Goal: Communication & Community: Answer question/provide support

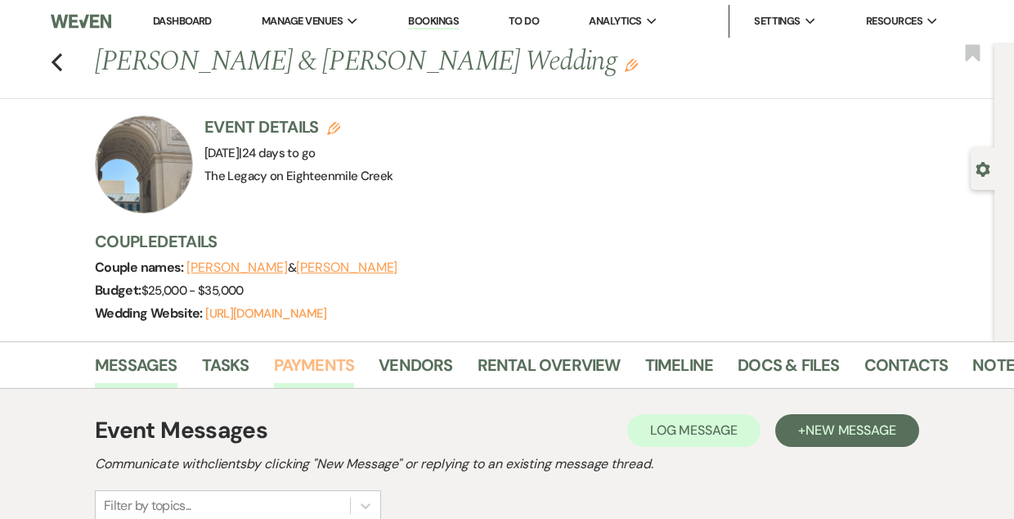
click at [310, 363] on link "Payments" at bounding box center [314, 370] width 81 height 36
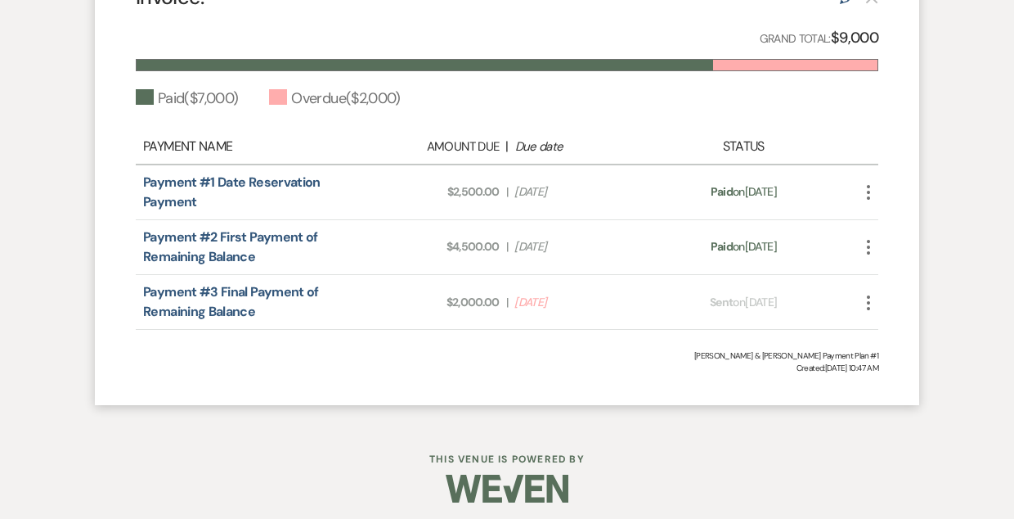
scroll to position [605, 0]
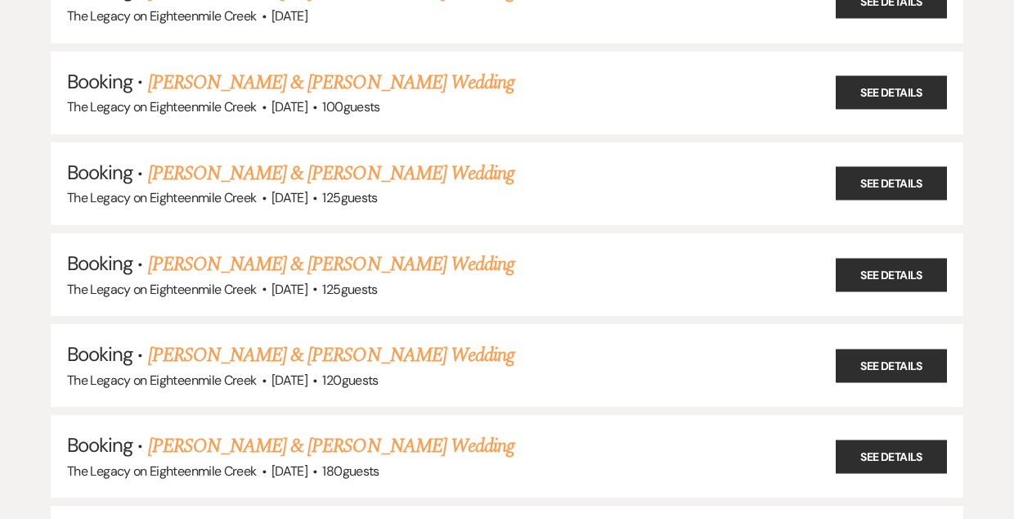
scroll to position [951, 0]
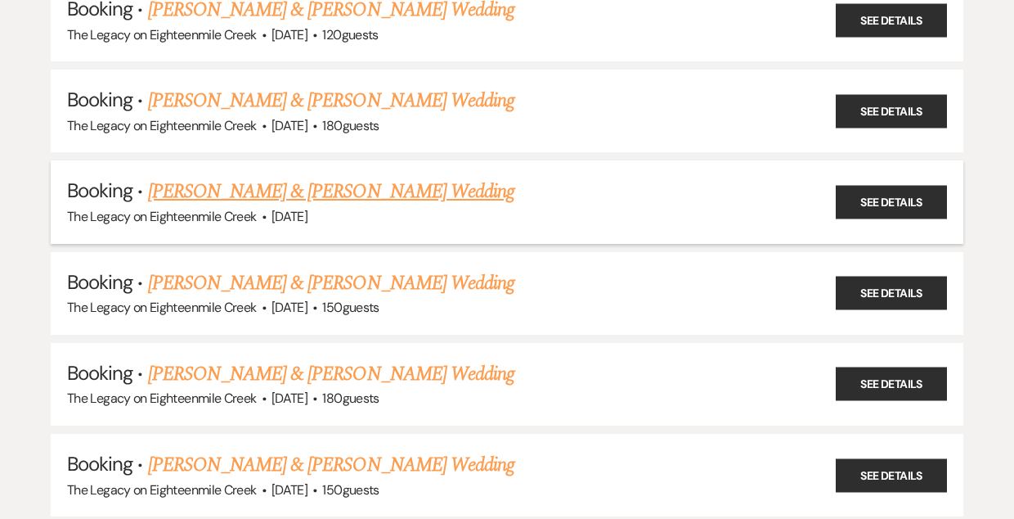
click at [305, 177] on link "[PERSON_NAME] & [PERSON_NAME] Wedding" at bounding box center [331, 191] width 367 height 29
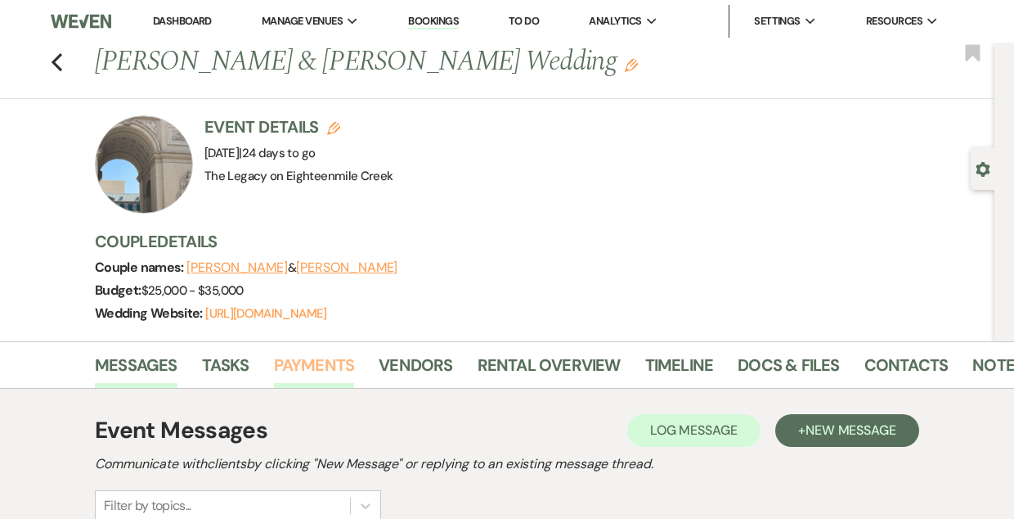
click at [312, 356] on link "Payments" at bounding box center [314, 370] width 81 height 36
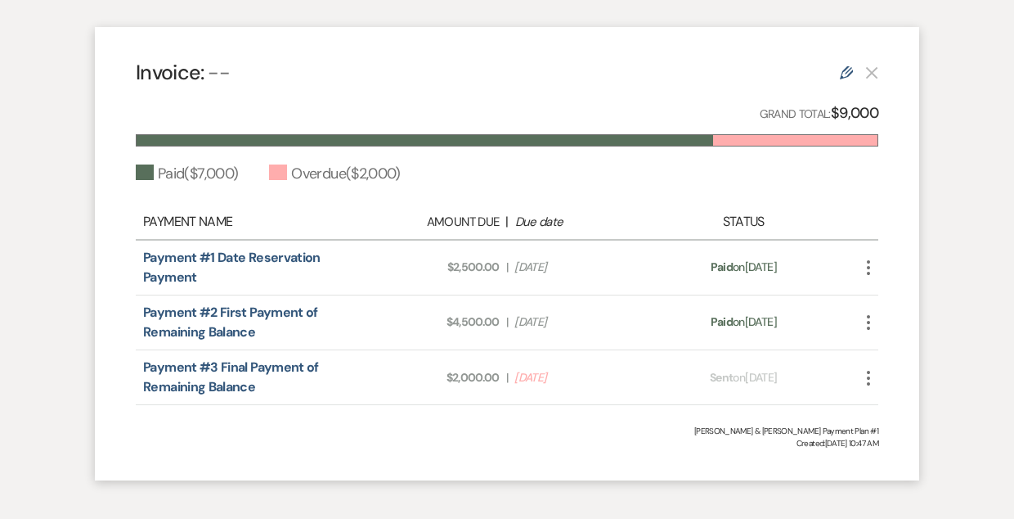
scroll to position [524, 0]
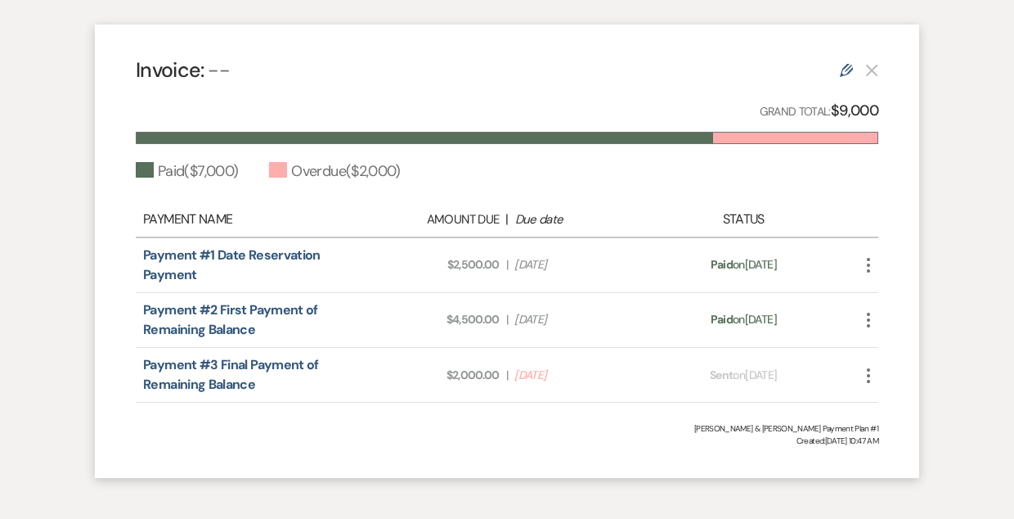
click at [869, 379] on icon "More" at bounding box center [869, 376] width 20 height 20
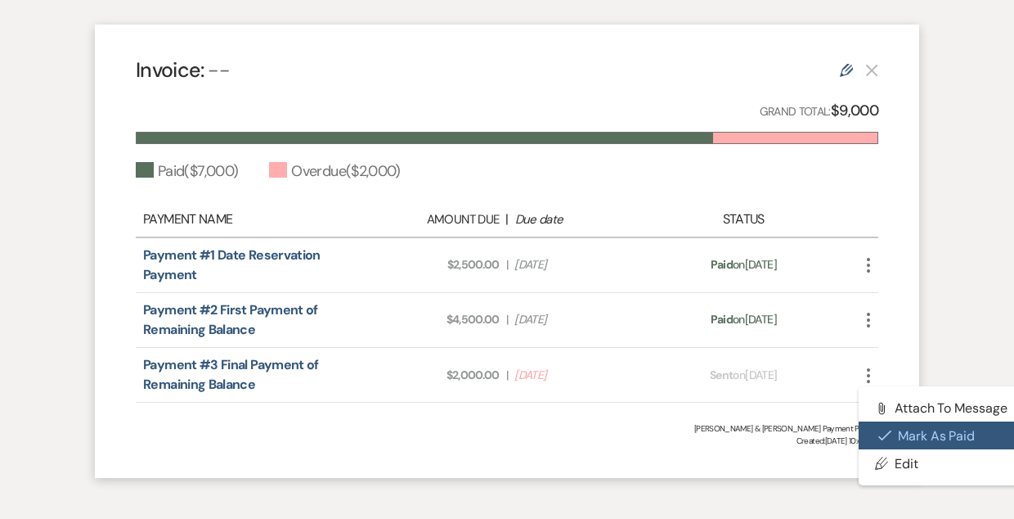
click at [888, 429] on icon "Check Mark" at bounding box center [885, 435] width 13 height 13
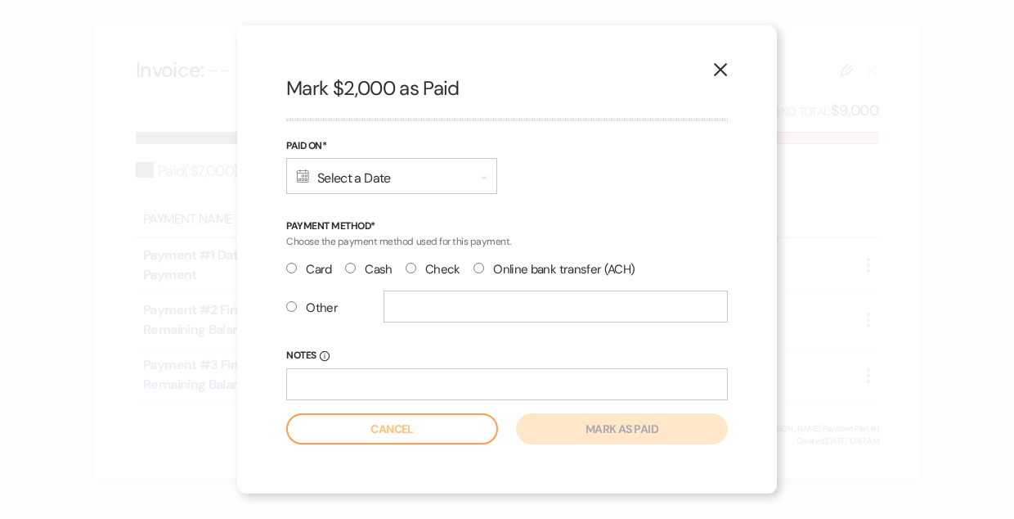
click at [348, 180] on div "Calendar Select a Date Expand" at bounding box center [391, 176] width 211 height 36
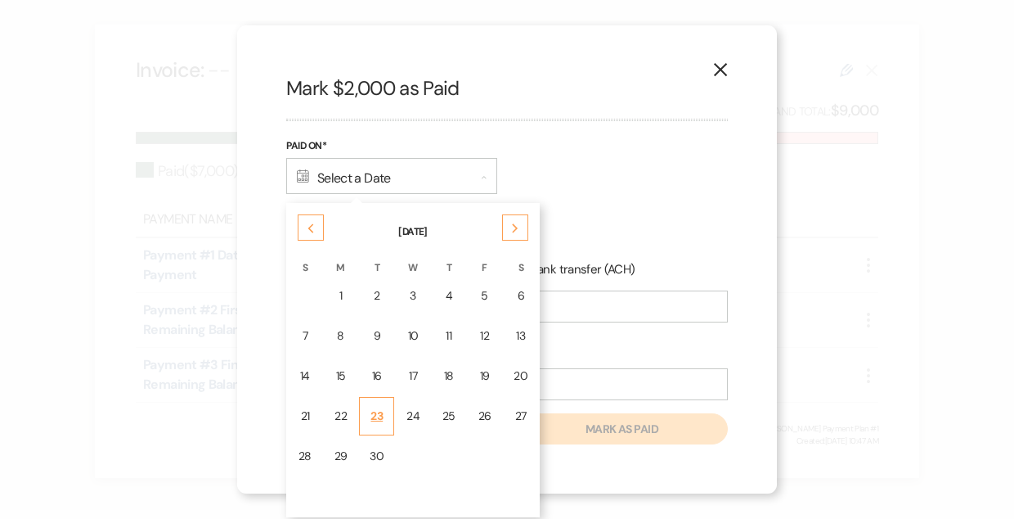
click at [382, 421] on div "23" at bounding box center [377, 415] width 14 height 17
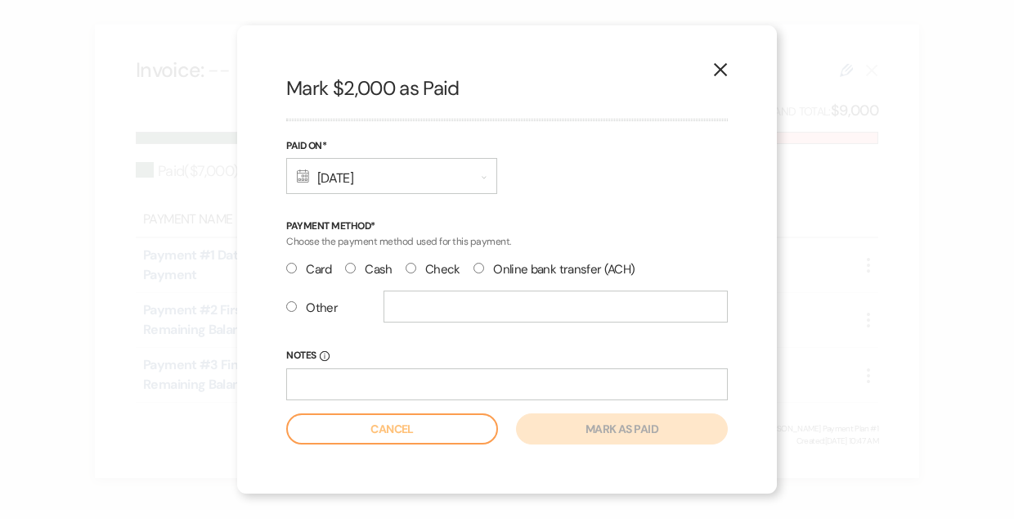
click at [409, 268] on input "Check" at bounding box center [411, 268] width 11 height 11
radio input "true"
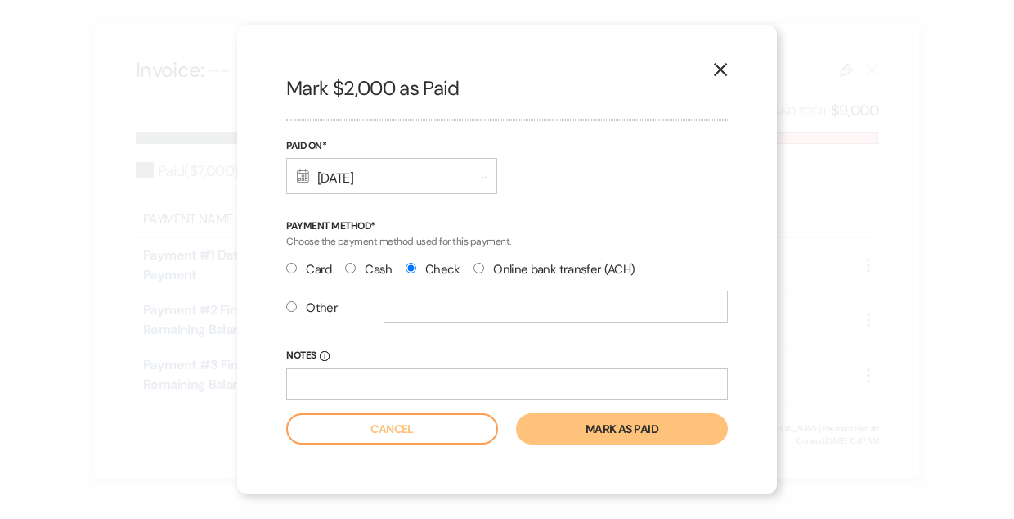
click at [600, 425] on button "Mark as paid" at bounding box center [622, 428] width 212 height 31
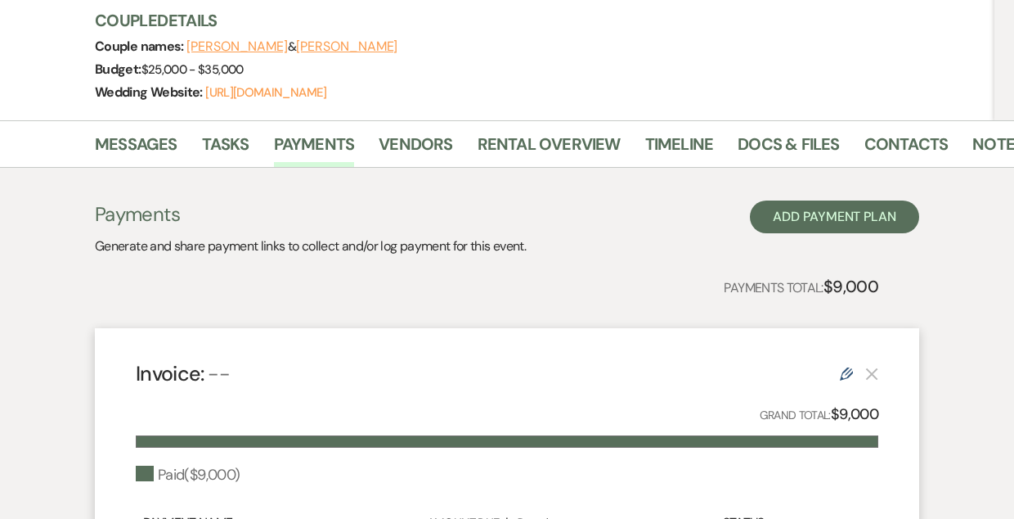
scroll to position [0, 0]
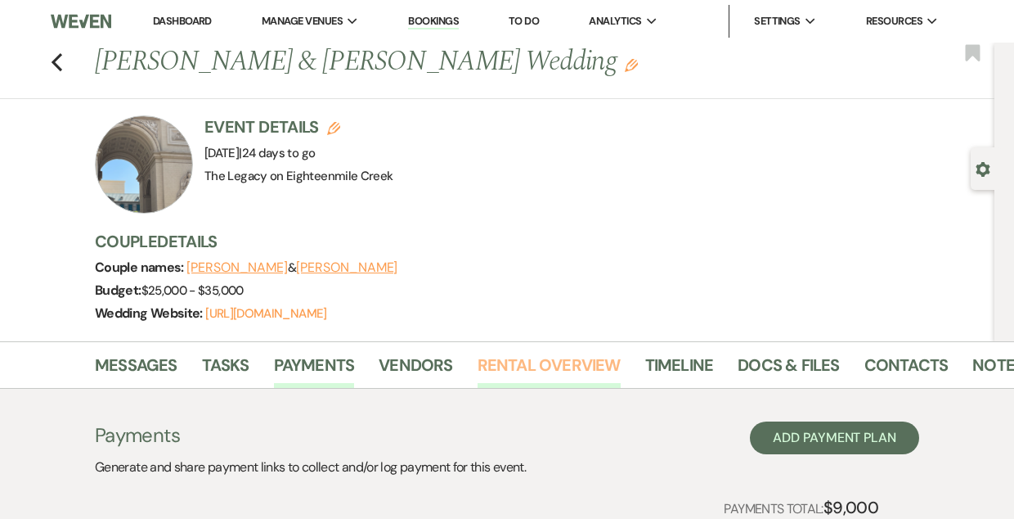
click at [556, 354] on link "Rental Overview" at bounding box center [549, 370] width 143 height 36
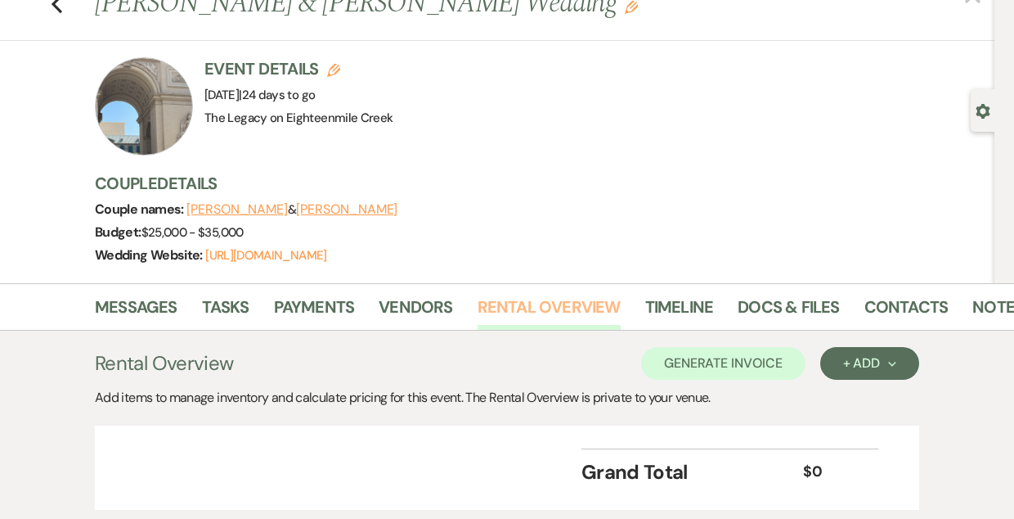
scroll to position [170, 0]
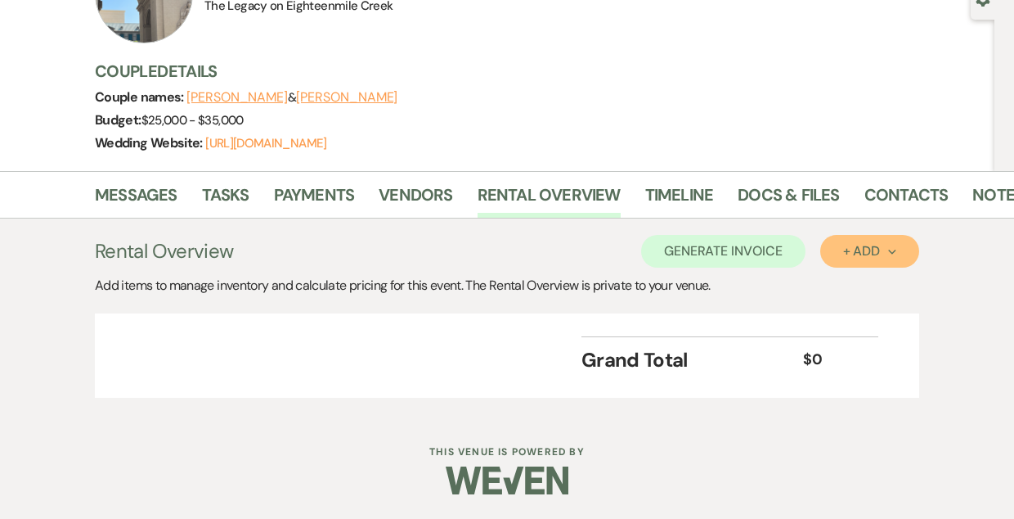
click at [848, 251] on div "+ Add Next" at bounding box center [869, 251] width 53 height 13
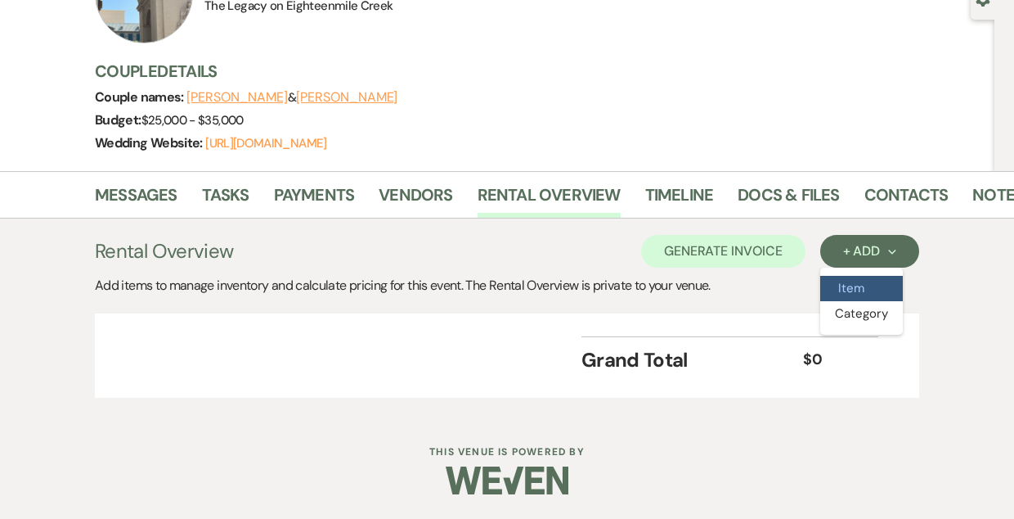
click at [848, 288] on button "Item" at bounding box center [862, 288] width 83 height 25
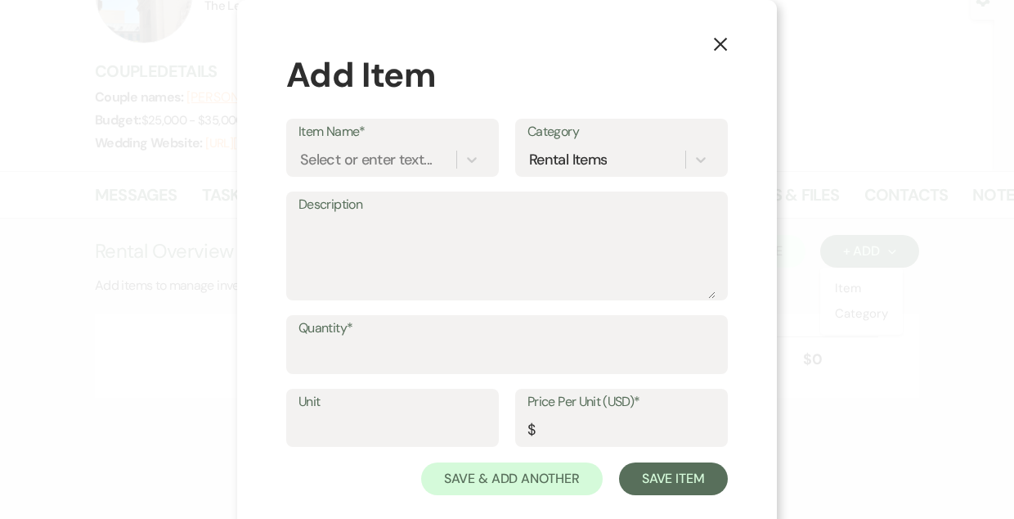
click at [721, 47] on icon "X" at bounding box center [720, 44] width 15 height 15
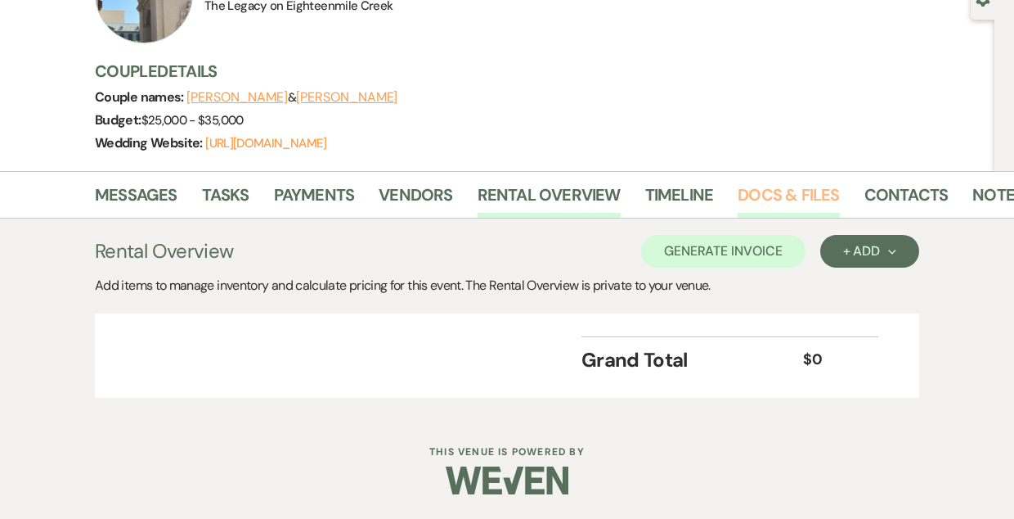
click at [776, 200] on link "Docs & Files" at bounding box center [788, 200] width 101 height 36
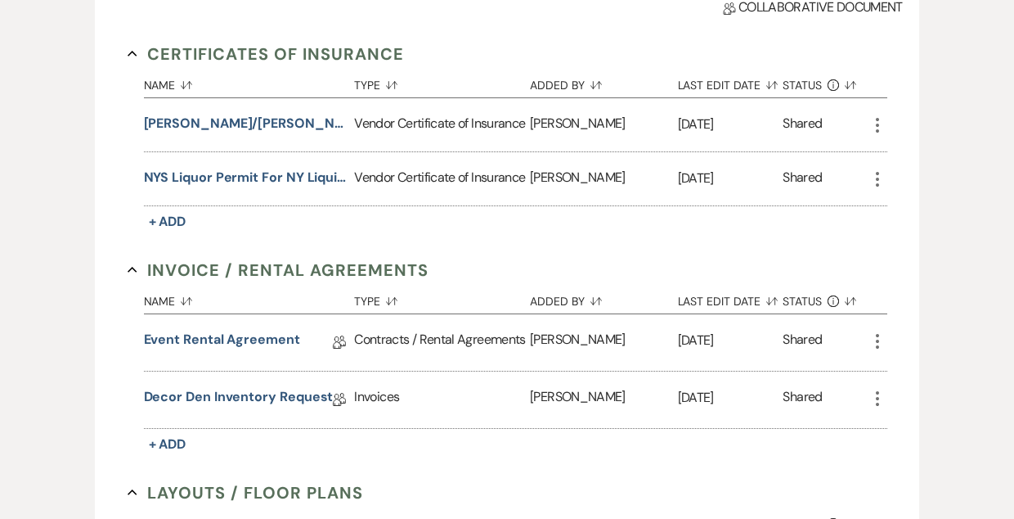
scroll to position [517, 0]
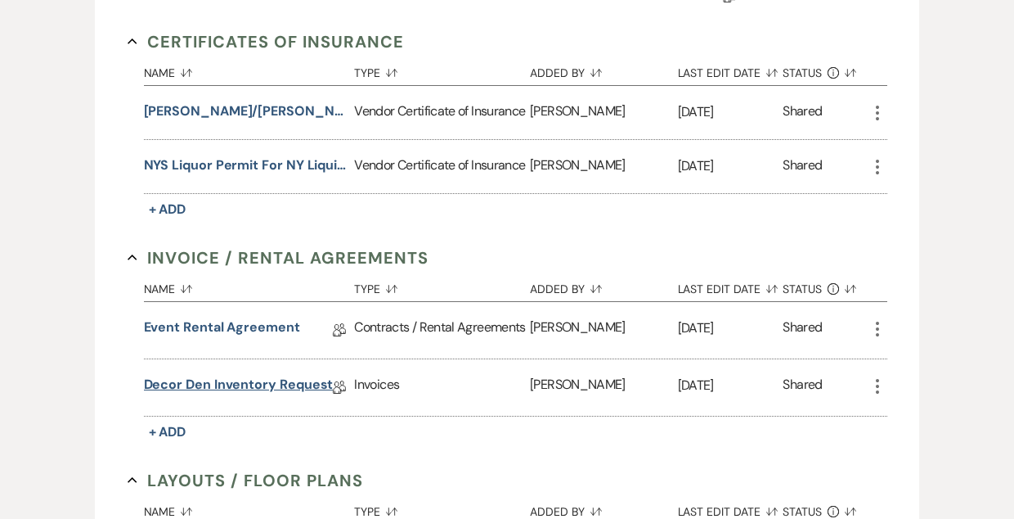
click at [281, 380] on link "Decor Den Inventory Request" at bounding box center [239, 387] width 190 height 25
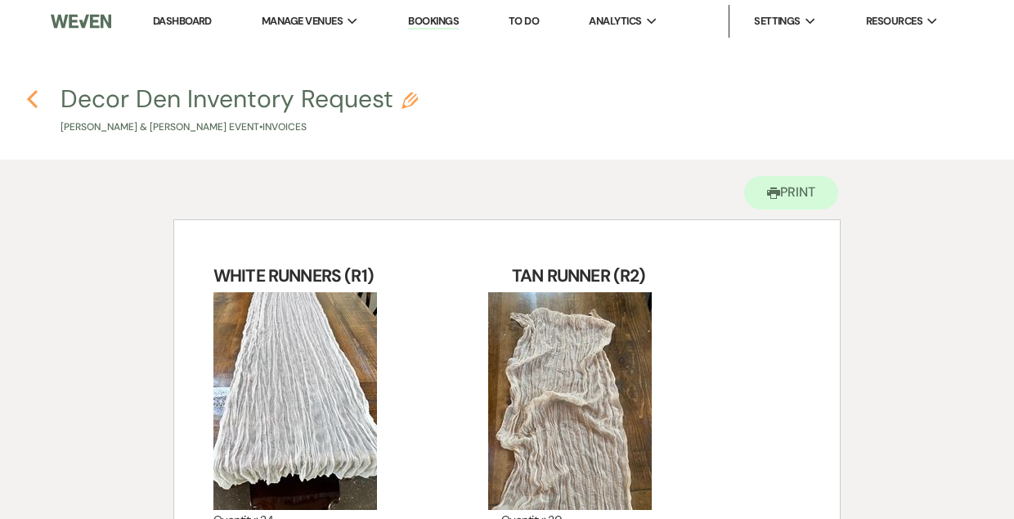
click at [33, 95] on use "button" at bounding box center [32, 99] width 11 height 18
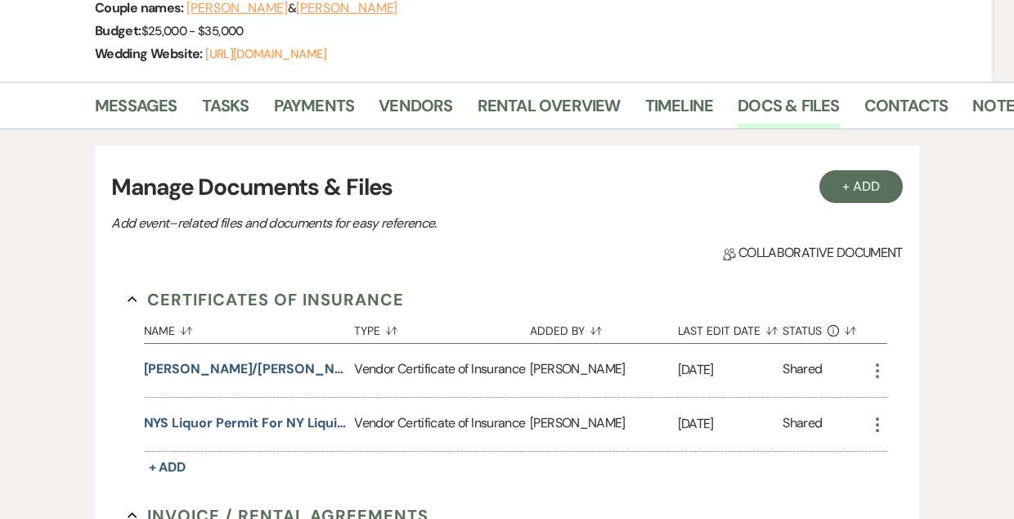
scroll to position [259, 0]
click at [551, 109] on link "Rental Overview" at bounding box center [549, 111] width 143 height 36
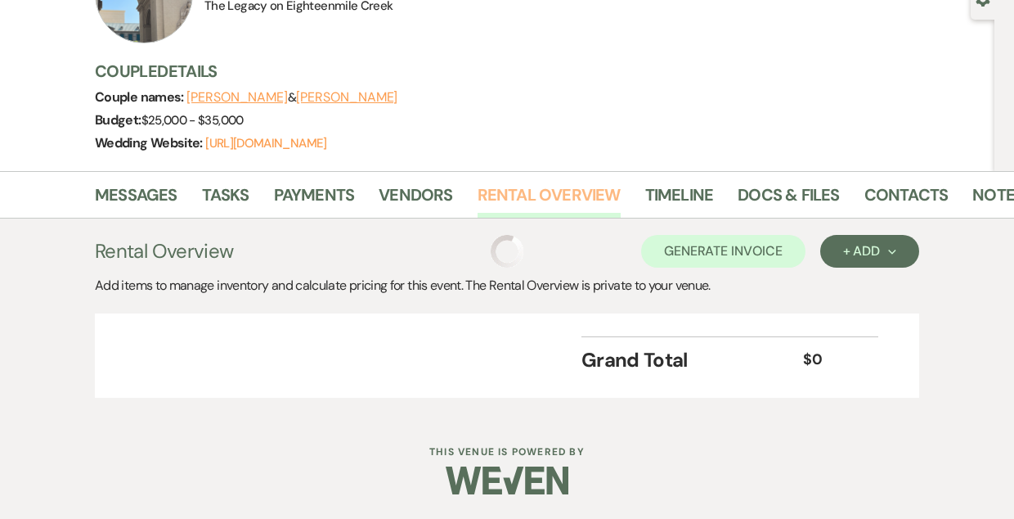
scroll to position [170, 0]
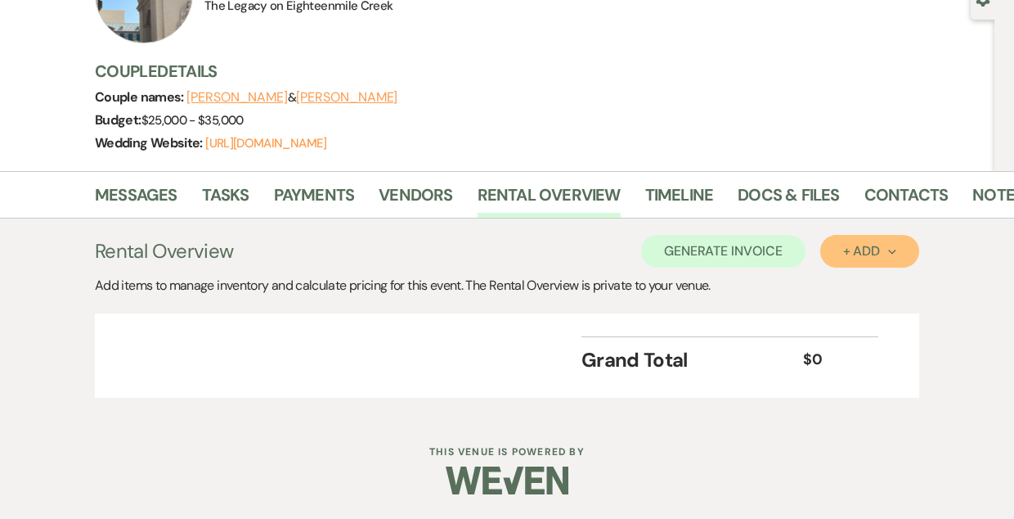
click at [872, 255] on div "+ Add Next" at bounding box center [869, 251] width 53 height 13
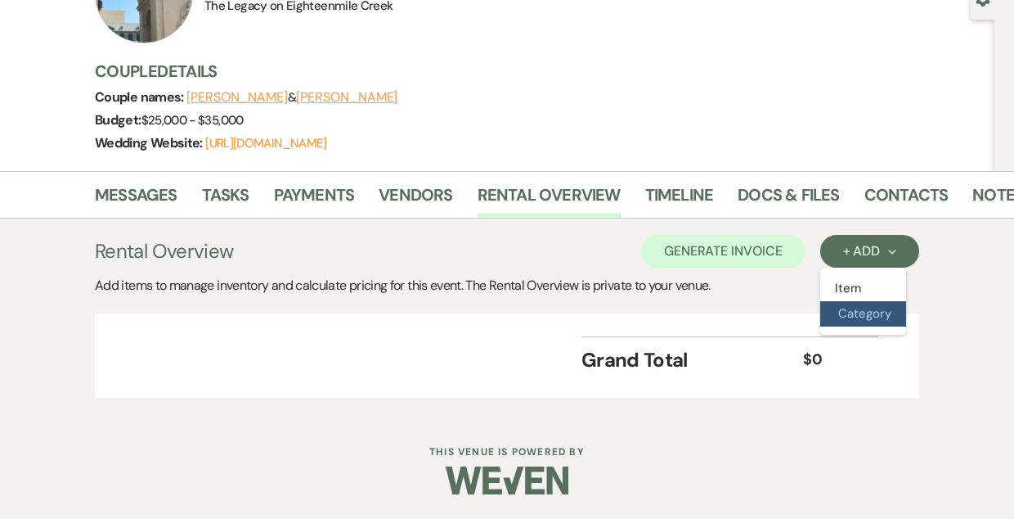
click at [839, 301] on button "Category" at bounding box center [864, 313] width 86 height 25
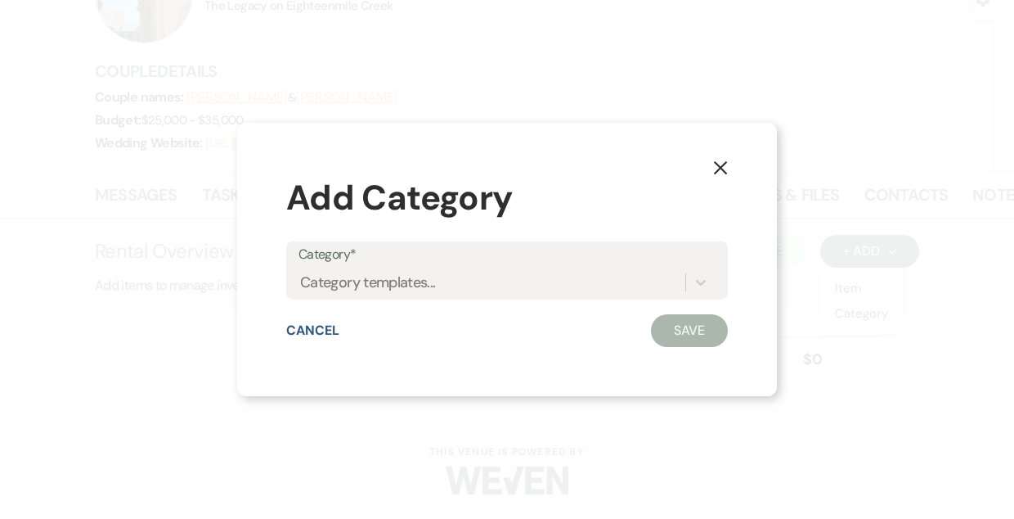
click at [716, 165] on icon "X" at bounding box center [720, 167] width 15 height 15
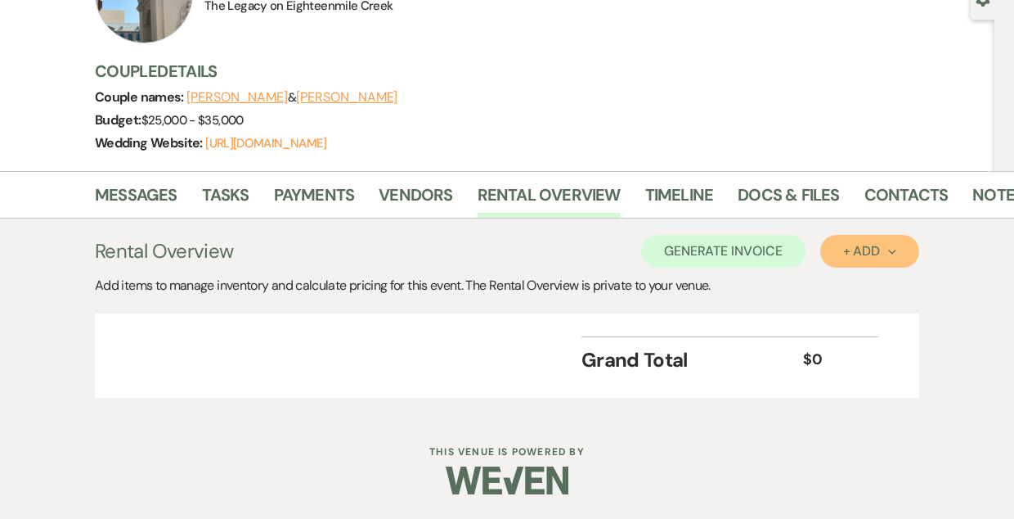
click at [852, 248] on div "+ Add Next" at bounding box center [869, 251] width 53 height 13
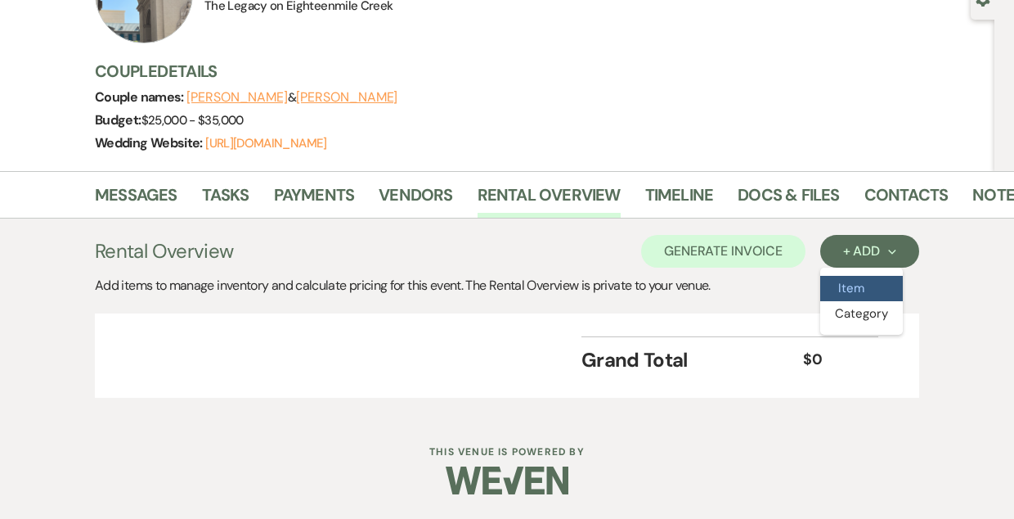
click at [852, 292] on button "Item" at bounding box center [862, 288] width 83 height 25
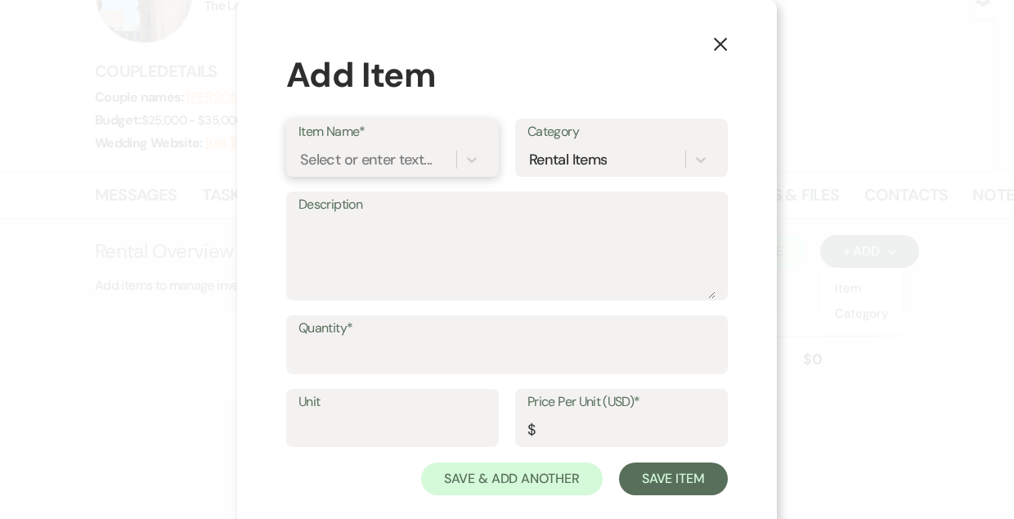
click at [356, 160] on div "Select or enter text..." at bounding box center [366, 159] width 132 height 22
type input "R1"
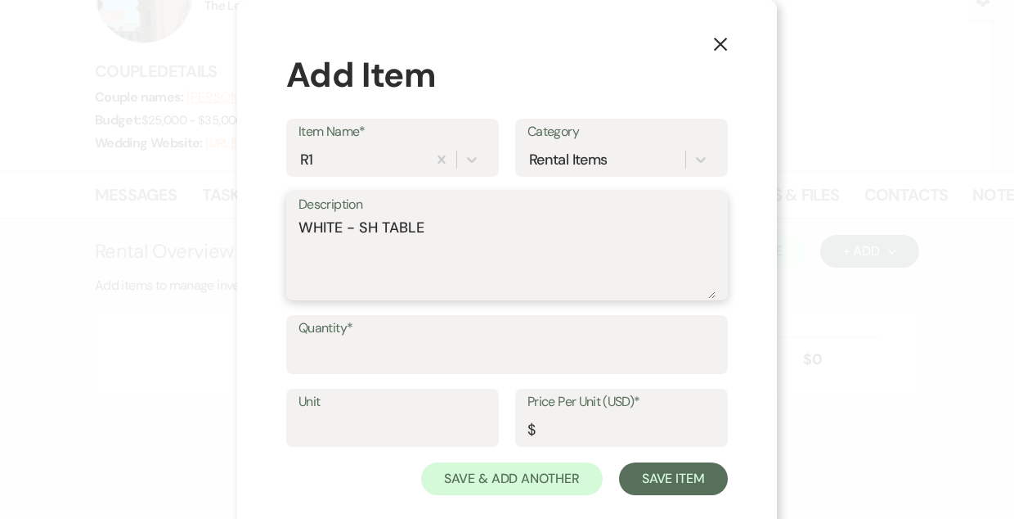
type textarea "WHITE - SH TABLE"
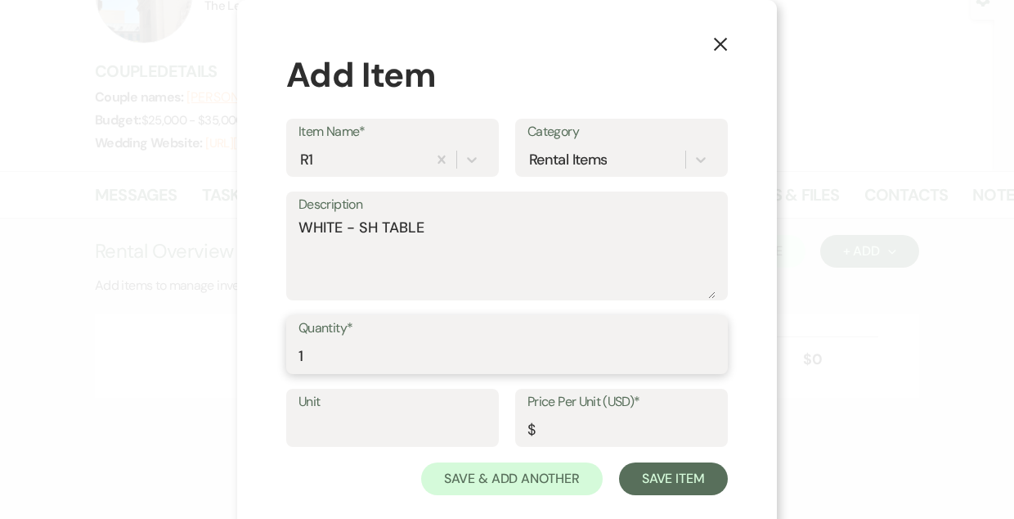
type input "1"
type input "0"
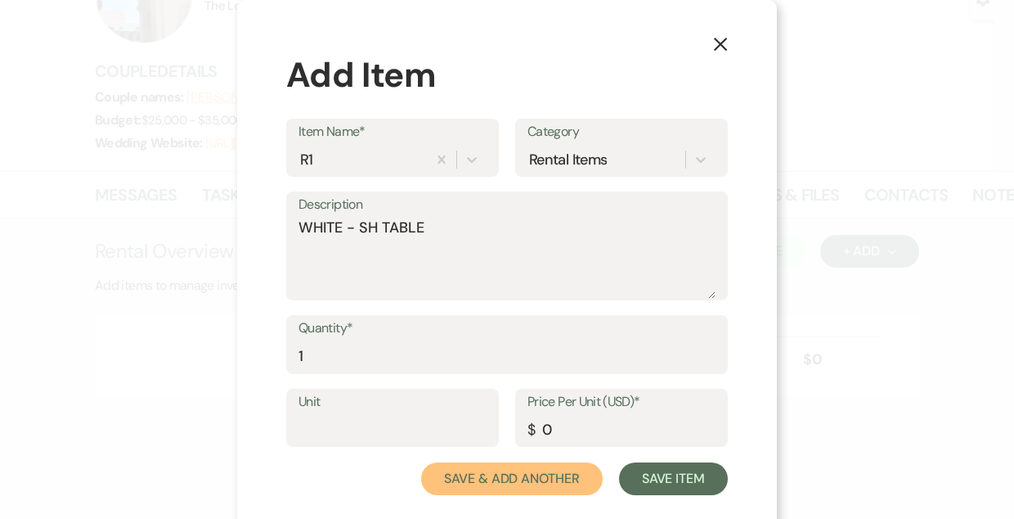
click at [421, 462] on button "Save & Add Another" at bounding box center [512, 478] width 182 height 33
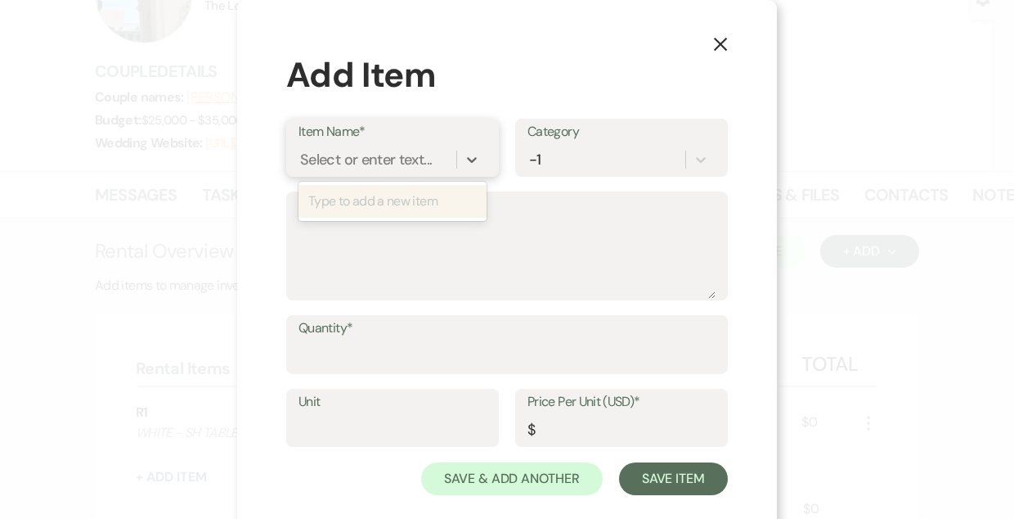
click at [356, 160] on div "Select or enter text..." at bounding box center [366, 159] width 132 height 22
type input "R4"
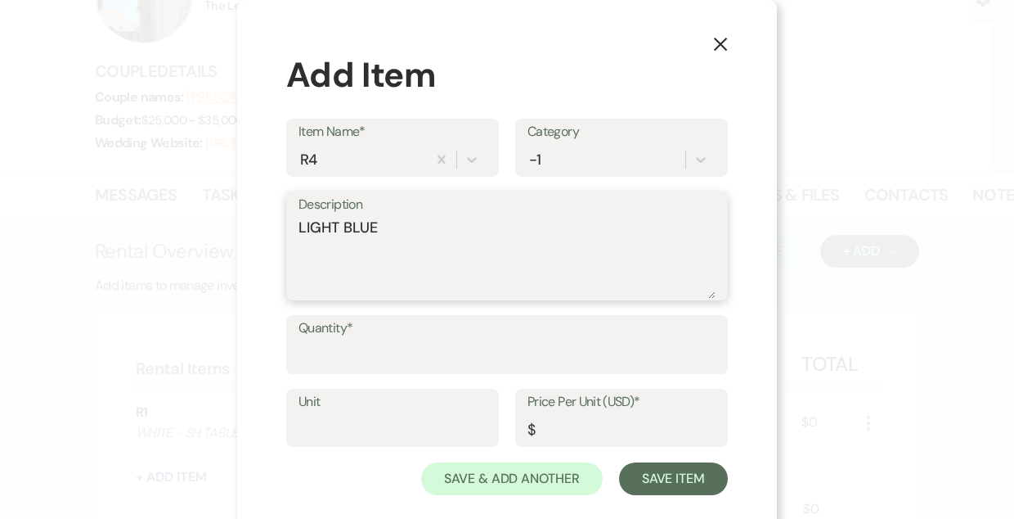
type textarea "LIGHT BLUE"
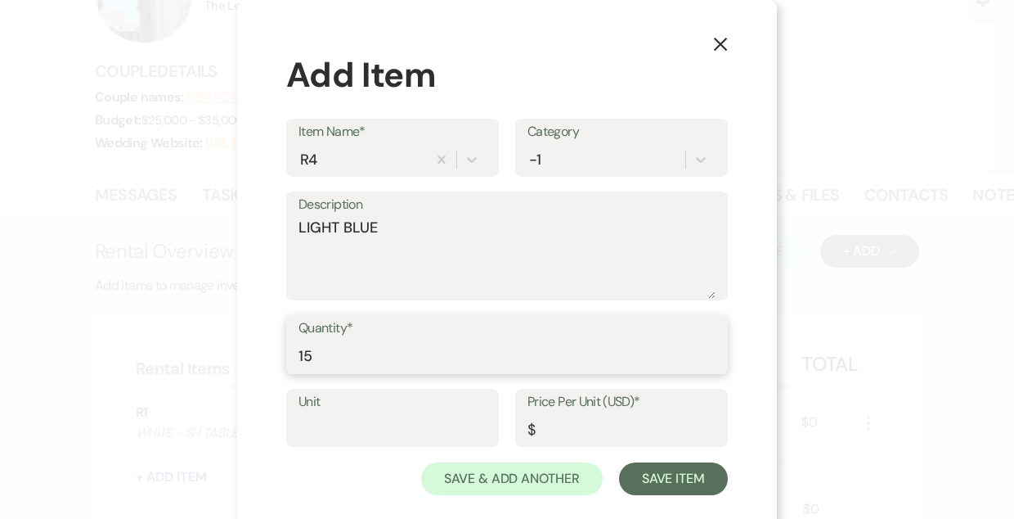
type input "15"
type input "0"
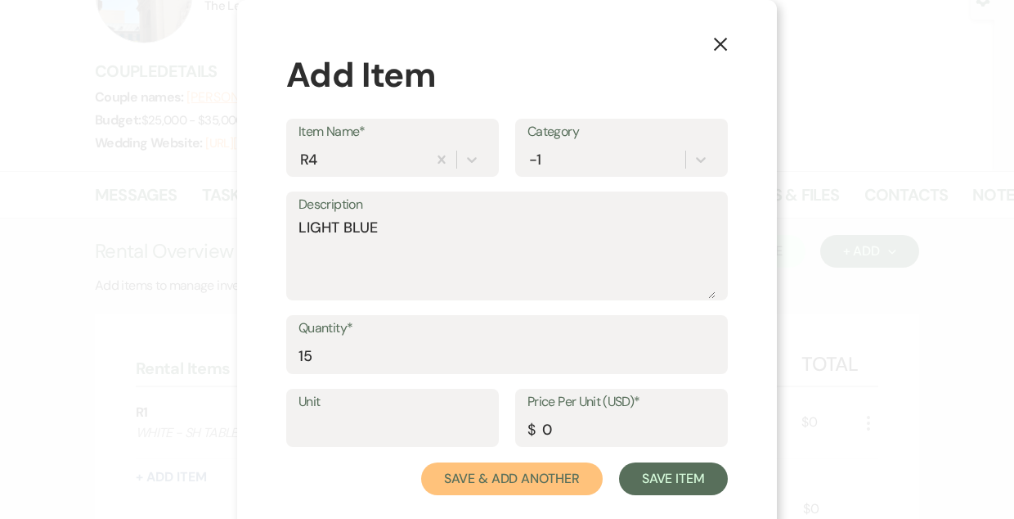
click at [421, 462] on button "Save & Add Another" at bounding box center [512, 478] width 182 height 33
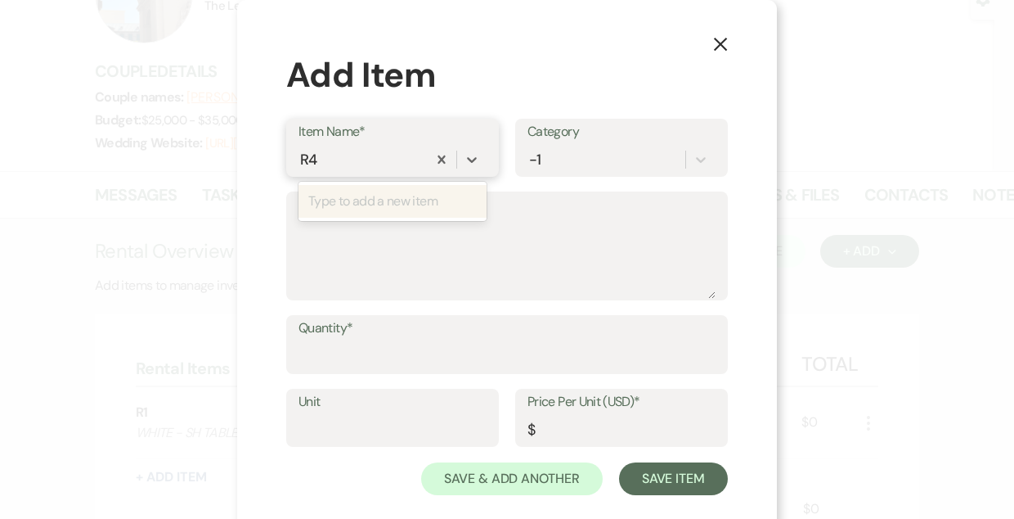
click at [356, 160] on div "R4" at bounding box center [363, 159] width 128 height 29
type input "T1"
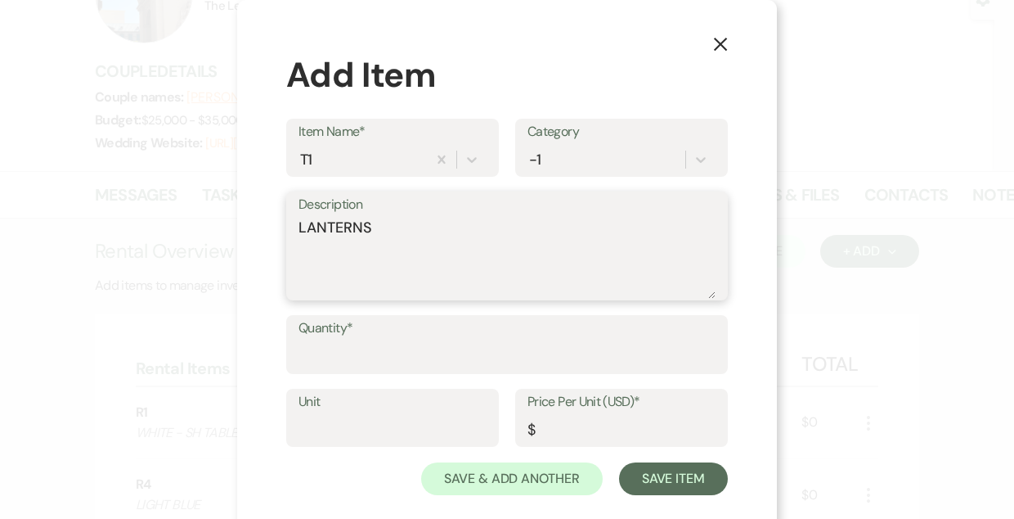
type textarea "LANTERNS"
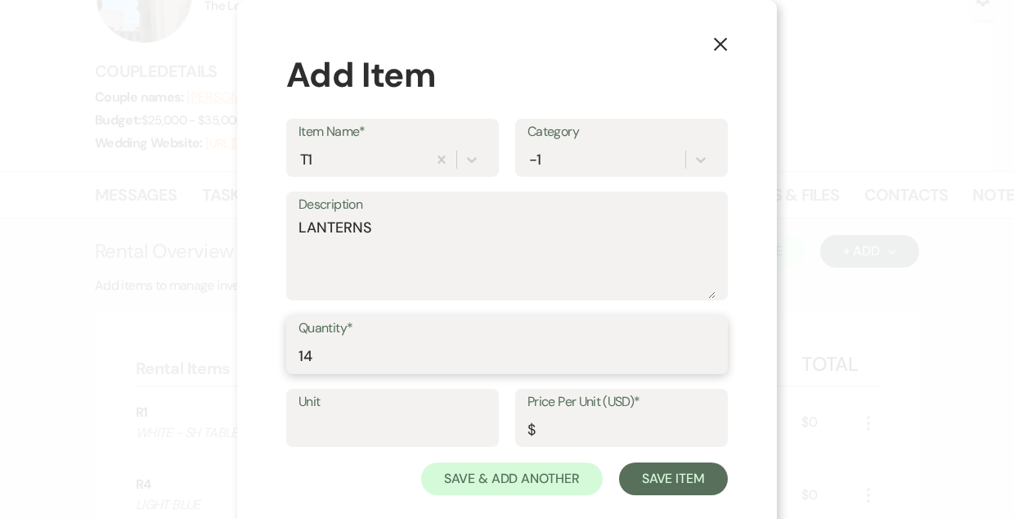
type input "14"
type input "0"
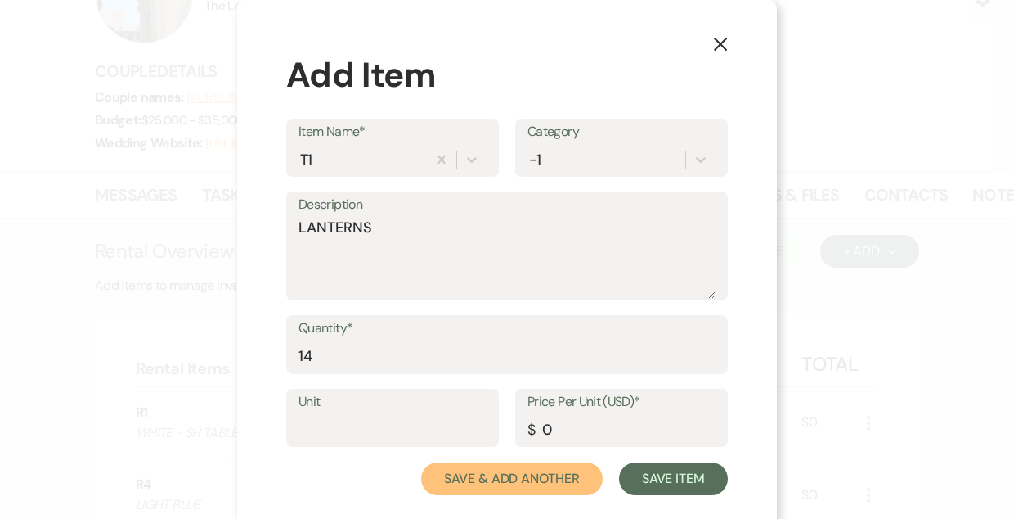
click at [421, 462] on button "Save & Add Another" at bounding box center [512, 478] width 182 height 33
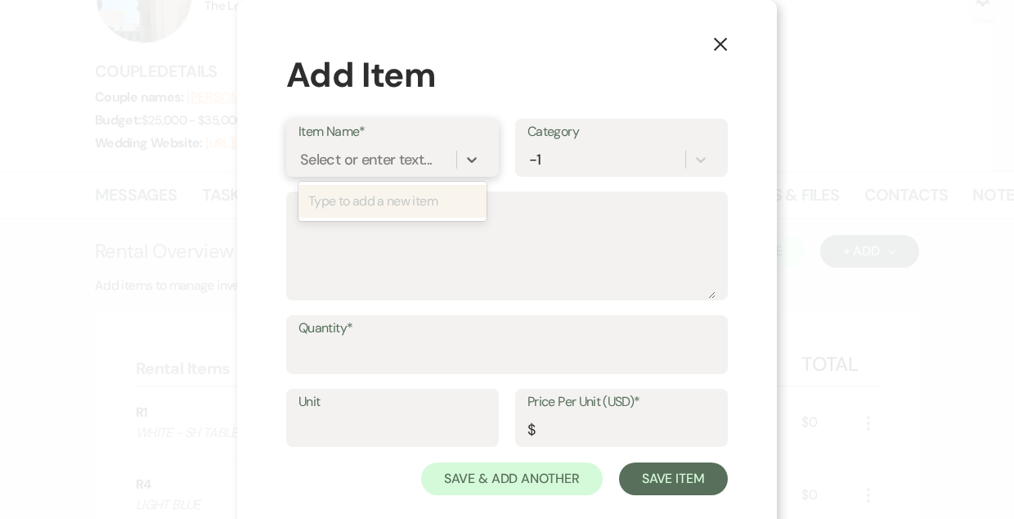
click at [356, 160] on div "Select or enter text..." at bounding box center [366, 159] width 132 height 22
type input "G1"
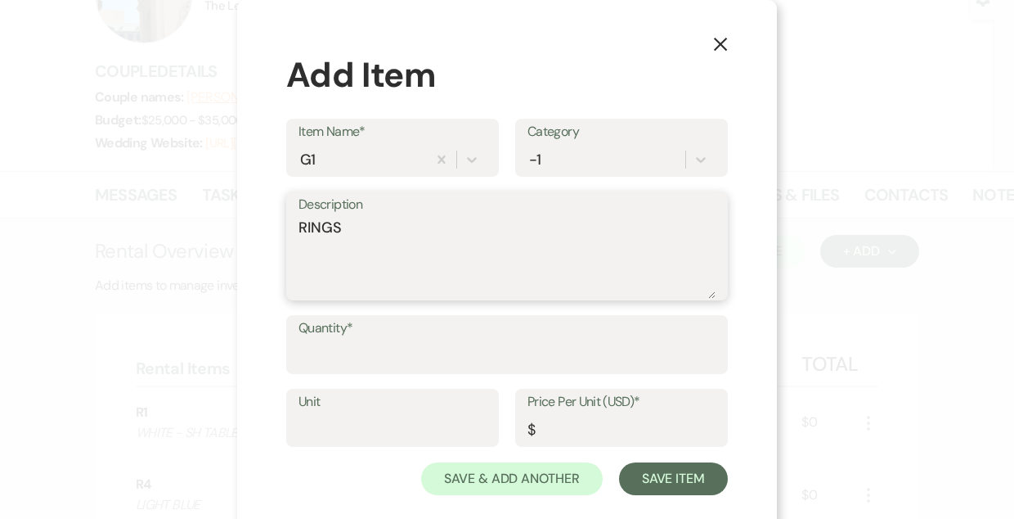
type textarea "RINGS"
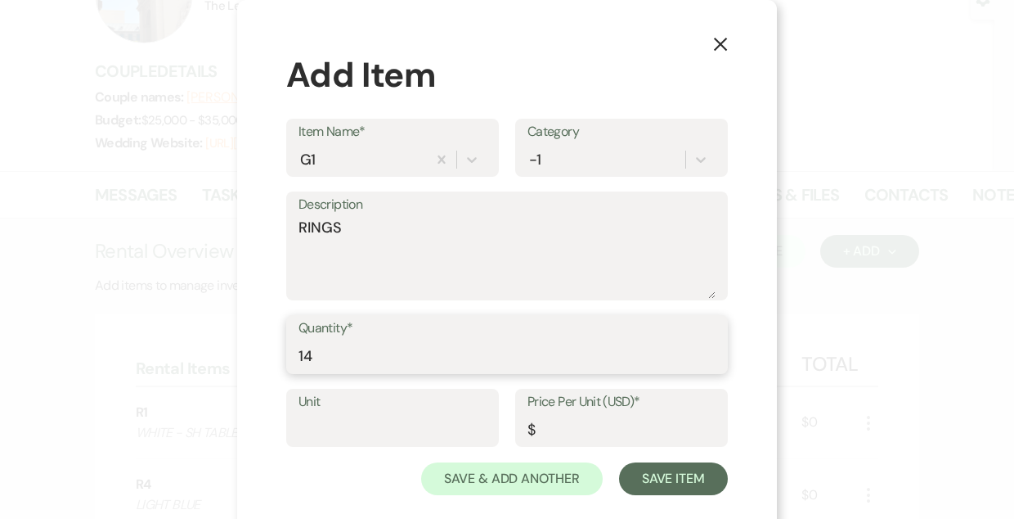
type input "14"
type input "0"
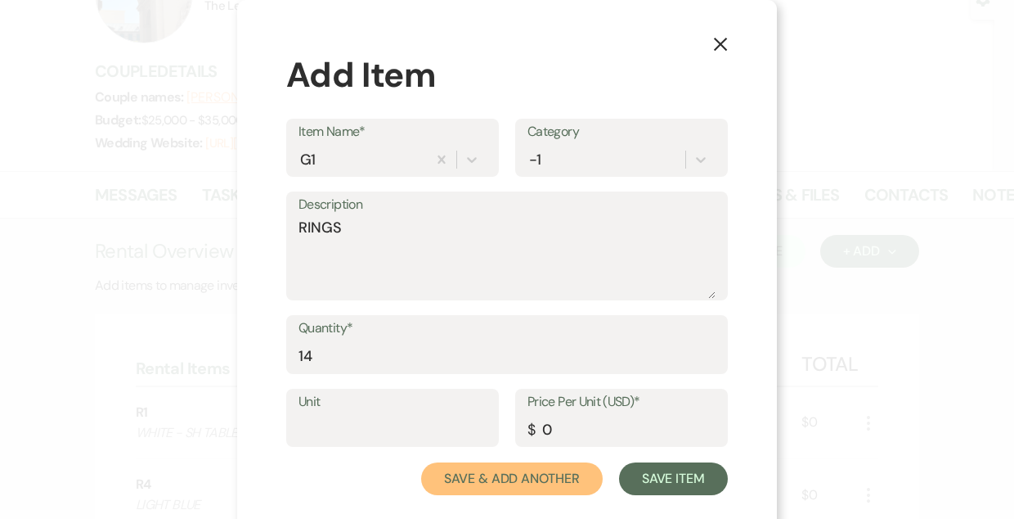
click at [421, 462] on button "Save & Add Another" at bounding box center [512, 478] width 182 height 33
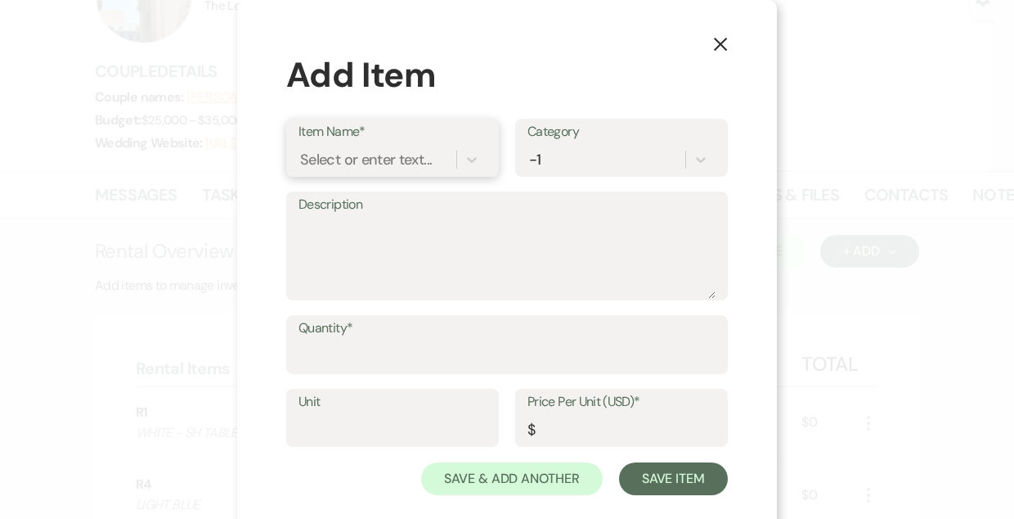
click at [356, 160] on div "Select or enter text..." at bounding box center [366, 159] width 132 height 22
type input "G4"
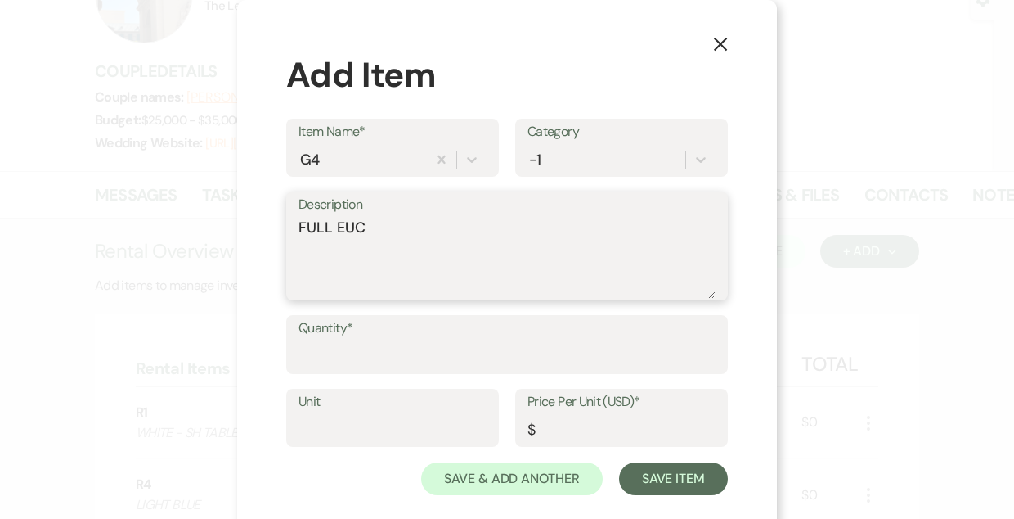
type textarea "FULL EUC"
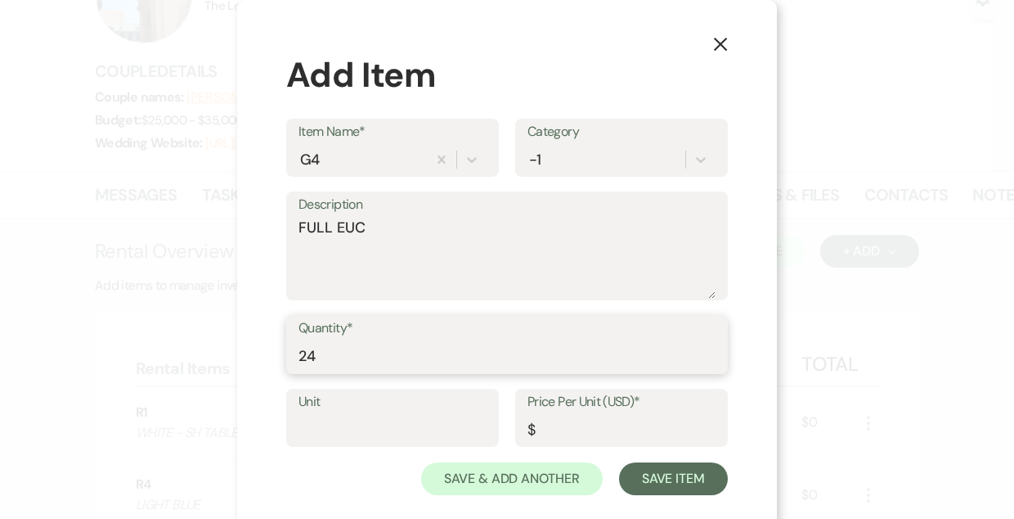
type input "24"
type input "0"
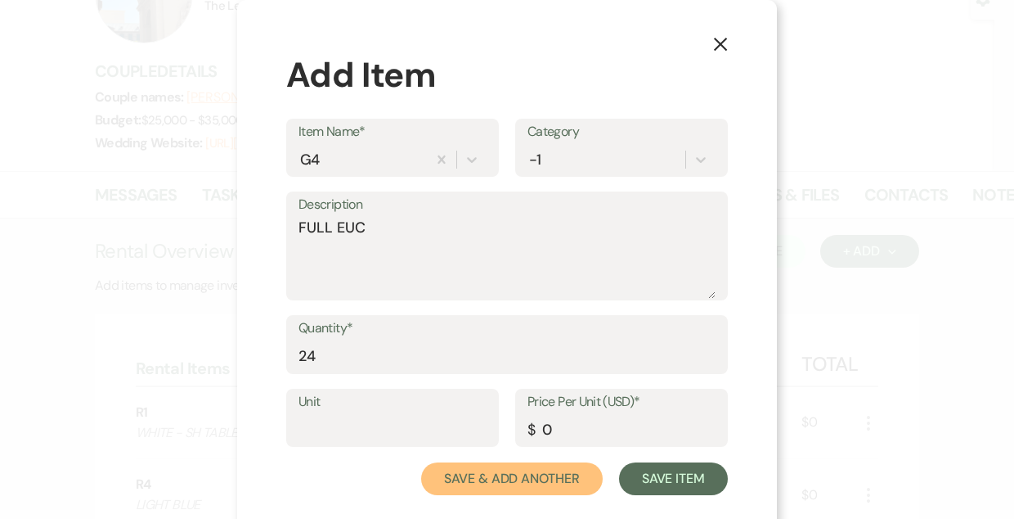
click at [421, 462] on button "Save & Add Another" at bounding box center [512, 478] width 182 height 33
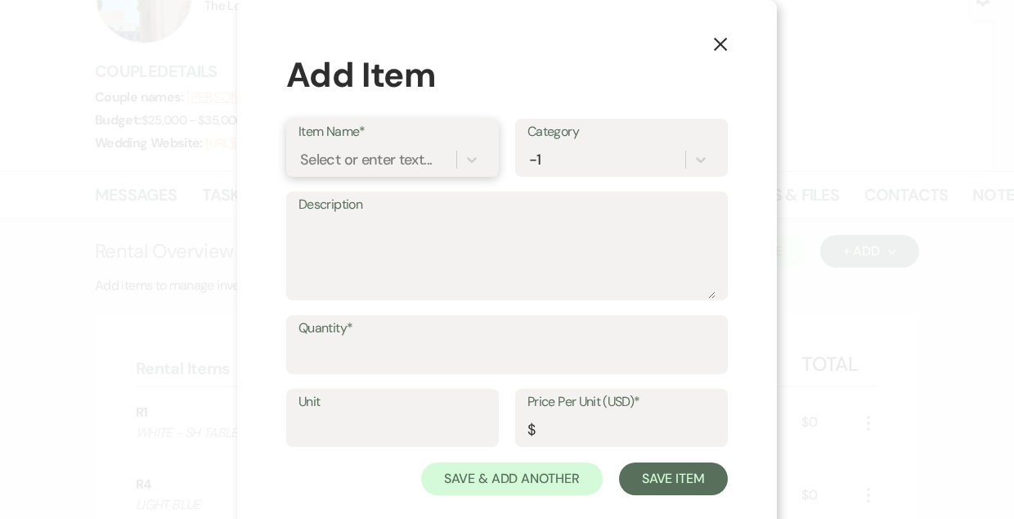
click at [356, 160] on div "Select or enter text..." at bounding box center [366, 159] width 132 height 22
type input "C10"
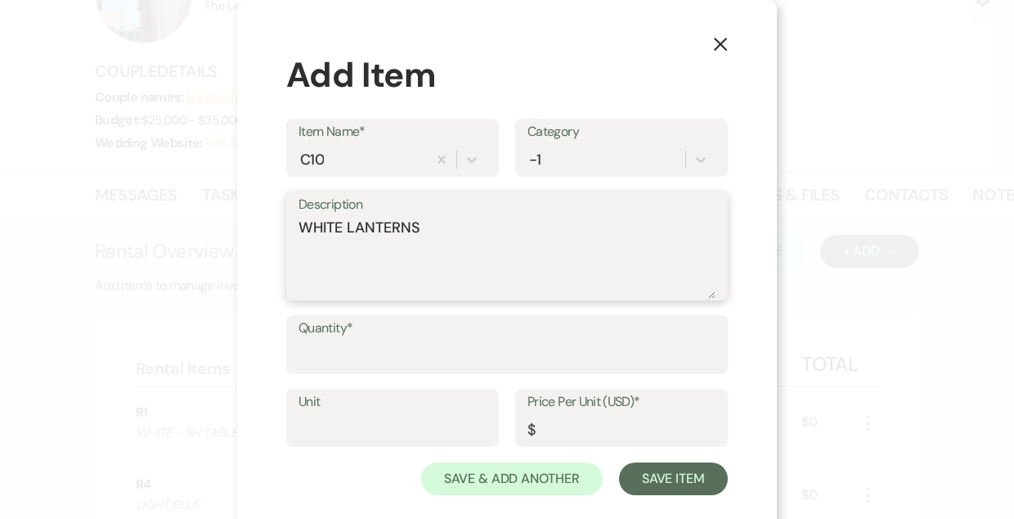
type textarea "WHITE LANTERNS"
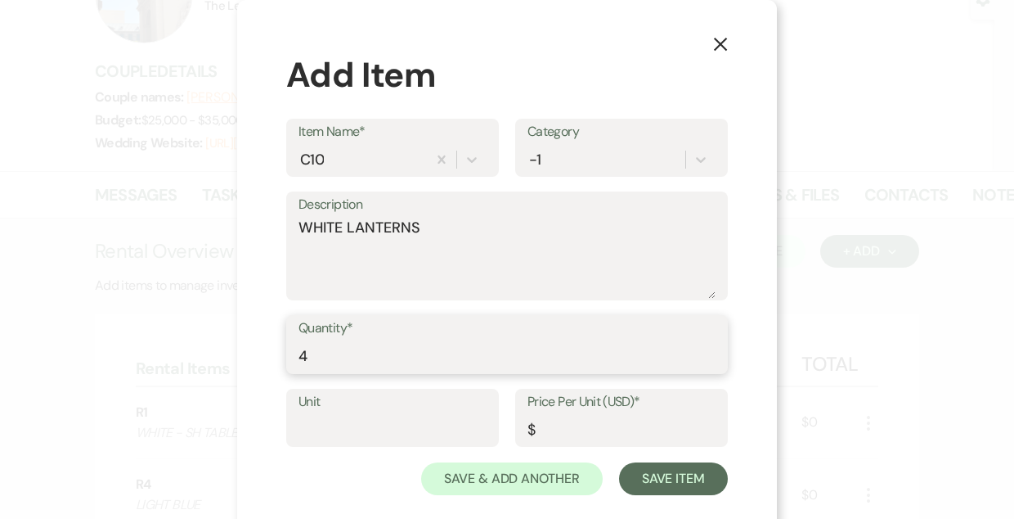
type input "4"
type input "0"
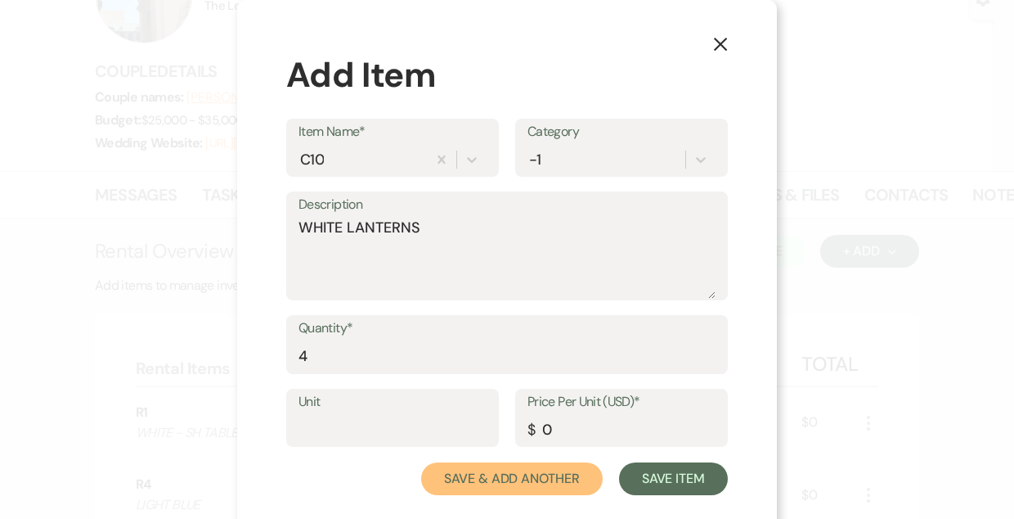
click at [421, 462] on button "Save & Add Another" at bounding box center [512, 478] width 182 height 33
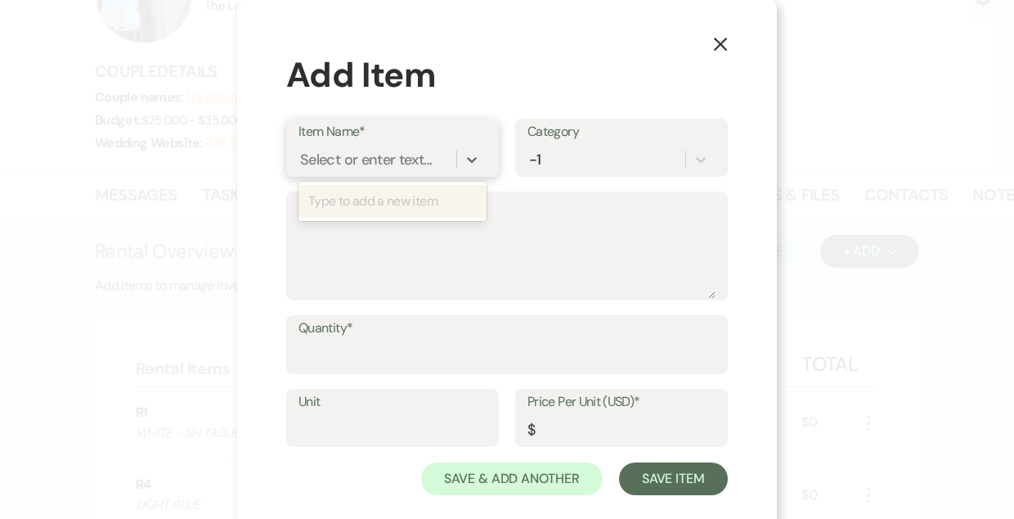
click at [356, 160] on div "Select or enter text..." at bounding box center [366, 159] width 132 height 22
type input "D1"
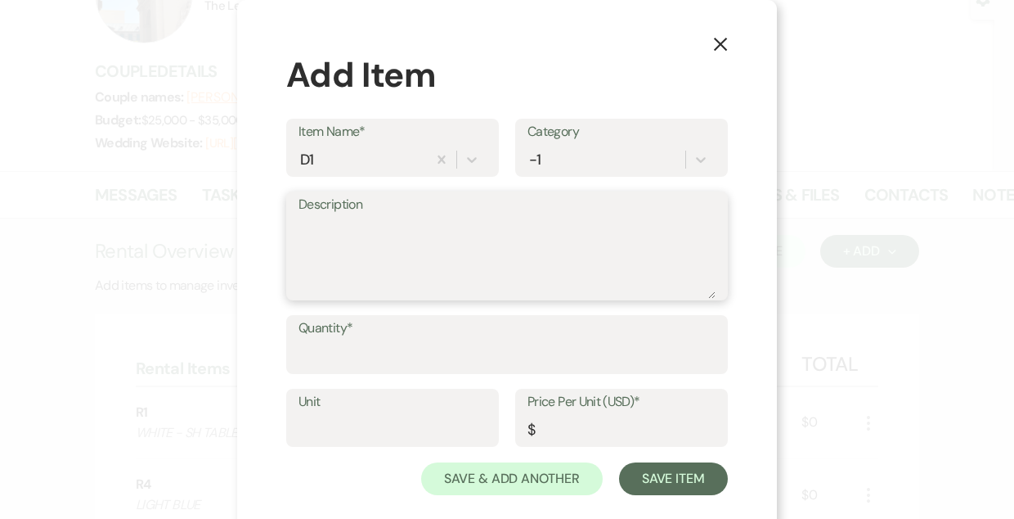
type textarea "T"
type textarea "3 TIER DISPLAY"
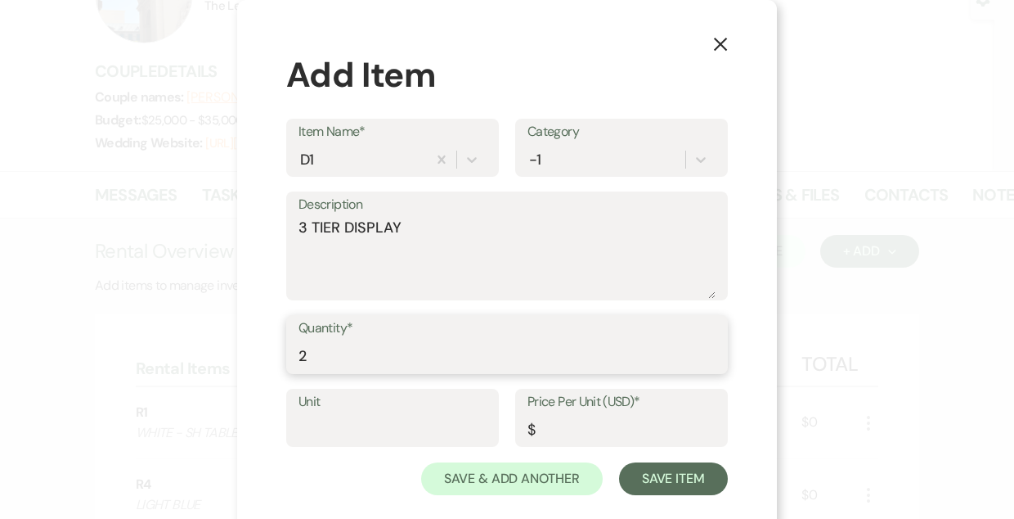
type input "2"
type input "0"
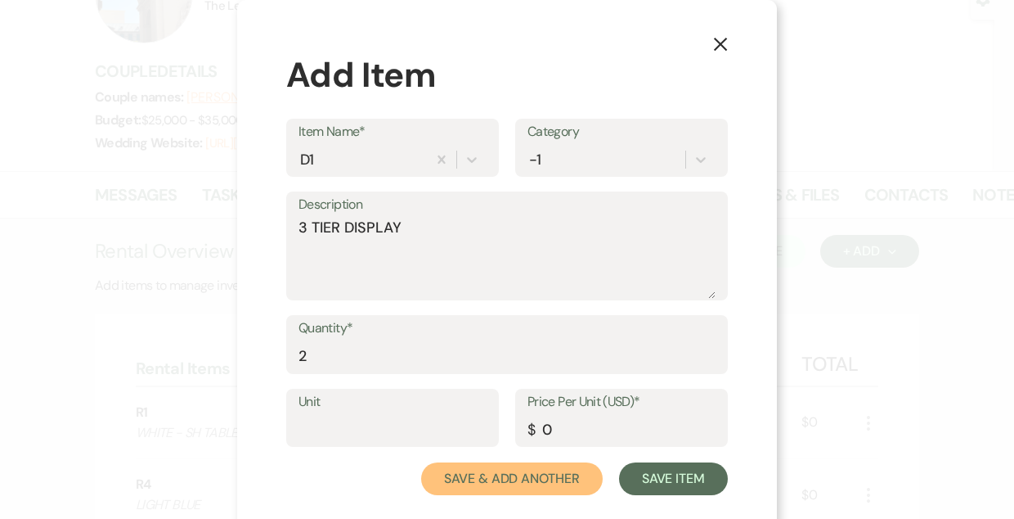
click at [421, 462] on button "Save & Add Another" at bounding box center [512, 478] width 182 height 33
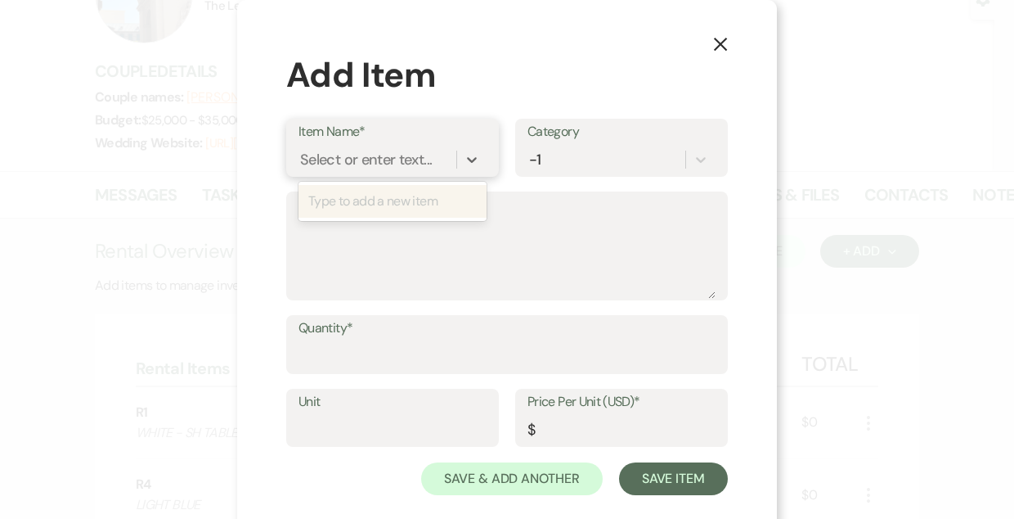
click at [356, 160] on div "Select or enter text..." at bounding box center [366, 159] width 132 height 22
type input "D3"
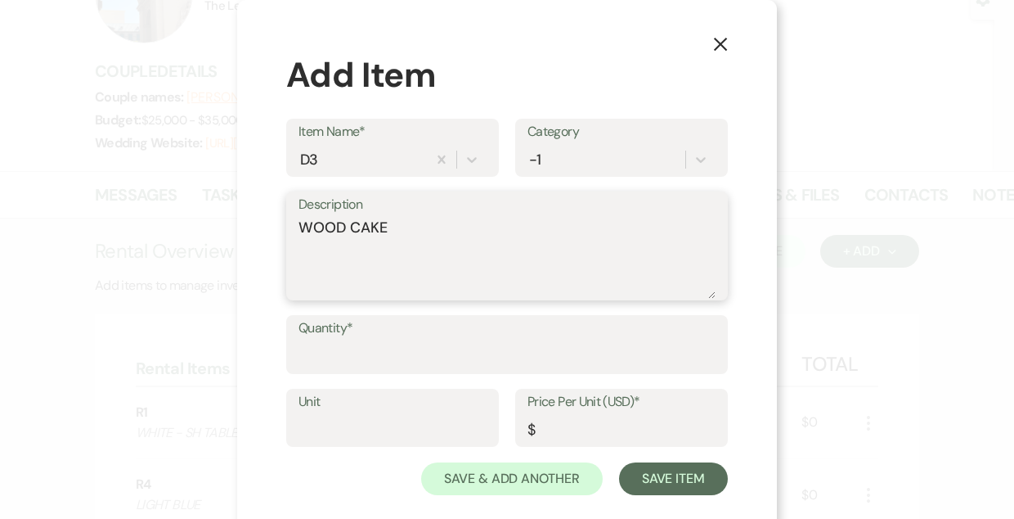
type textarea "WOOD CAKE"
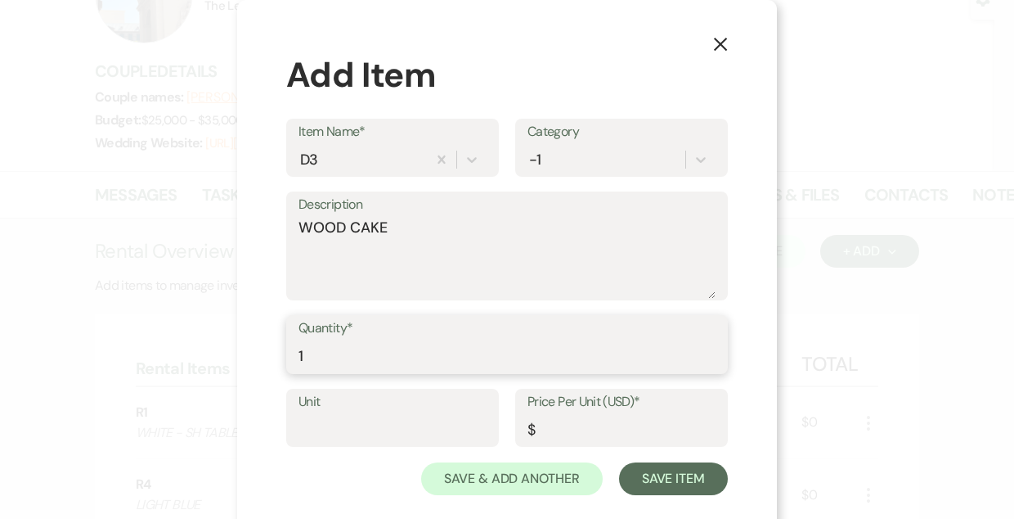
type input "1"
type input "0"
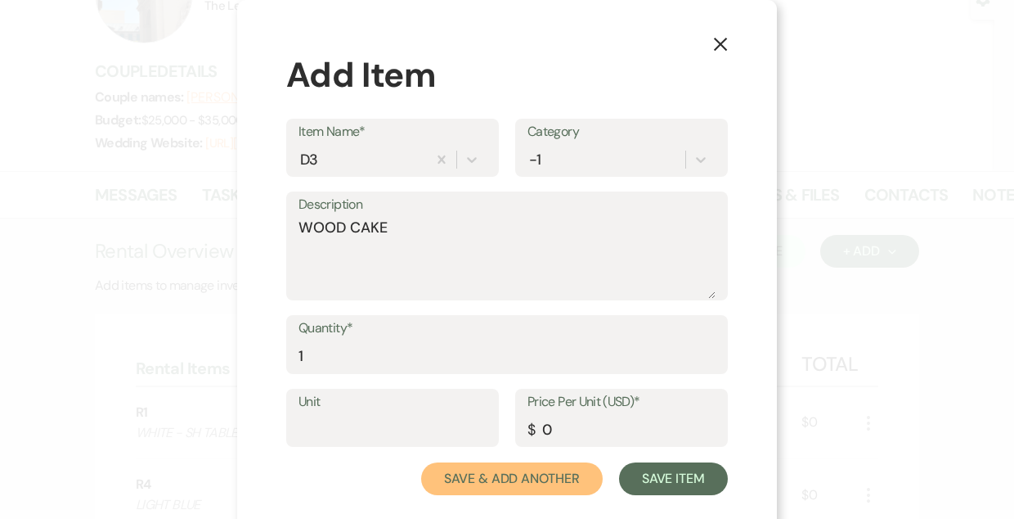
click at [421, 462] on button "Save & Add Another" at bounding box center [512, 478] width 182 height 33
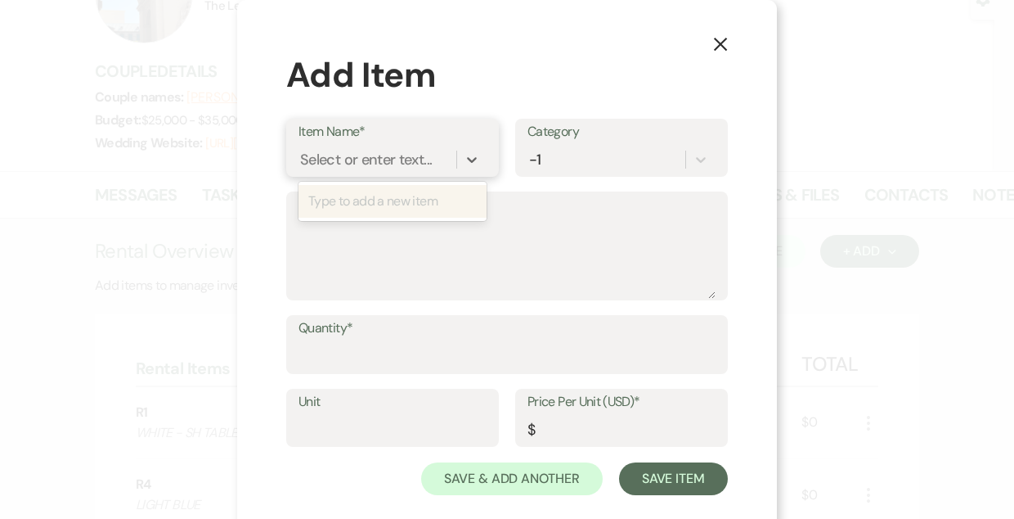
click at [356, 160] on div "Select or enter text..." at bounding box center [366, 159] width 132 height 22
type input "D8"
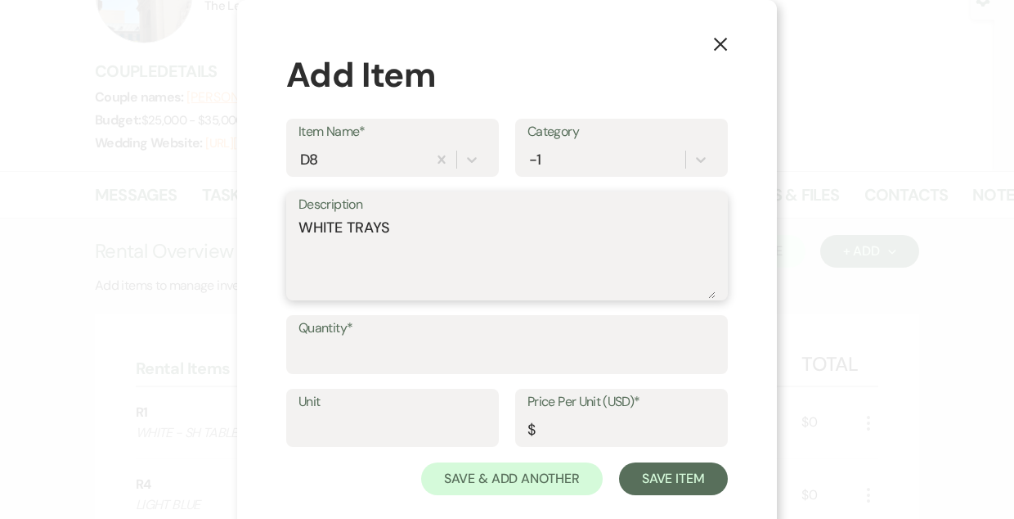
type textarea "WHITE TRAYS"
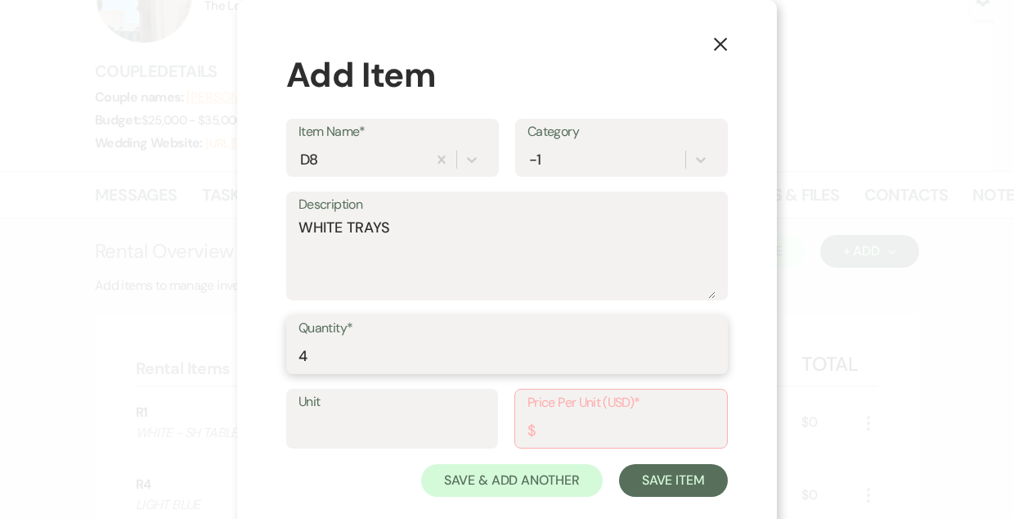
type input "4"
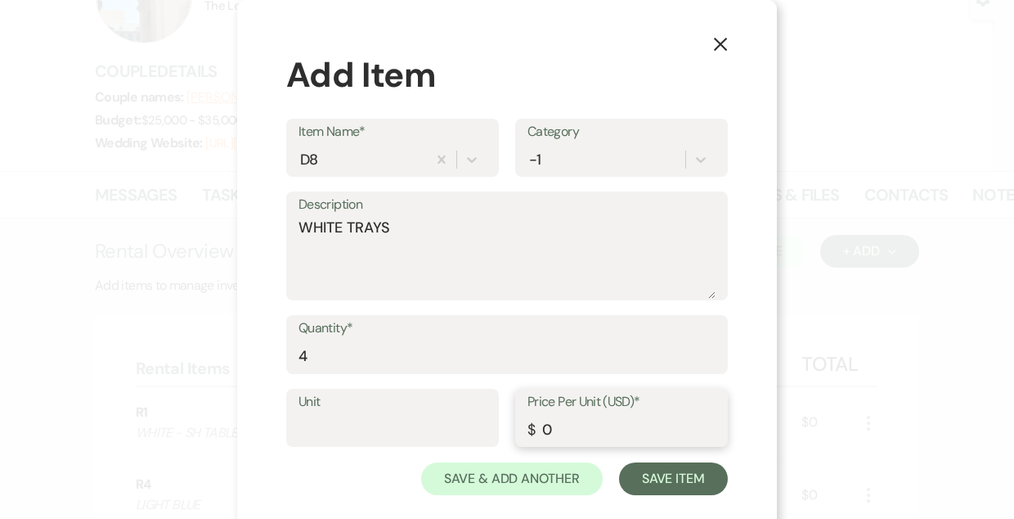
type input "0"
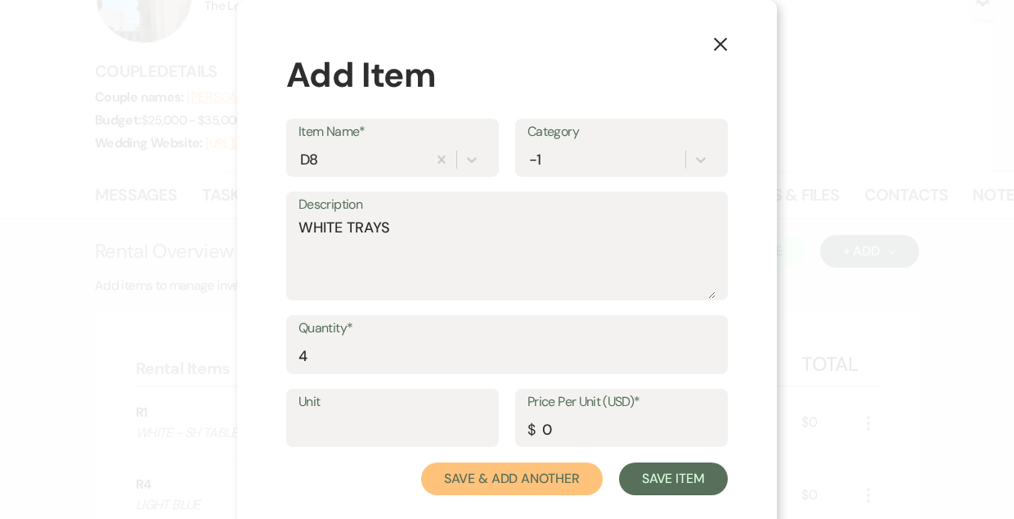
click at [421, 462] on button "Save & Add Another" at bounding box center [512, 478] width 182 height 33
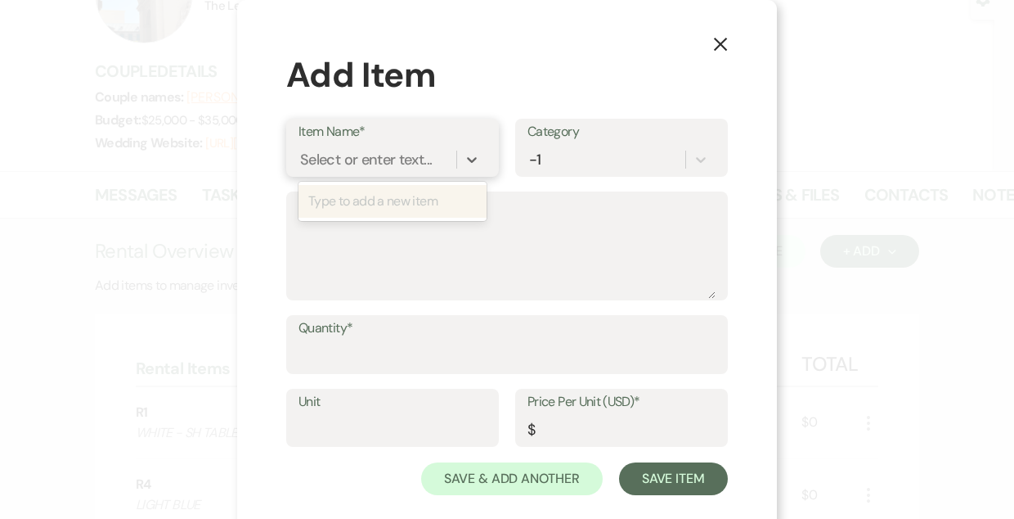
click at [356, 160] on div "Select or enter text..." at bounding box center [366, 159] width 132 height 22
type input "CS2"
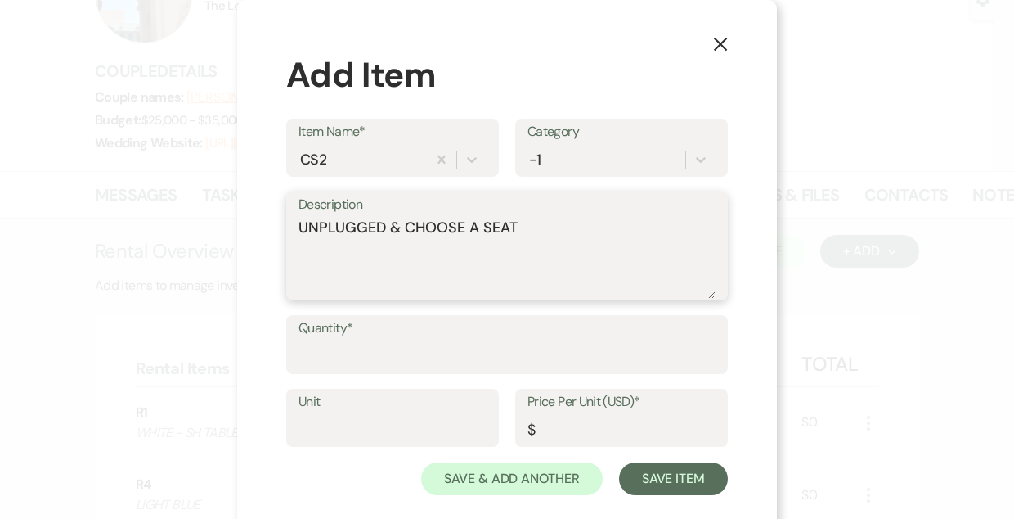
type textarea "UNPLUGGED & CHOOSE A SEAT"
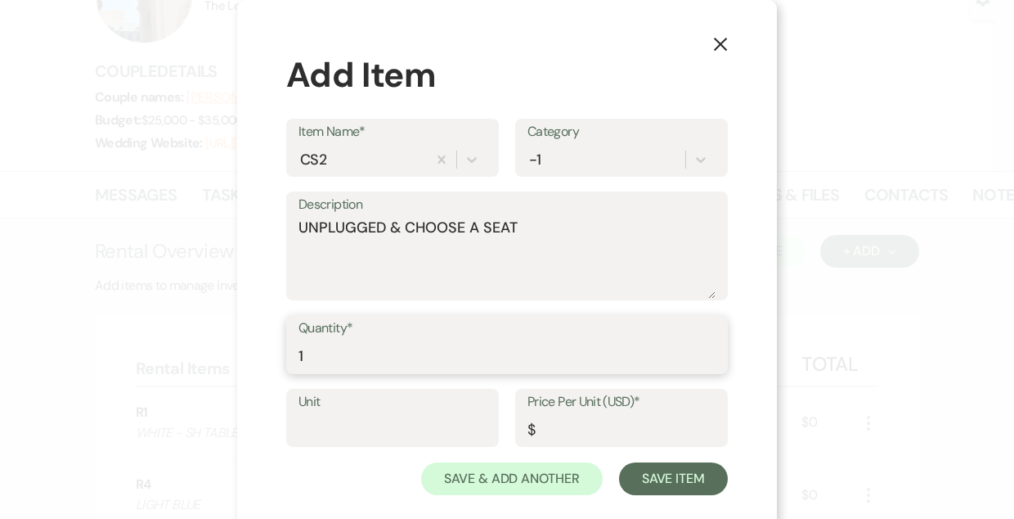
type input "1"
type input "0"
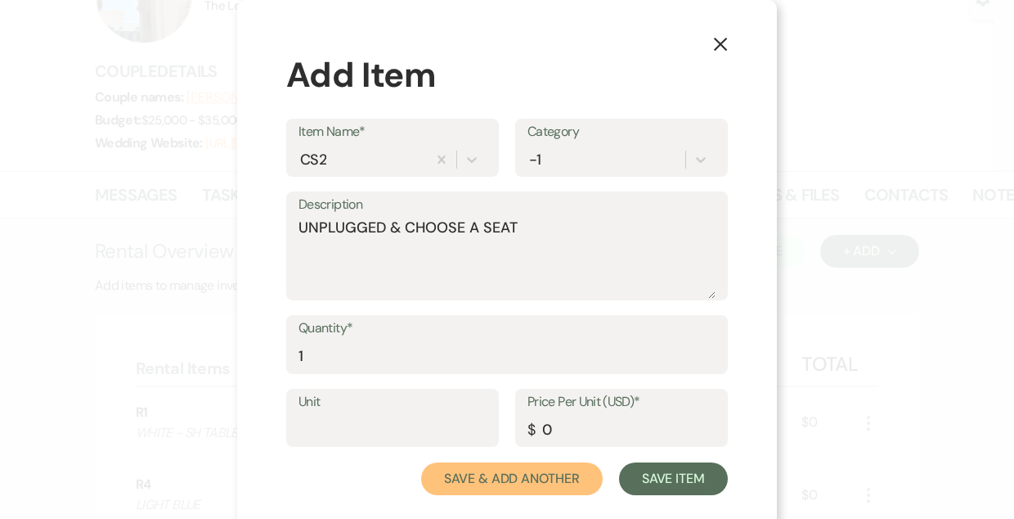
click at [421, 462] on button "Save & Add Another" at bounding box center [512, 478] width 182 height 33
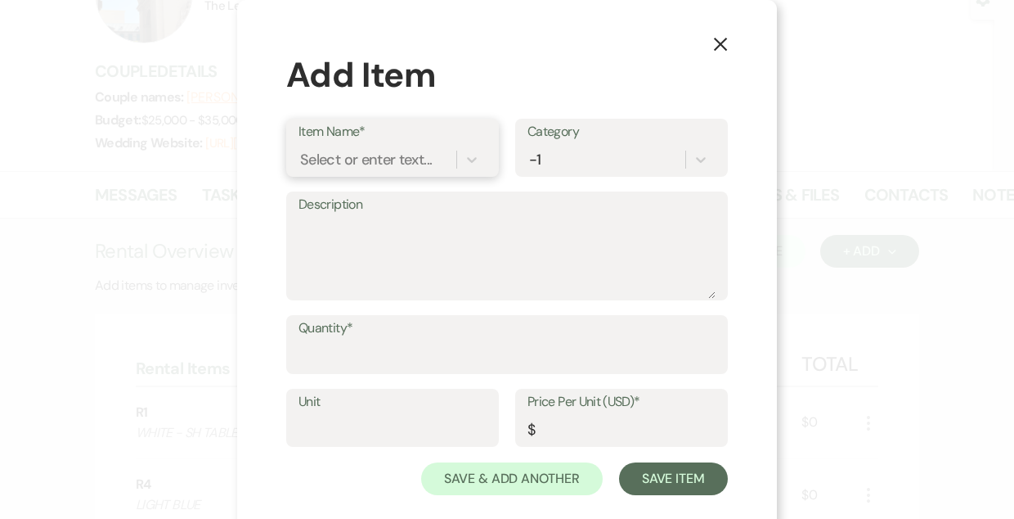
click at [356, 160] on div "Select or enter text..." at bounding box center [366, 159] width 132 height 22
type input "WOODEN SIGN HOLDERS"
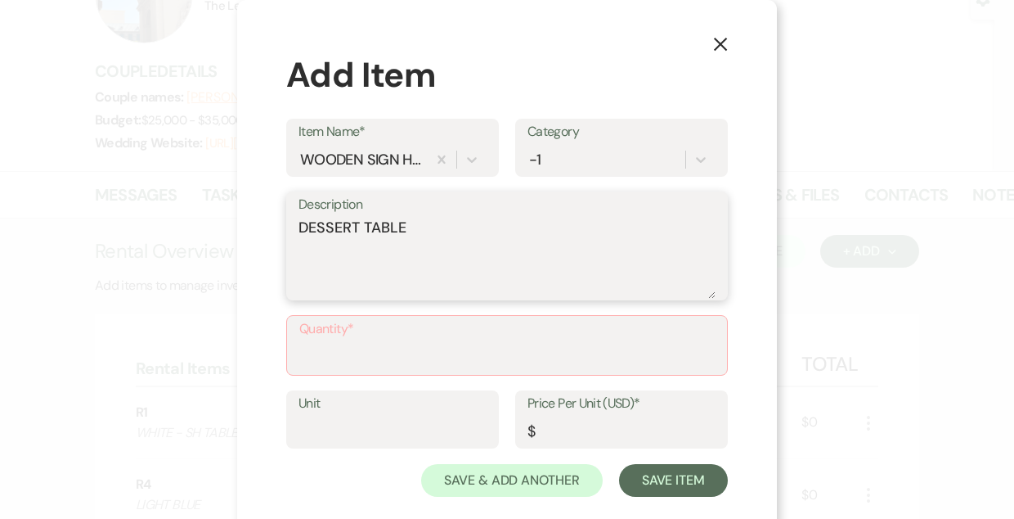
type textarea "DESSERT TABLE"
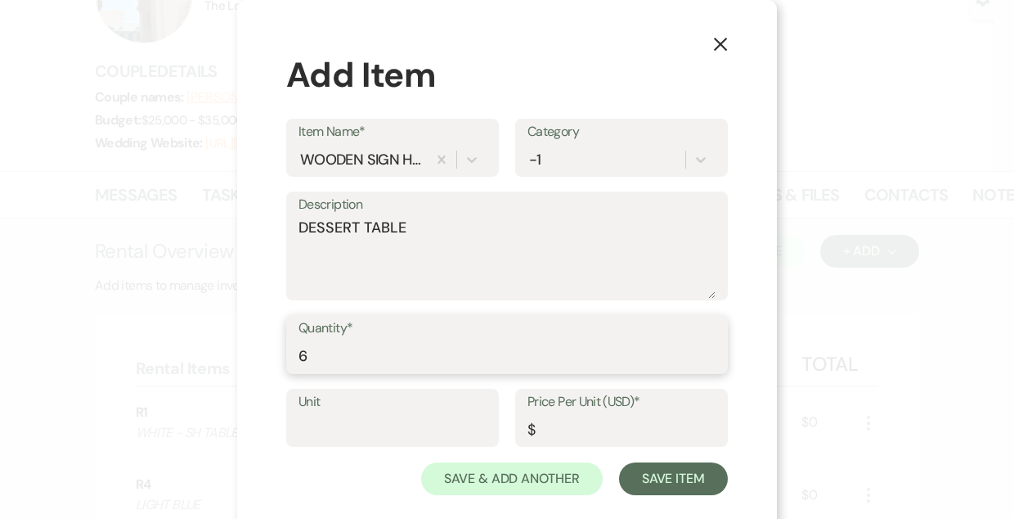
type input "6"
type input "0"
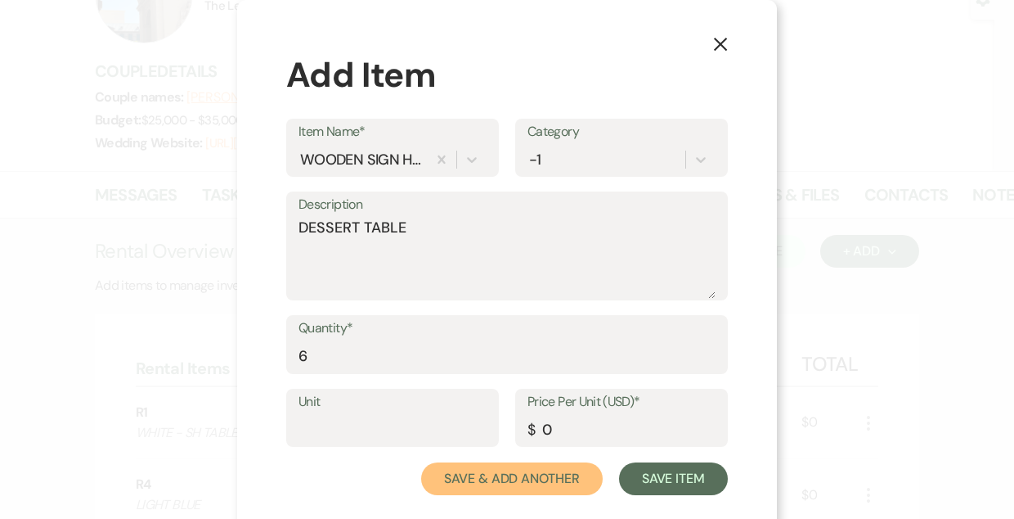
click at [421, 462] on button "Save & Add Another" at bounding box center [512, 478] width 182 height 33
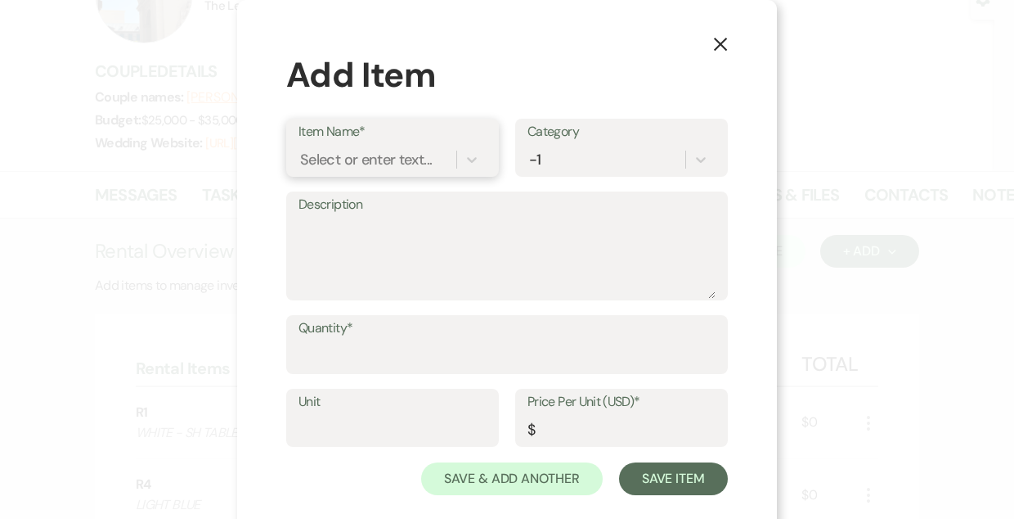
click at [356, 160] on div "Select or enter text..." at bounding box center [366, 159] width 132 height 22
type input "GLOW STICK BLACK BASKET"
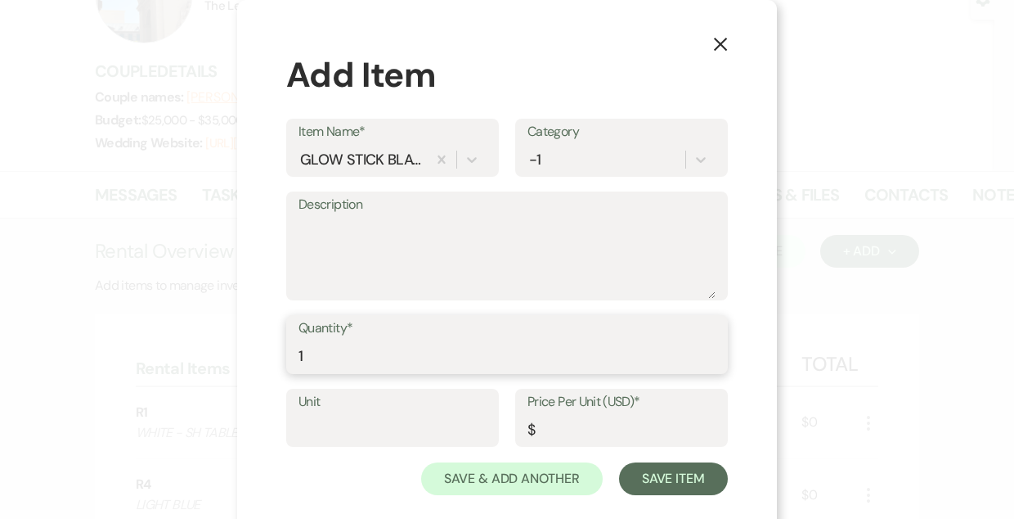
type input "1"
type input "0"
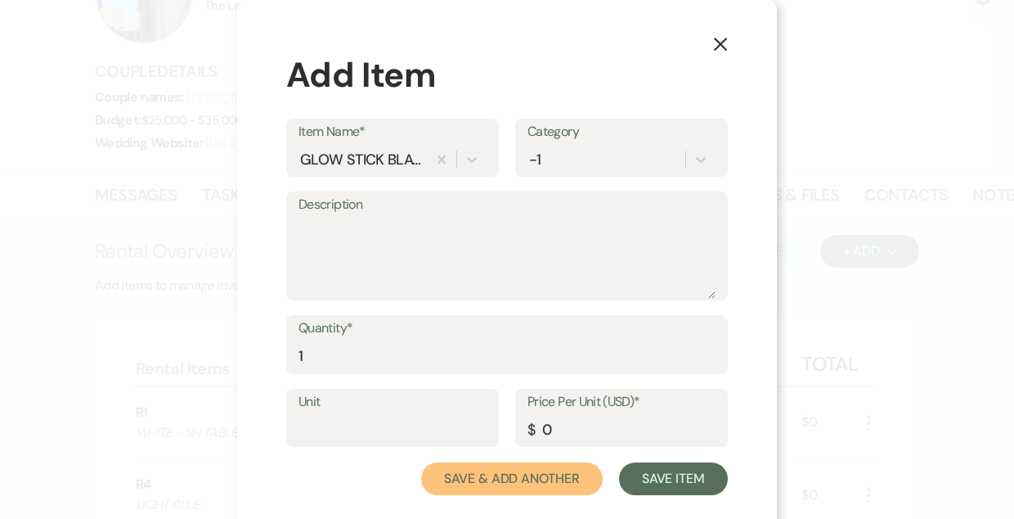
click at [421, 462] on button "Save & Add Another" at bounding box center [512, 478] width 182 height 33
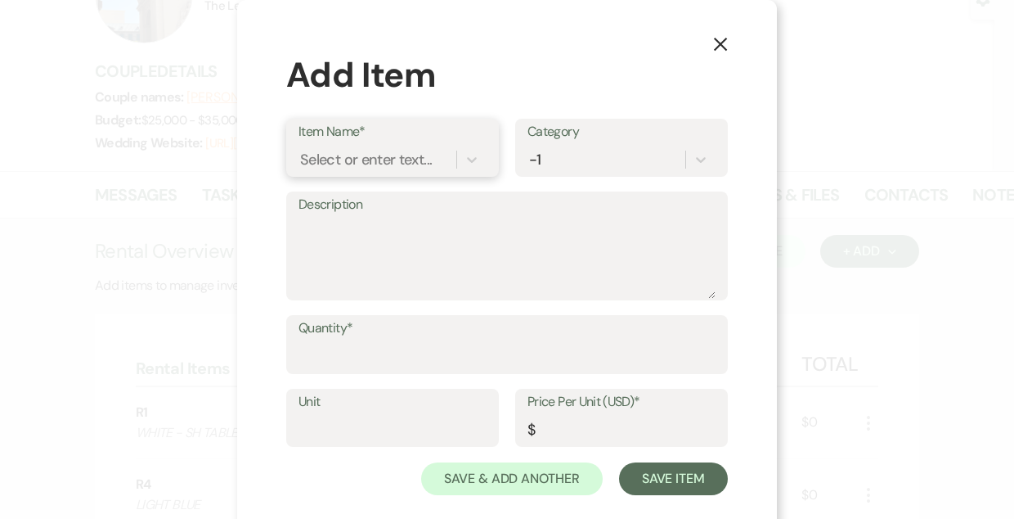
click at [356, 160] on div "Select or enter text..." at bounding box center [366, 159] width 132 height 22
type input "LARGE EASEL"
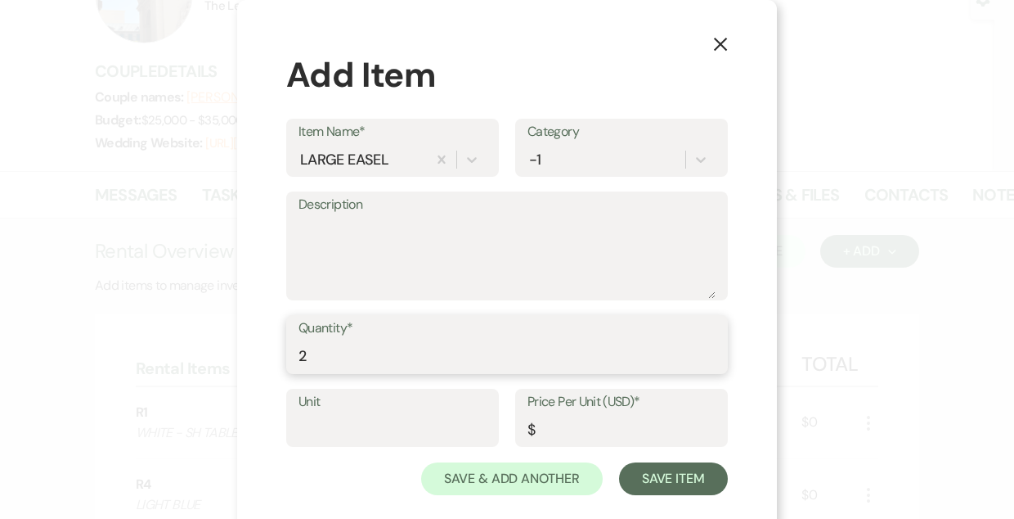
type input "2"
type input "0"
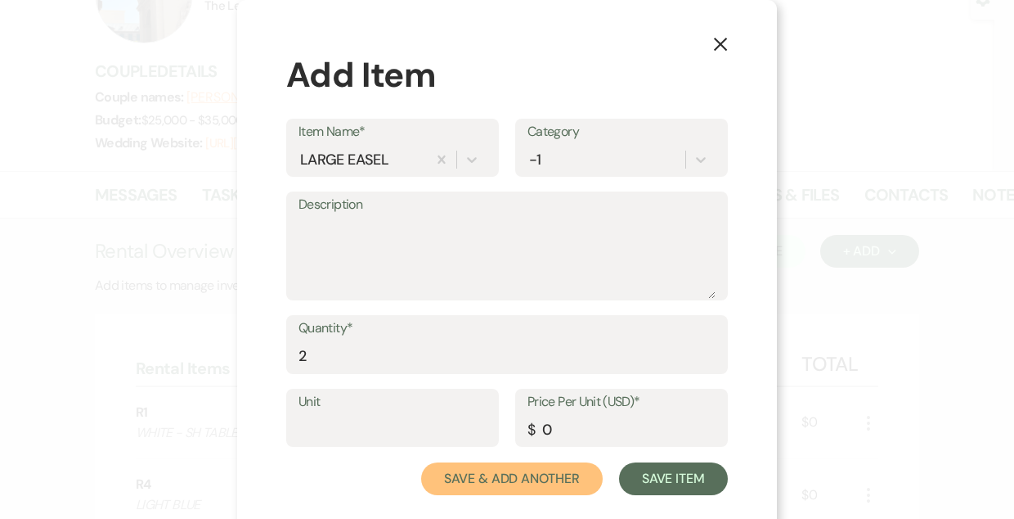
click at [421, 462] on button "Save & Add Another" at bounding box center [512, 478] width 182 height 33
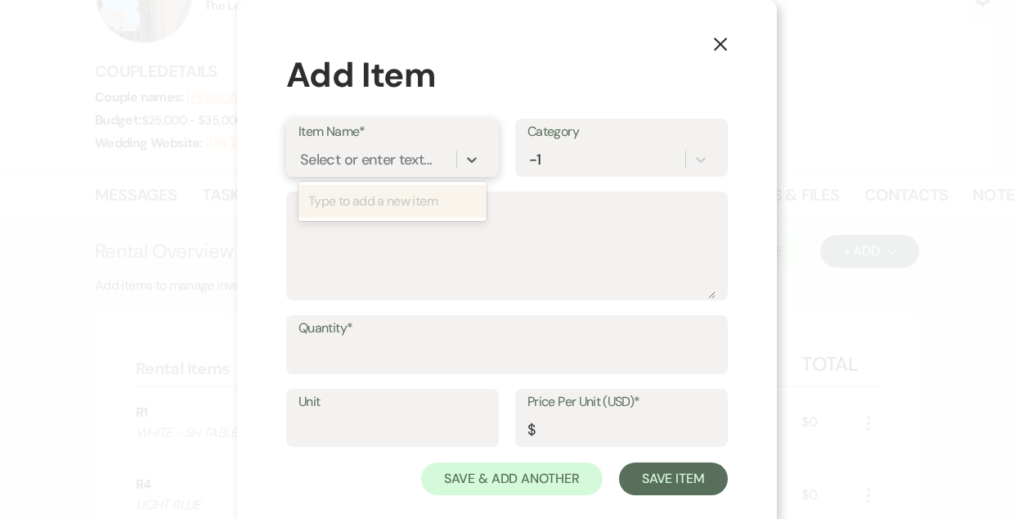
click at [356, 160] on div "Select or enter text..." at bounding box center [366, 159] width 132 height 22
type input "CEREMONY FLORALS"
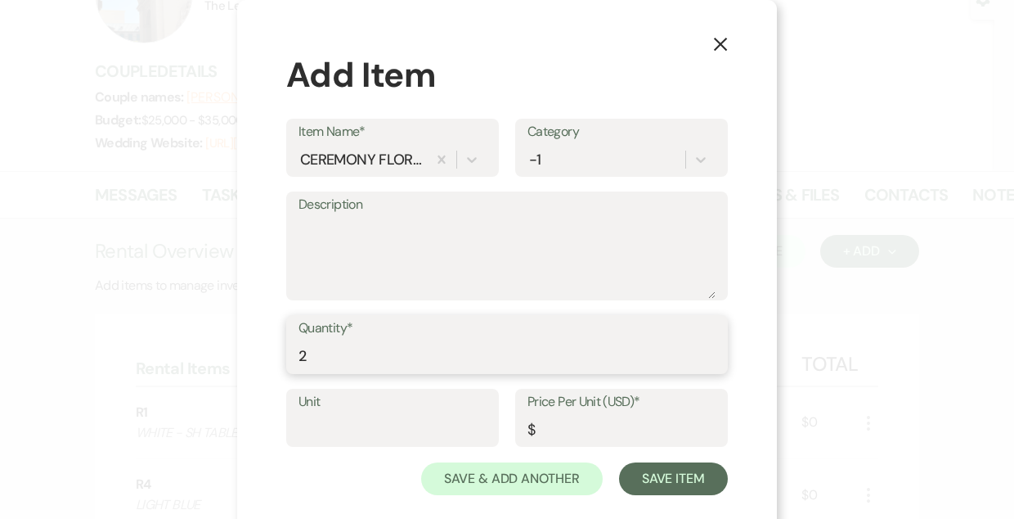
type input "2"
type input "0"
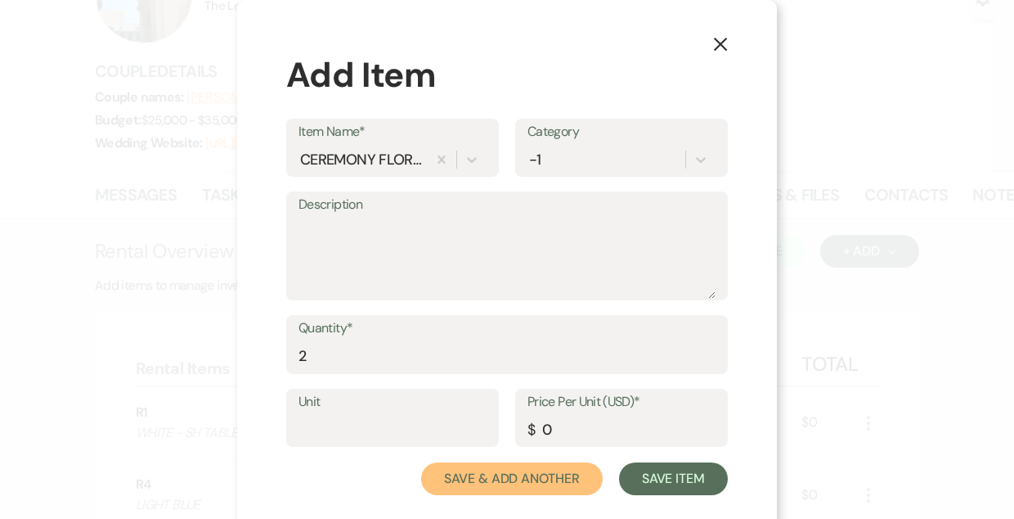
click at [421, 462] on button "Save & Add Another" at bounding box center [512, 478] width 182 height 33
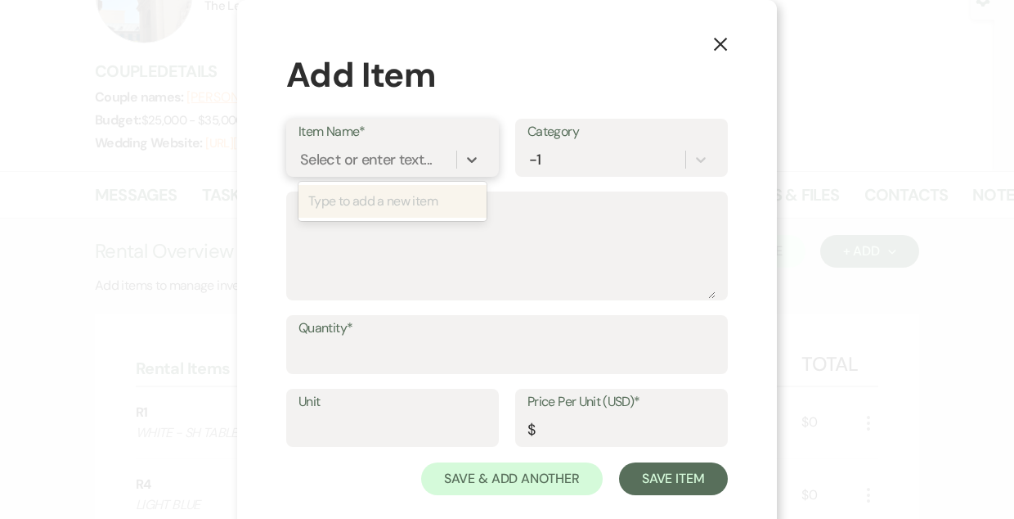
click at [356, 160] on div "Select or enter text..." at bounding box center [366, 159] width 132 height 22
type input "REVEAL CURTAIN"
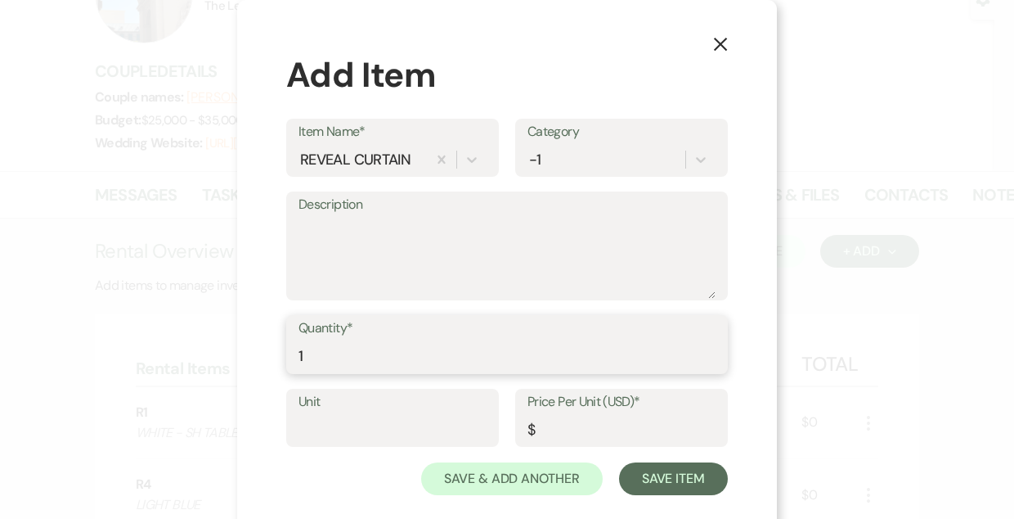
type input "1"
type input "0"
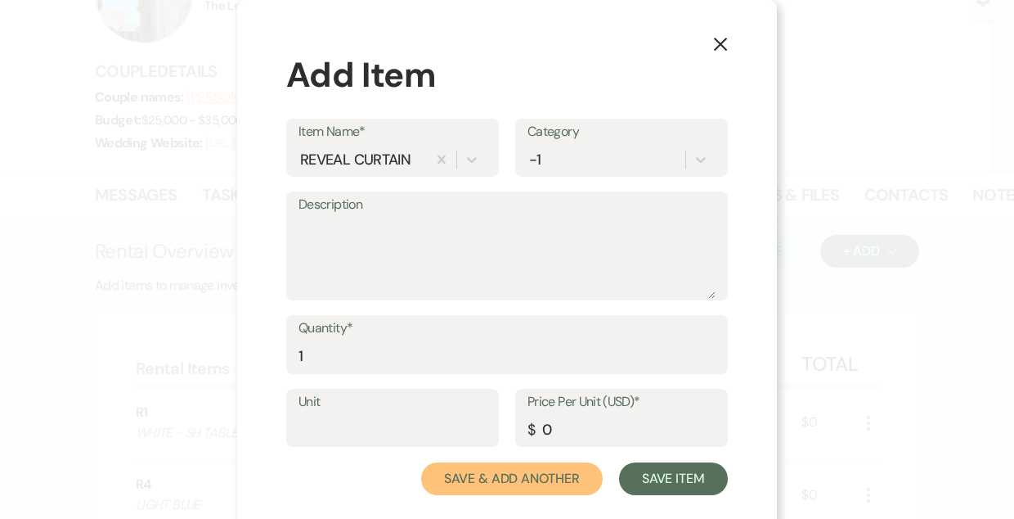
click at [421, 462] on button "Save & Add Another" at bounding box center [512, 478] width 182 height 33
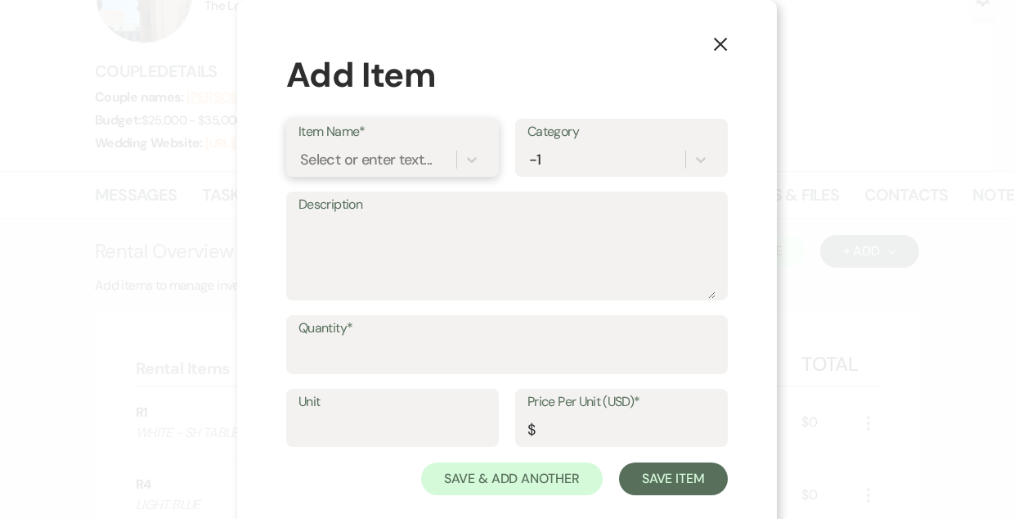
click at [356, 160] on div "Select or enter text..." at bounding box center [366, 159] width 132 height 22
type input "D"
type input "HEPTAGON"
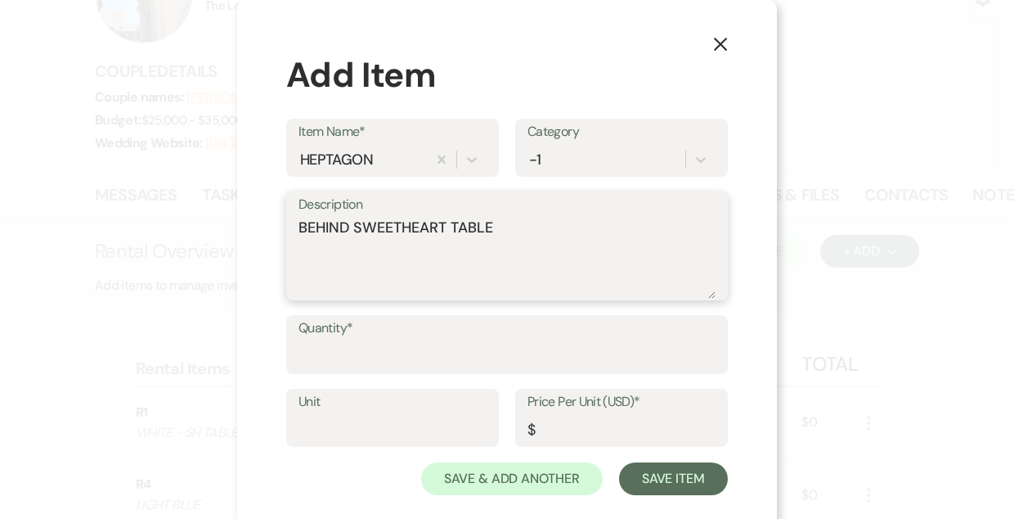
type textarea "BEHIND SWEETHEART TABLE"
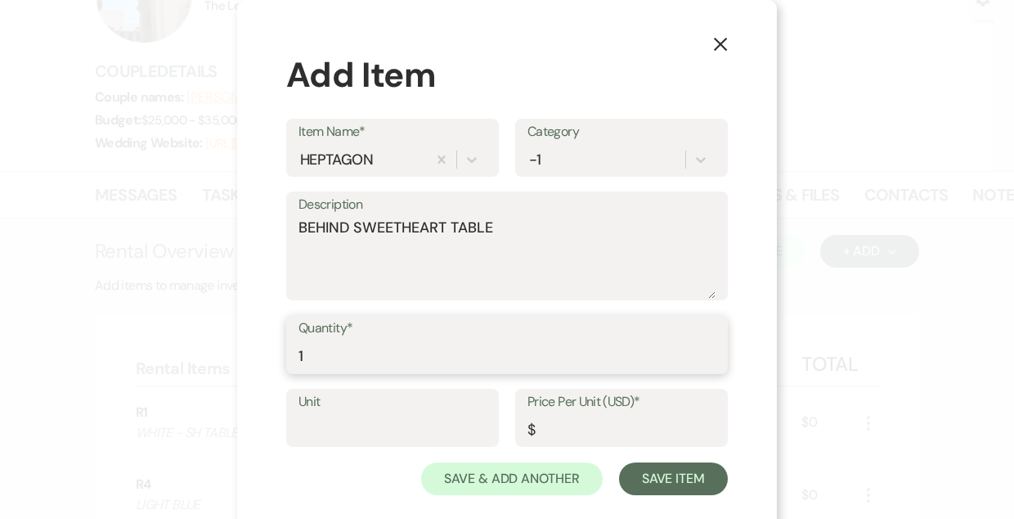
type input "1"
type input "0"
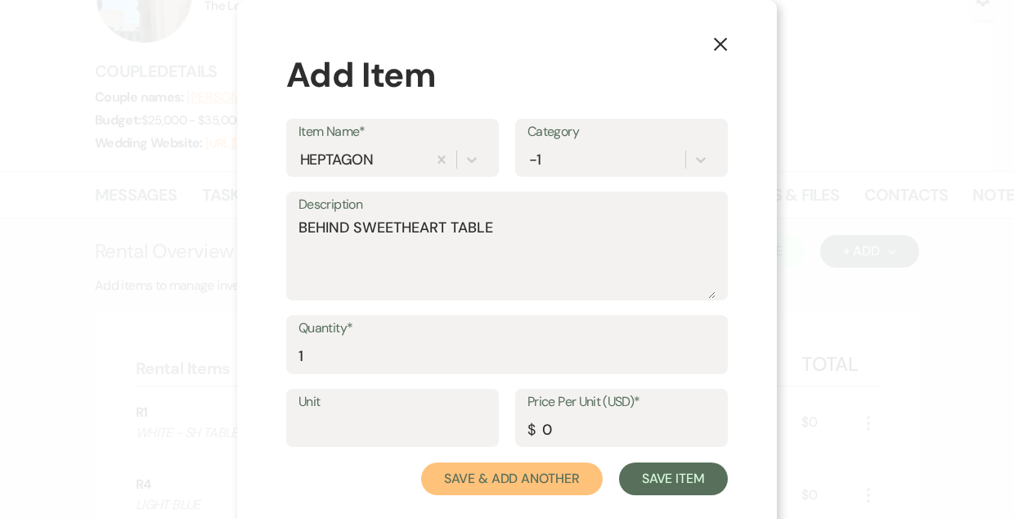
click at [421, 462] on button "Save & Add Another" at bounding box center [512, 478] width 182 height 33
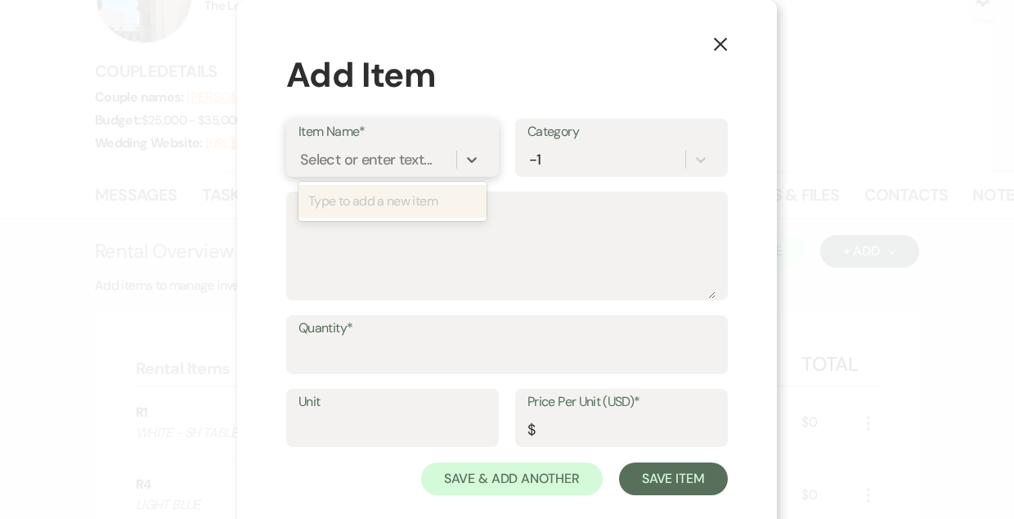
click at [356, 160] on div "Select or enter text..." at bounding box center [366, 159] width 132 height 22
type input "BLACK ACCENT TABLE"
type input "WOOD ACCENT TABLE"
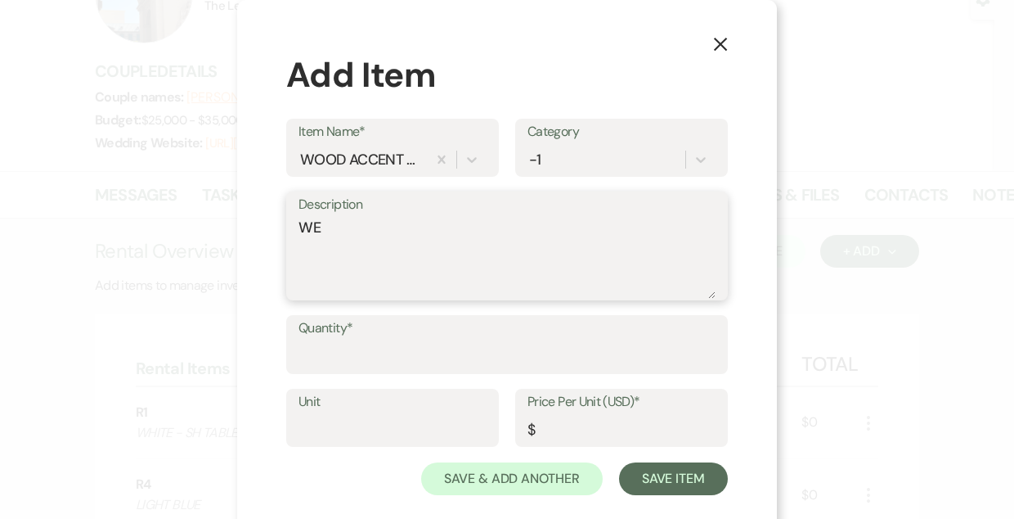
type textarea "W"
type textarea "CEREMONY FOR PETAL DISPLAY"
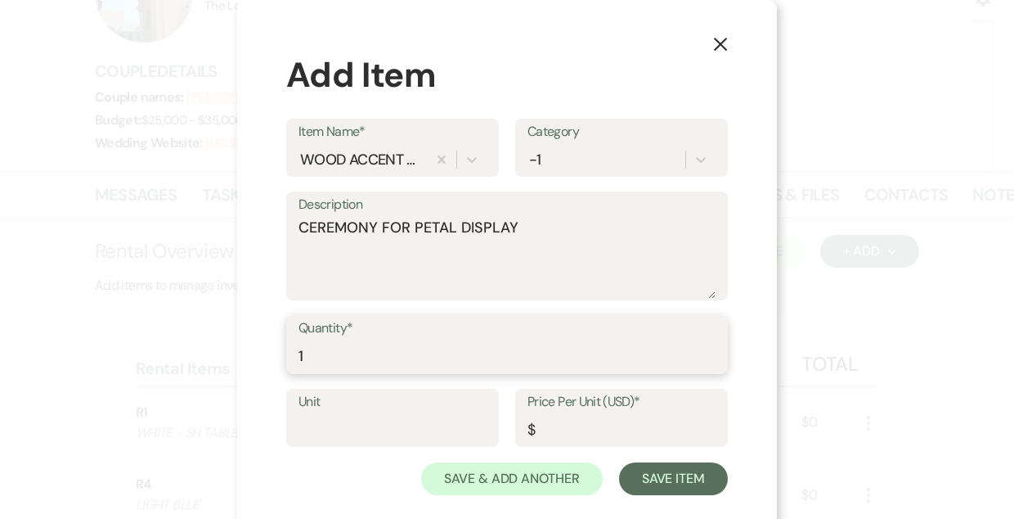
type input "1"
type input "0"
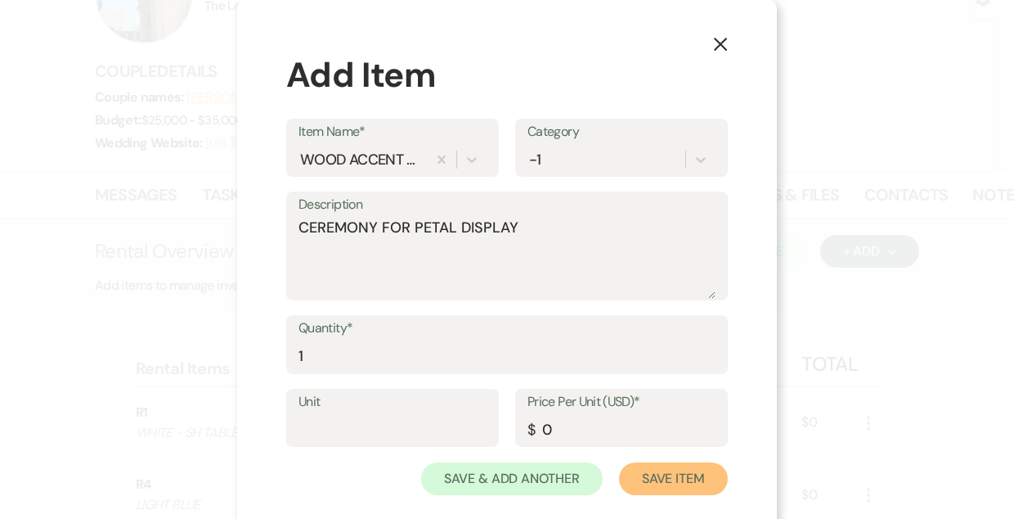
click at [619, 462] on button "Save Item" at bounding box center [673, 478] width 109 height 33
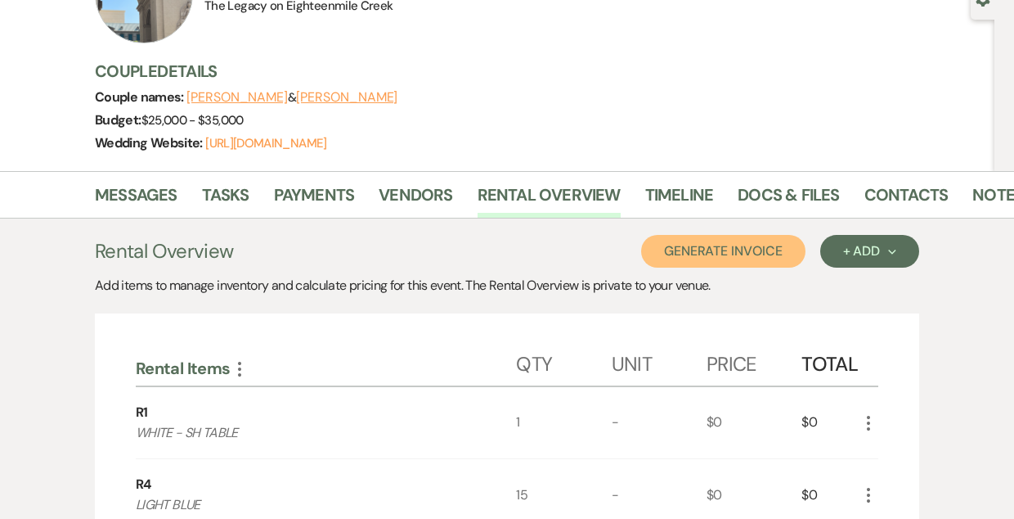
click at [695, 252] on button "Generate Invoice" at bounding box center [723, 251] width 164 height 33
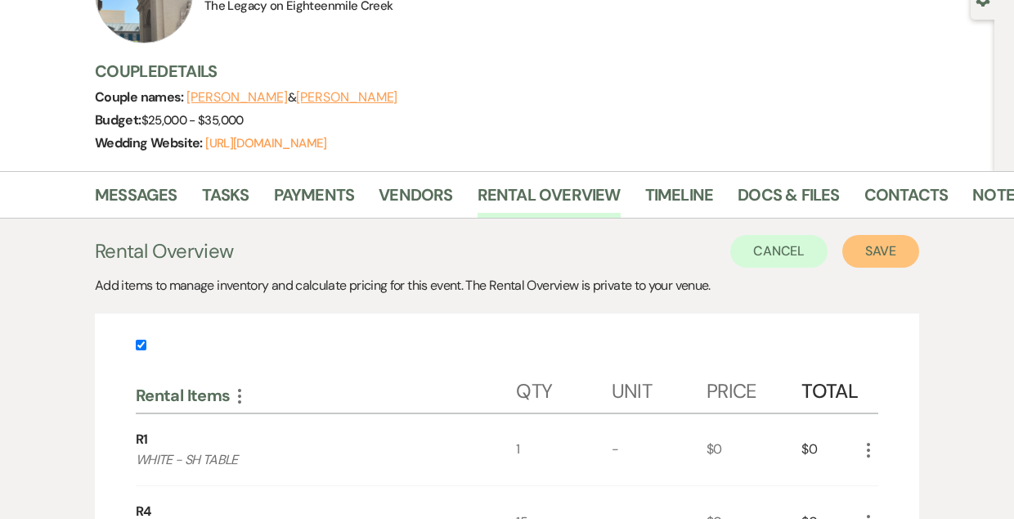
click at [891, 250] on button "Save" at bounding box center [881, 251] width 77 height 33
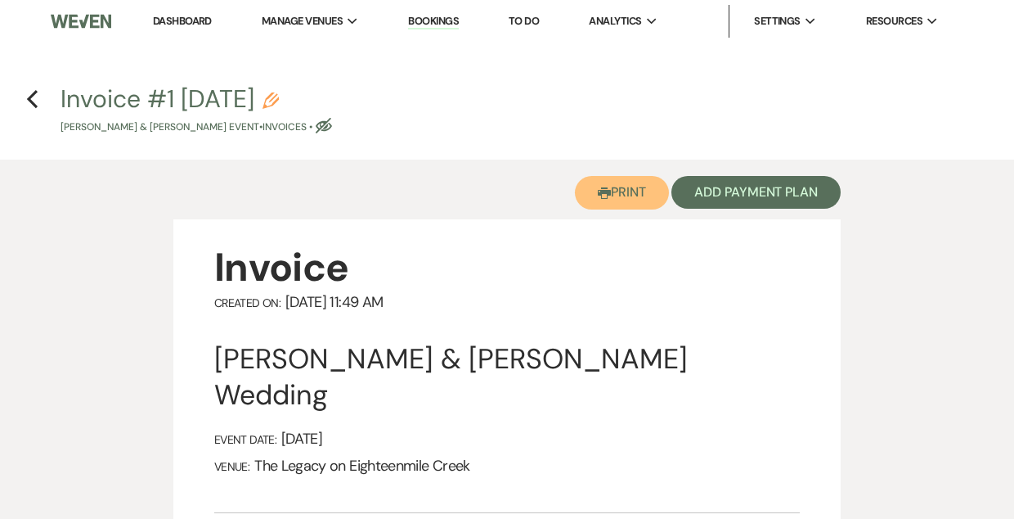
click at [598, 185] on button "Printer Print" at bounding box center [622, 193] width 94 height 34
click at [31, 97] on icon "Previous" at bounding box center [32, 99] width 12 height 20
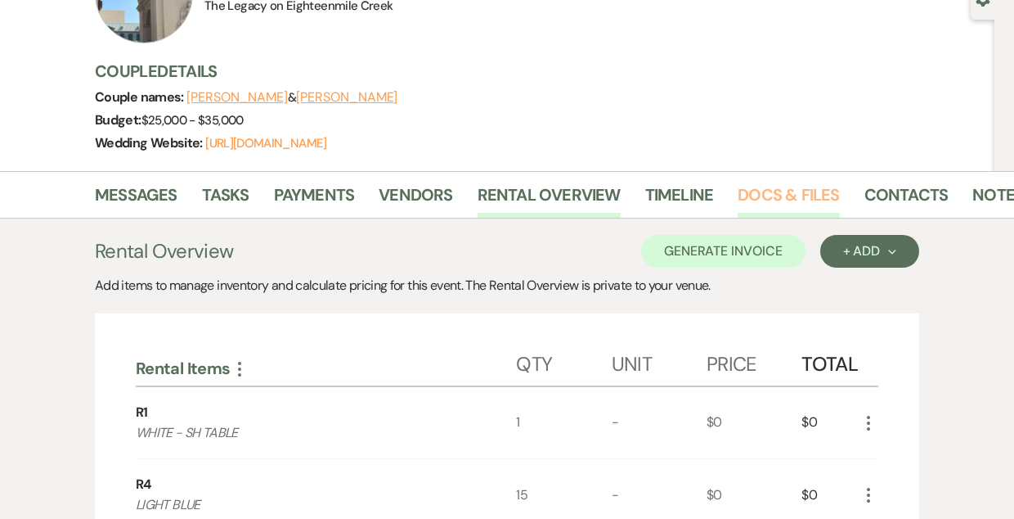
click at [760, 192] on link "Docs & Files" at bounding box center [788, 200] width 101 height 36
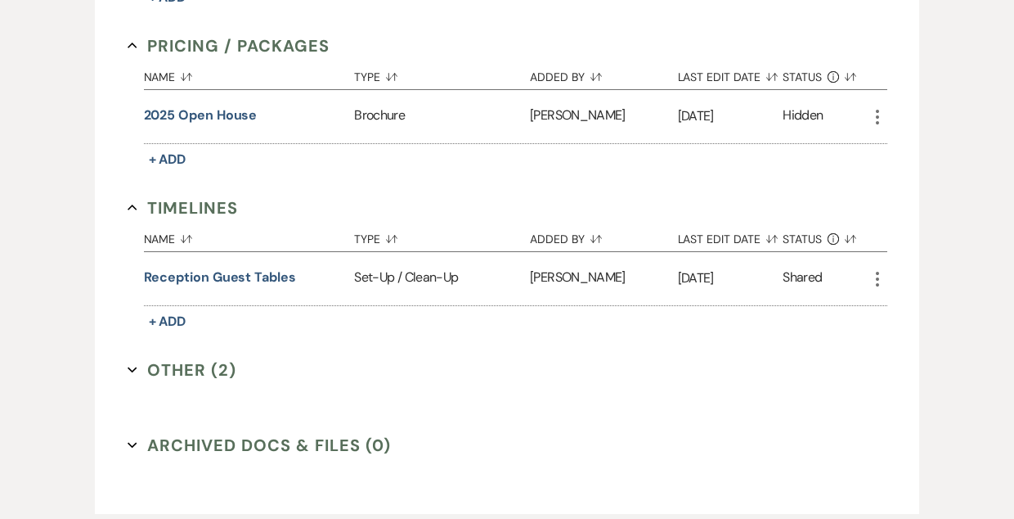
scroll to position [1335, 0]
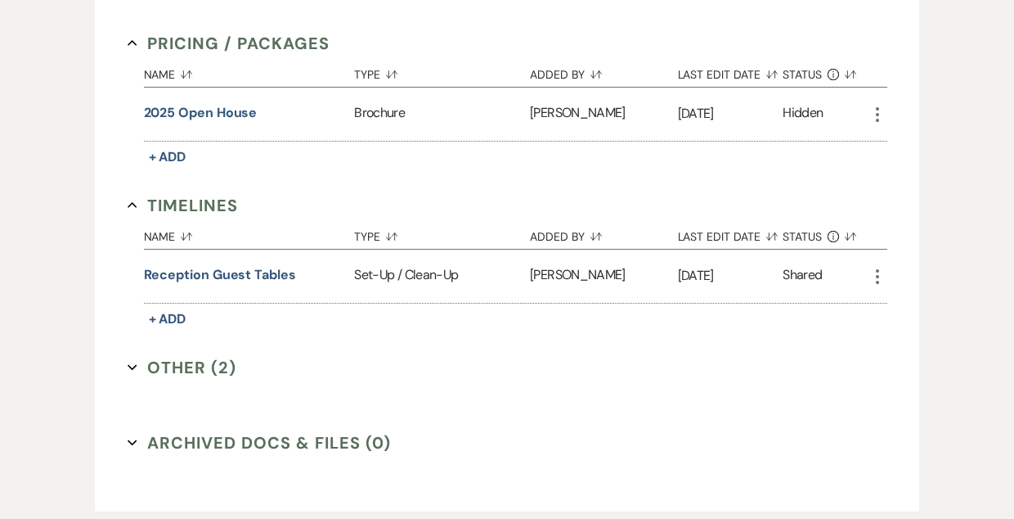
click at [177, 371] on button "Other (2) Expand" at bounding box center [183, 367] width 110 height 25
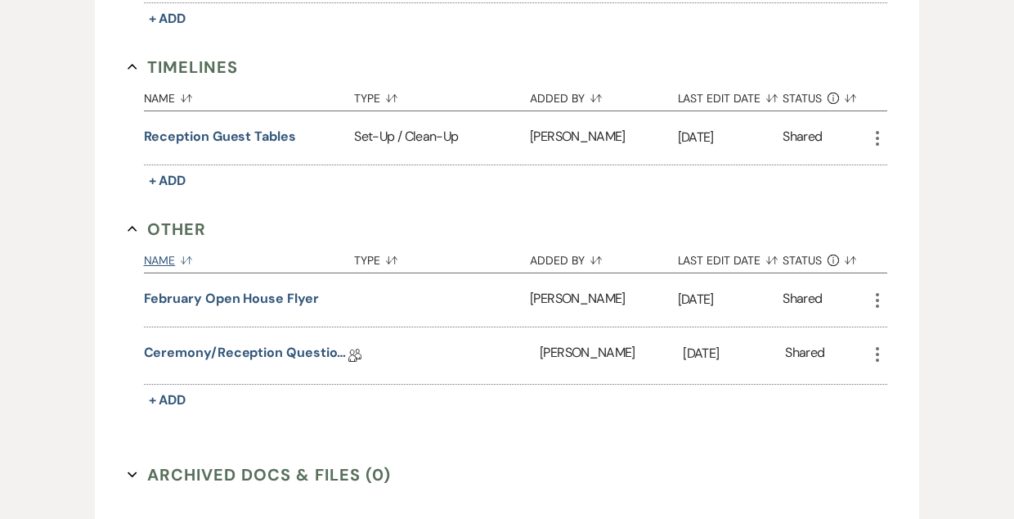
scroll to position [1497, 0]
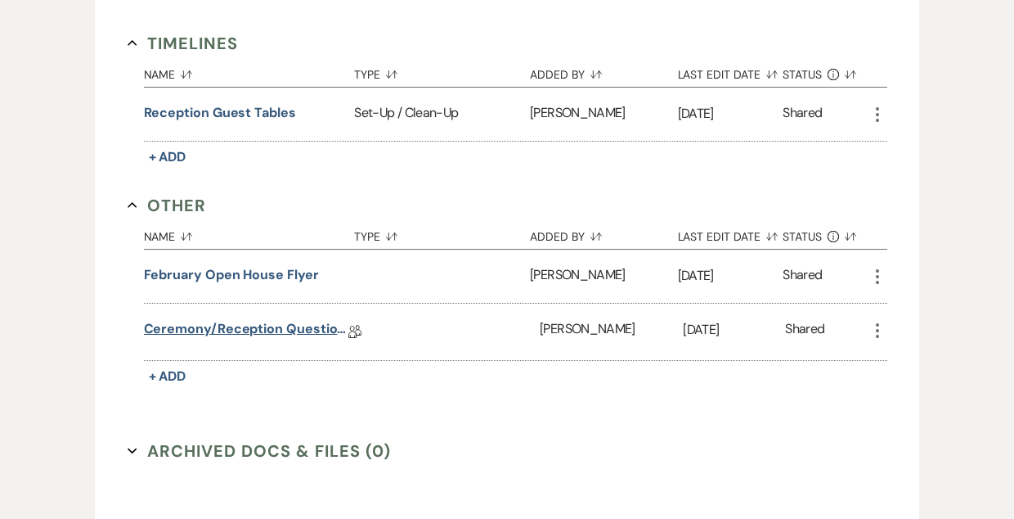
click at [264, 326] on link "Ceremony/Reception Questionnaire" at bounding box center [246, 331] width 205 height 25
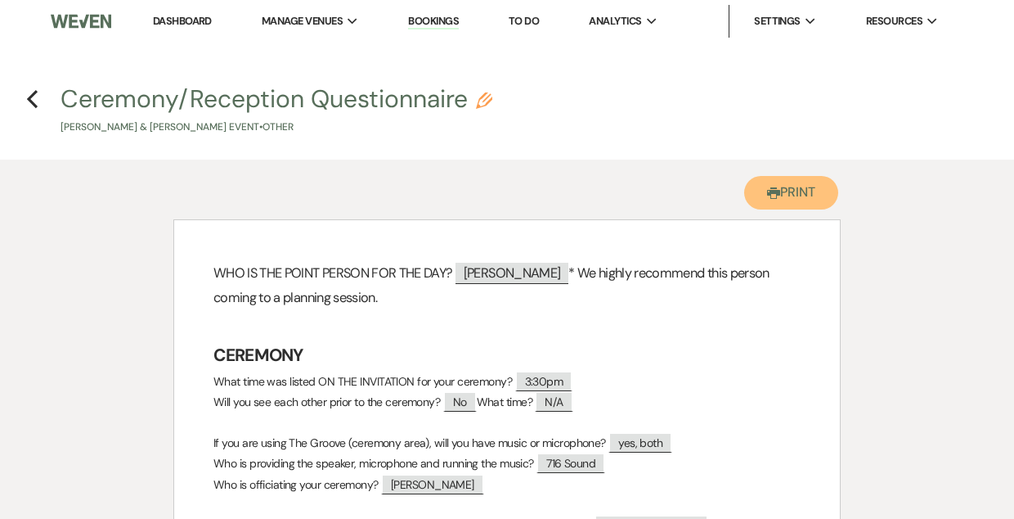
click at [801, 178] on button "Printer Print" at bounding box center [792, 193] width 94 height 34
click at [439, 23] on link "Bookings" at bounding box center [433, 22] width 51 height 16
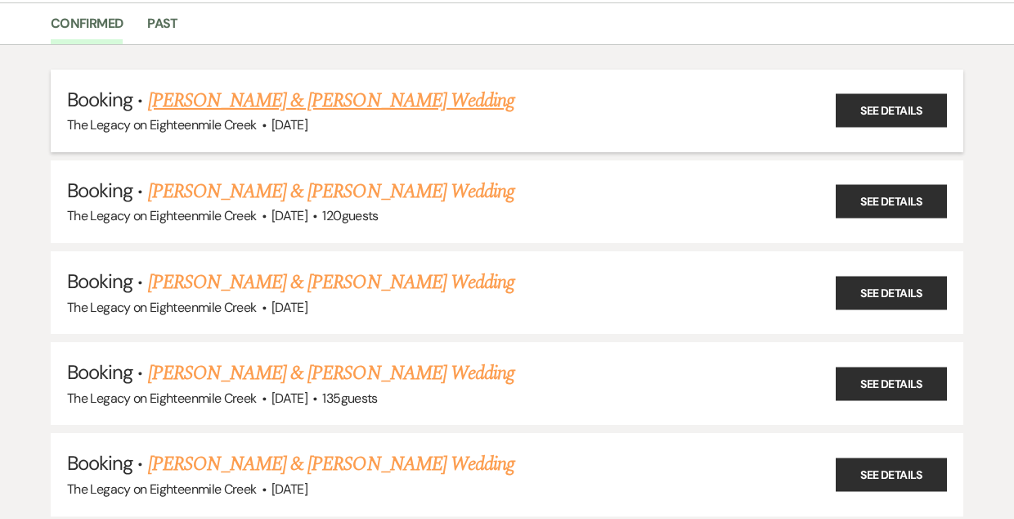
scroll to position [138, 0]
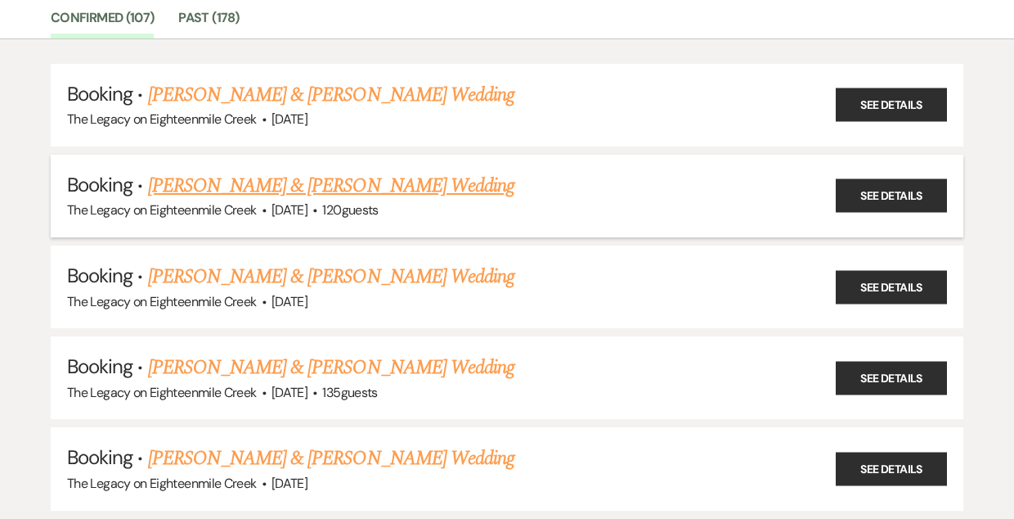
click at [416, 185] on link "[PERSON_NAME] & [PERSON_NAME] Wedding" at bounding box center [331, 185] width 367 height 29
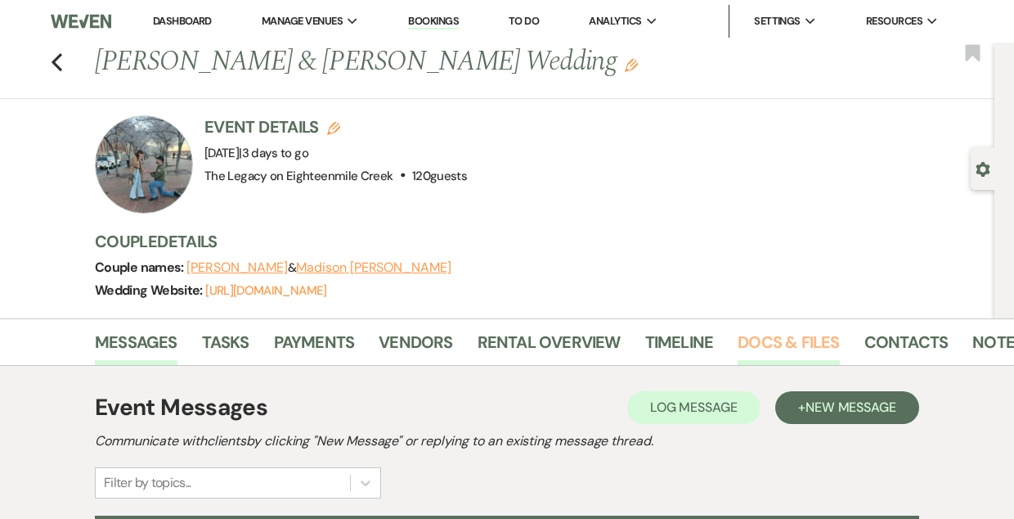
click at [787, 342] on link "Docs & Files" at bounding box center [788, 347] width 101 height 36
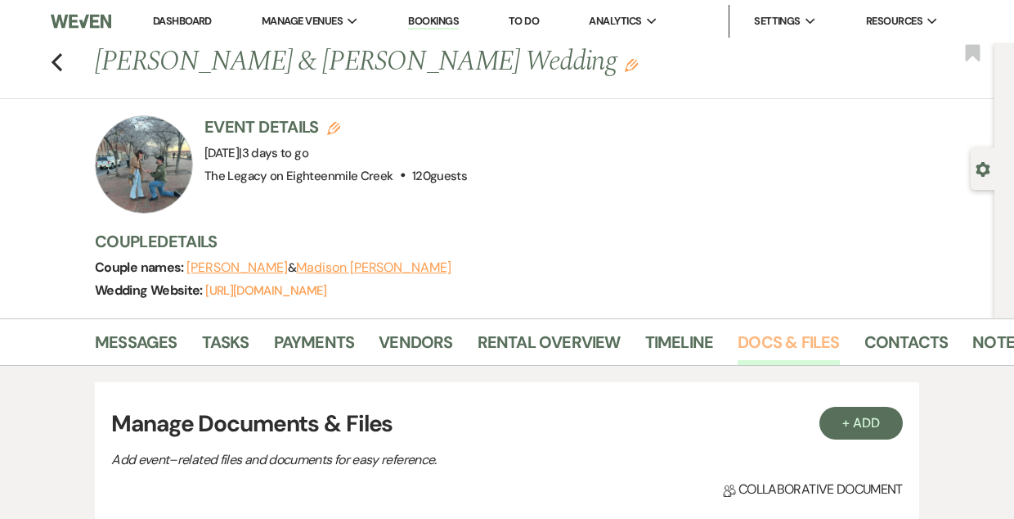
click at [783, 340] on link "Docs & Files" at bounding box center [788, 347] width 101 height 36
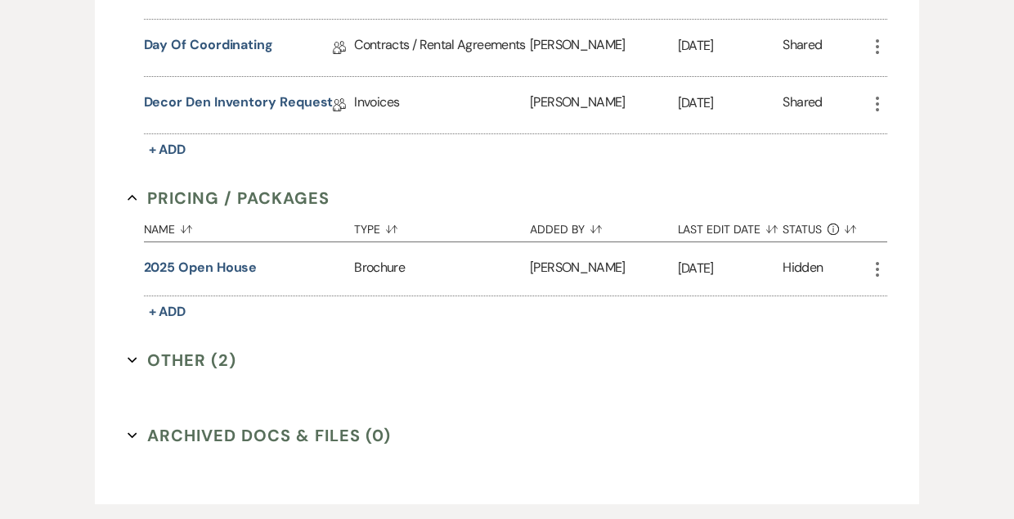
scroll to position [723, 0]
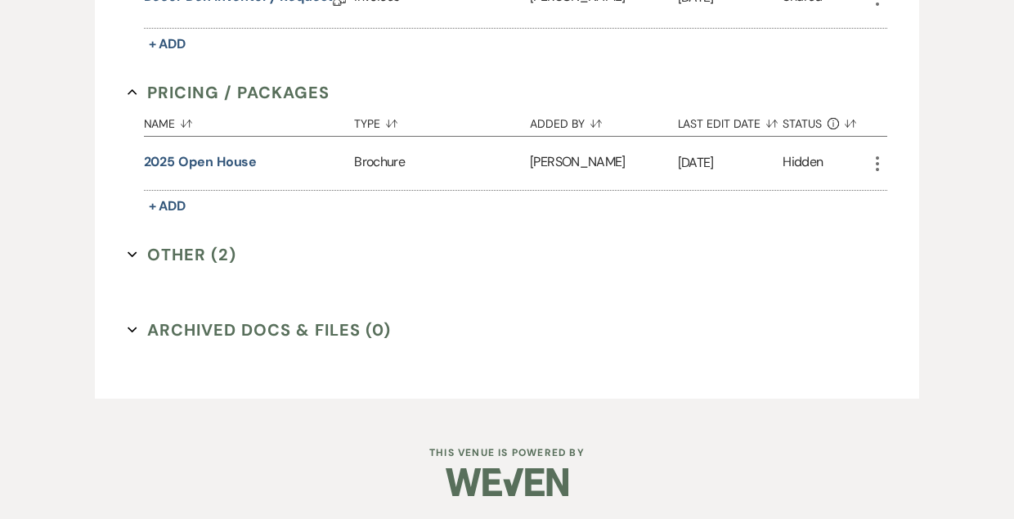
click at [178, 253] on button "Other (2) Expand" at bounding box center [183, 254] width 110 height 25
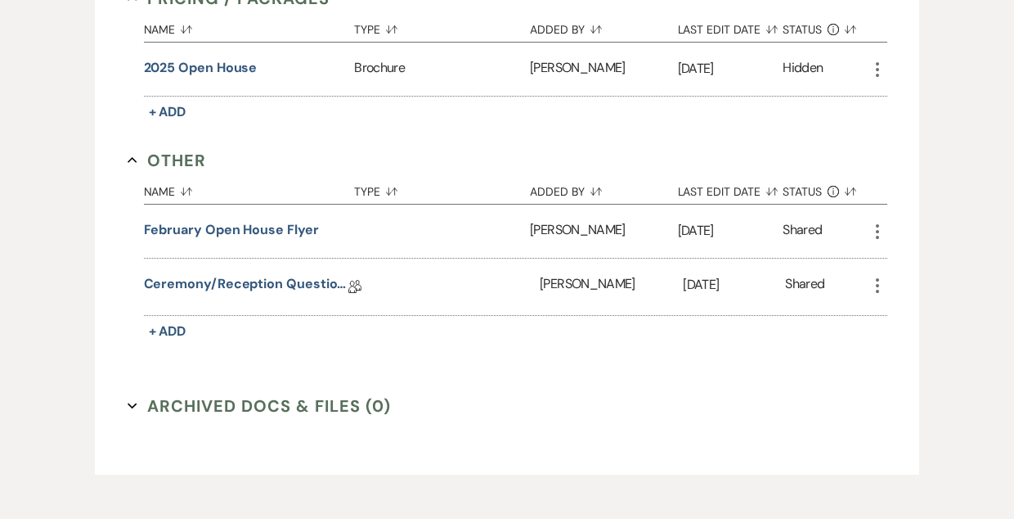
scroll to position [818, 0]
click at [298, 277] on link "Ceremony/Reception Questionnaire" at bounding box center [246, 285] width 205 height 25
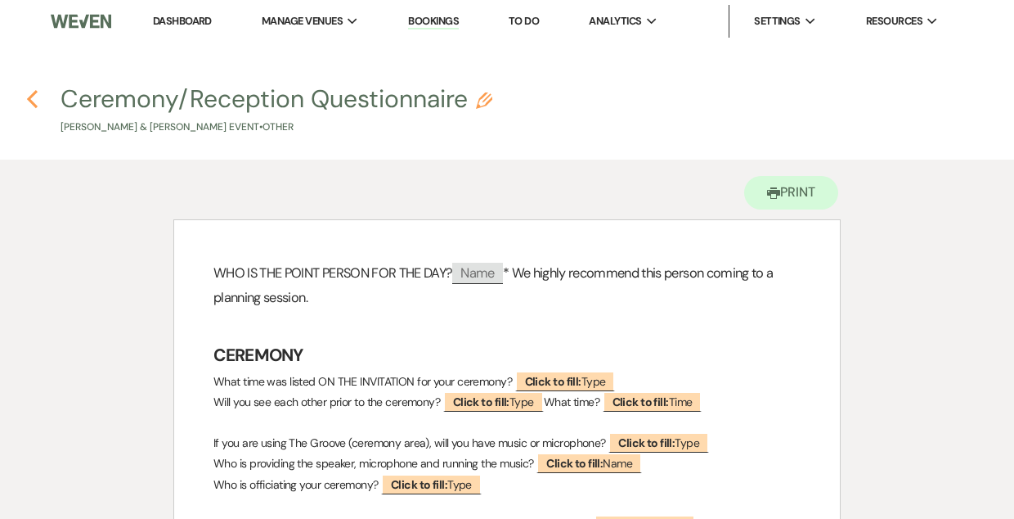
click at [35, 95] on icon "Previous" at bounding box center [32, 99] width 12 height 20
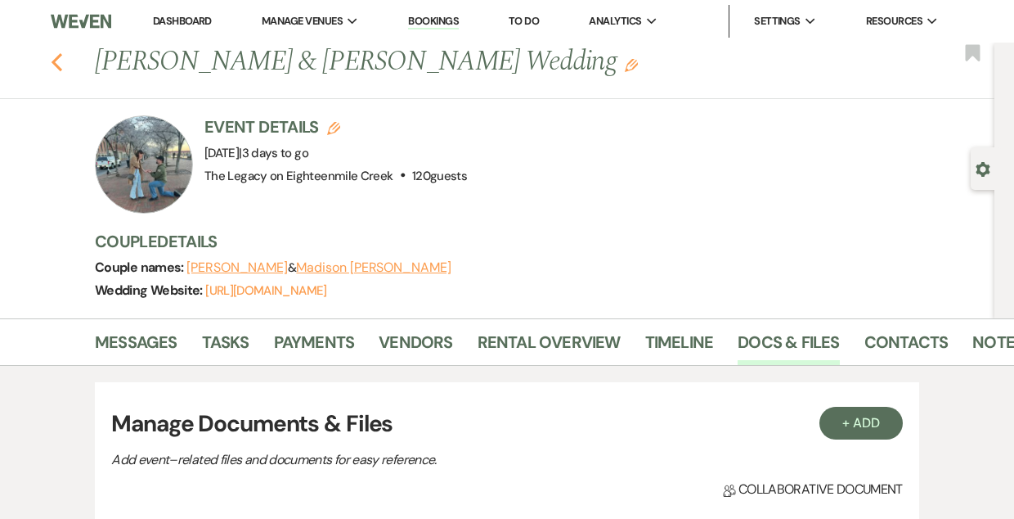
click at [59, 61] on icon "Previous" at bounding box center [57, 62] width 12 height 20
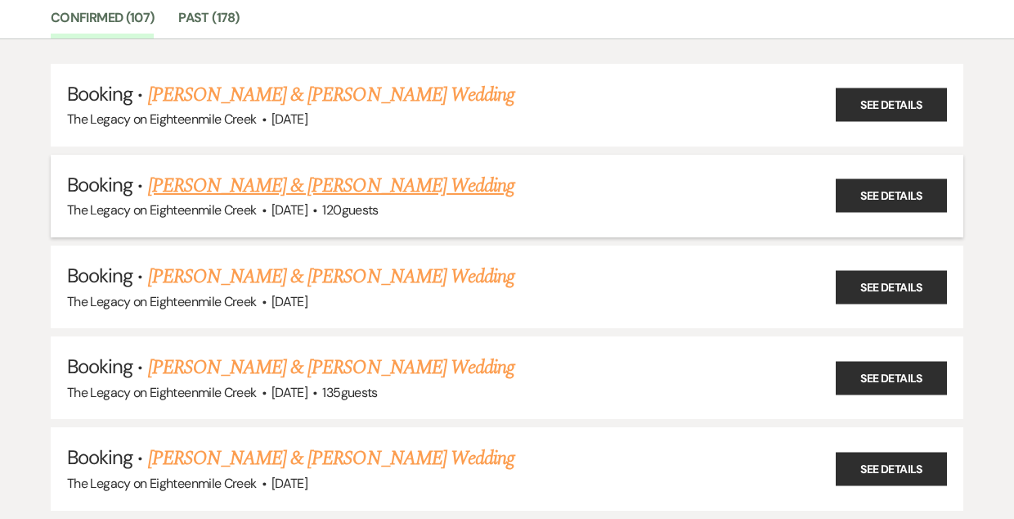
click at [362, 182] on link "[PERSON_NAME] & [PERSON_NAME] Wedding" at bounding box center [331, 185] width 367 height 29
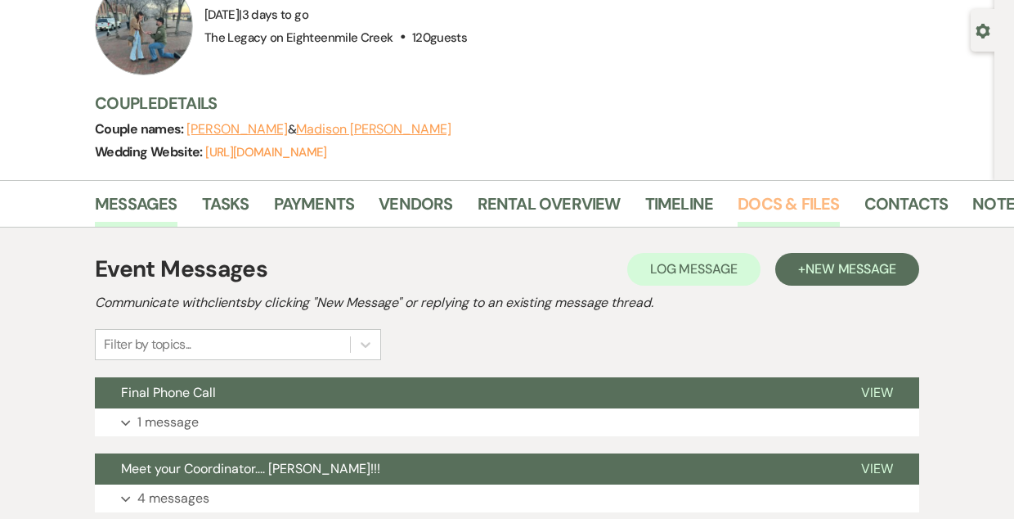
click at [755, 201] on link "Docs & Files" at bounding box center [788, 209] width 101 height 36
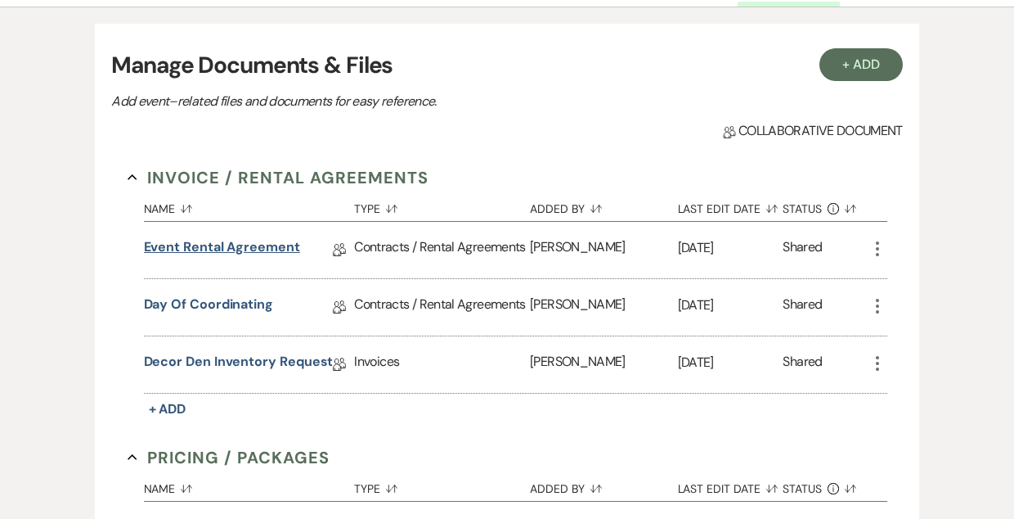
scroll to position [378, 0]
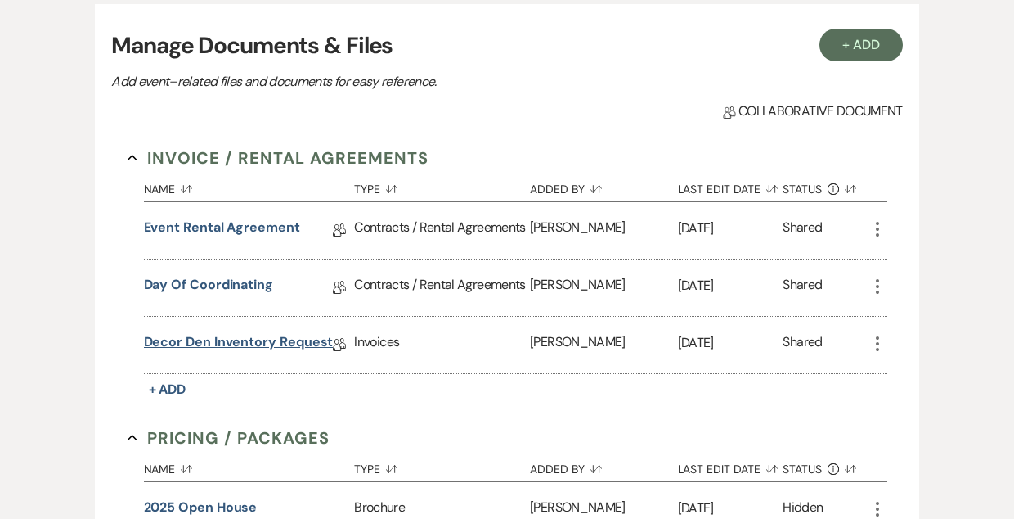
click at [281, 341] on link "Decor Den Inventory Request" at bounding box center [239, 344] width 190 height 25
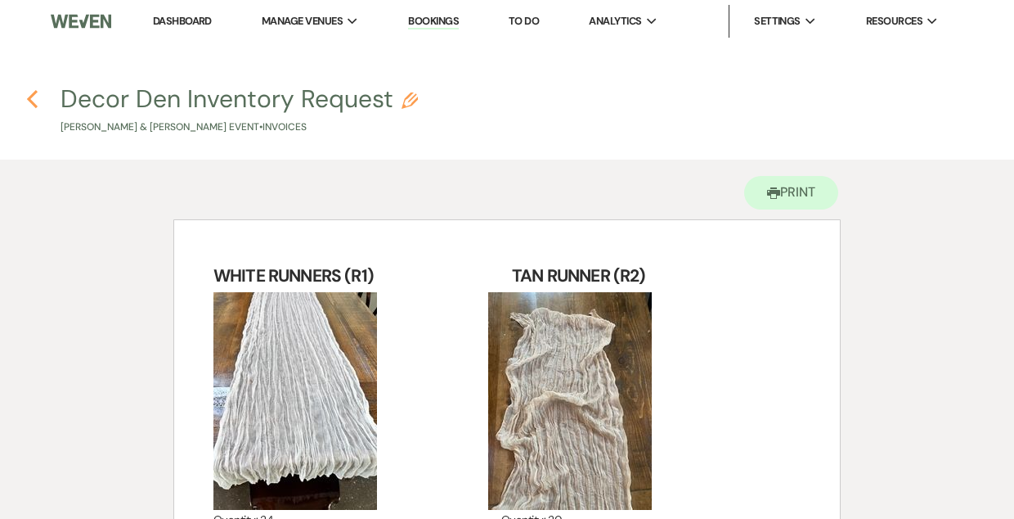
click at [37, 97] on icon "Previous" at bounding box center [32, 99] width 12 height 20
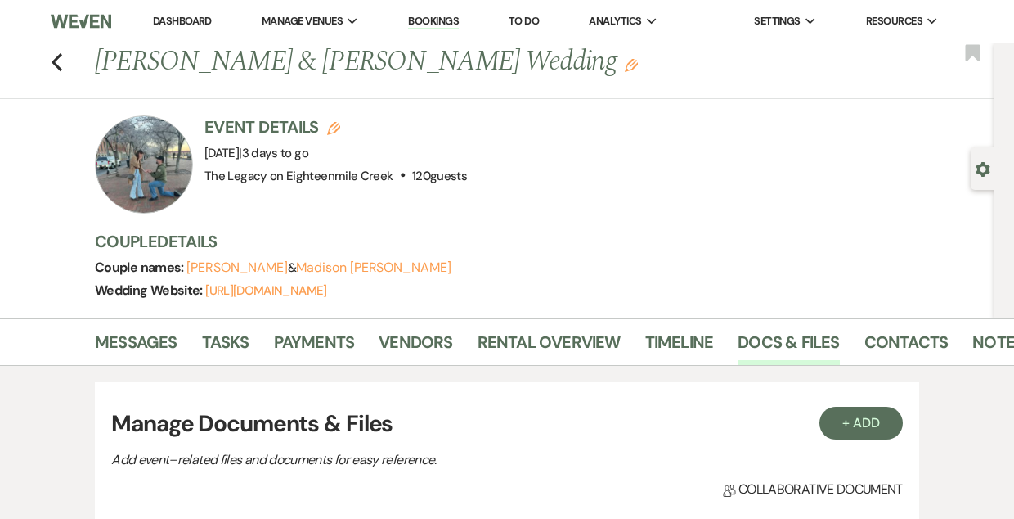
scroll to position [378, 0]
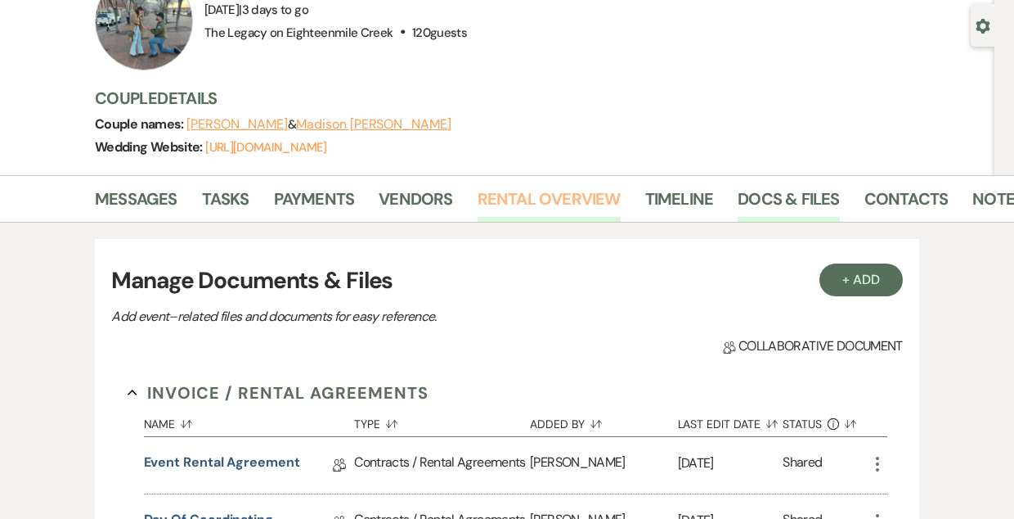
click at [540, 211] on link "Rental Overview" at bounding box center [549, 204] width 143 height 36
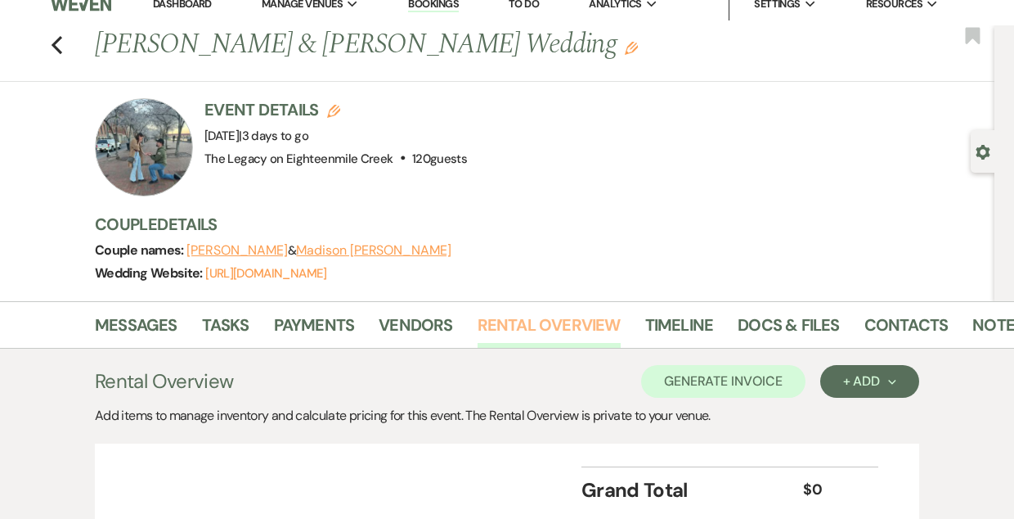
scroll to position [143, 0]
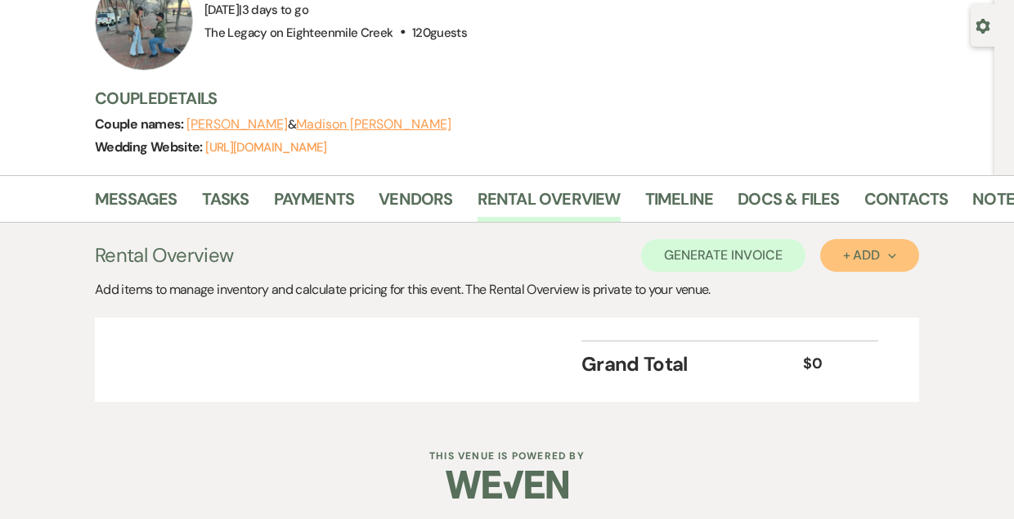
click at [876, 254] on div "+ Add Next" at bounding box center [869, 255] width 53 height 13
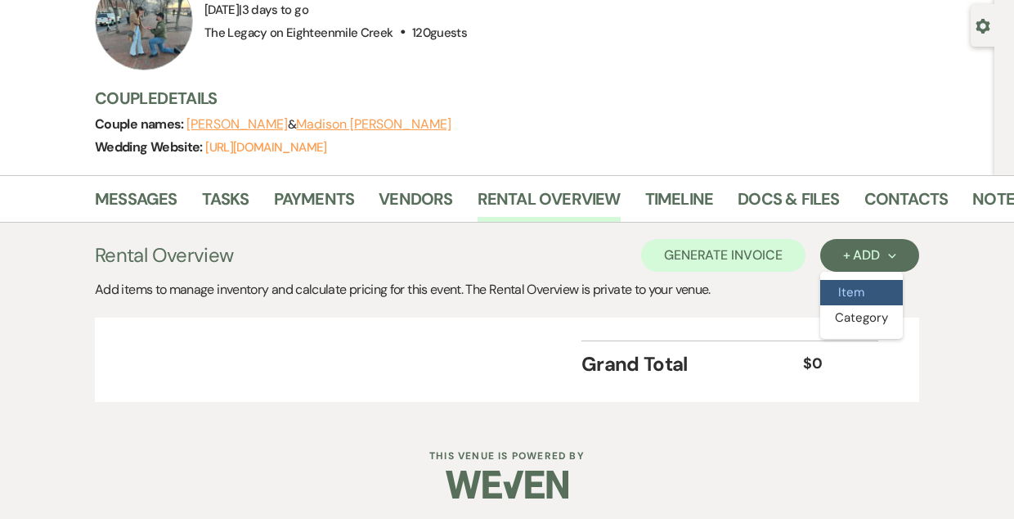
click at [846, 294] on button "Item" at bounding box center [862, 292] width 83 height 25
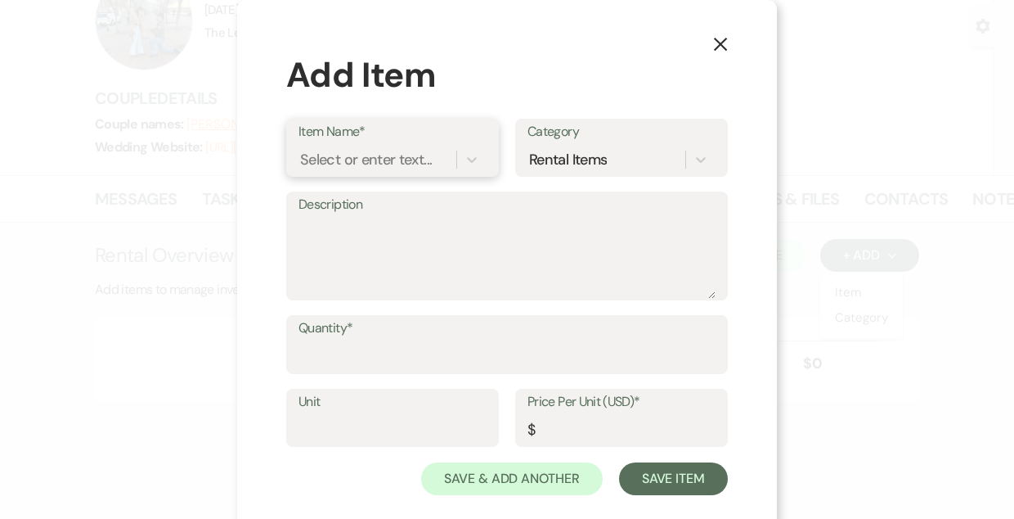
click at [322, 149] on div "Select or enter text..." at bounding box center [378, 159] width 158 height 29
type input "R!"
type input "R1"
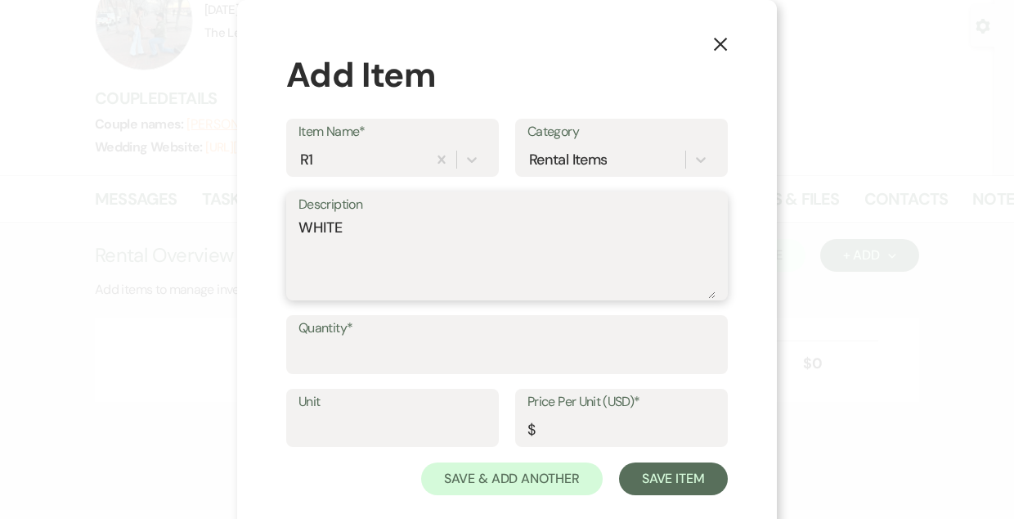
type textarea "WHITE"
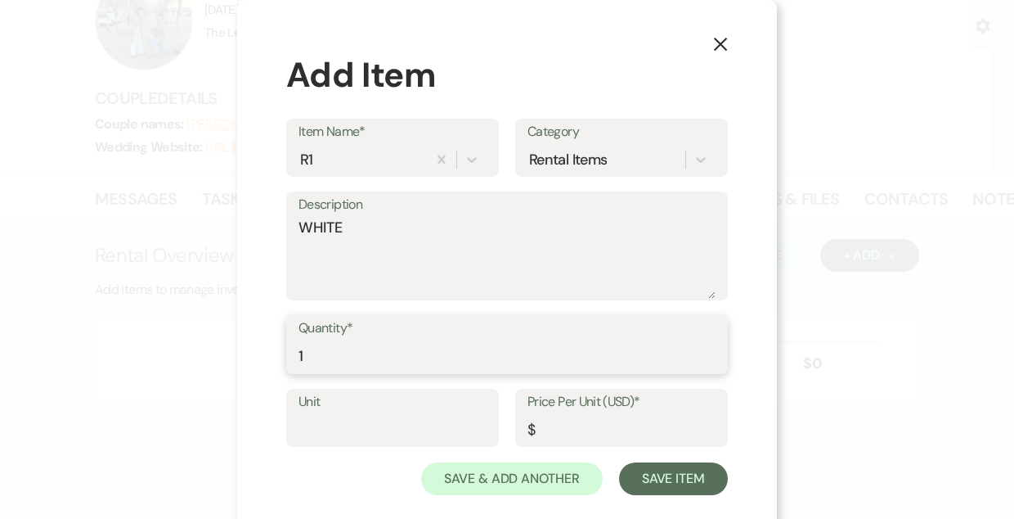
type input "1"
type input "0"
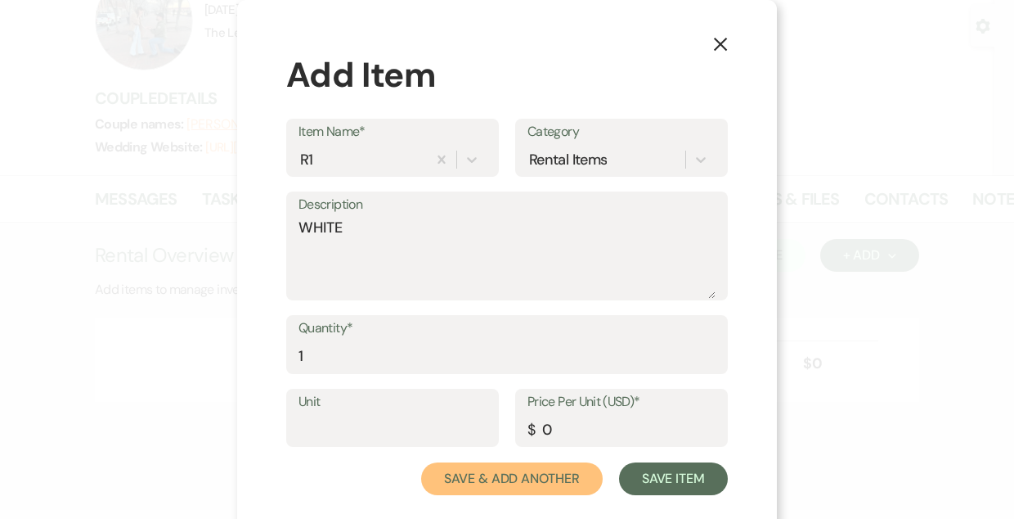
click at [421, 462] on button "Save & Add Another" at bounding box center [512, 478] width 182 height 33
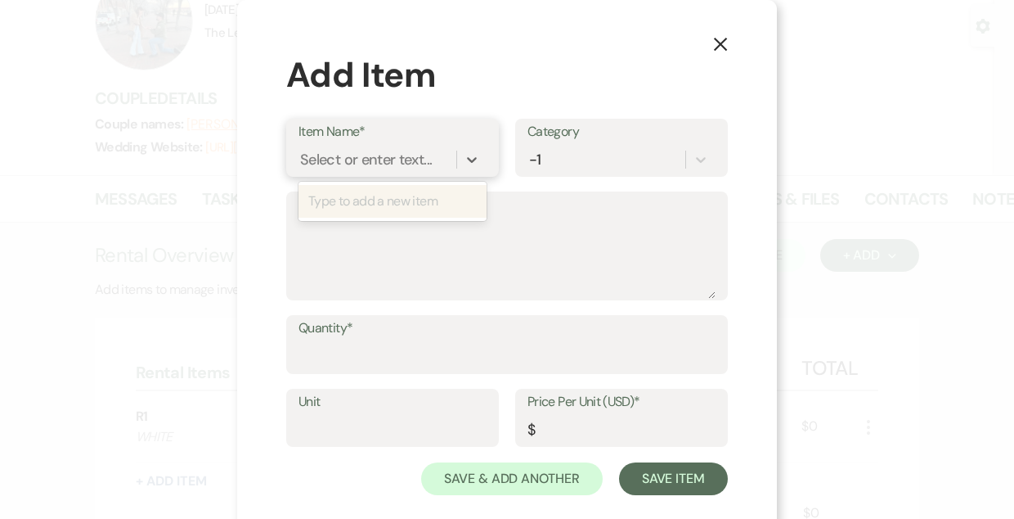
click at [324, 151] on div "Select or enter text..." at bounding box center [366, 159] width 132 height 22
type input "R6"
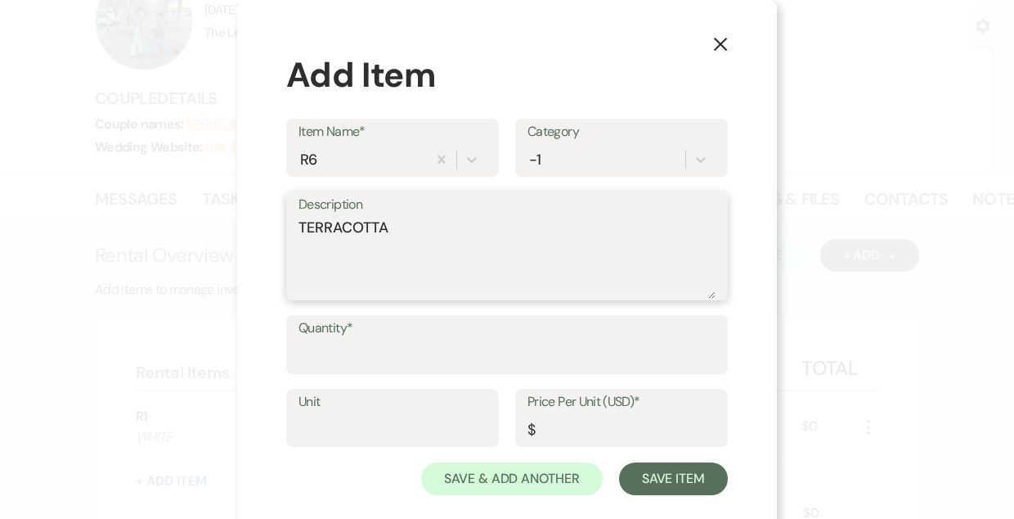
type textarea "TERRACOTTA"
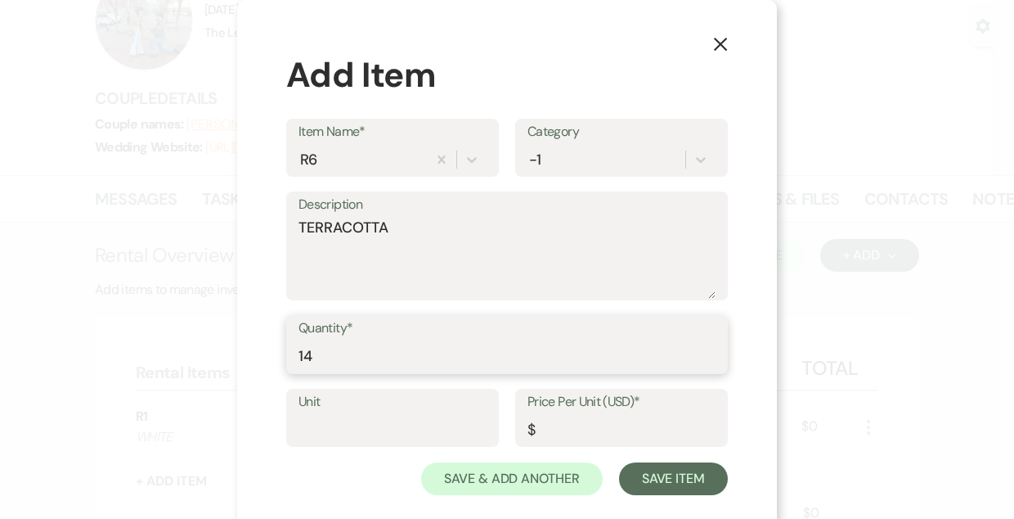
type input "14"
type input "0"
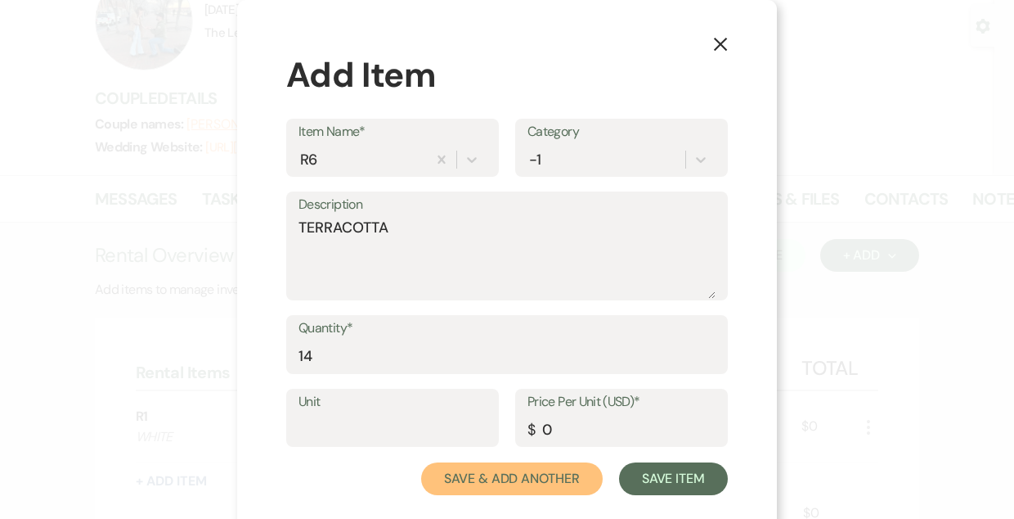
click at [421, 462] on button "Save & Add Another" at bounding box center [512, 478] width 182 height 33
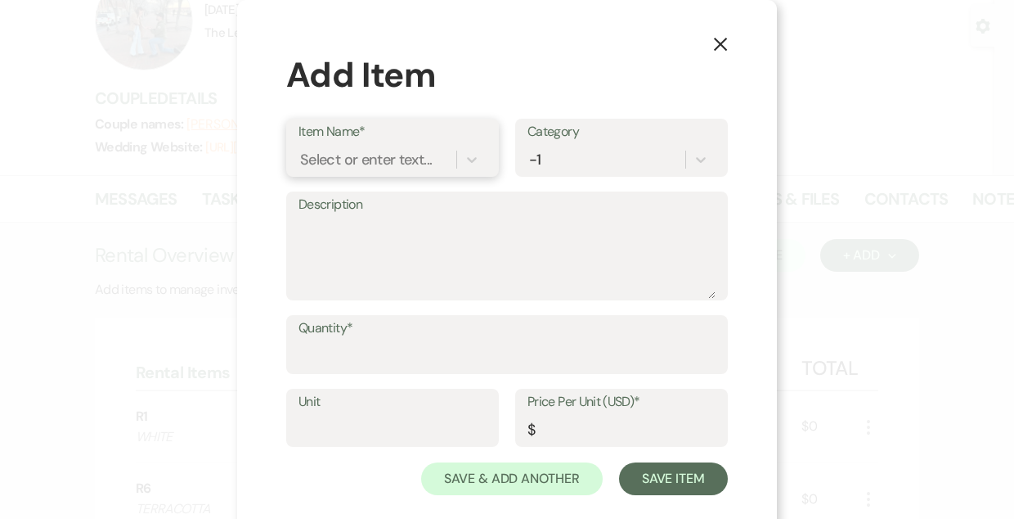
click at [322, 151] on div "Select or enter text..." at bounding box center [366, 159] width 132 height 22
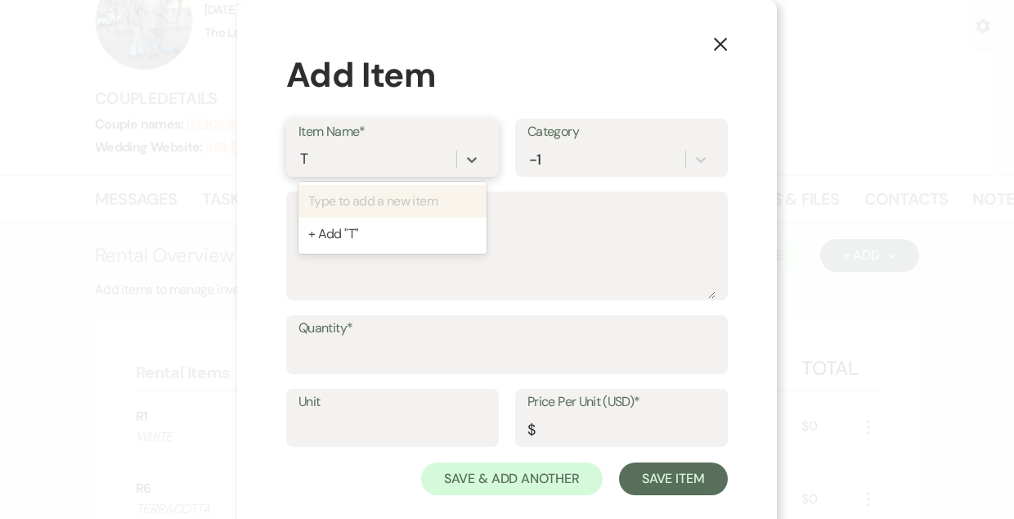
type input "T1"
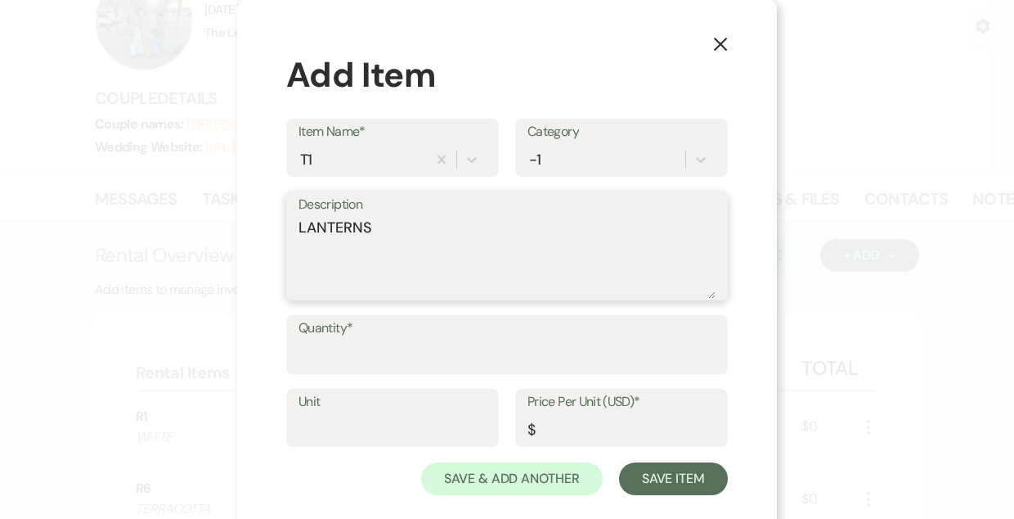
type textarea "LANTERNS"
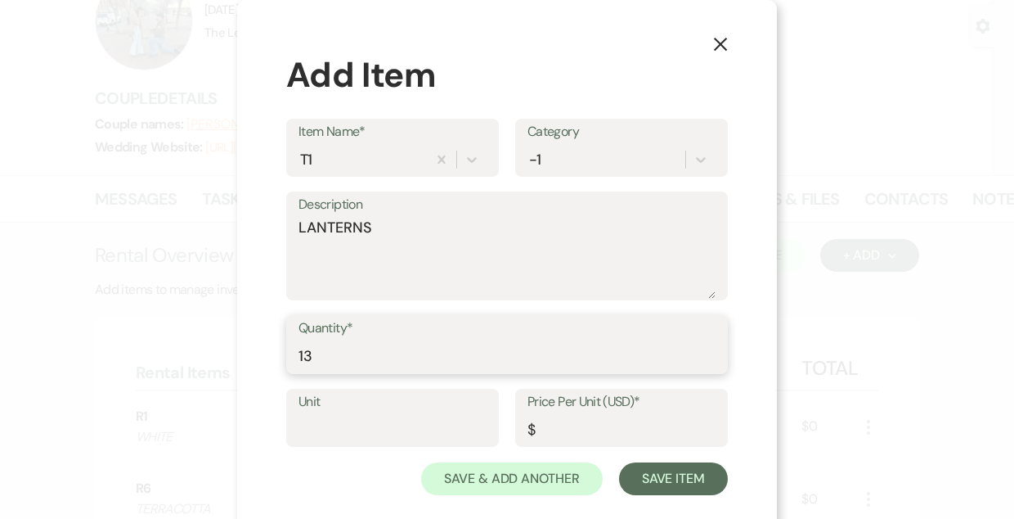
type input "13"
type input "0"
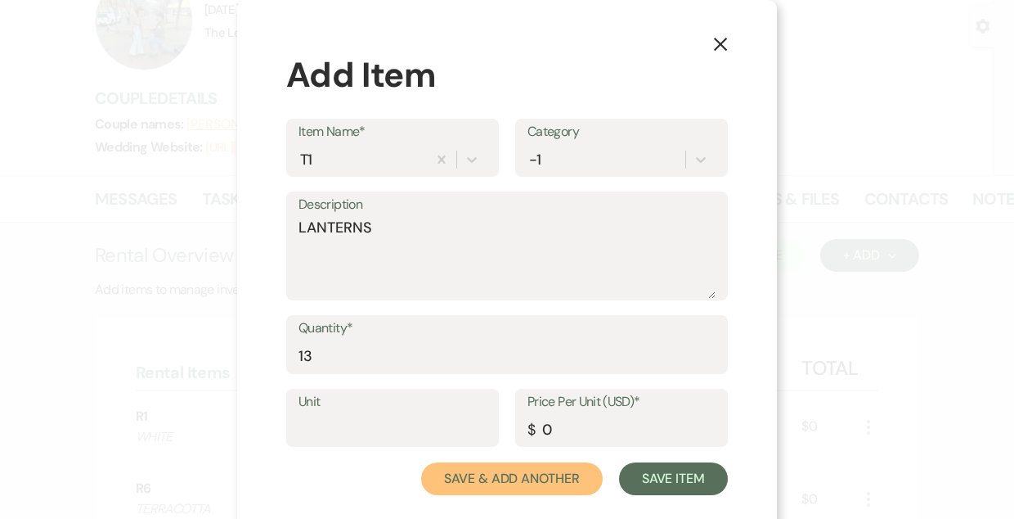
click at [421, 462] on button "Save & Add Another" at bounding box center [512, 478] width 182 height 33
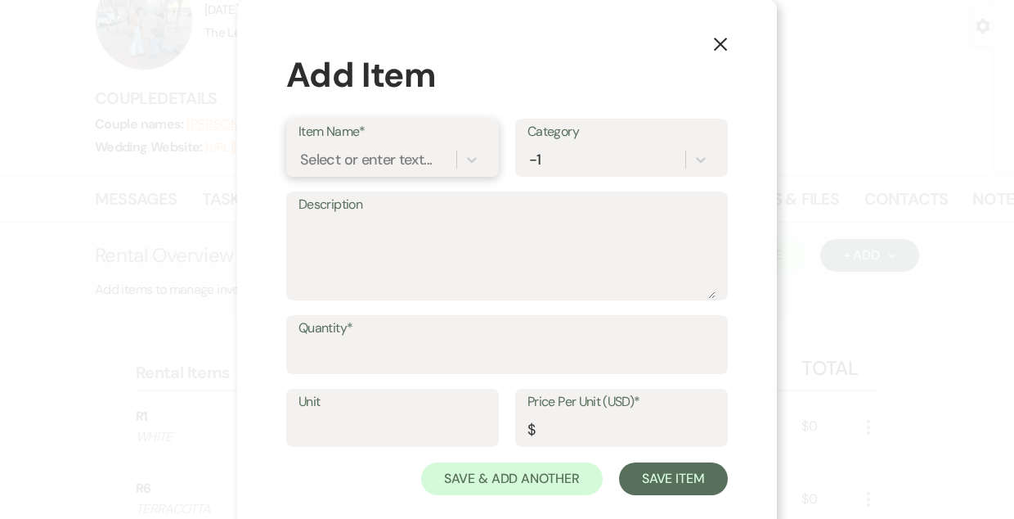
click at [322, 151] on div "Select or enter text..." at bounding box center [366, 159] width 132 height 22
type input "G1"
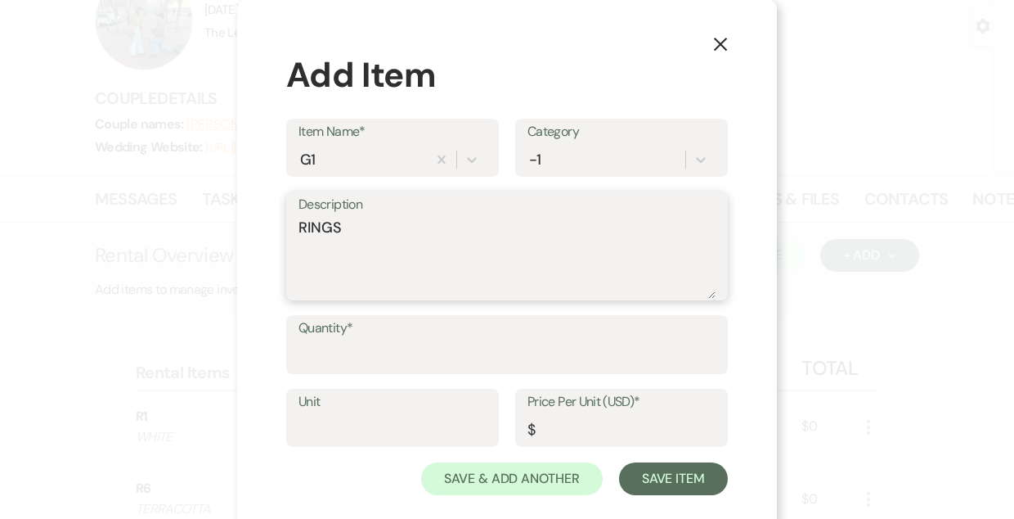
type textarea "RINGS"
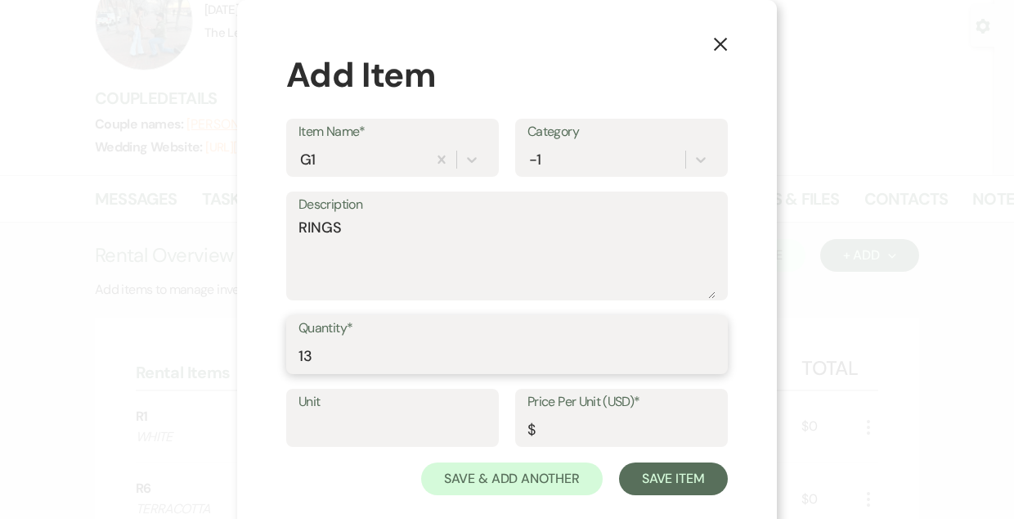
type input "13"
type input "0"
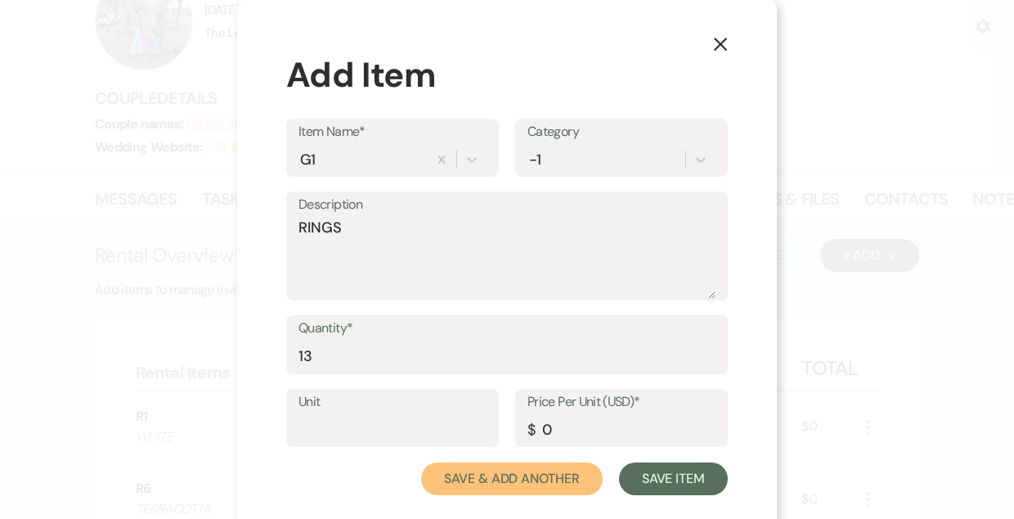
click at [421, 462] on button "Save & Add Another" at bounding box center [512, 478] width 182 height 33
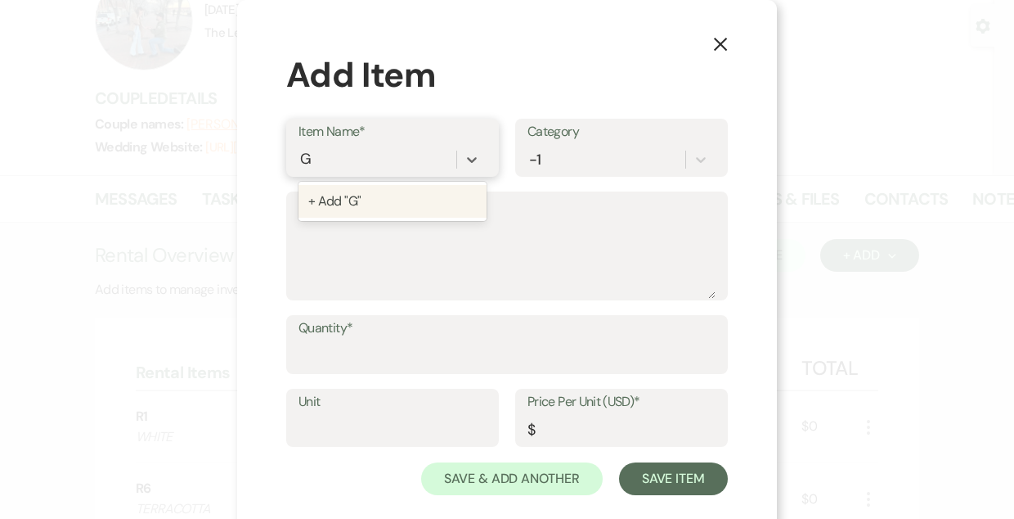
type input "G4"
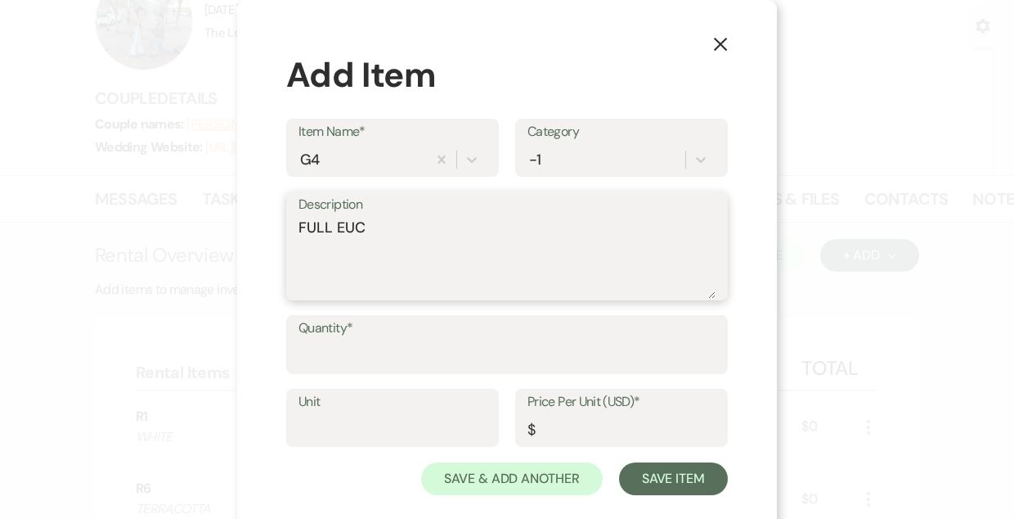
type textarea "FULL EUC"
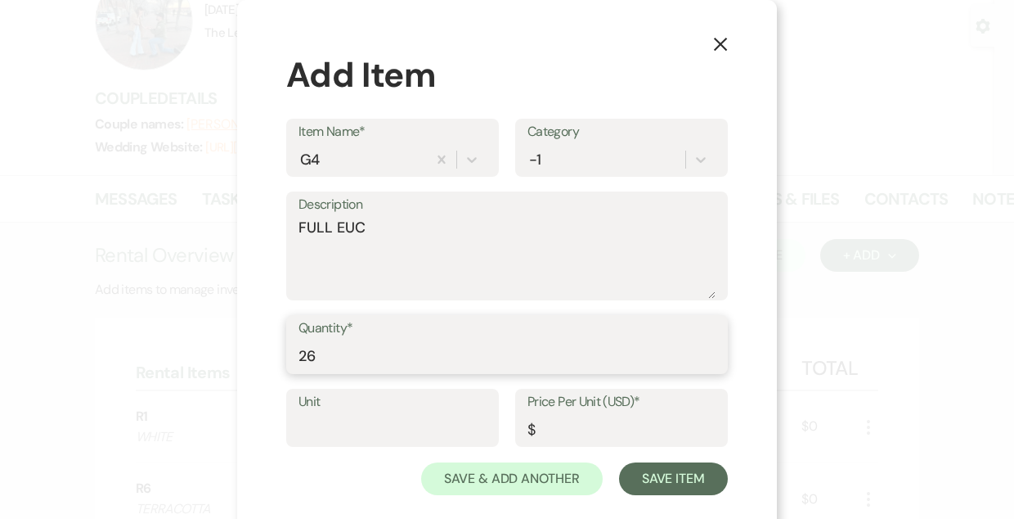
type input "26"
type input "0"
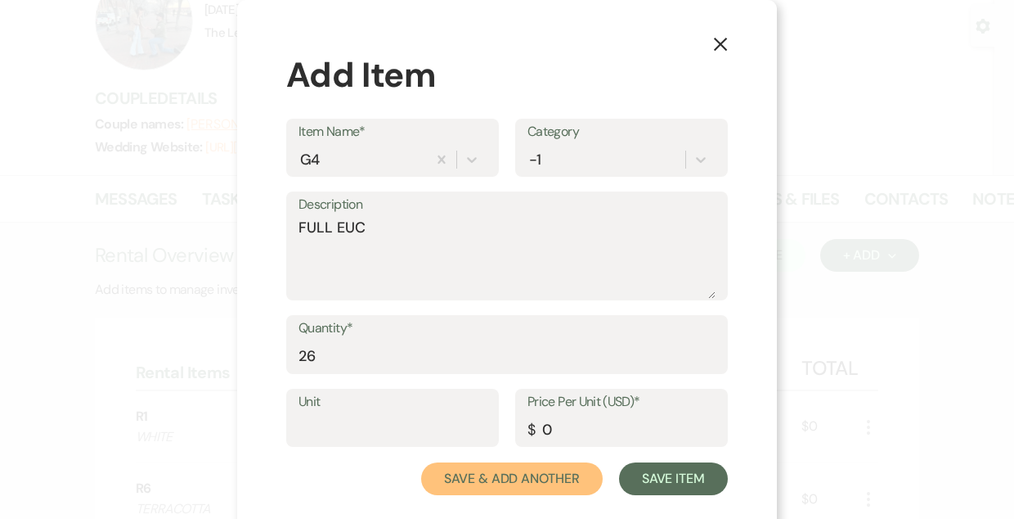
click at [421, 462] on button "Save & Add Another" at bounding box center [512, 478] width 182 height 33
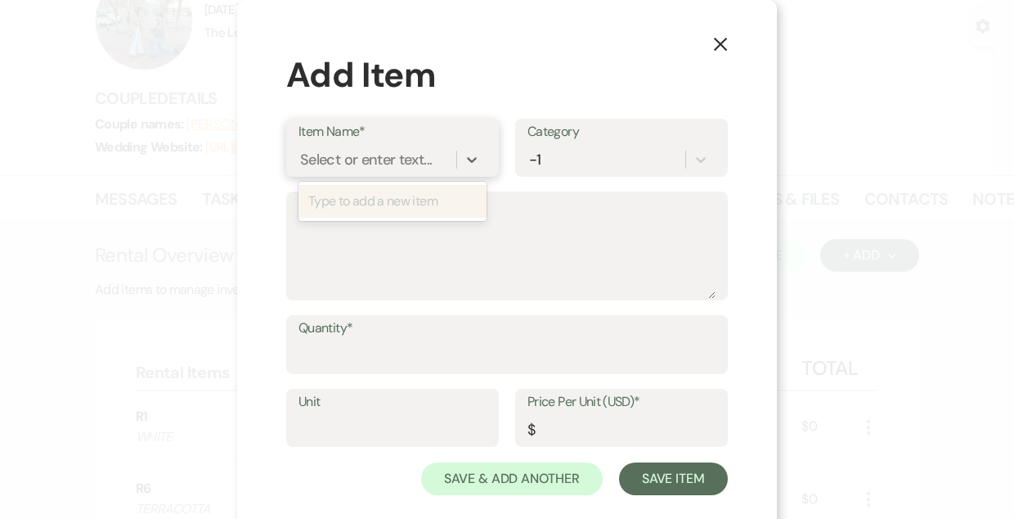
click at [322, 151] on div "Select or enter text..." at bounding box center [366, 159] width 132 height 22
type input "WOOD SLABS"
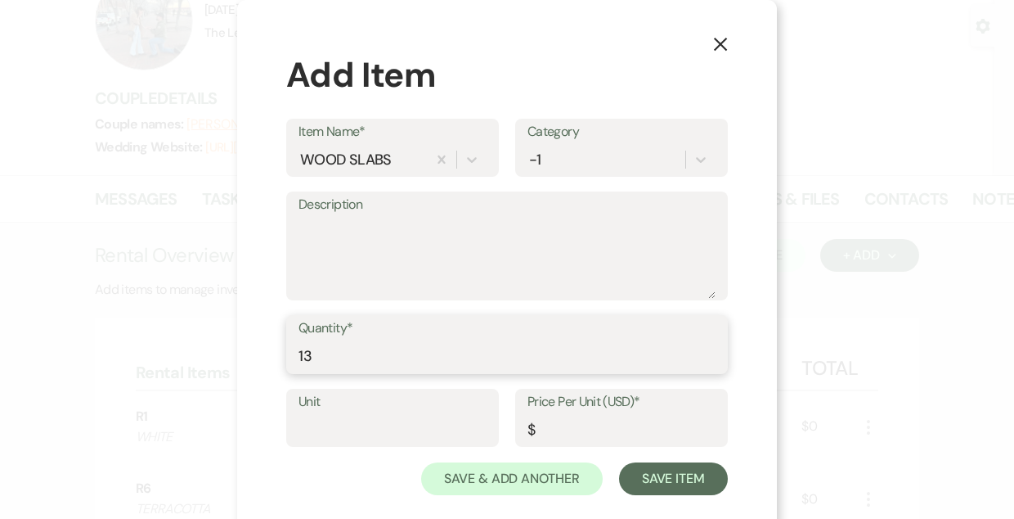
type input "13"
type input "0"
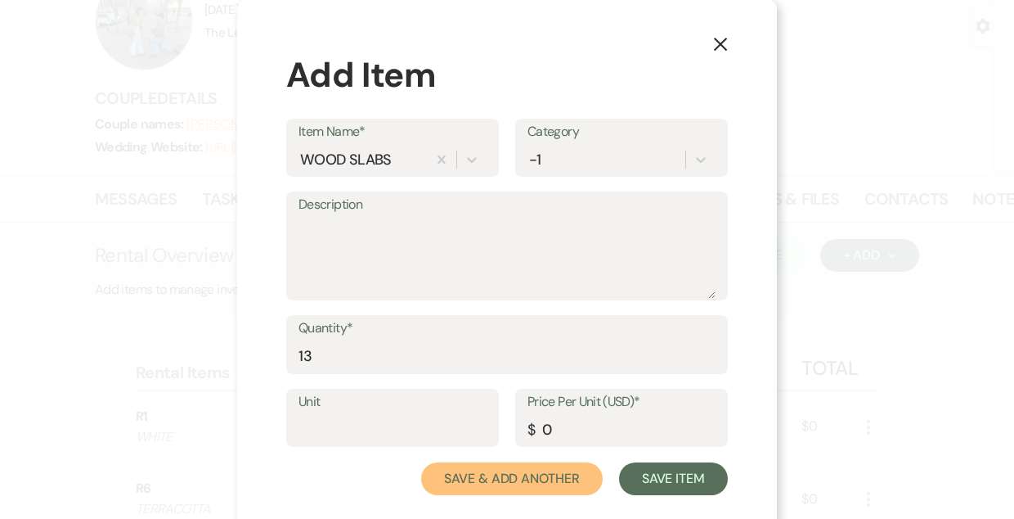
click at [421, 462] on button "Save & Add Another" at bounding box center [512, 478] width 182 height 33
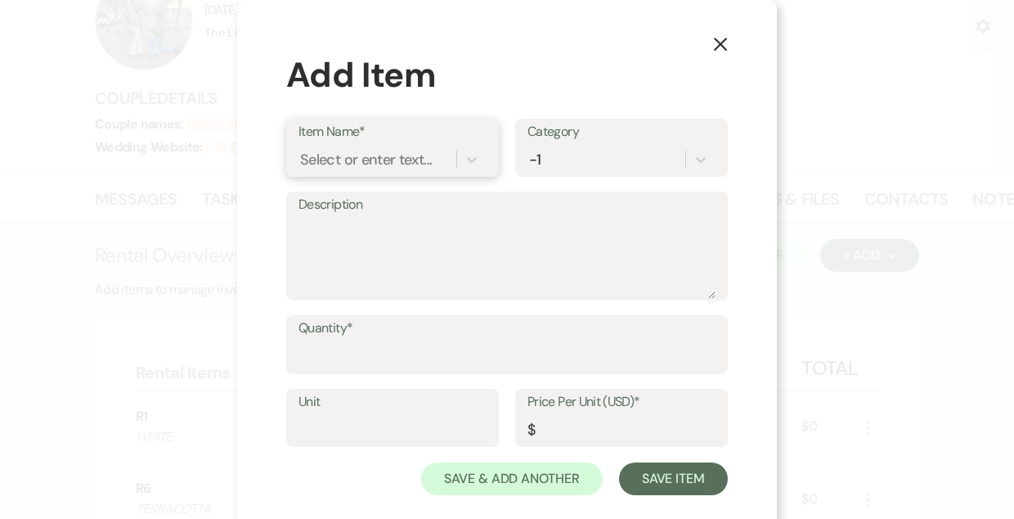
click at [322, 151] on div "Select or enter text..." at bounding box center [366, 159] width 132 height 22
type input "CHAMPAGNE FLORAL MIX"
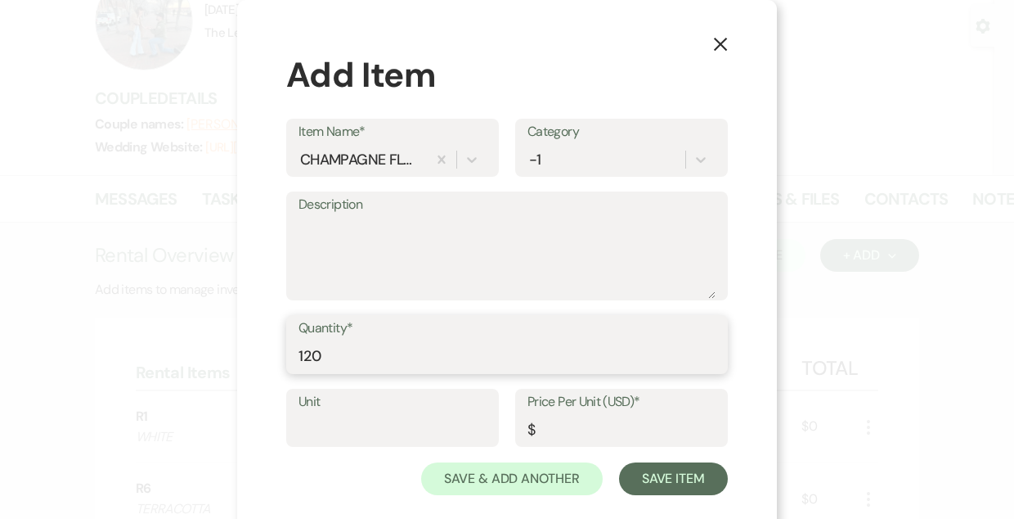
type input "120"
type input "0"
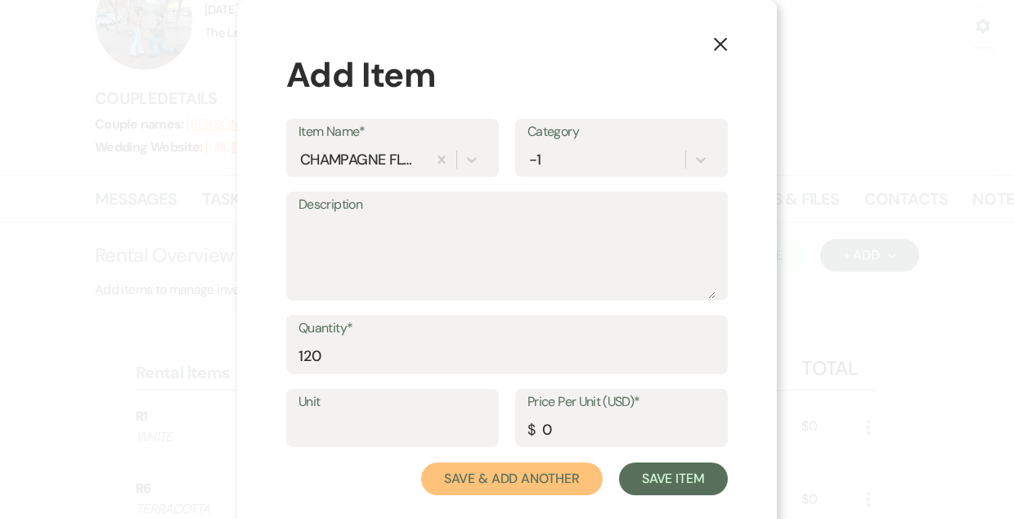
click at [421, 462] on button "Save & Add Another" at bounding box center [512, 478] width 182 height 33
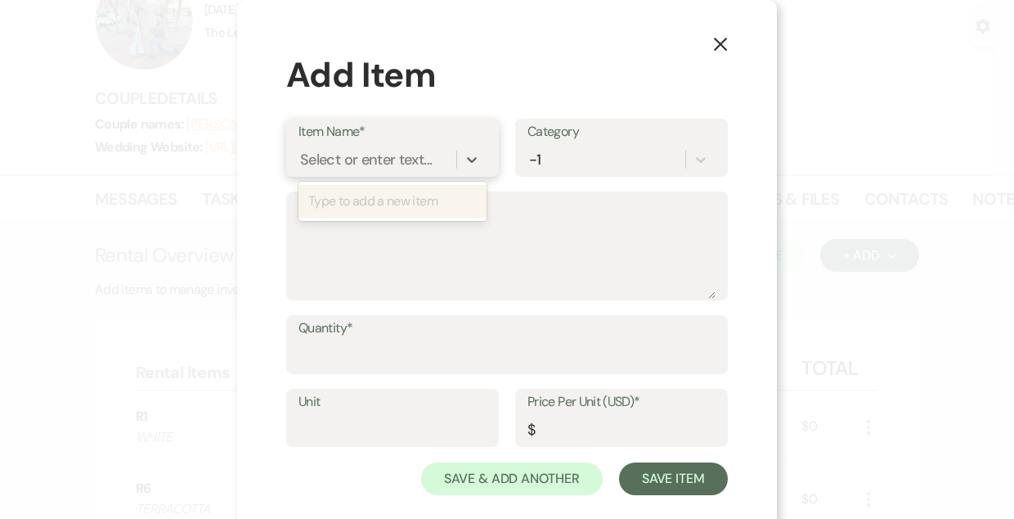
click at [322, 151] on div "Select or enter text..." at bounding box center [366, 159] width 132 height 22
type input "F12"
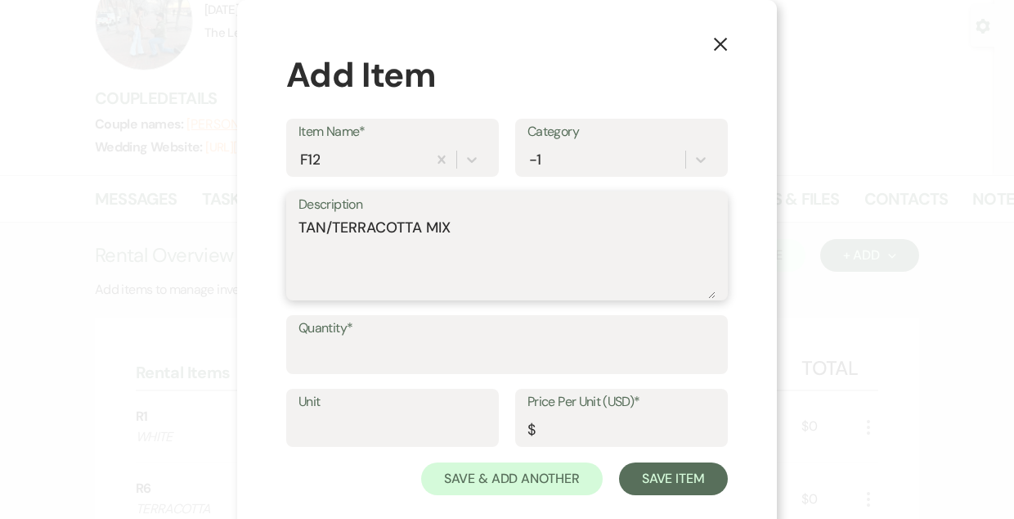
type textarea "TAN/TERRACOTTA MIX"
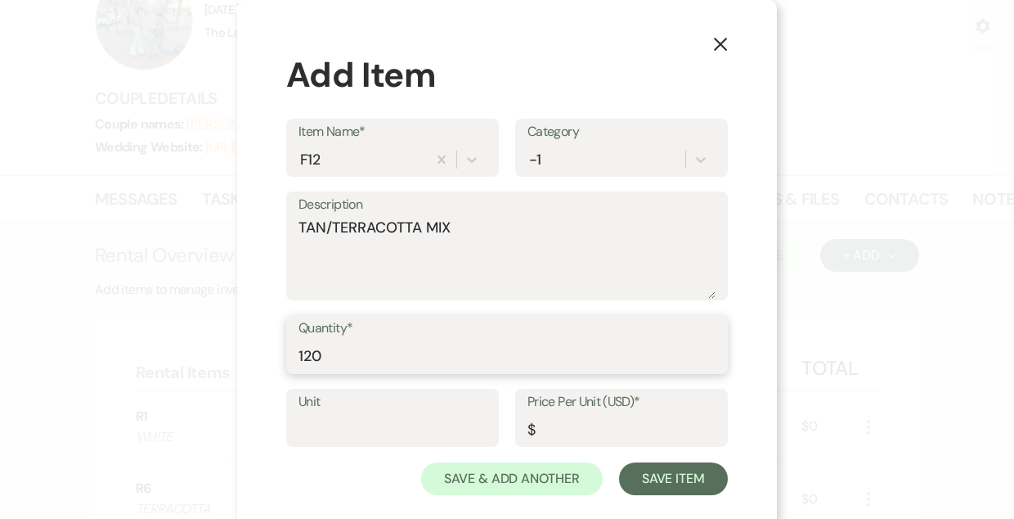
type input "120"
type input "0"
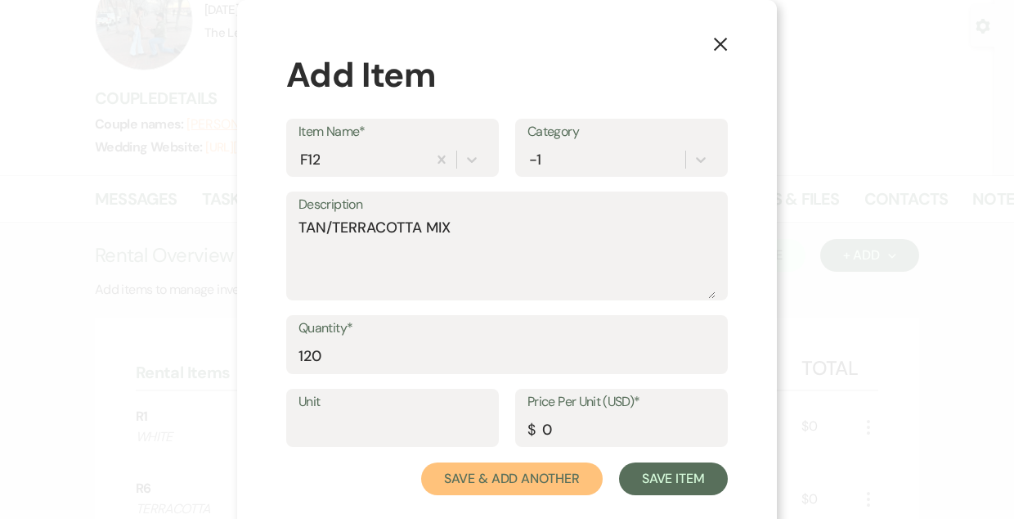
click at [421, 462] on button "Save & Add Another" at bounding box center [512, 478] width 182 height 33
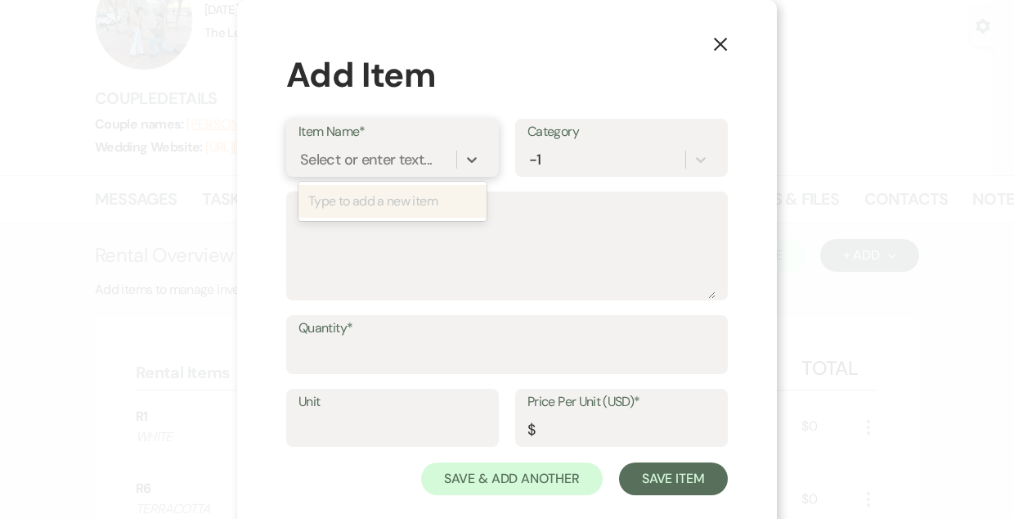
click at [322, 151] on div "Select or enter text..." at bounding box center [366, 159] width 132 height 22
type input "C7"
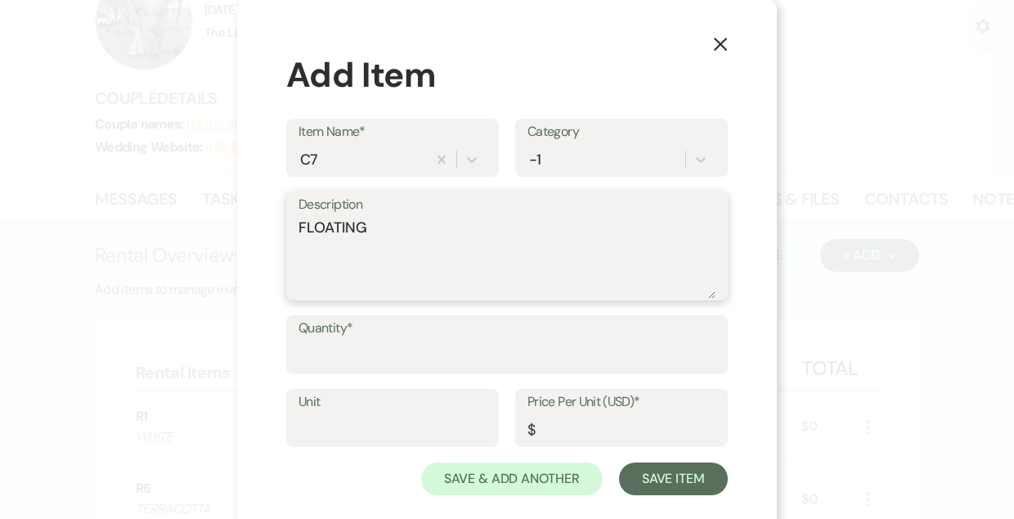
type textarea "FLOATING"
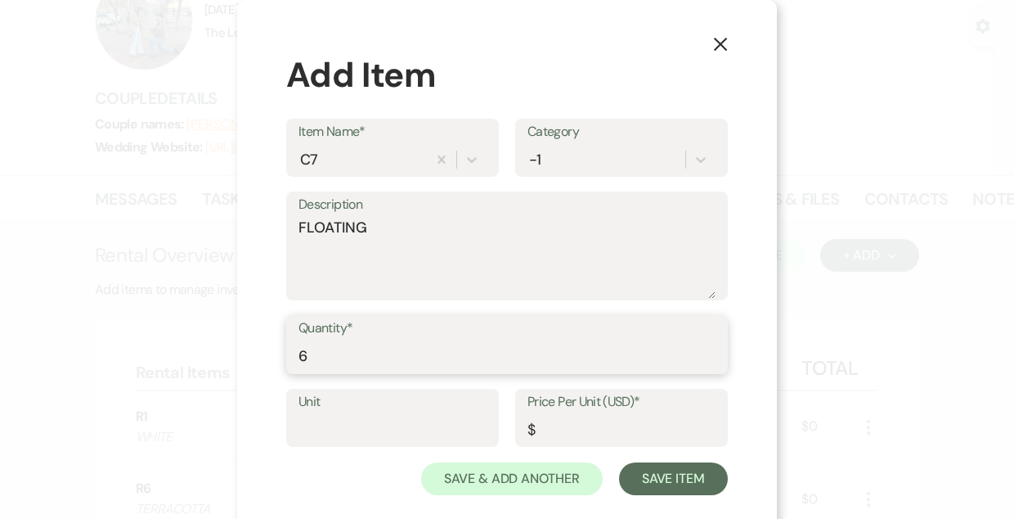
type input "6"
type input "0"
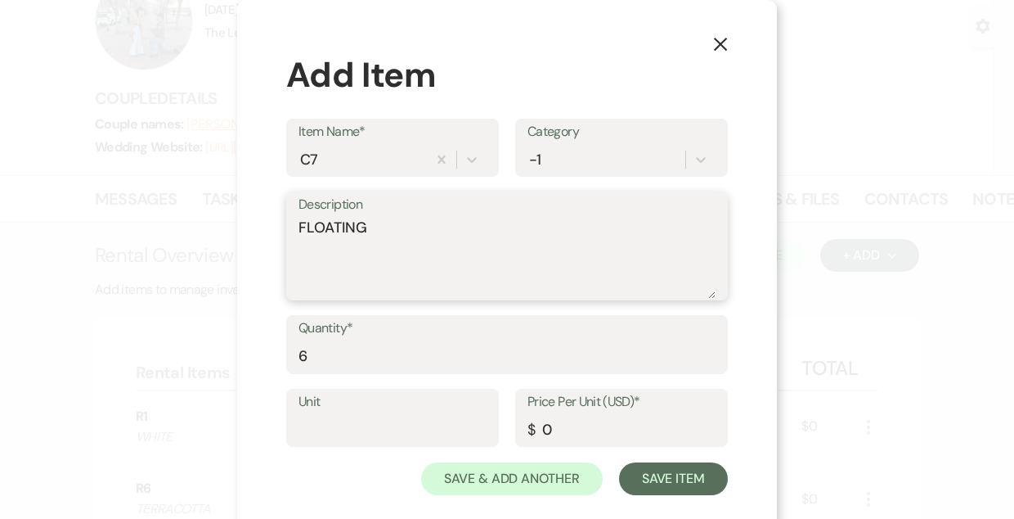
click at [377, 236] on textarea "FLOATING" at bounding box center [507, 258] width 417 height 82
type textarea "FLOATING - 2 OF EACH SIZE"
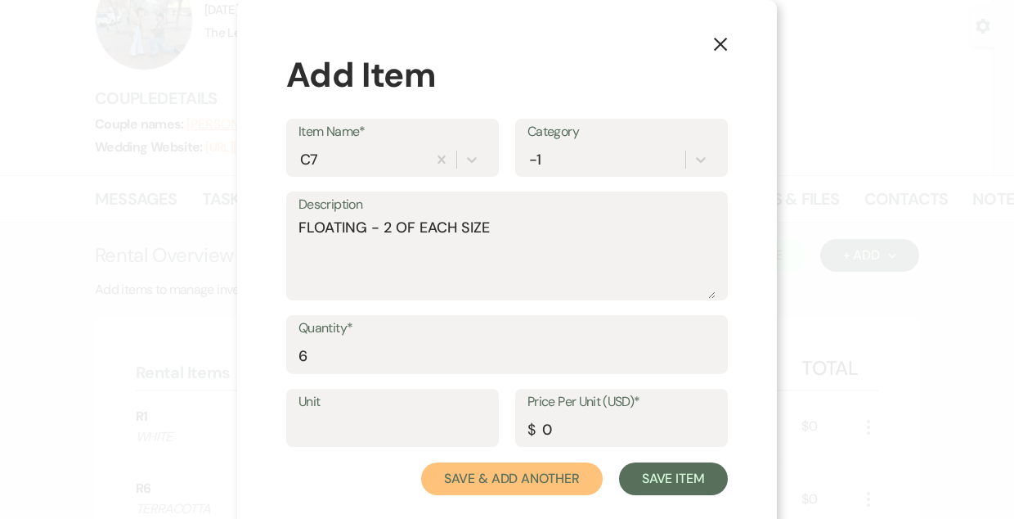
click at [421, 462] on button "Save & Add Another" at bounding box center [512, 478] width 182 height 33
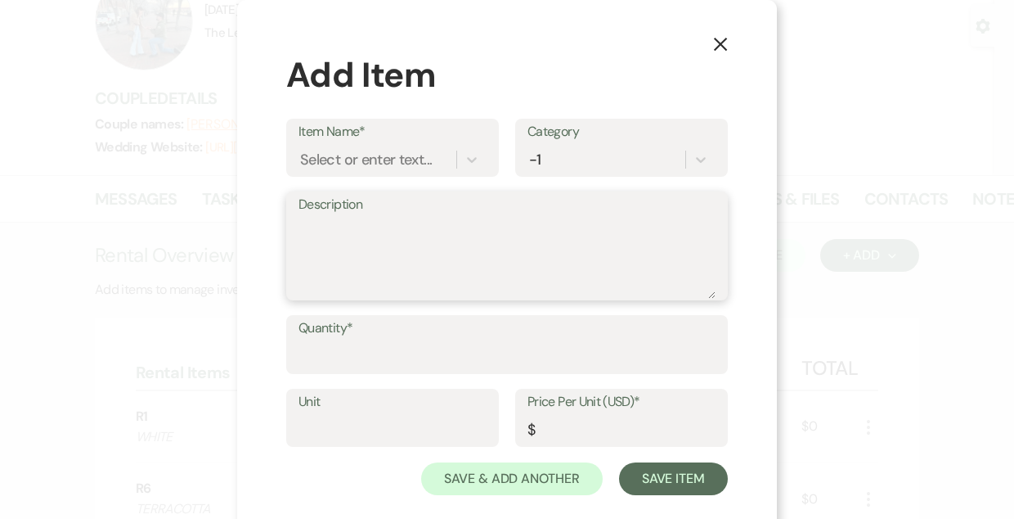
click at [378, 236] on textarea "Description" at bounding box center [507, 258] width 417 height 82
click at [342, 168] on div "Select or enter text..." at bounding box center [366, 159] width 132 height 22
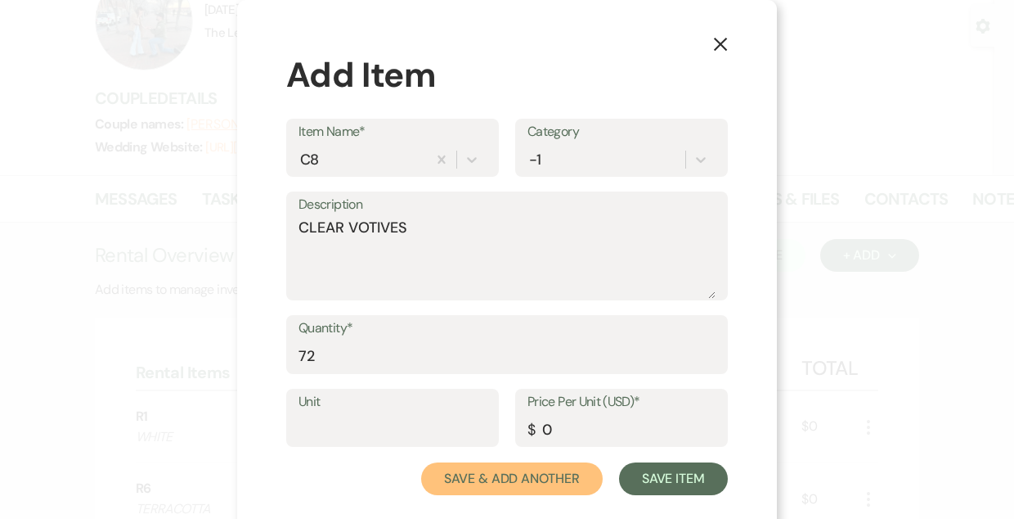
click at [421, 462] on button "Save & Add Another" at bounding box center [512, 478] width 182 height 33
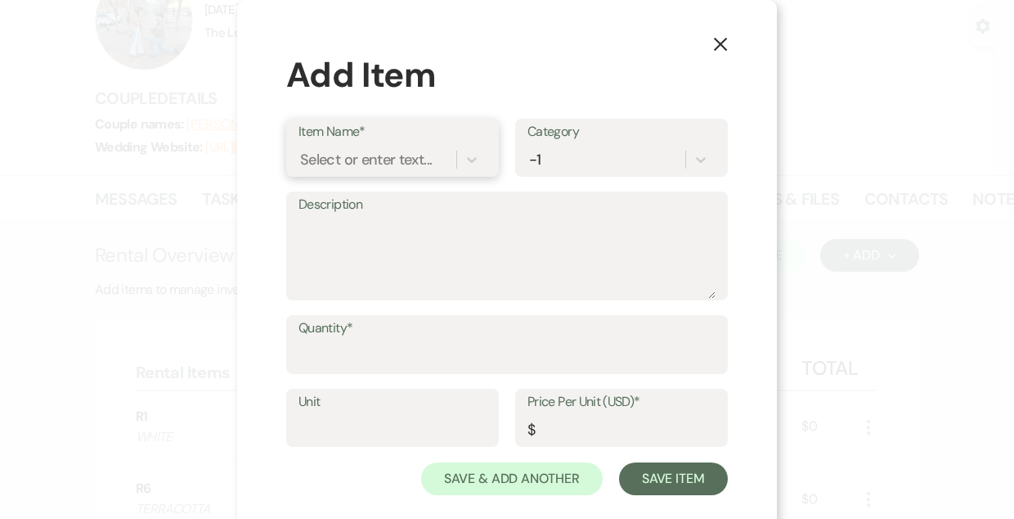
click at [342, 168] on div "Select or enter text..." at bounding box center [366, 159] width 132 height 22
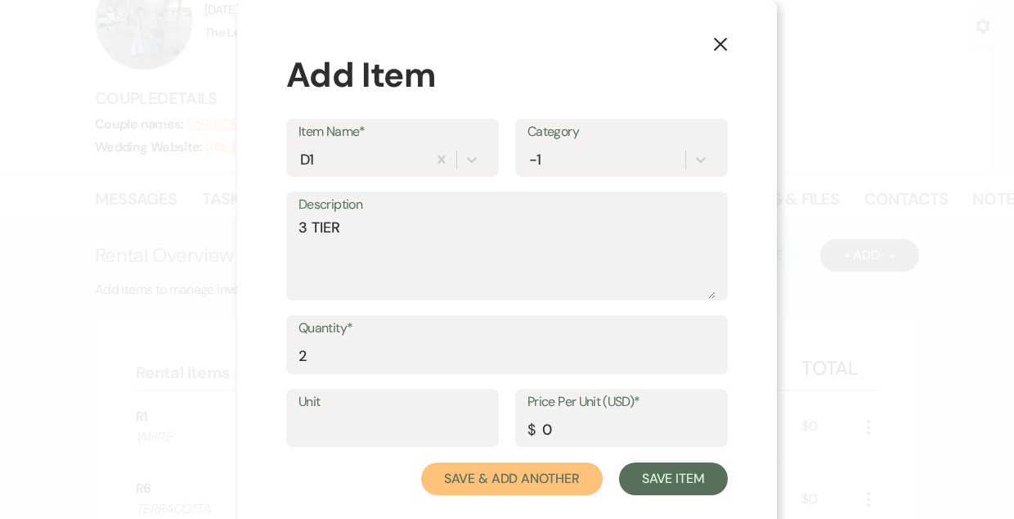
click at [421, 462] on button "Save & Add Another" at bounding box center [512, 478] width 182 height 33
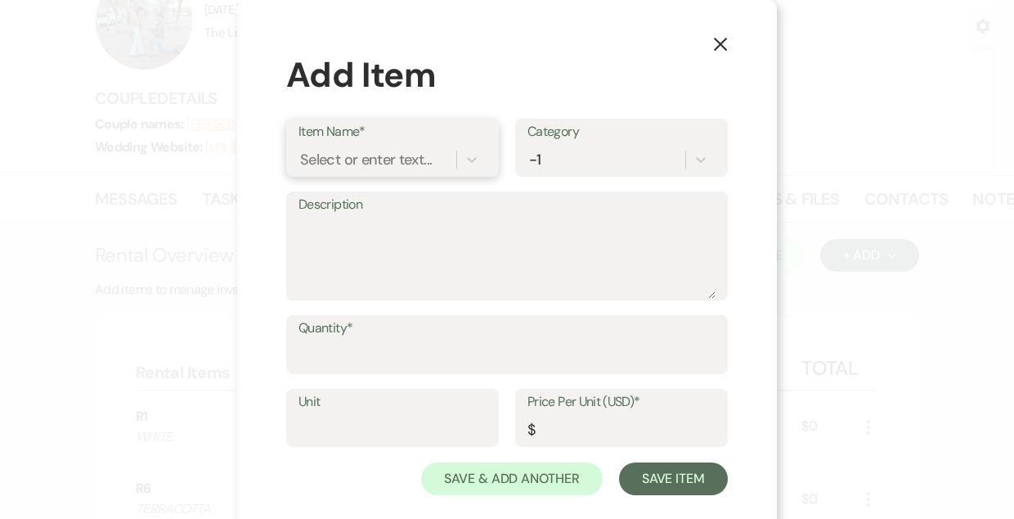
click at [342, 168] on div "Select or enter text..." at bounding box center [366, 159] width 132 height 22
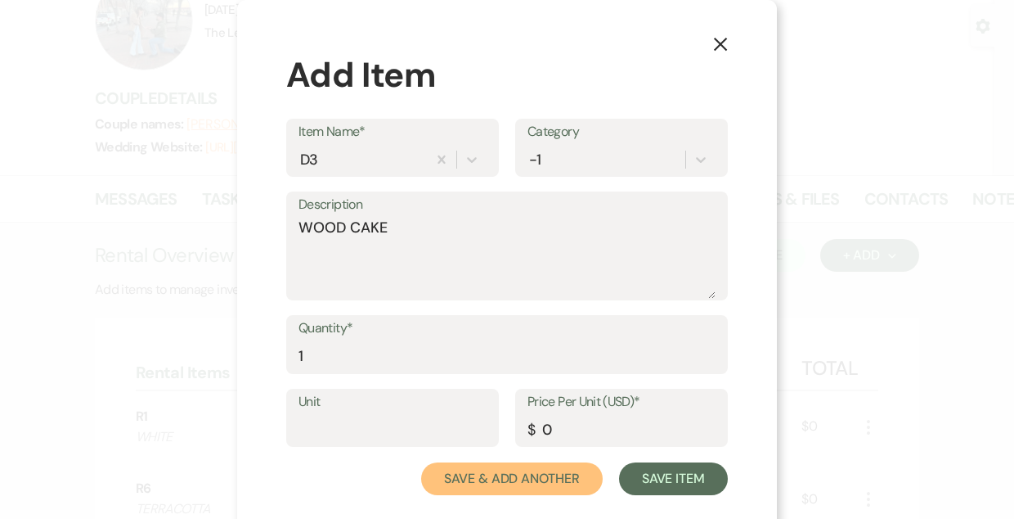
click at [421, 462] on button "Save & Add Another" at bounding box center [512, 478] width 182 height 33
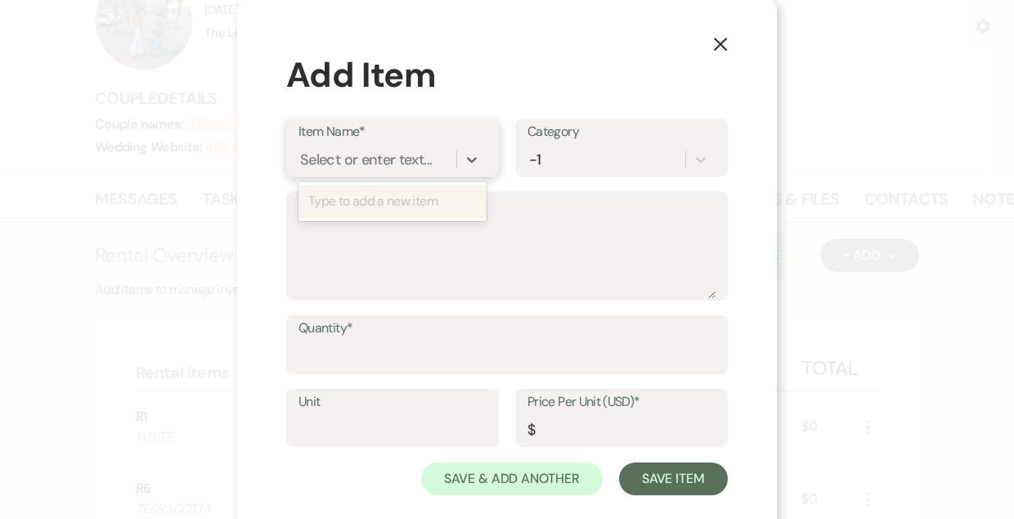
click at [342, 168] on div "Select or enter text..." at bounding box center [366, 159] width 132 height 22
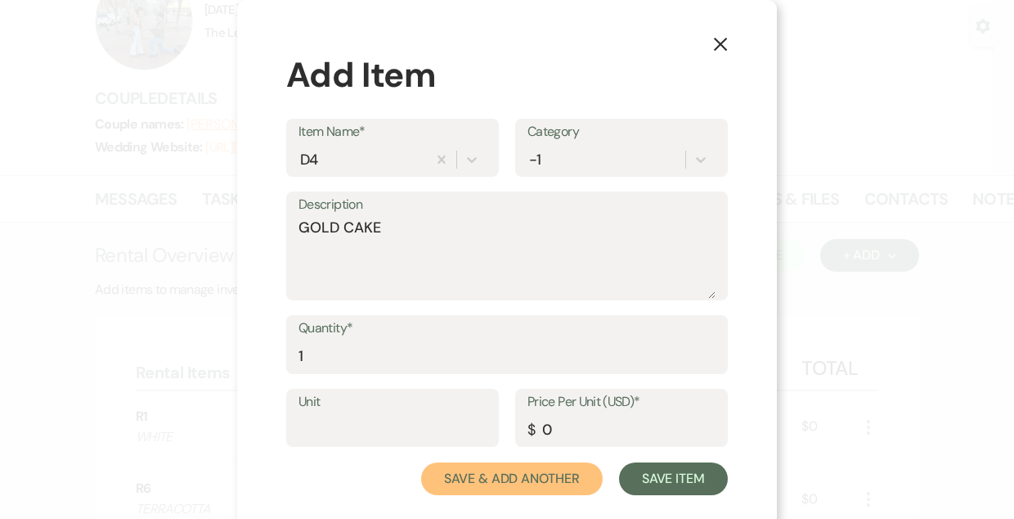
click at [421, 462] on button "Save & Add Another" at bounding box center [512, 478] width 182 height 33
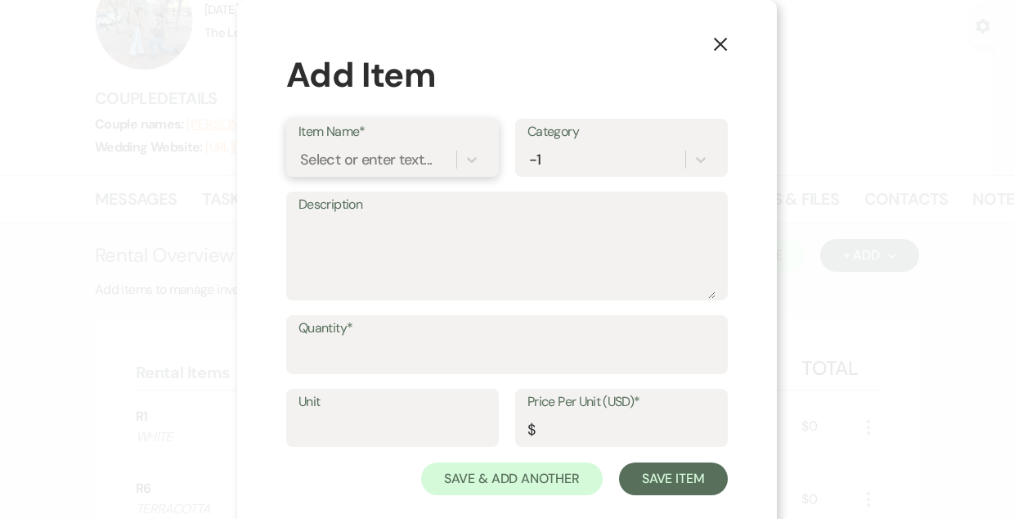
click at [342, 168] on div "Select or enter text..." at bounding box center [366, 159] width 132 height 22
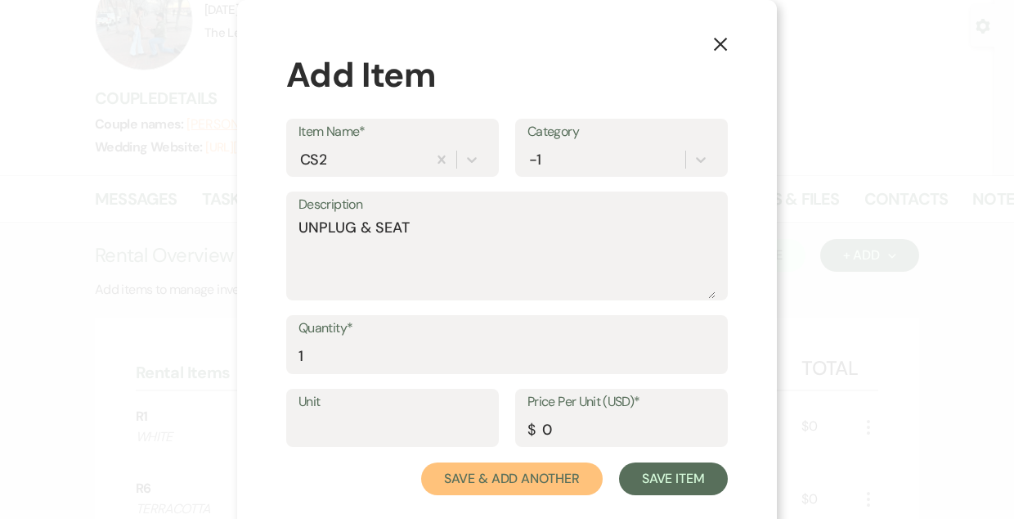
click at [421, 462] on button "Save & Add Another" at bounding box center [512, 478] width 182 height 33
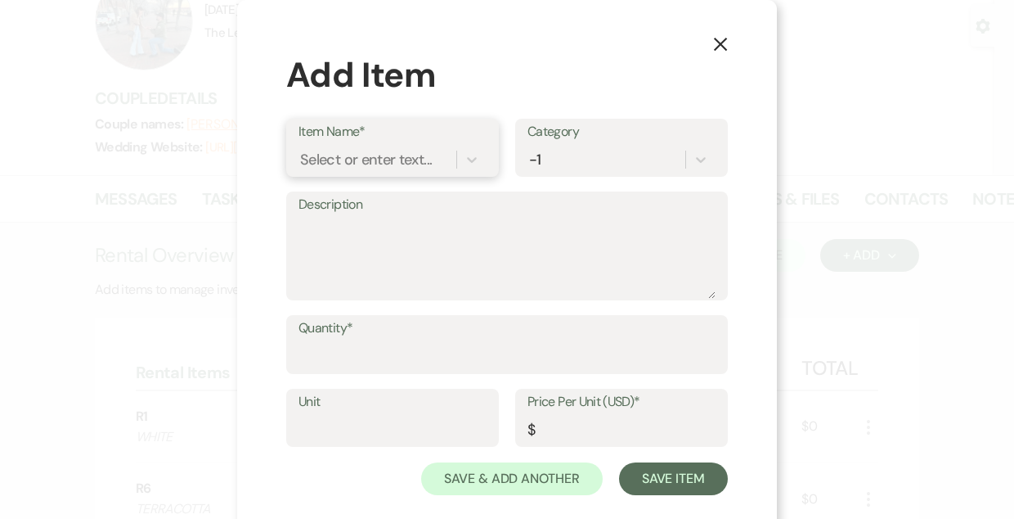
click at [342, 168] on div "Select or enter text..." at bounding box center [366, 159] width 132 height 22
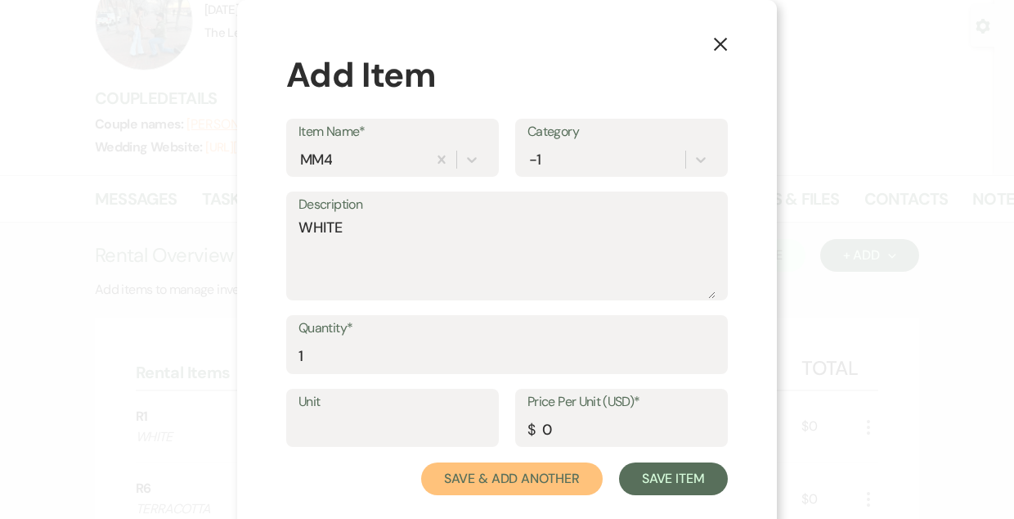
click at [421, 462] on button "Save & Add Another" at bounding box center [512, 478] width 182 height 33
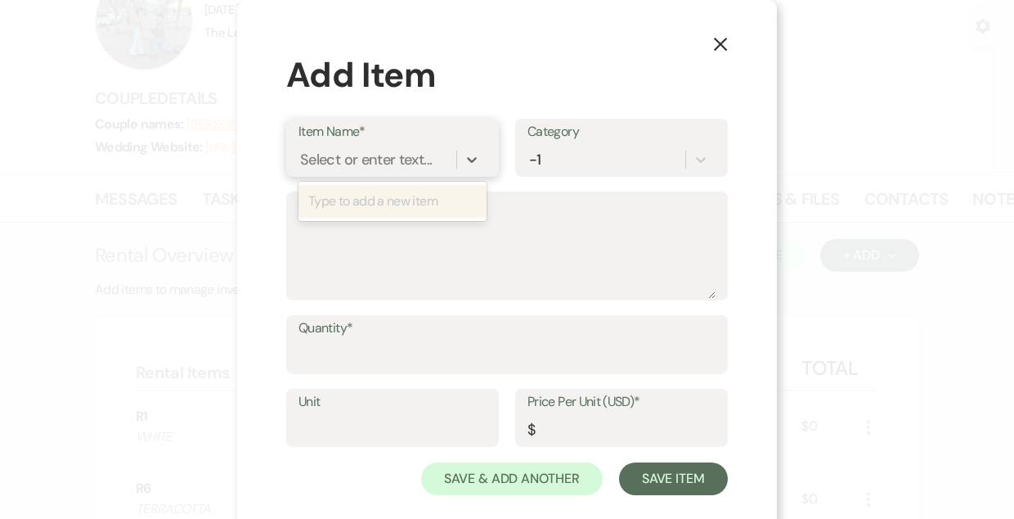
click at [342, 168] on div "Select or enter text..." at bounding box center [366, 159] width 132 height 22
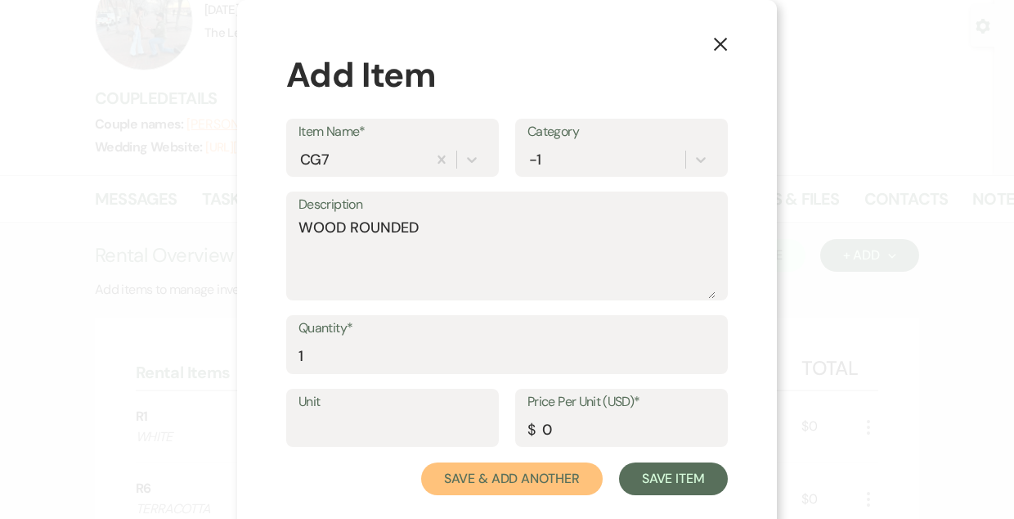
click at [421, 462] on button "Save & Add Another" at bounding box center [512, 478] width 182 height 33
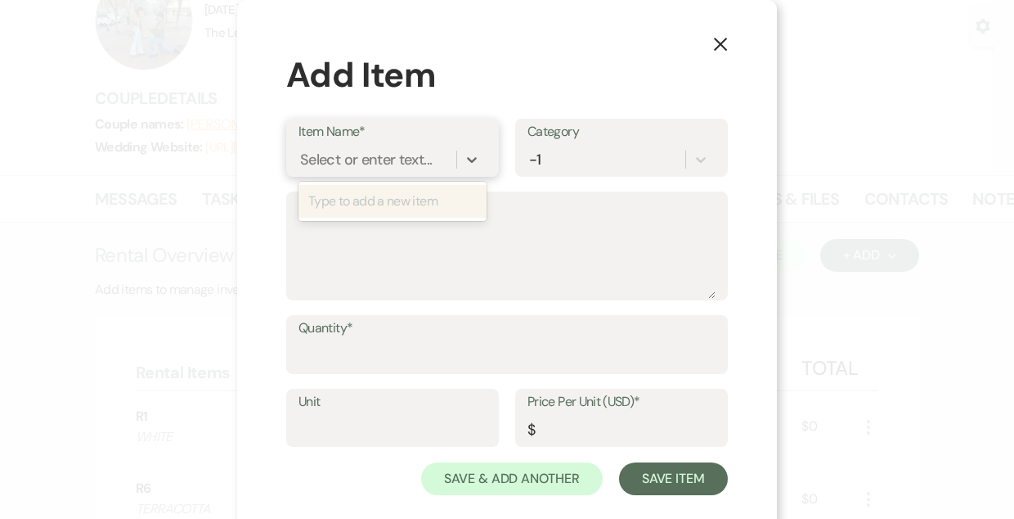
click at [342, 168] on div "Select or enter text..." at bounding box center [366, 159] width 132 height 22
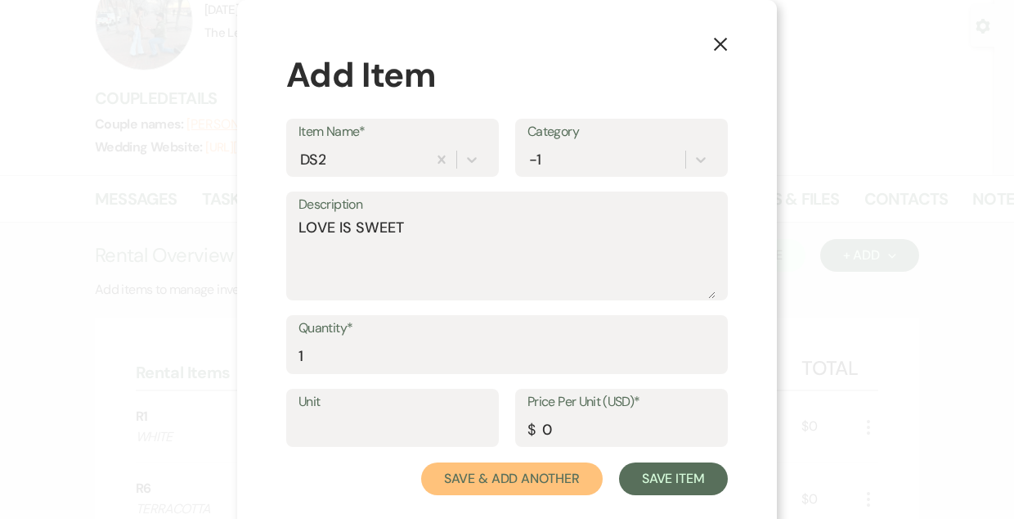
click at [421, 462] on button "Save & Add Another" at bounding box center [512, 478] width 182 height 33
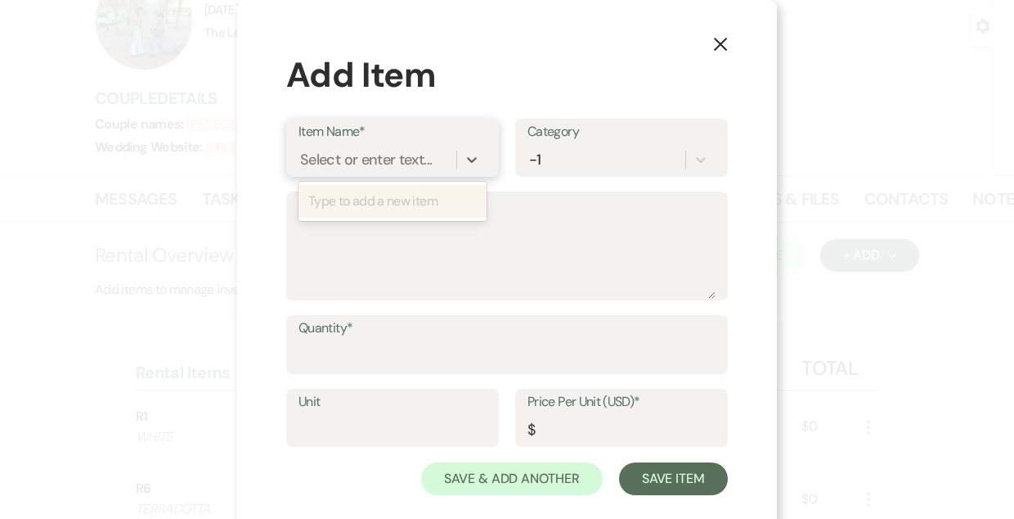
click at [342, 168] on div "Select or enter text..." at bounding box center [366, 159] width 132 height 22
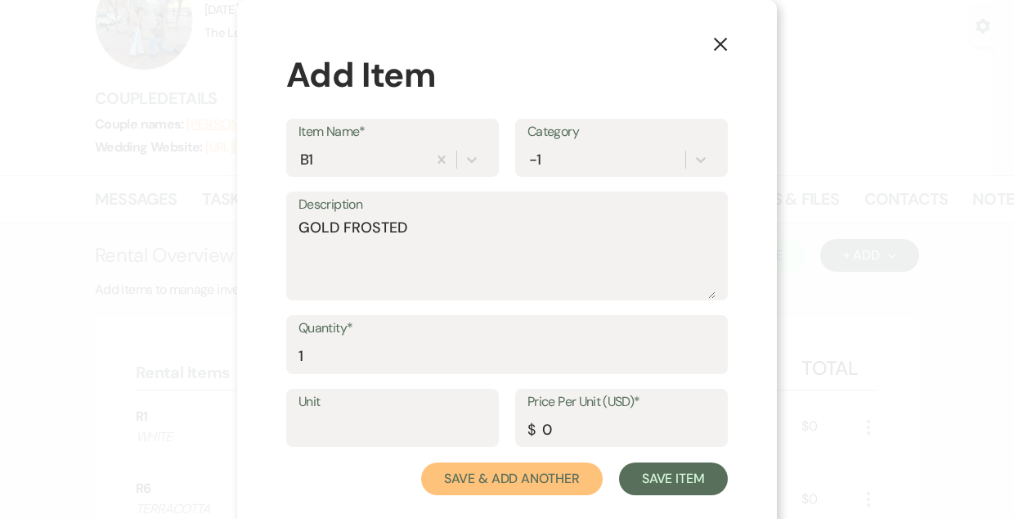
click at [421, 462] on button "Save & Add Another" at bounding box center [512, 478] width 182 height 33
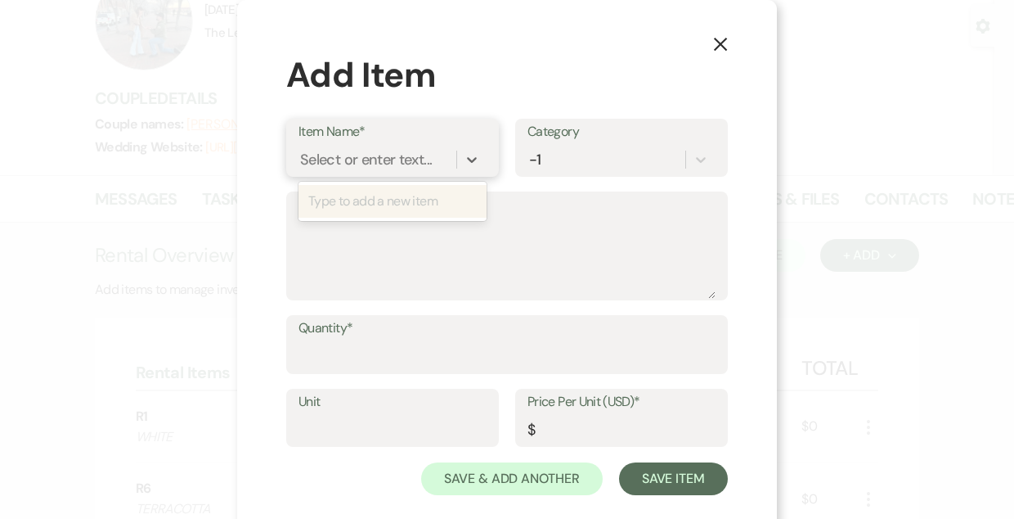
click at [342, 168] on div "Select or enter text..." at bounding box center [366, 159] width 132 height 22
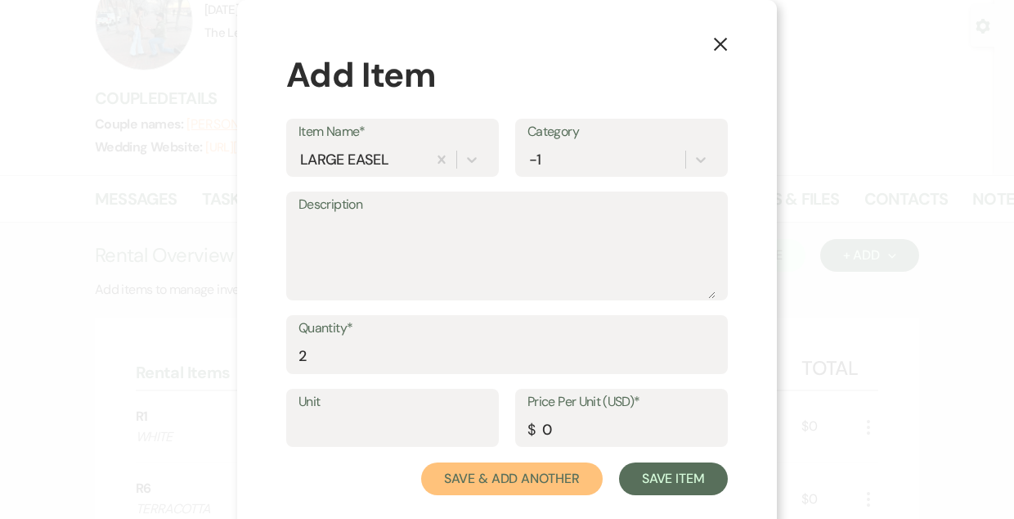
click at [421, 462] on button "Save & Add Another" at bounding box center [512, 478] width 182 height 33
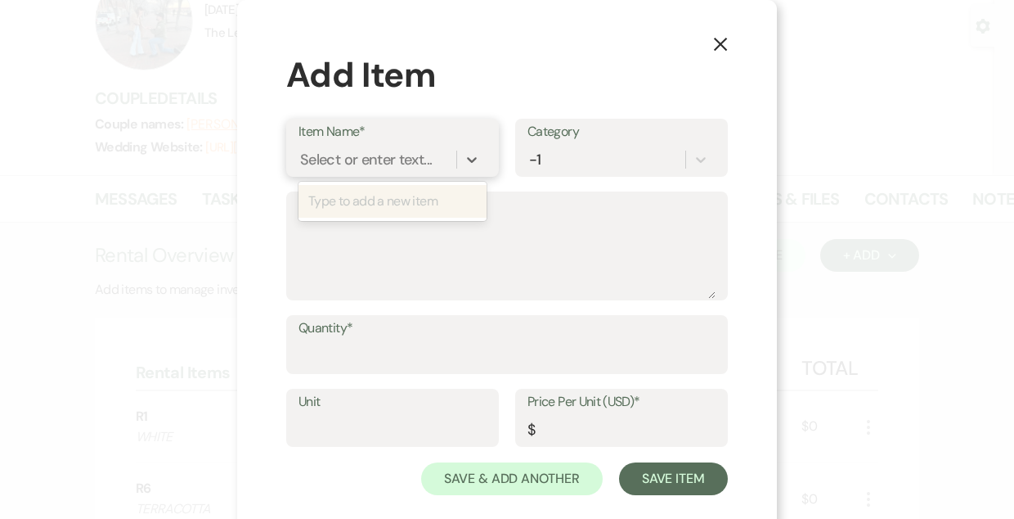
click at [342, 168] on div "Select or enter text..." at bounding box center [366, 159] width 132 height 22
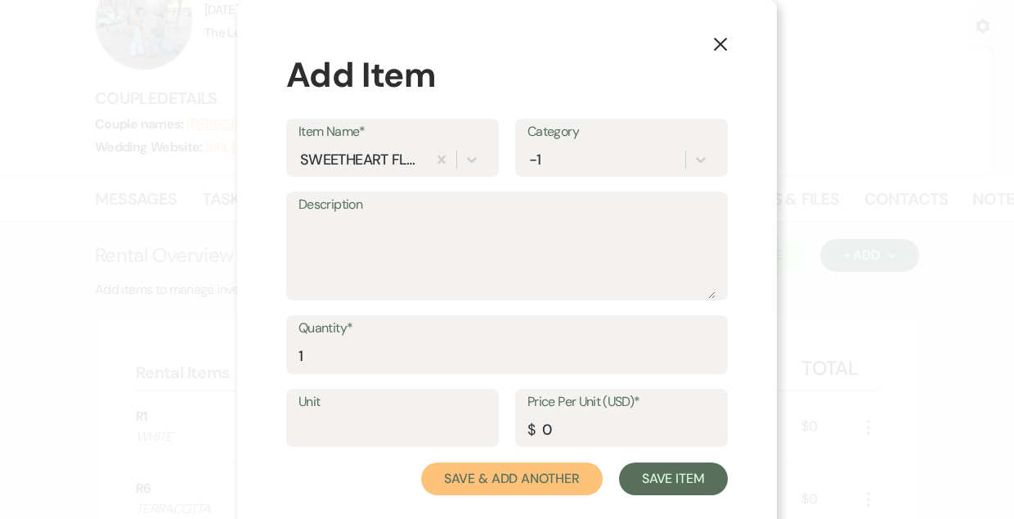
click at [421, 462] on button "Save & Add Another" at bounding box center [512, 478] width 182 height 33
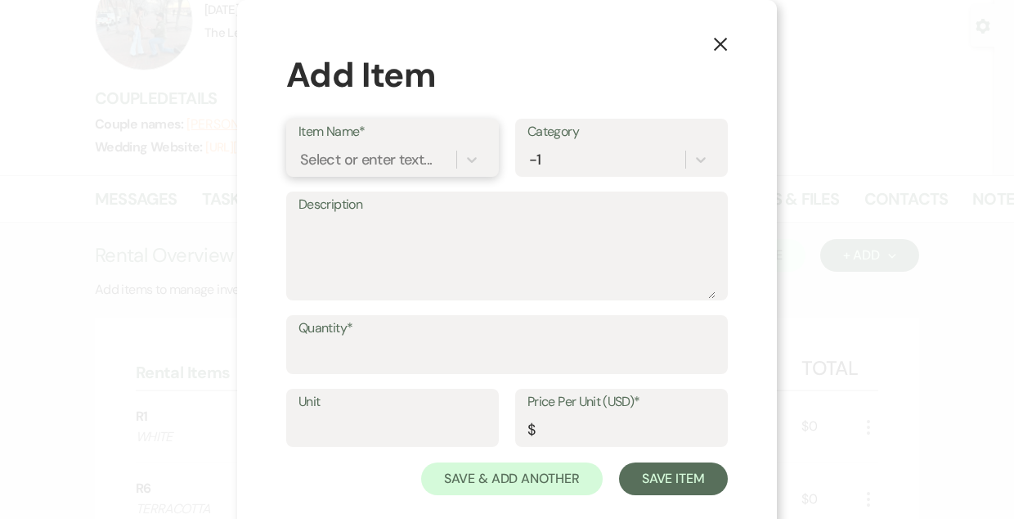
click at [342, 168] on div "Select or enter text..." at bounding box center [366, 159] width 132 height 22
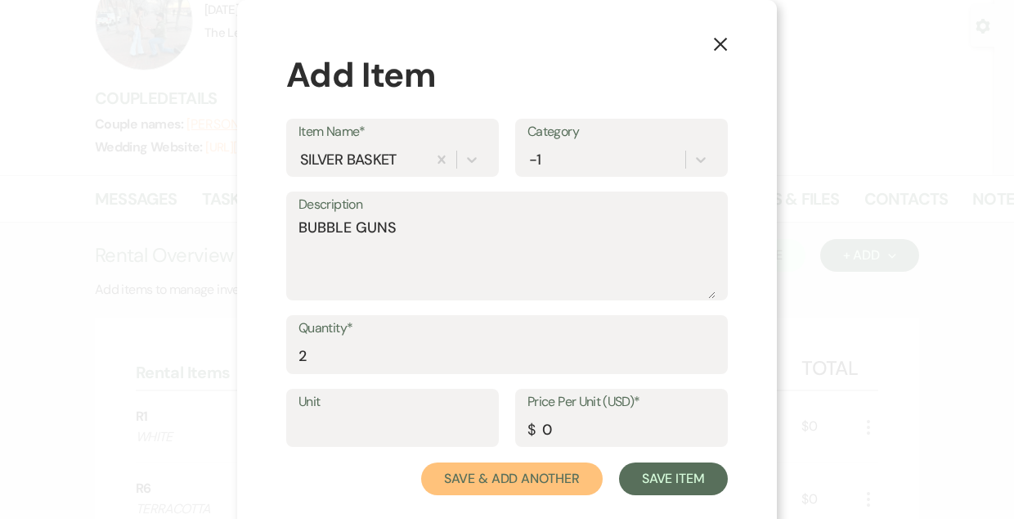
click at [421, 462] on button "Save & Add Another" at bounding box center [512, 478] width 182 height 33
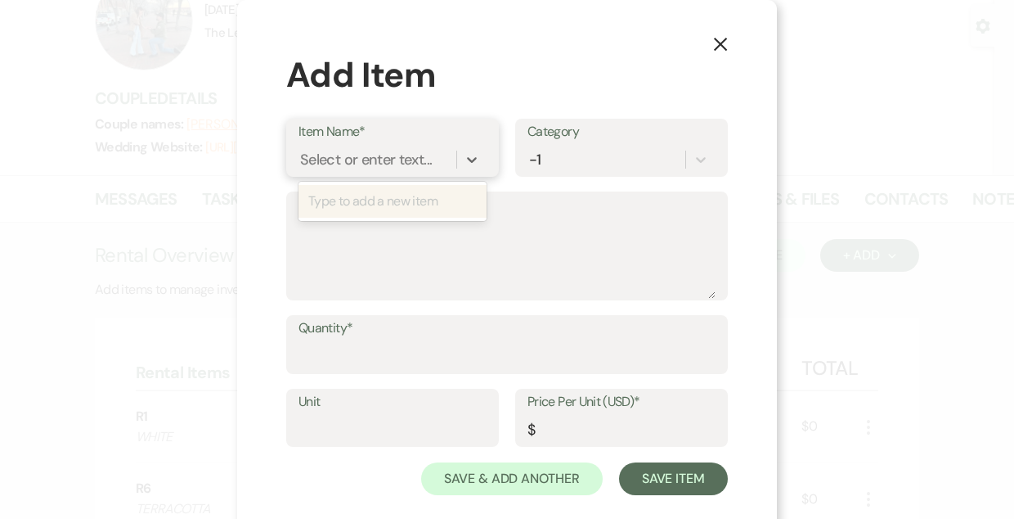
click at [342, 156] on div "Select or enter text..." at bounding box center [366, 159] width 132 height 22
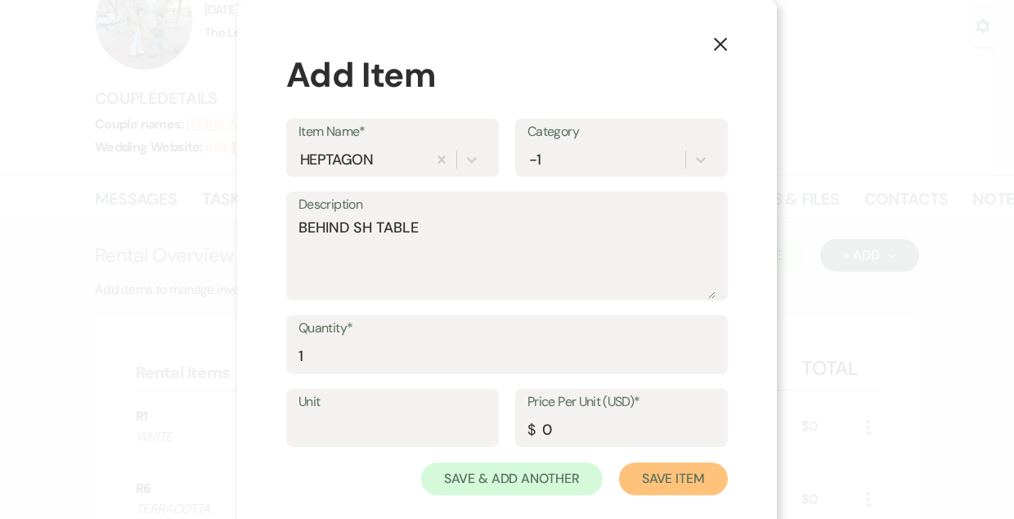
click at [619, 462] on button "Save Item" at bounding box center [673, 478] width 109 height 33
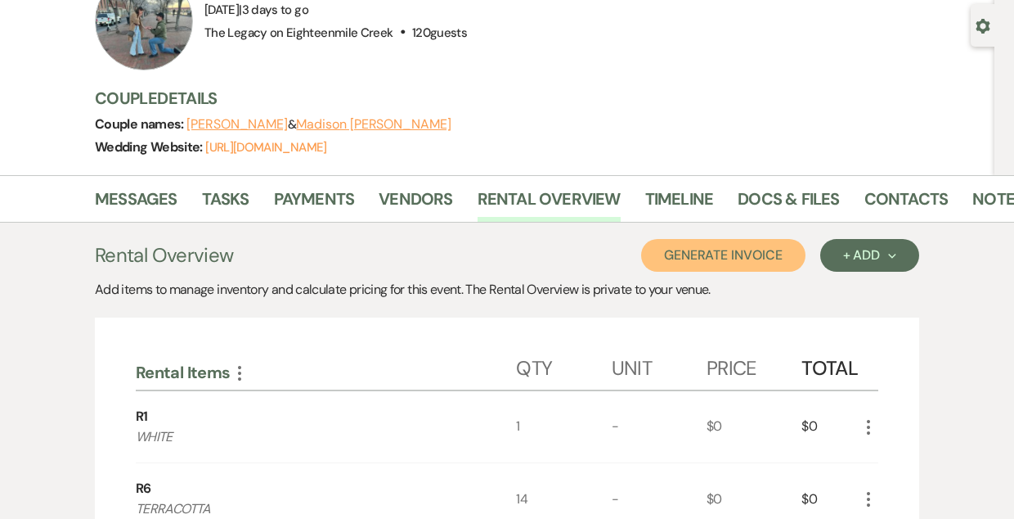
click at [727, 254] on button "Generate Invoice" at bounding box center [723, 255] width 164 height 33
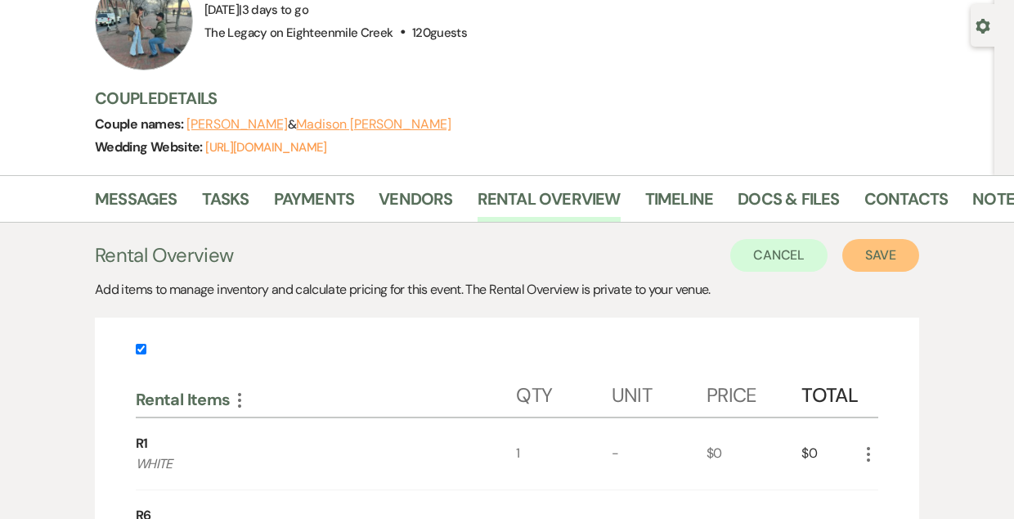
click at [916, 250] on button "Save" at bounding box center [881, 255] width 77 height 33
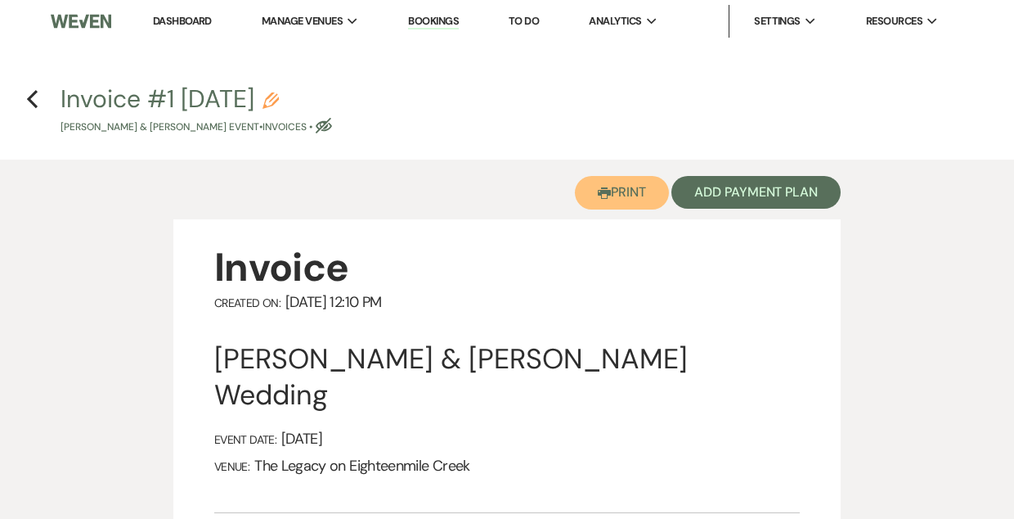
click at [616, 176] on button "Printer Print" at bounding box center [622, 193] width 94 height 34
click at [33, 95] on use "button" at bounding box center [32, 99] width 11 height 18
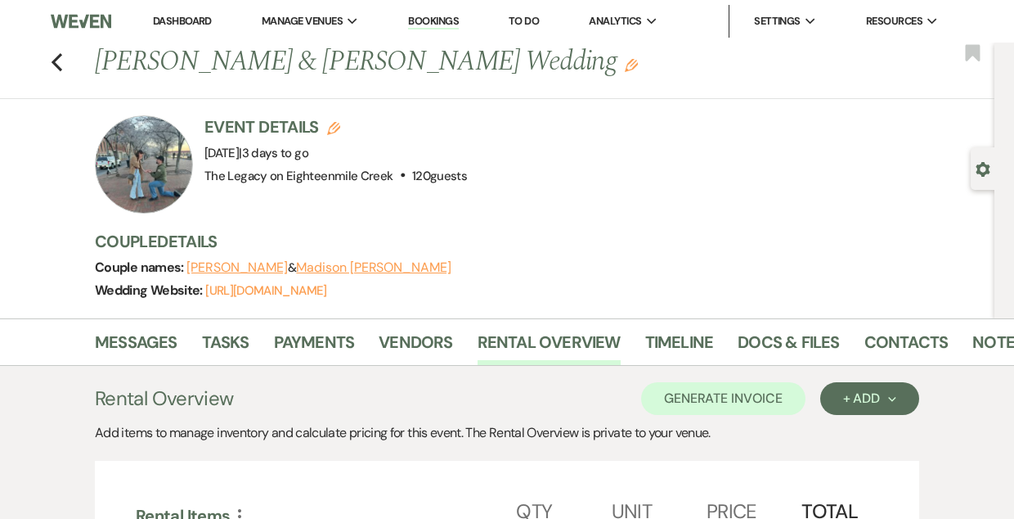
click at [174, 20] on link "Dashboard" at bounding box center [182, 21] width 59 height 14
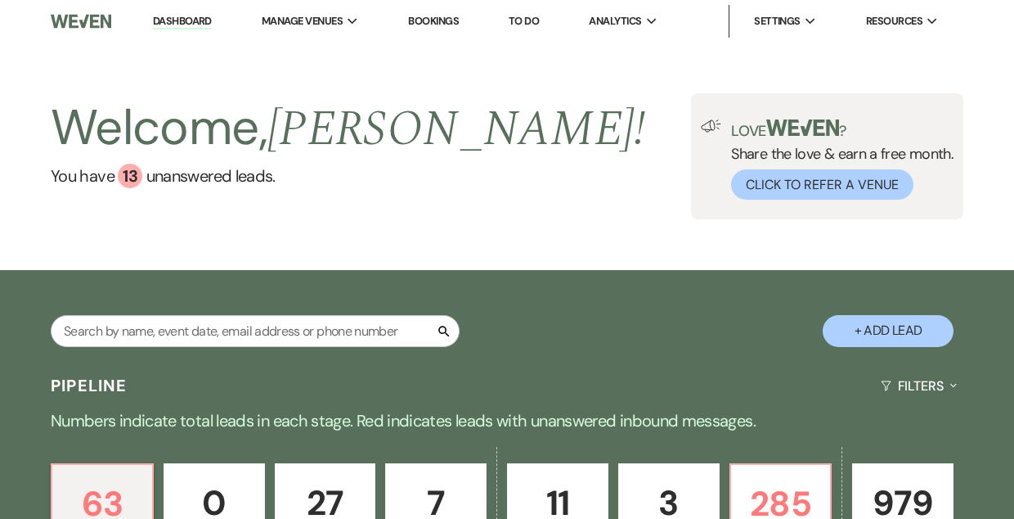
click at [422, 22] on link "Bookings" at bounding box center [433, 21] width 51 height 14
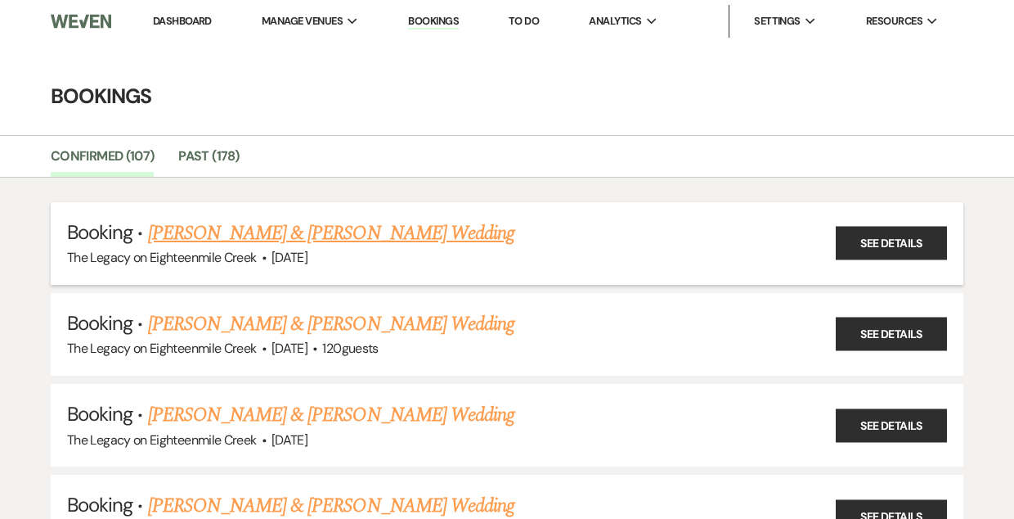
click at [338, 236] on link "[PERSON_NAME] & [PERSON_NAME] Wedding" at bounding box center [331, 232] width 367 height 29
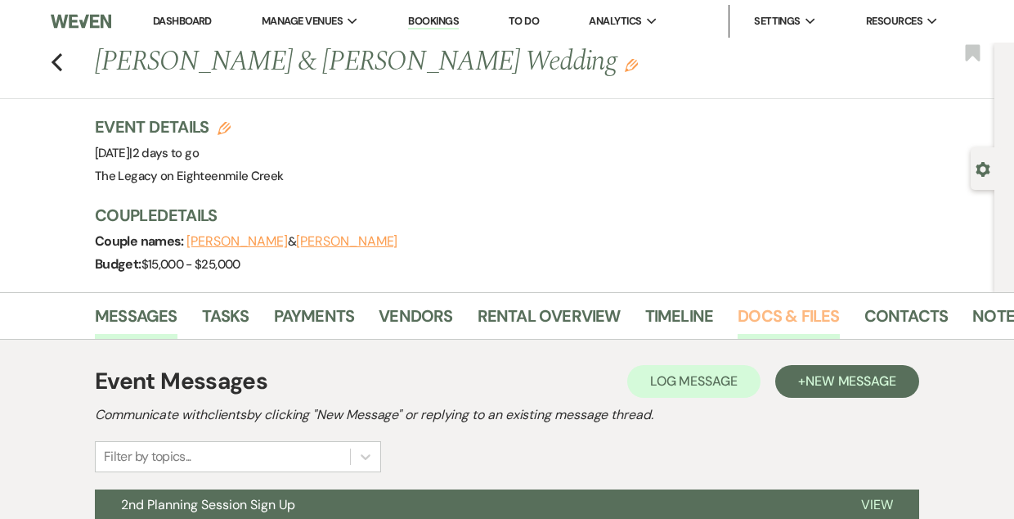
click at [779, 319] on link "Docs & Files" at bounding box center [788, 321] width 101 height 36
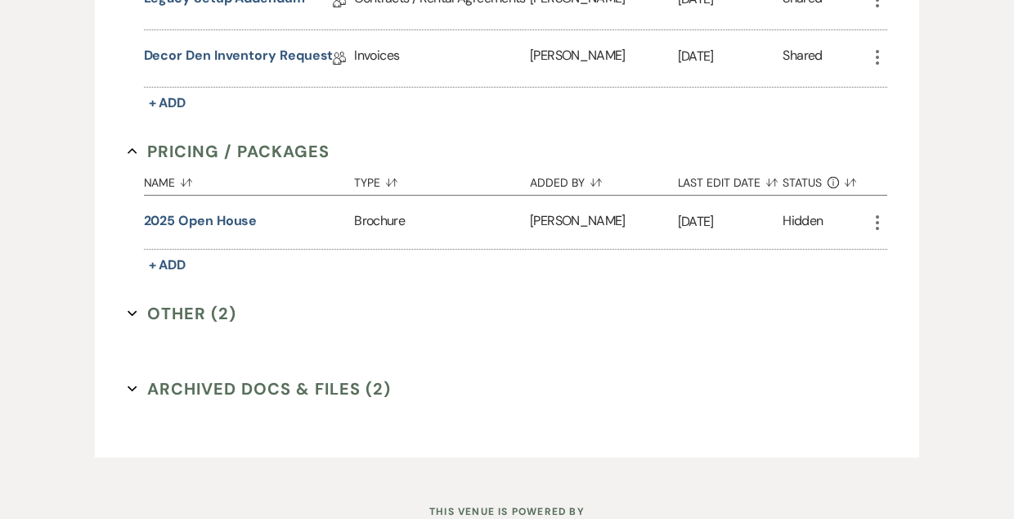
scroll to position [858, 0]
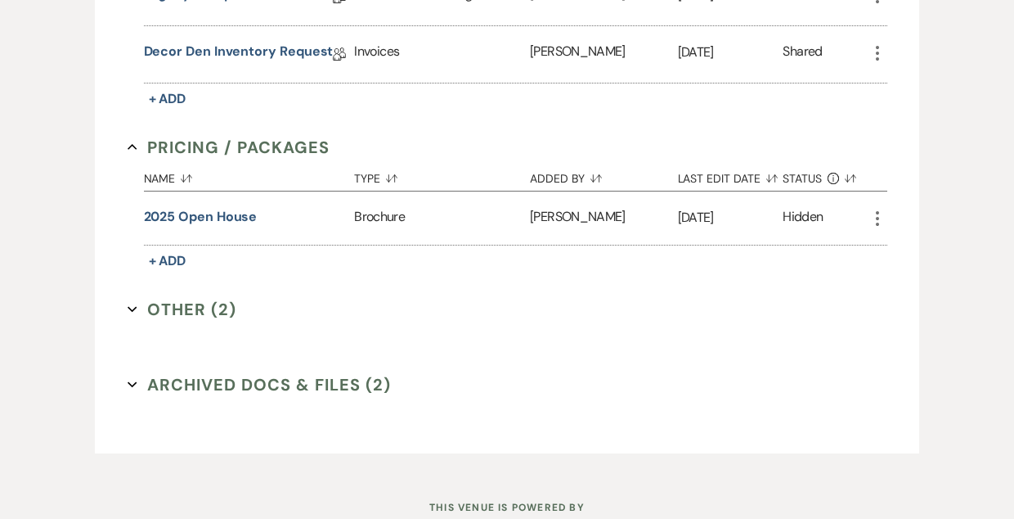
click at [187, 308] on button "Other (2) Expand" at bounding box center [183, 309] width 110 height 25
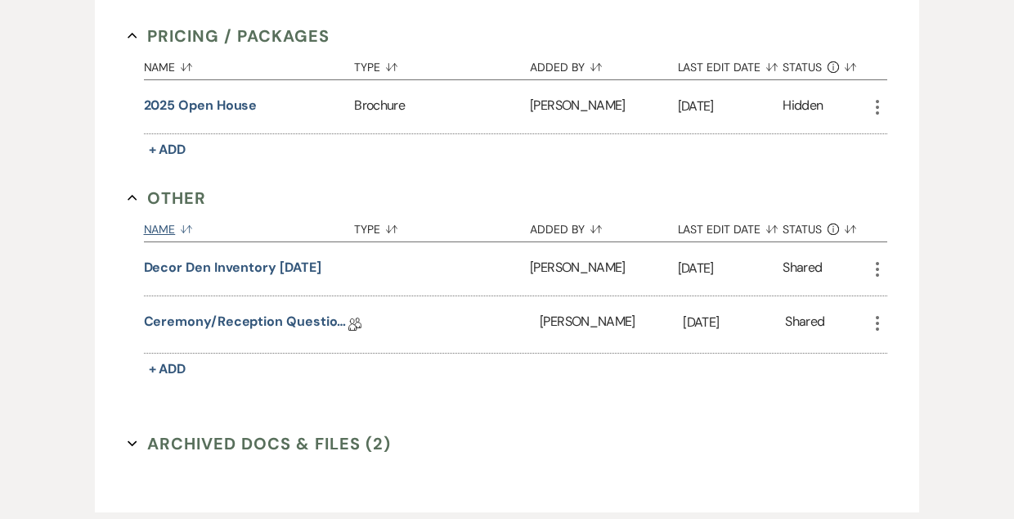
scroll to position [998, 0]
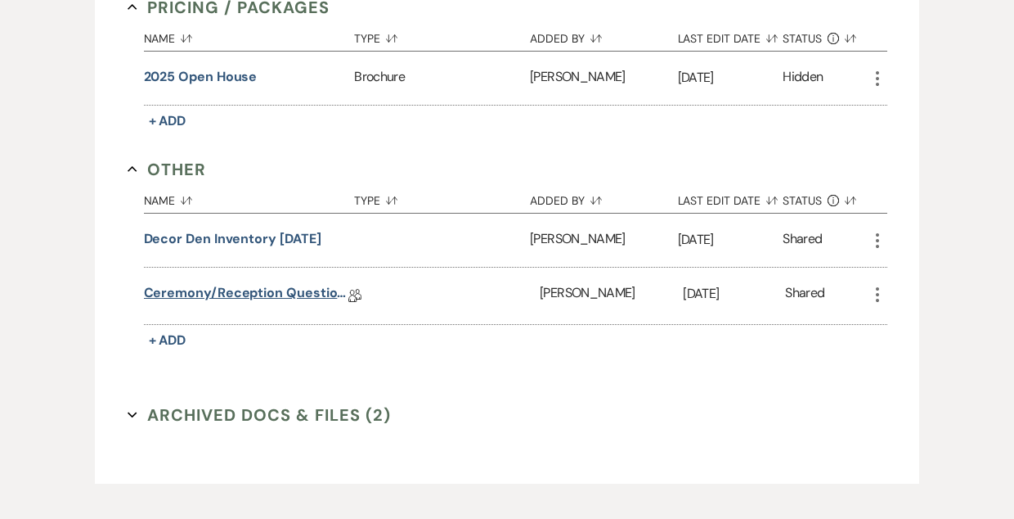
click at [266, 295] on link "Ceremony/Reception Questionnaire" at bounding box center [246, 295] width 205 height 25
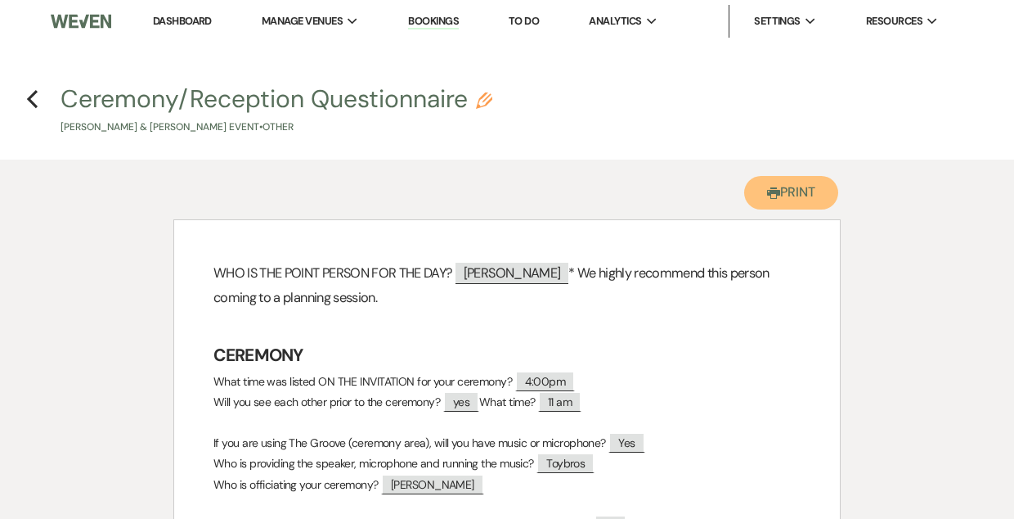
click at [796, 185] on button "Printer Print" at bounding box center [792, 193] width 94 height 34
click at [35, 100] on icon "Previous" at bounding box center [32, 99] width 12 height 20
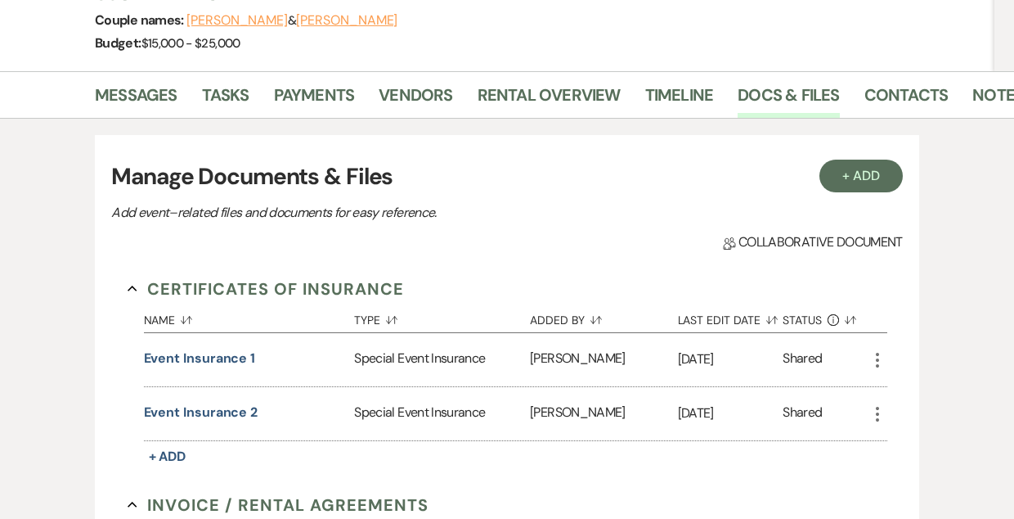
scroll to position [219, 0]
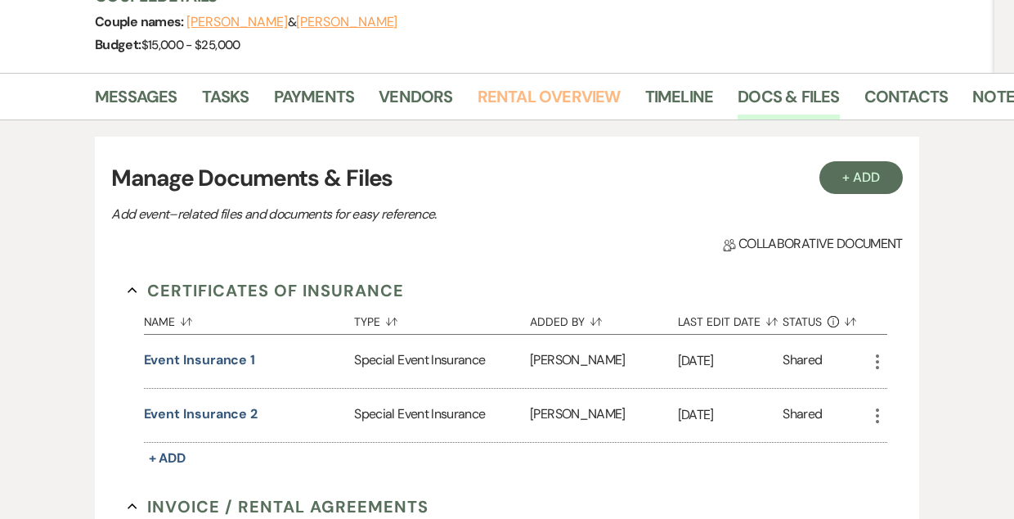
click at [536, 88] on link "Rental Overview" at bounding box center [549, 101] width 143 height 36
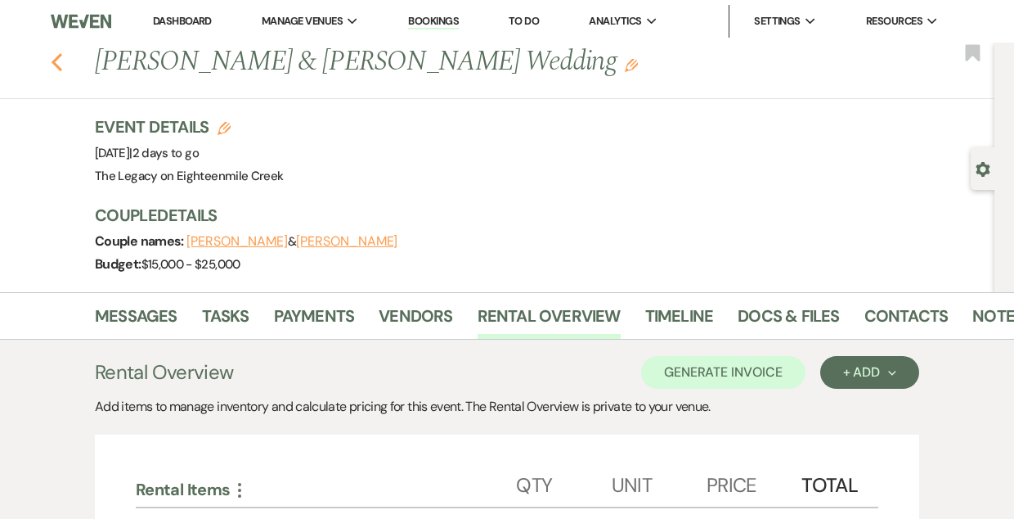
click at [54, 60] on use "button" at bounding box center [57, 62] width 11 height 18
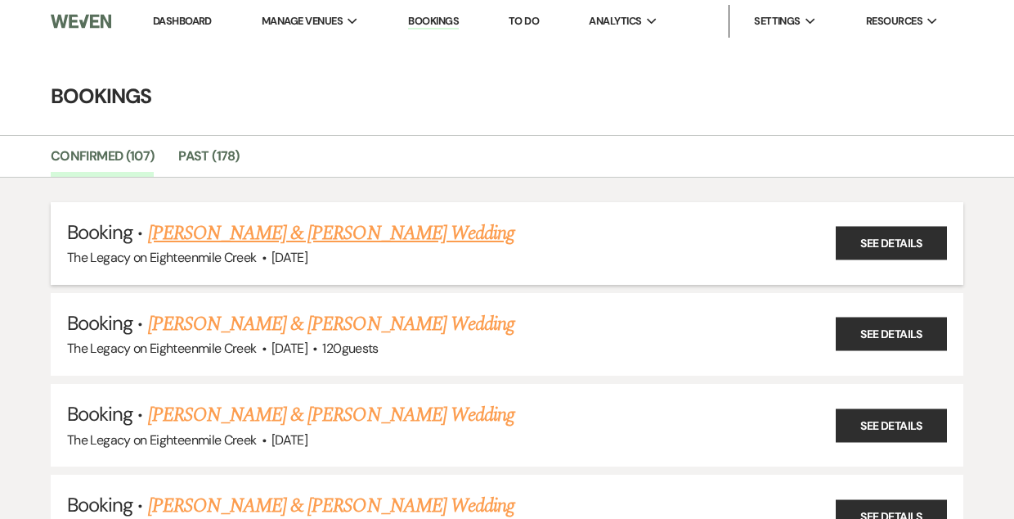
click at [367, 239] on link "[PERSON_NAME] & [PERSON_NAME] Wedding" at bounding box center [331, 232] width 367 height 29
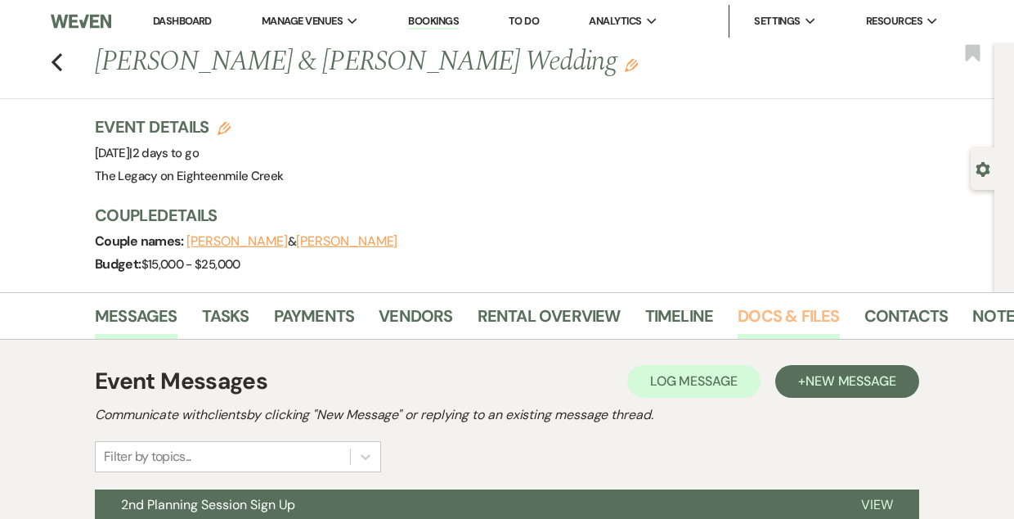
click at [770, 322] on link "Docs & Files" at bounding box center [788, 321] width 101 height 36
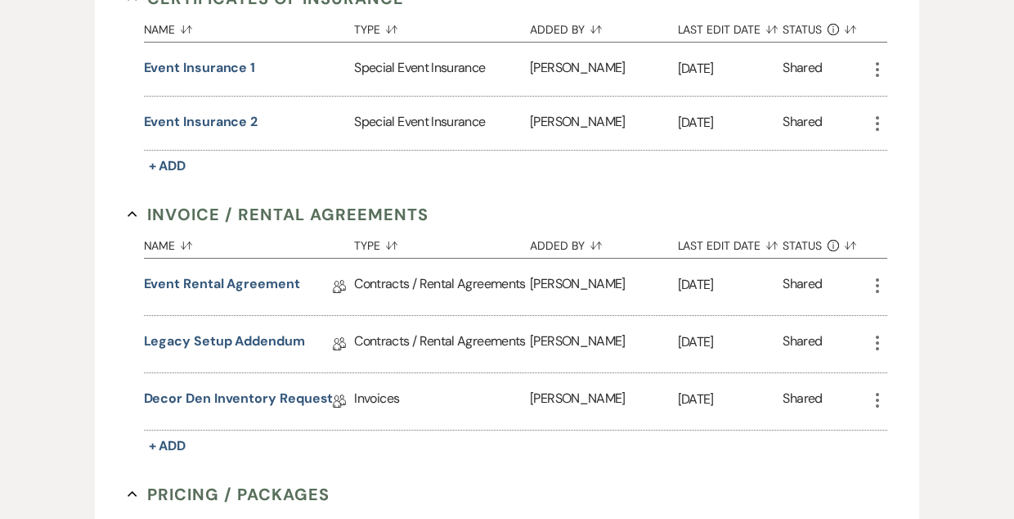
scroll to position [512, 0]
click at [263, 391] on link "Decor Den Inventory Request" at bounding box center [239, 400] width 190 height 25
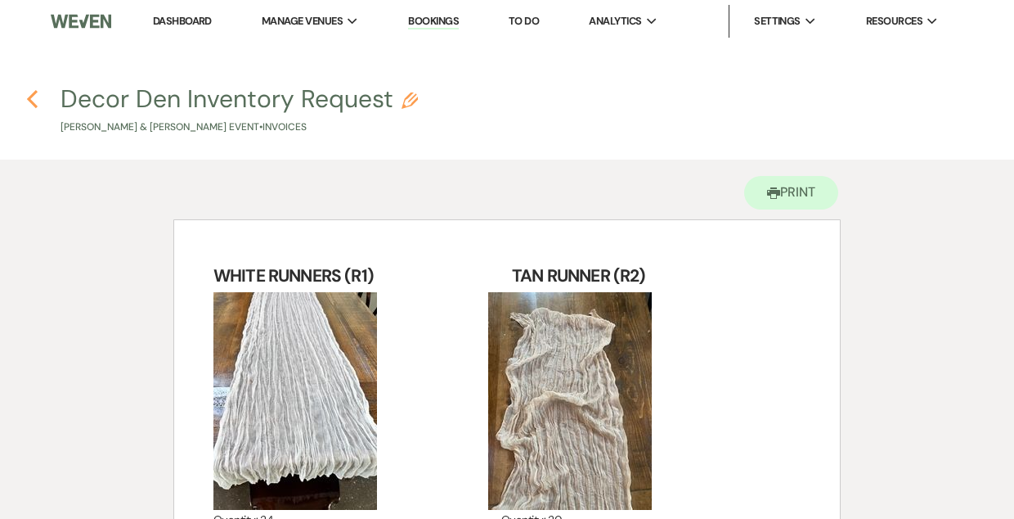
click at [34, 94] on use "button" at bounding box center [32, 99] width 11 height 18
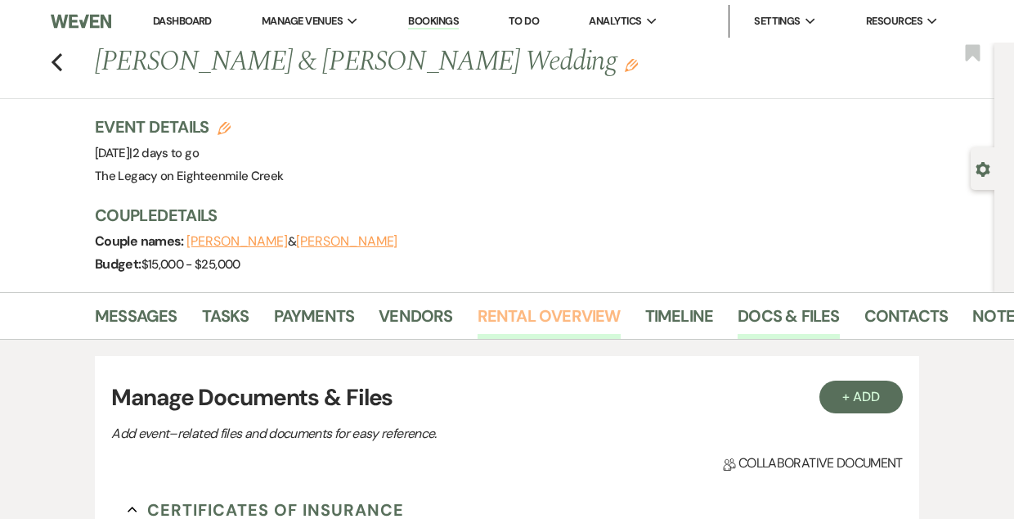
click at [532, 307] on link "Rental Overview" at bounding box center [549, 321] width 143 height 36
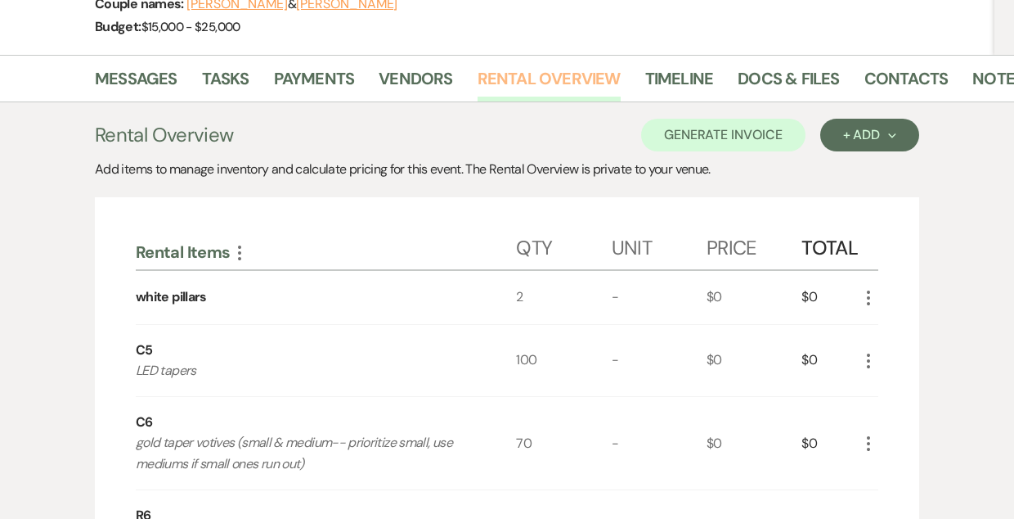
scroll to position [228, 0]
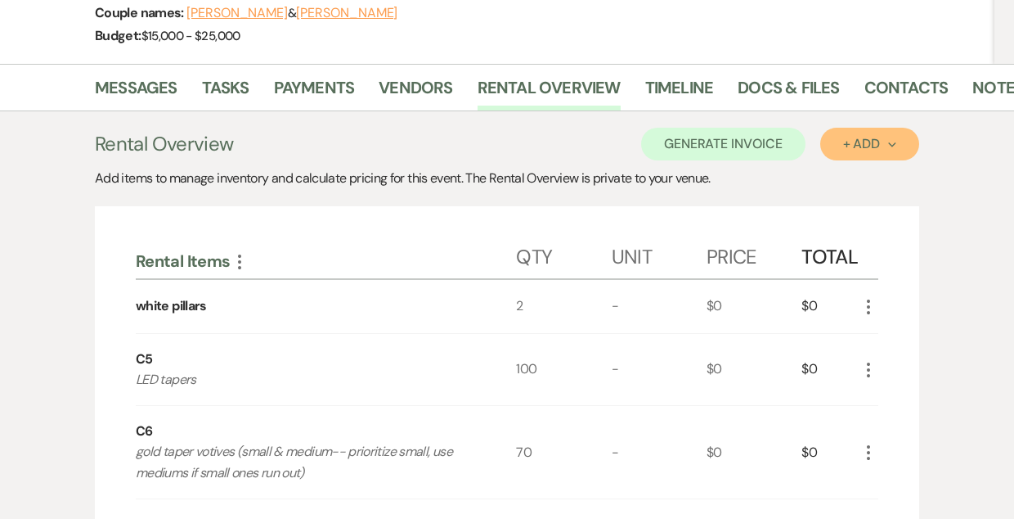
click at [863, 154] on button "+ Add Next" at bounding box center [870, 144] width 99 height 33
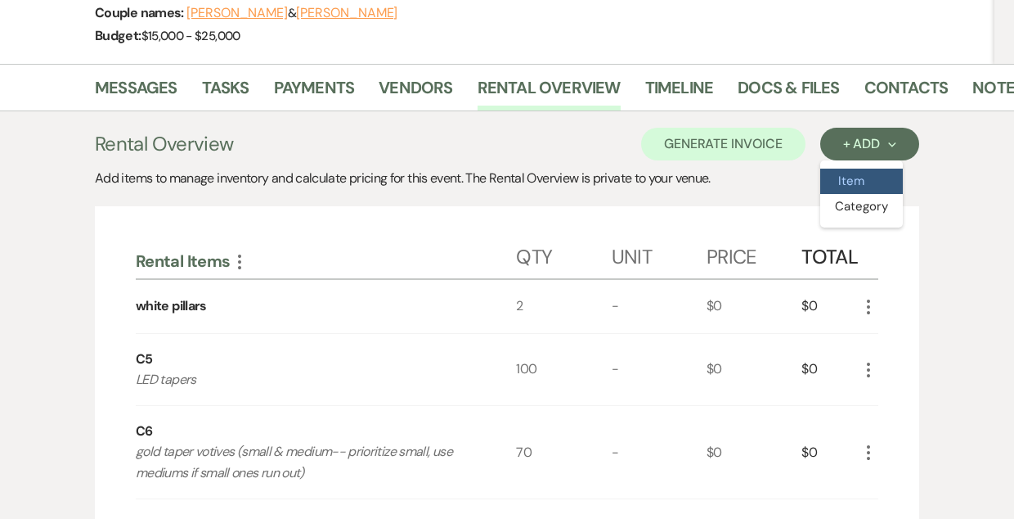
click at [848, 180] on button "Item" at bounding box center [862, 181] width 83 height 25
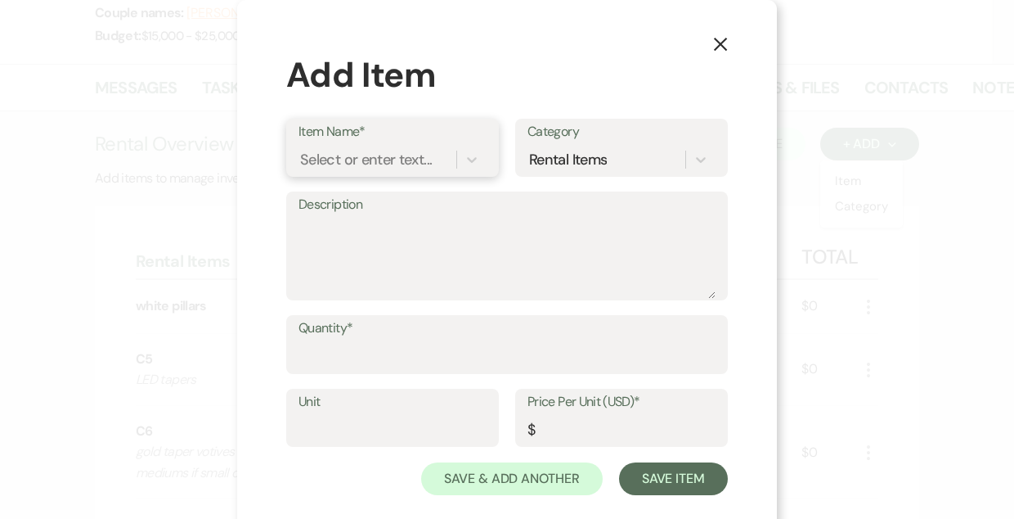
click at [402, 158] on div "Select or enter text..." at bounding box center [366, 159] width 132 height 22
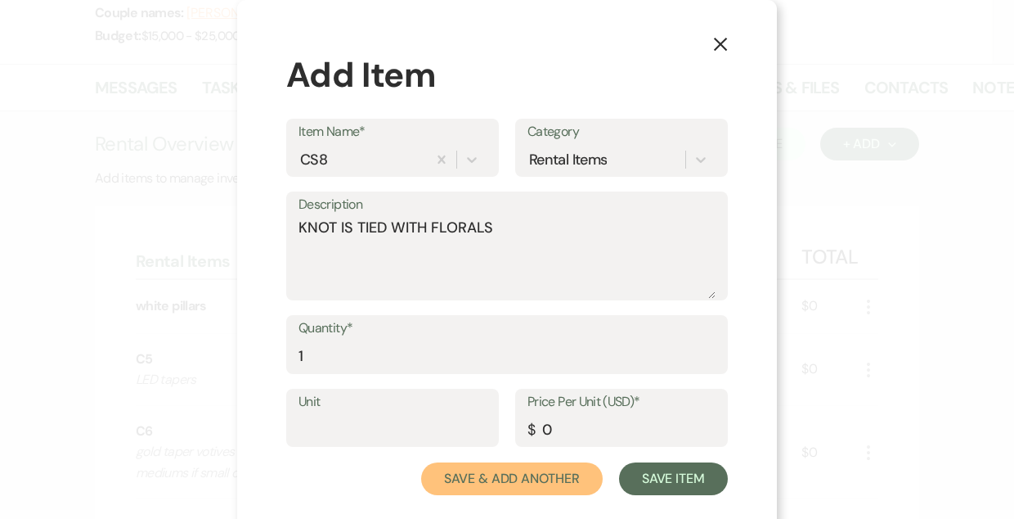
click at [421, 462] on button "Save & Add Another" at bounding box center [512, 478] width 182 height 33
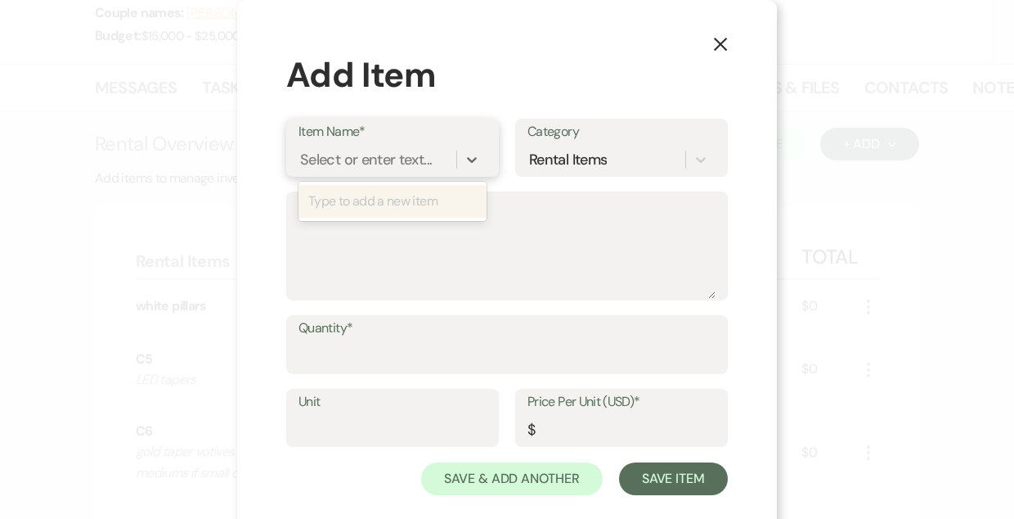
click at [402, 158] on div "Select or enter text..." at bounding box center [366, 159] width 132 height 22
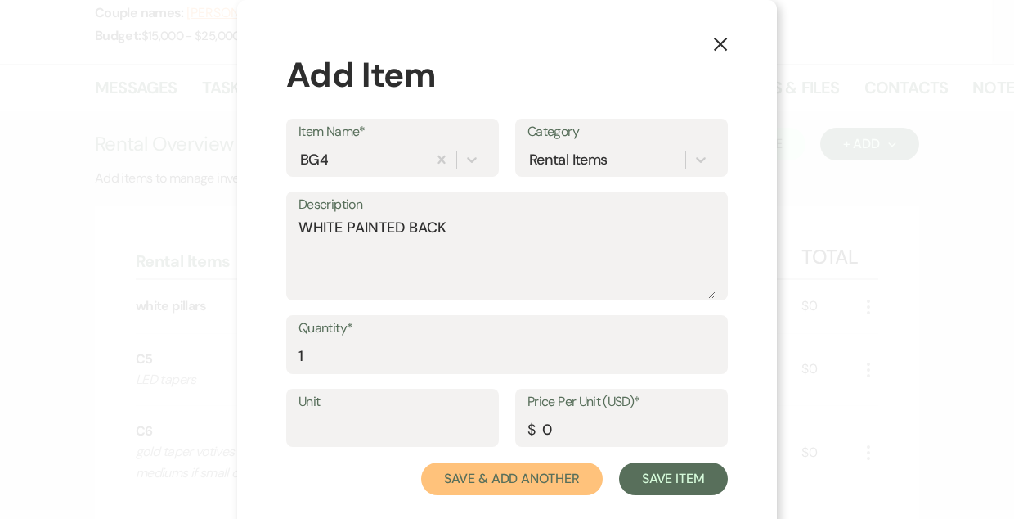
click at [421, 462] on button "Save & Add Another" at bounding box center [512, 478] width 182 height 33
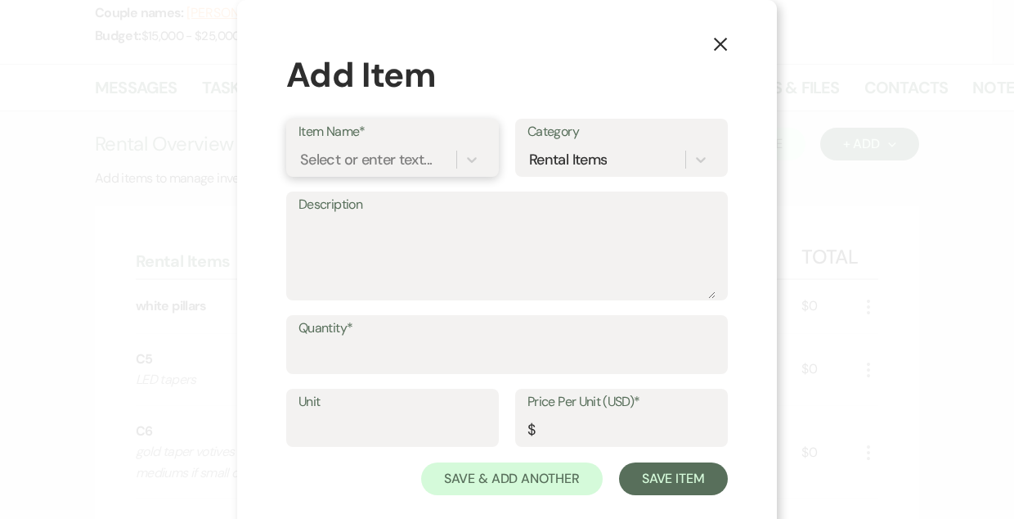
click at [402, 158] on div "Select or enter text..." at bounding box center [366, 159] width 132 height 22
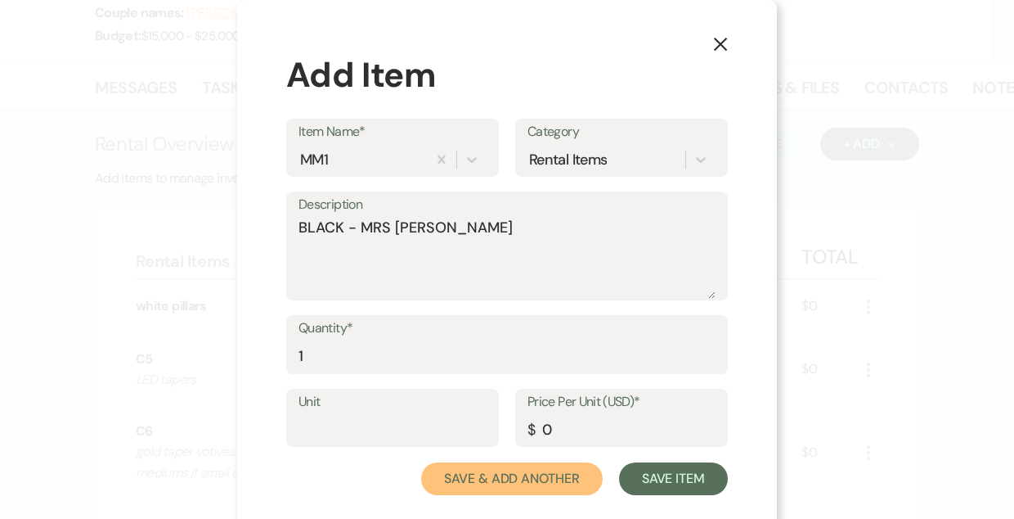
click at [421, 462] on button "Save & Add Another" at bounding box center [512, 478] width 182 height 33
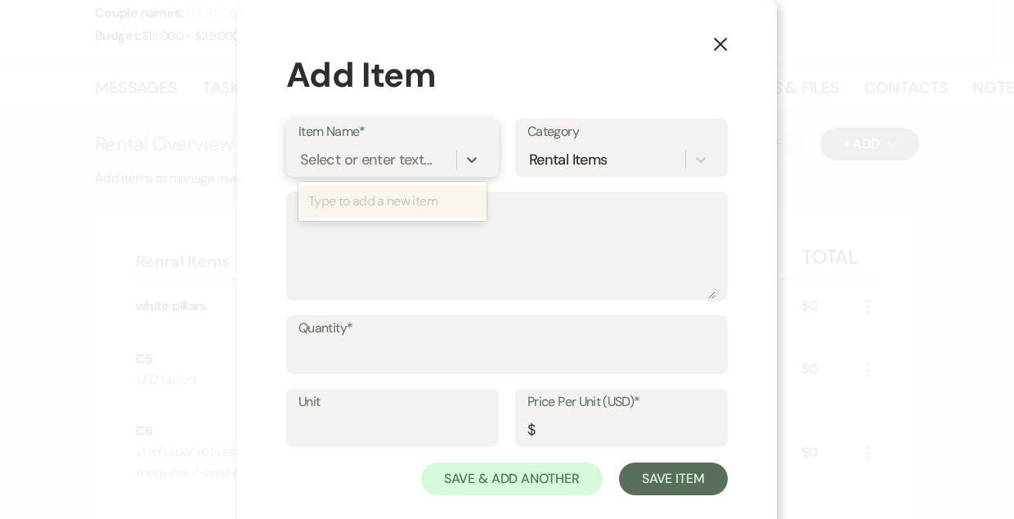
click at [402, 158] on div "Select or enter text..." at bounding box center [366, 159] width 132 height 22
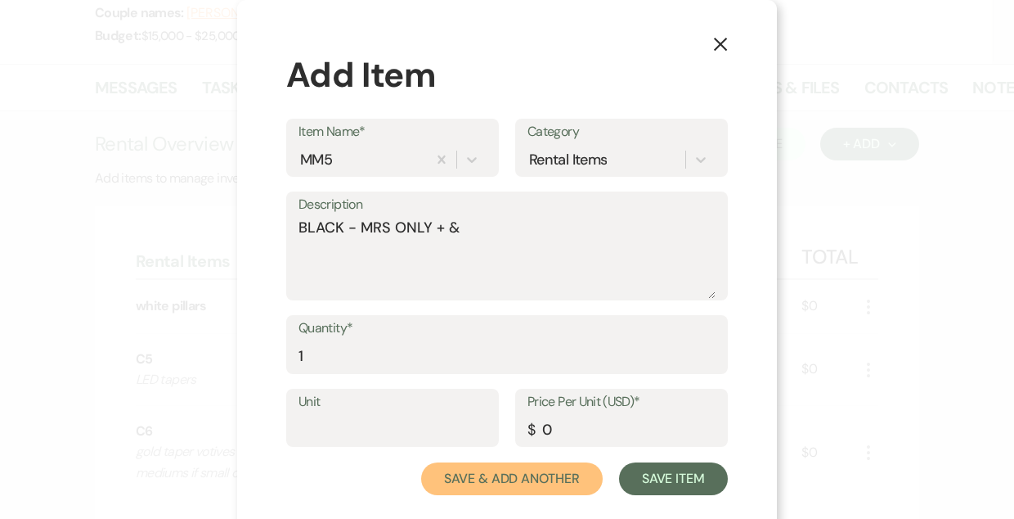
click at [421, 462] on button "Save & Add Another" at bounding box center [512, 478] width 182 height 33
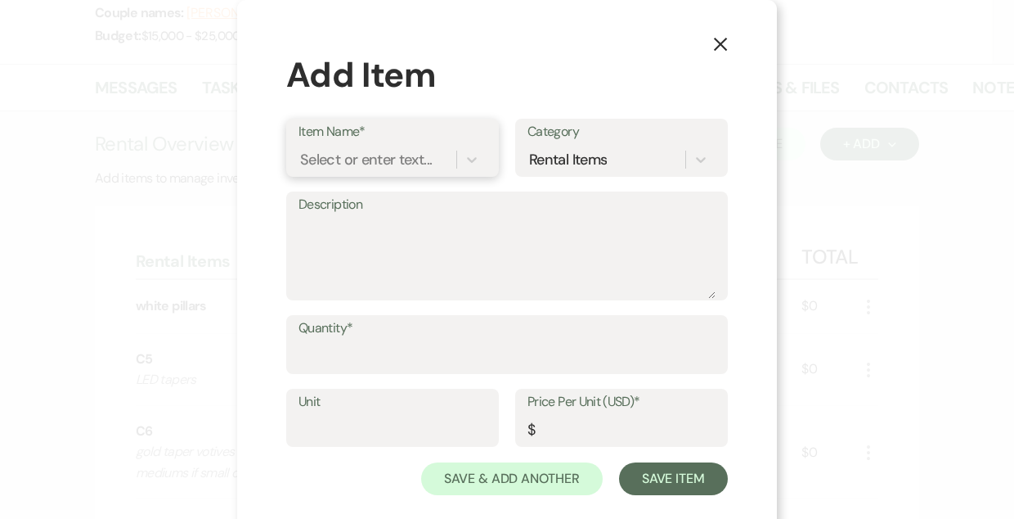
click at [402, 158] on div "Select or enter text..." at bounding box center [366, 159] width 132 height 22
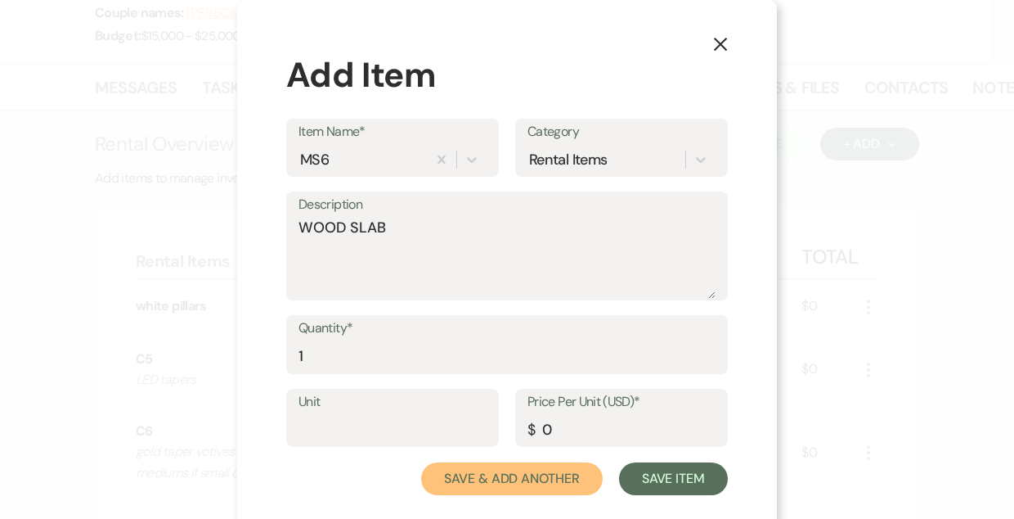
click at [421, 462] on button "Save & Add Another" at bounding box center [512, 478] width 182 height 33
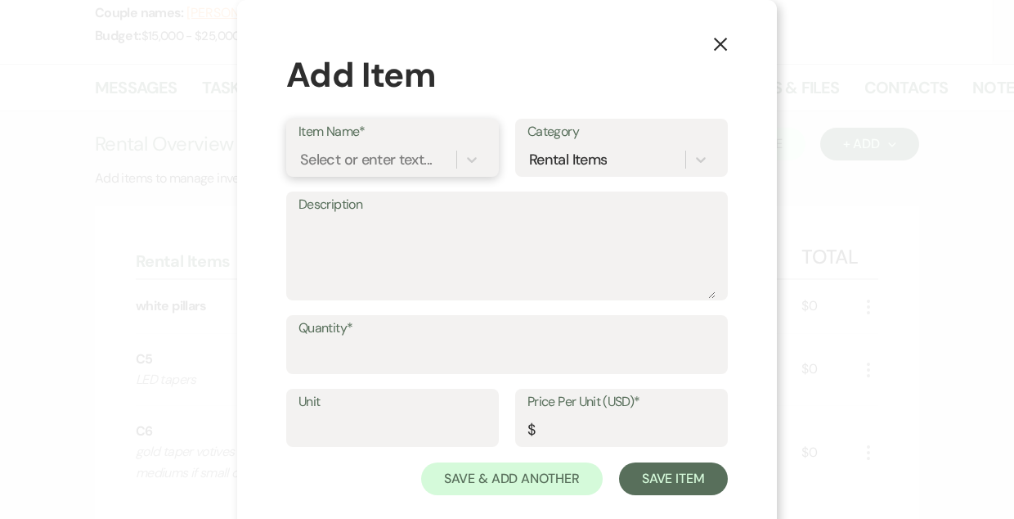
click at [402, 158] on div "Select or enter text..." at bounding box center [366, 159] width 132 height 22
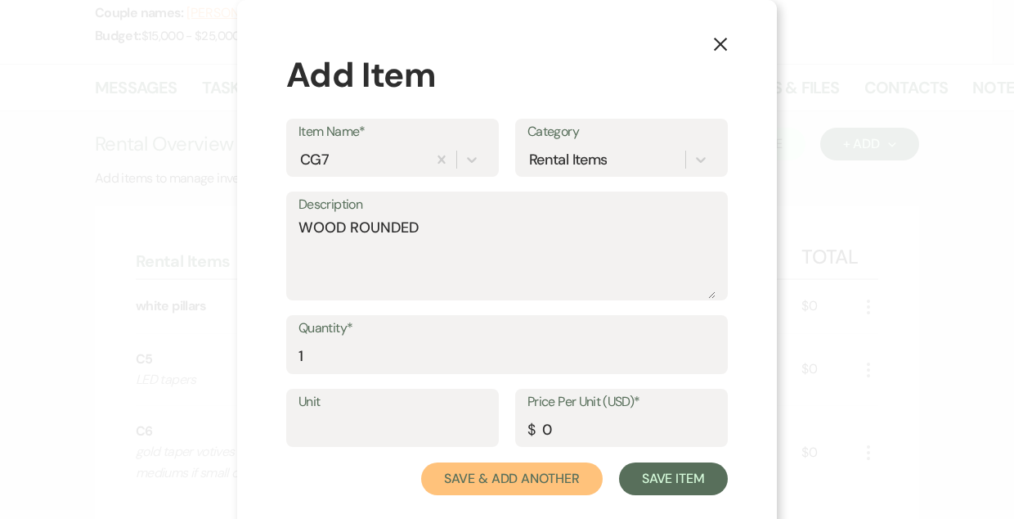
click at [421, 462] on button "Save & Add Another" at bounding box center [512, 478] width 182 height 33
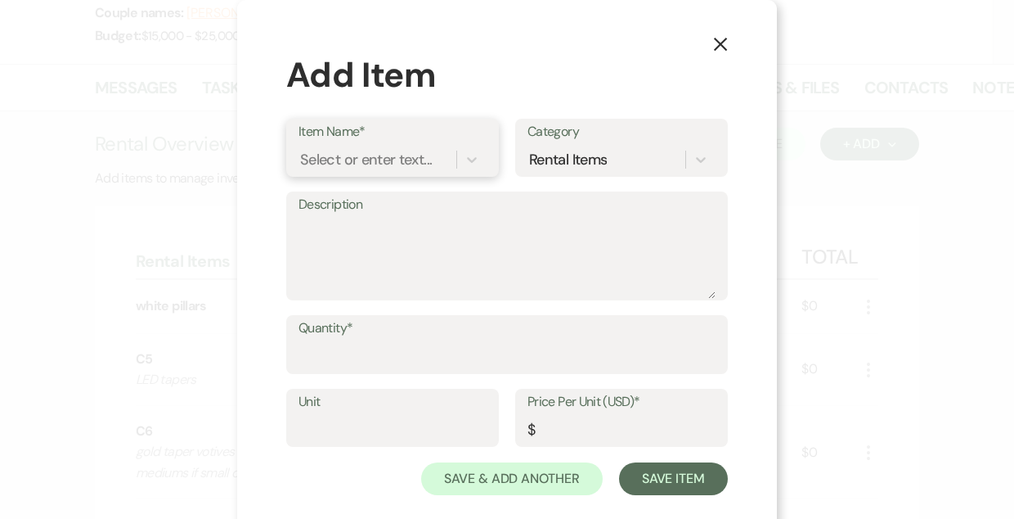
click at [402, 158] on div "Select or enter text..." at bounding box center [366, 159] width 132 height 22
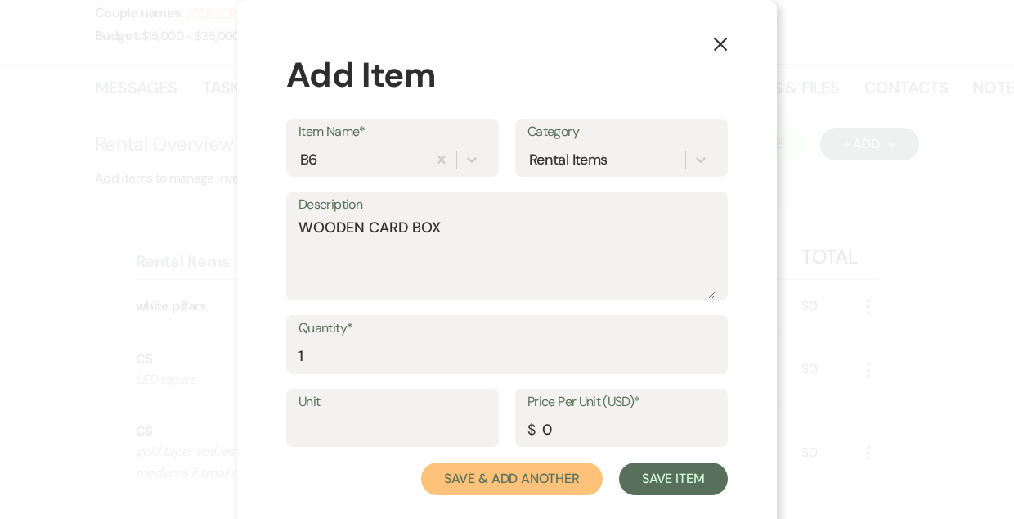
click at [421, 462] on button "Save & Add Another" at bounding box center [512, 478] width 182 height 33
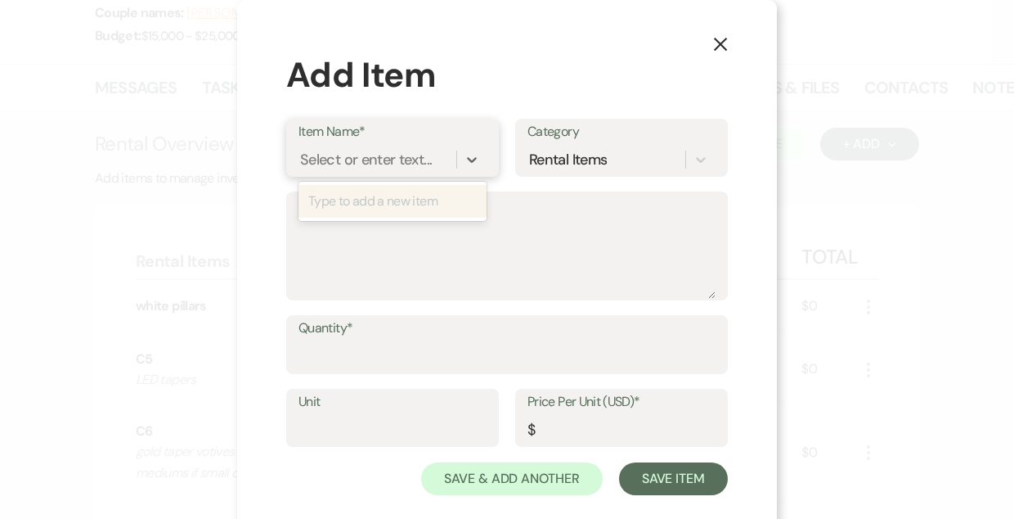
click at [402, 158] on div "Select or enter text..." at bounding box center [366, 159] width 132 height 22
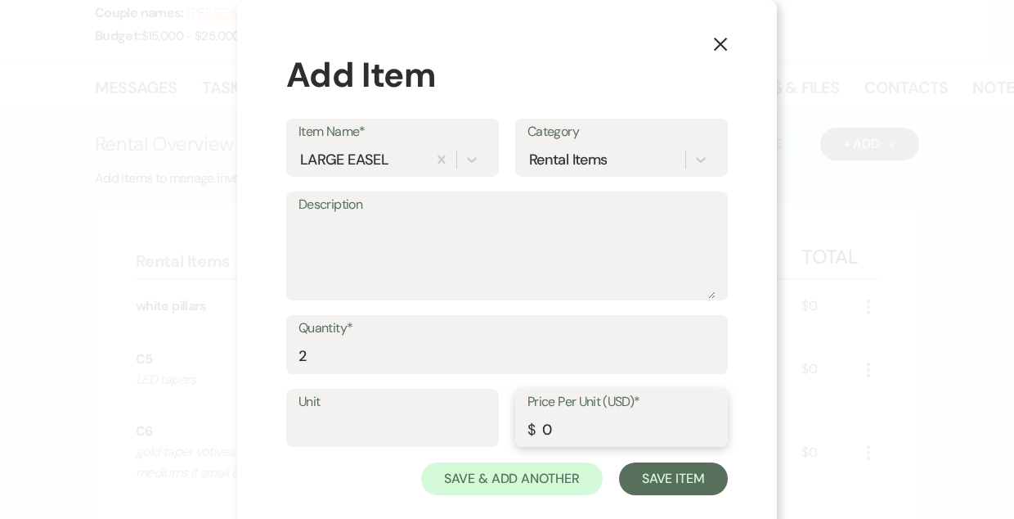
click at [619, 462] on button "Save Item" at bounding box center [673, 478] width 109 height 33
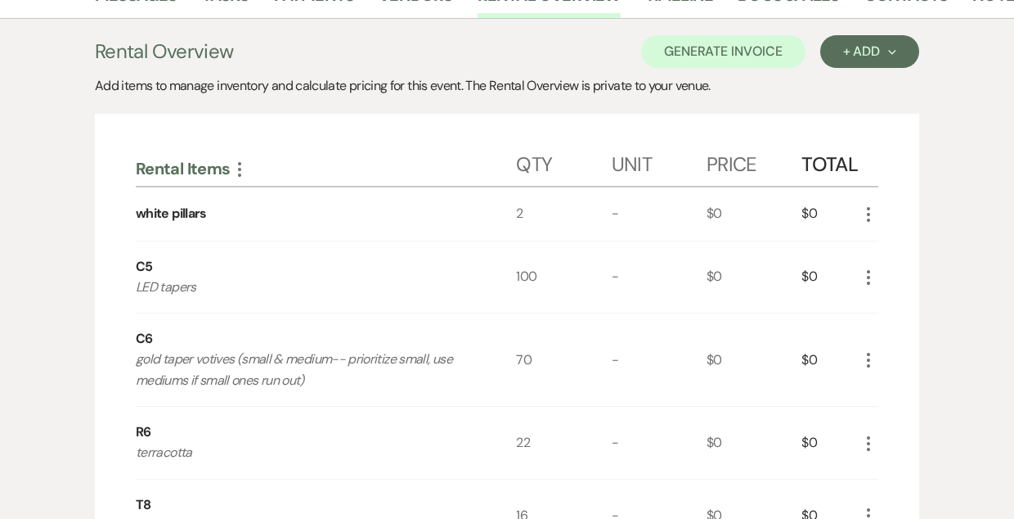
scroll to position [217, 0]
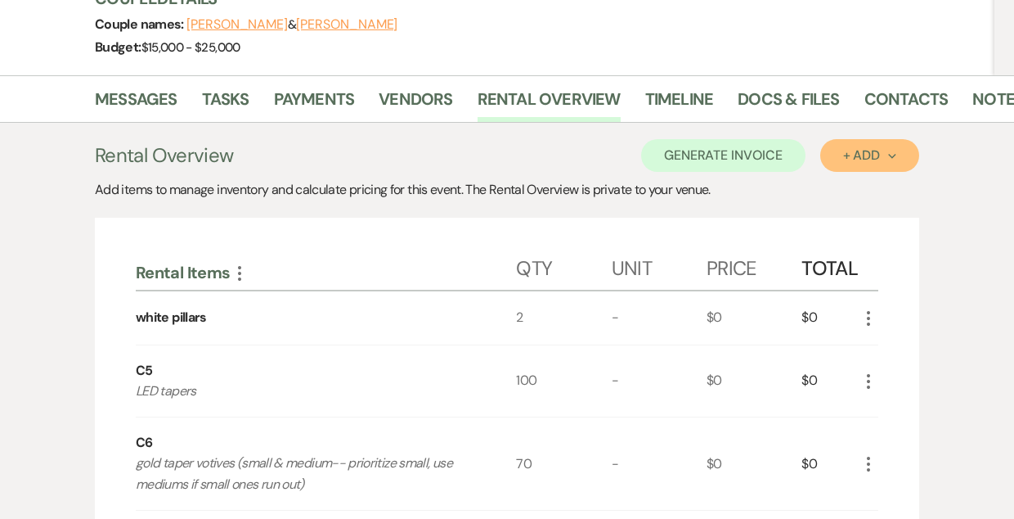
click at [852, 150] on div "+ Add Next" at bounding box center [869, 155] width 53 height 13
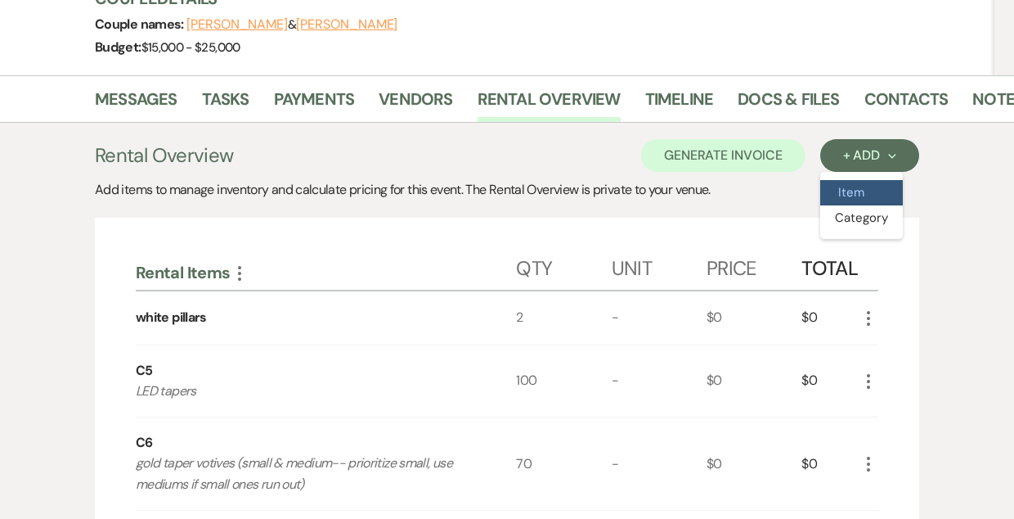
click at [852, 196] on button "Item" at bounding box center [862, 192] width 83 height 25
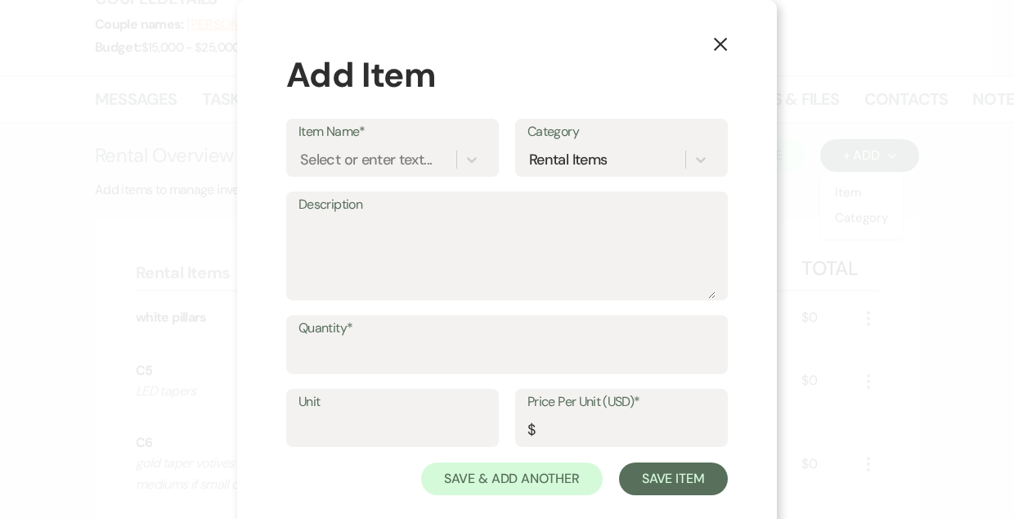
click at [716, 45] on icon "X" at bounding box center [720, 44] width 15 height 15
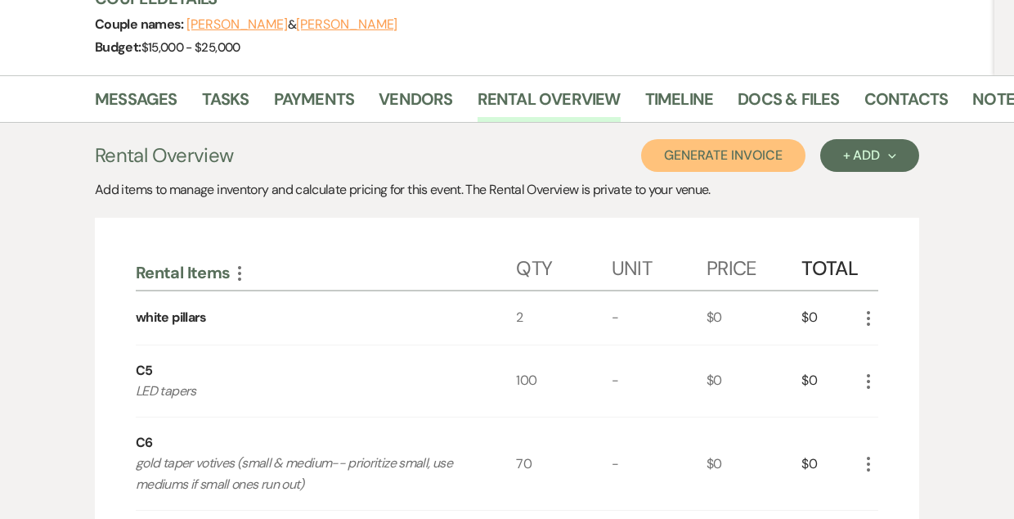
click at [743, 146] on button "Generate Invoice" at bounding box center [723, 155] width 164 height 33
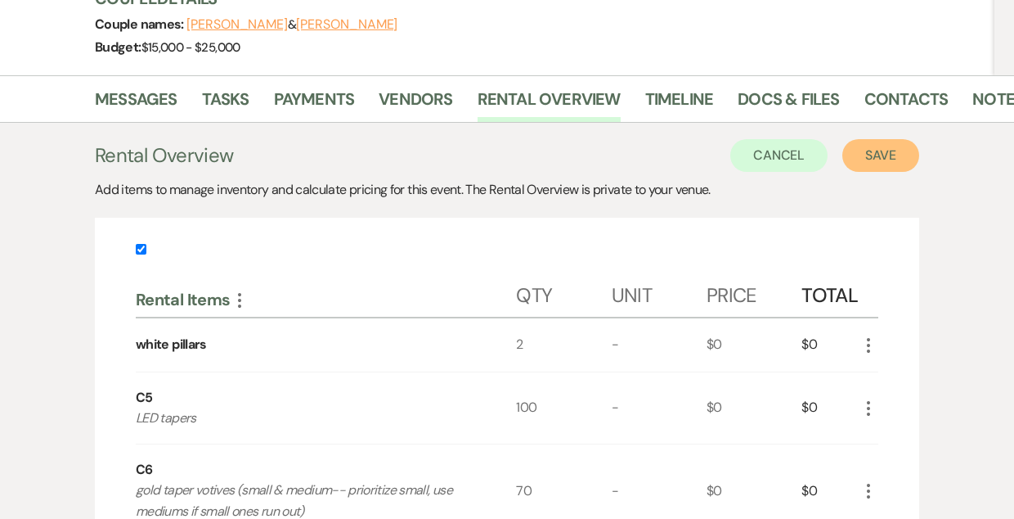
click at [889, 159] on button "Save" at bounding box center [881, 155] width 77 height 33
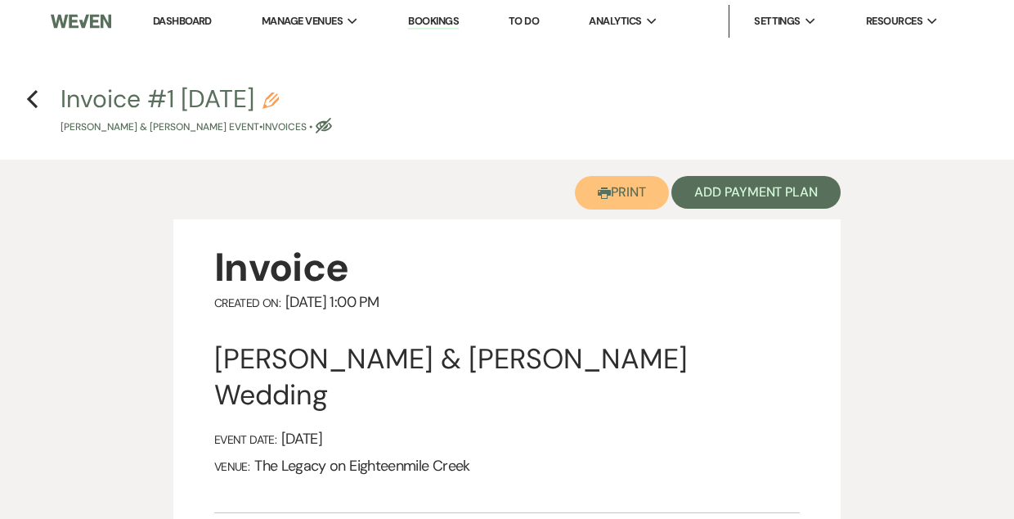
click at [610, 196] on button "Printer Print" at bounding box center [622, 193] width 94 height 34
click at [436, 21] on link "Bookings" at bounding box center [433, 22] width 51 height 16
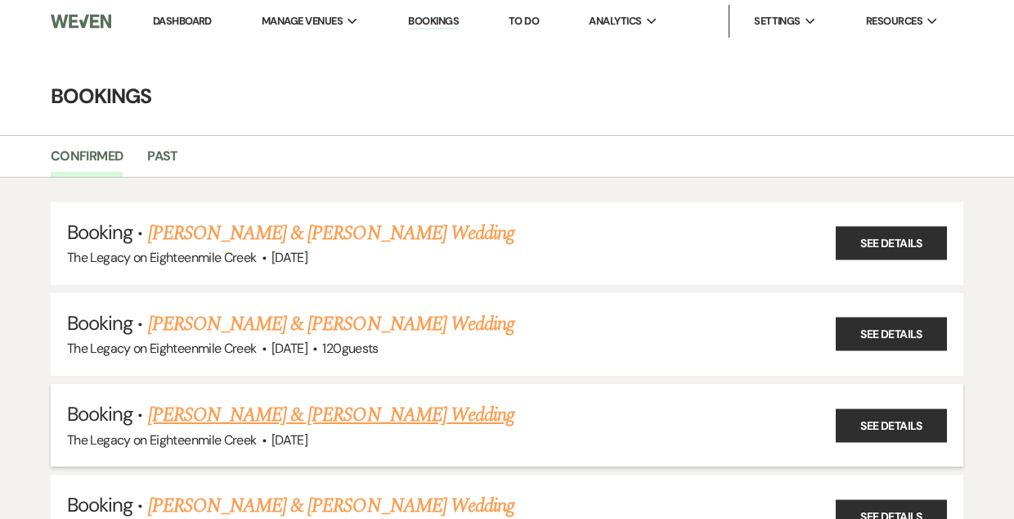
click at [369, 416] on link "[PERSON_NAME] & [PERSON_NAME] Wedding" at bounding box center [331, 414] width 367 height 29
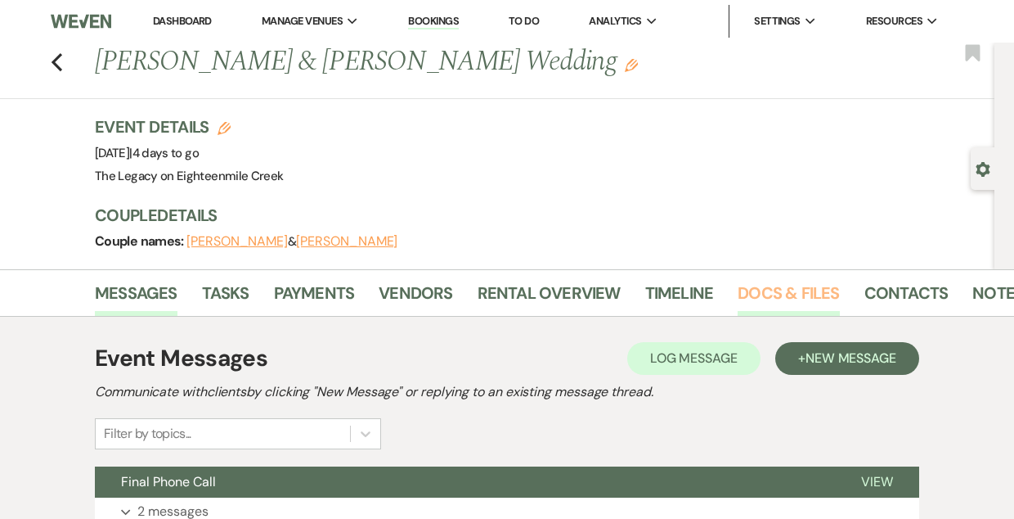
click at [777, 290] on link "Docs & Files" at bounding box center [788, 298] width 101 height 36
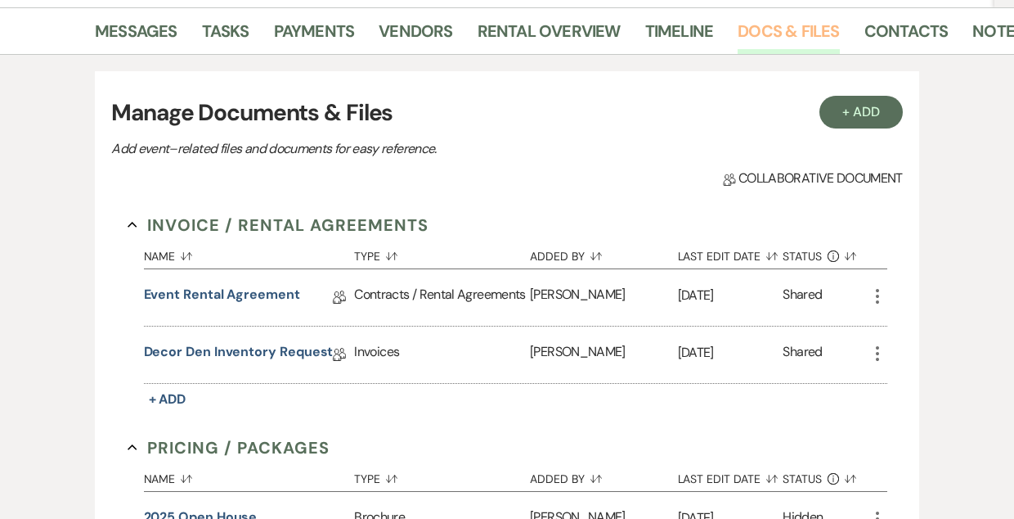
scroll to position [358, 0]
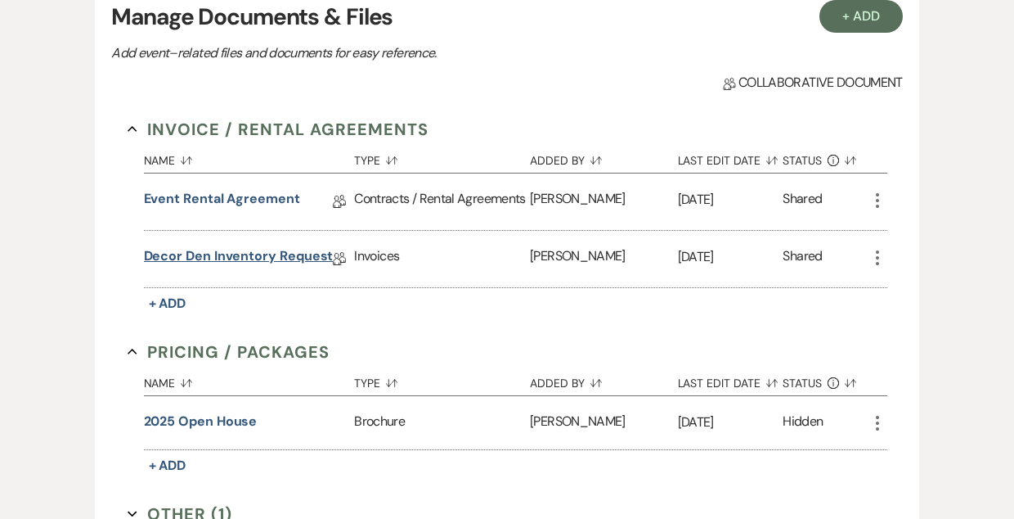
click at [263, 255] on link "Decor Den Inventory Request" at bounding box center [239, 258] width 190 height 25
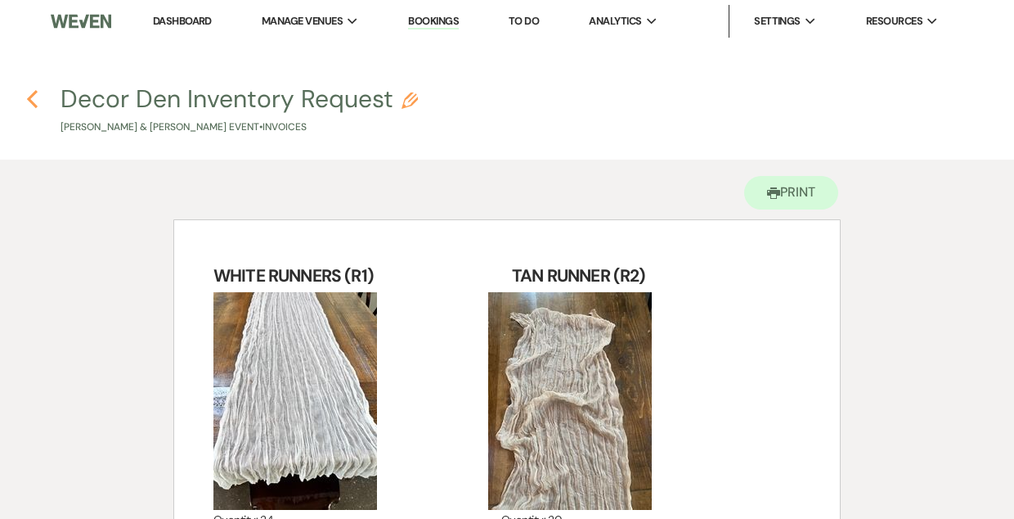
click at [32, 96] on use "button" at bounding box center [32, 99] width 11 height 18
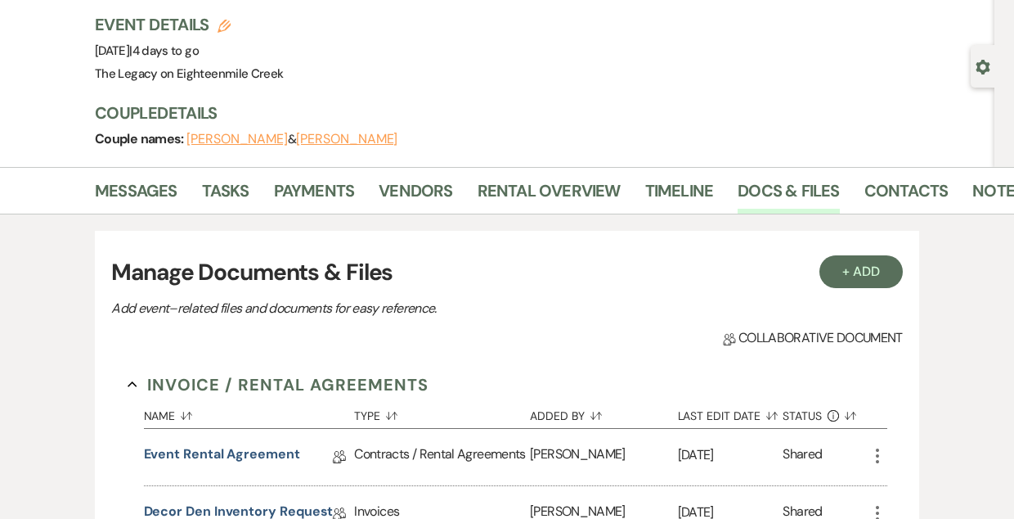
scroll to position [97, 0]
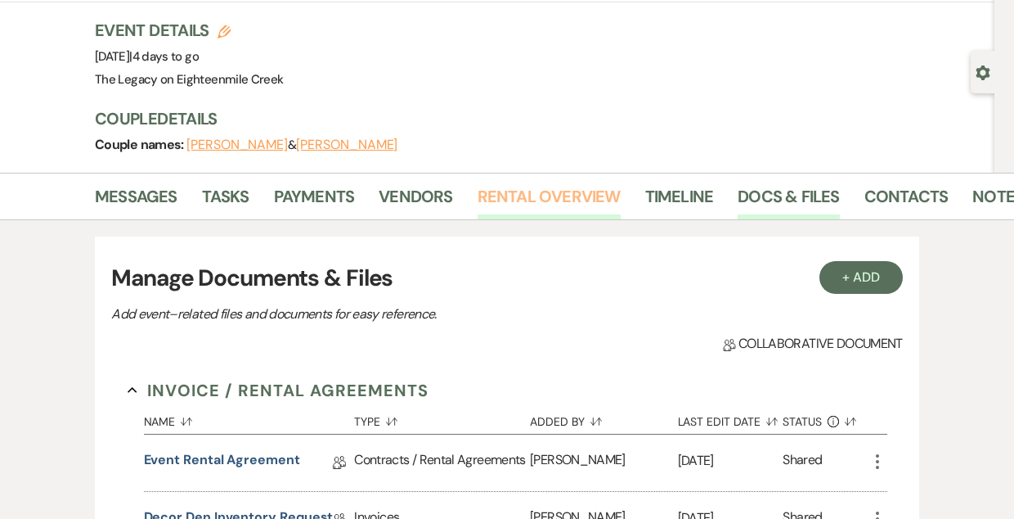
click at [520, 196] on link "Rental Overview" at bounding box center [549, 201] width 143 height 36
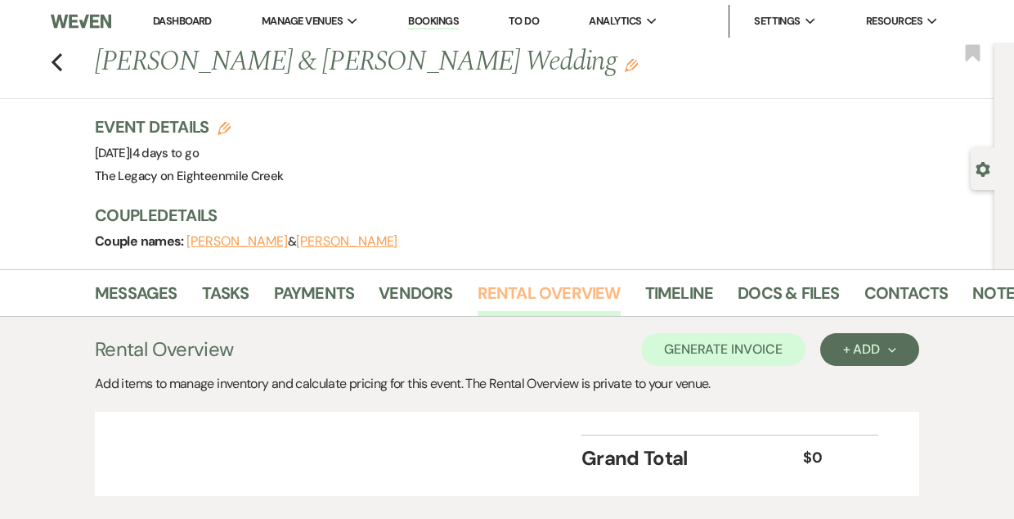
scroll to position [98, 0]
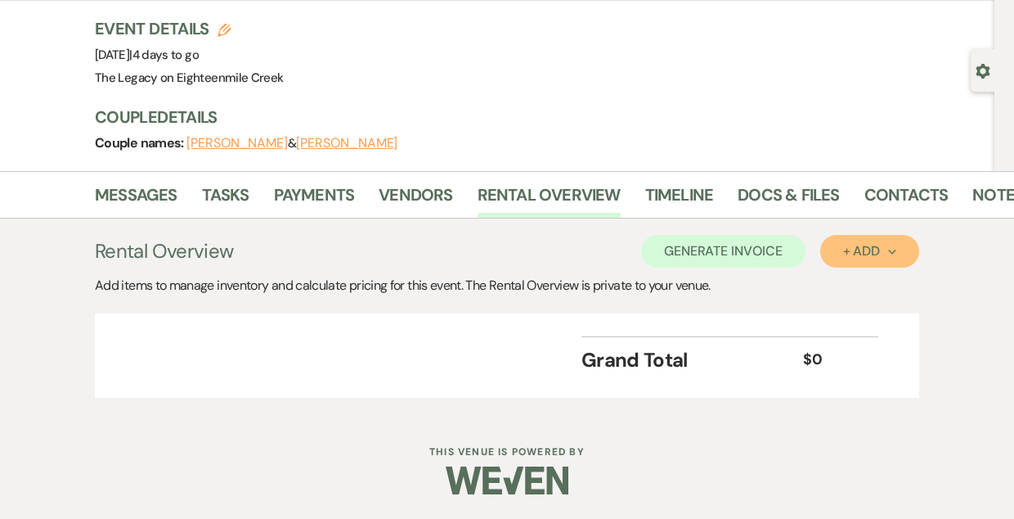
click at [841, 240] on button "+ Add Next" at bounding box center [870, 251] width 99 height 33
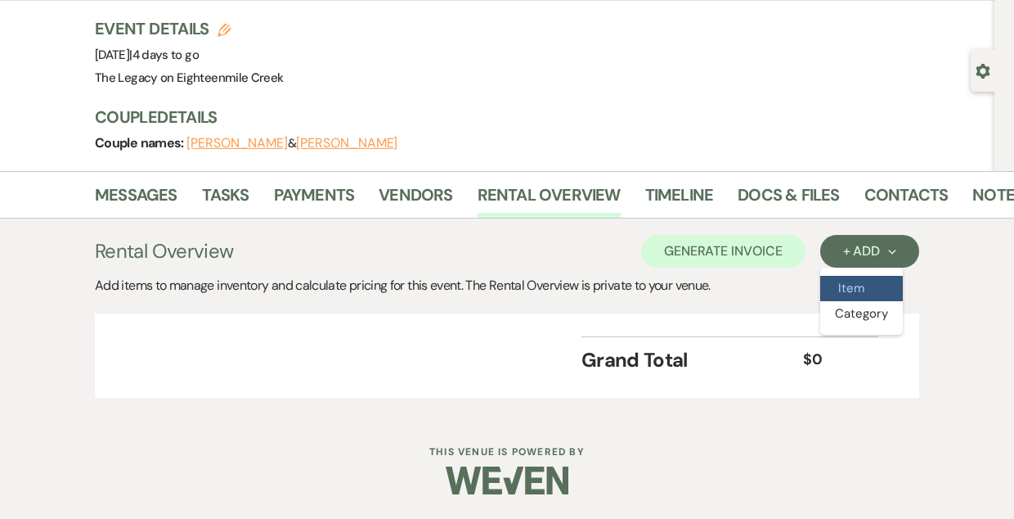
click at [845, 277] on button "Item" at bounding box center [862, 288] width 83 height 25
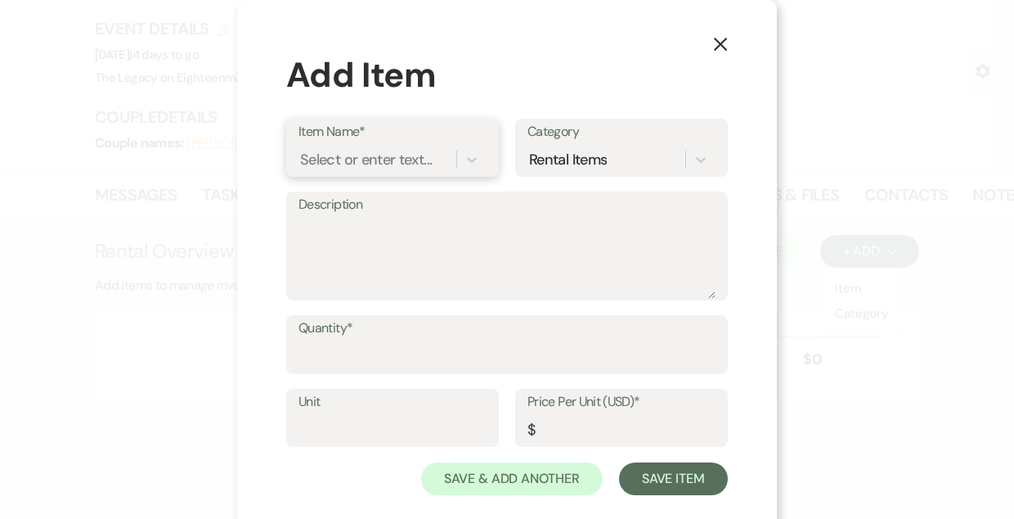
click at [322, 164] on div "Select or enter text..." at bounding box center [366, 159] width 132 height 22
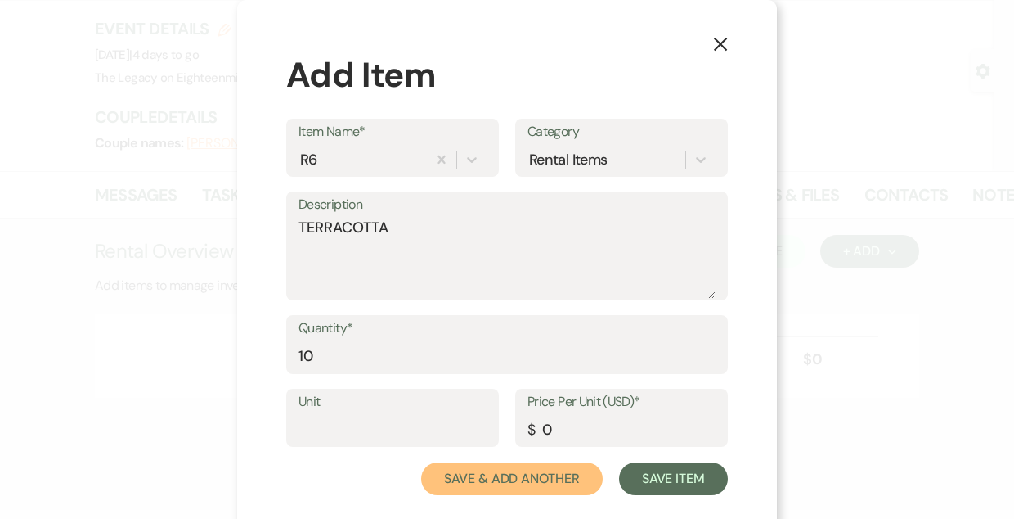
click at [421, 462] on button "Save & Add Another" at bounding box center [512, 478] width 182 height 33
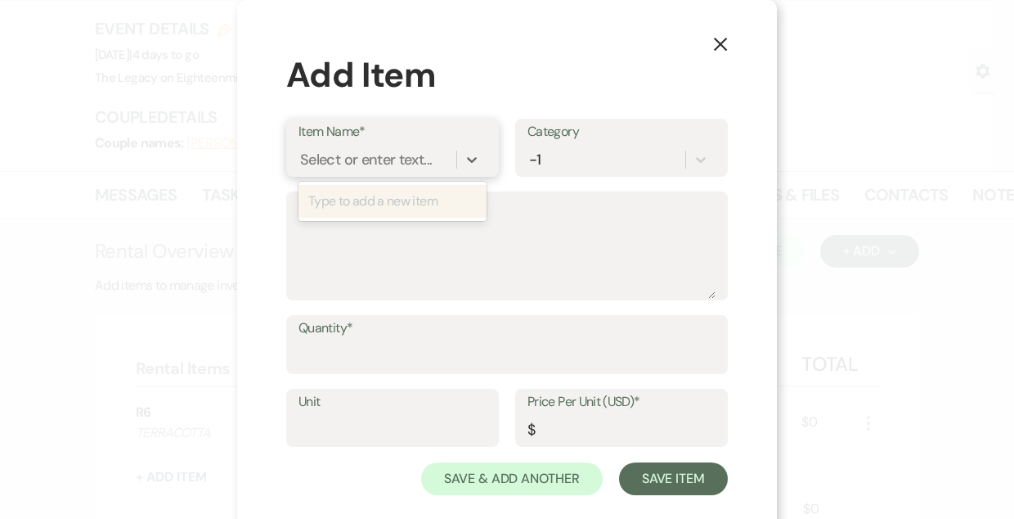
click at [322, 164] on div "Select or enter text..." at bounding box center [366, 159] width 132 height 22
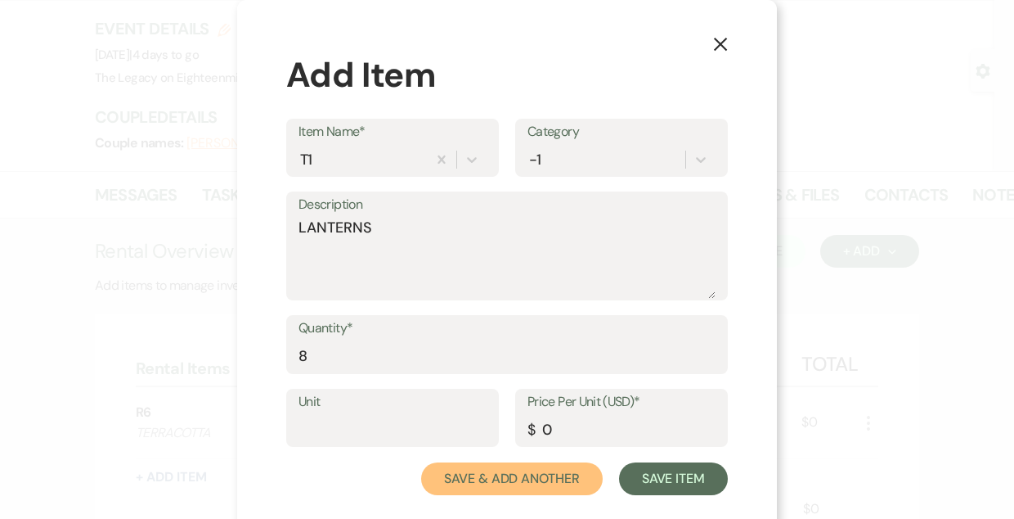
click at [421, 462] on button "Save & Add Another" at bounding box center [512, 478] width 182 height 33
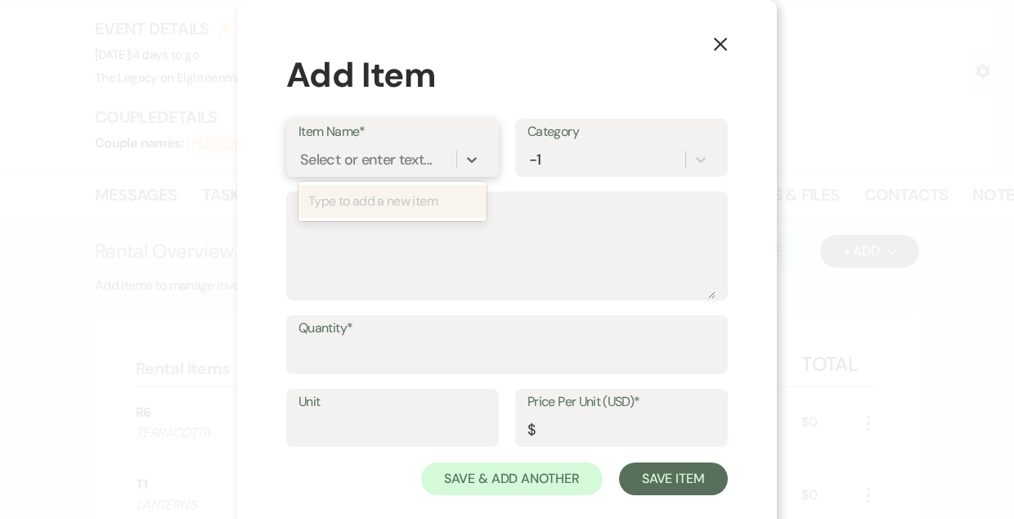
click at [322, 164] on div "Select or enter text..." at bounding box center [366, 159] width 132 height 22
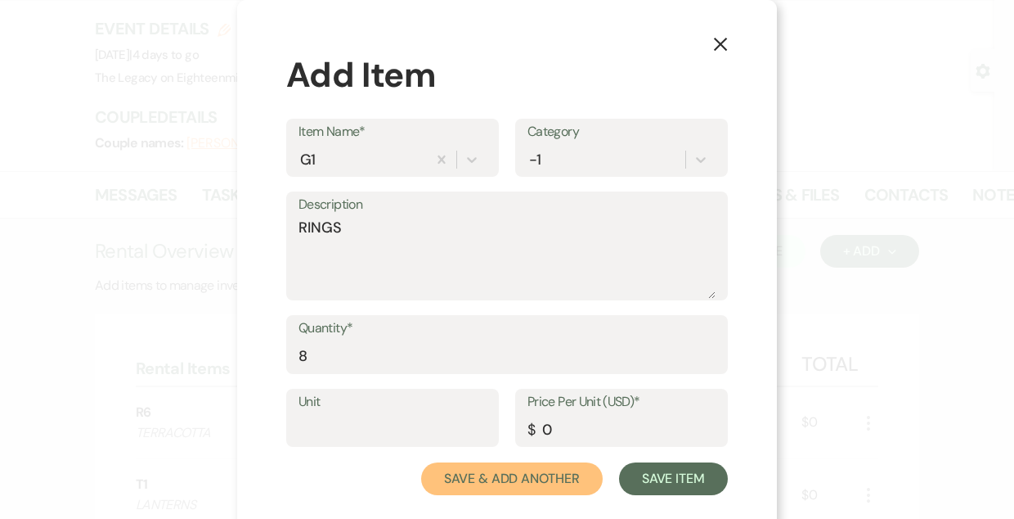
click at [421, 462] on button "Save & Add Another" at bounding box center [512, 478] width 182 height 33
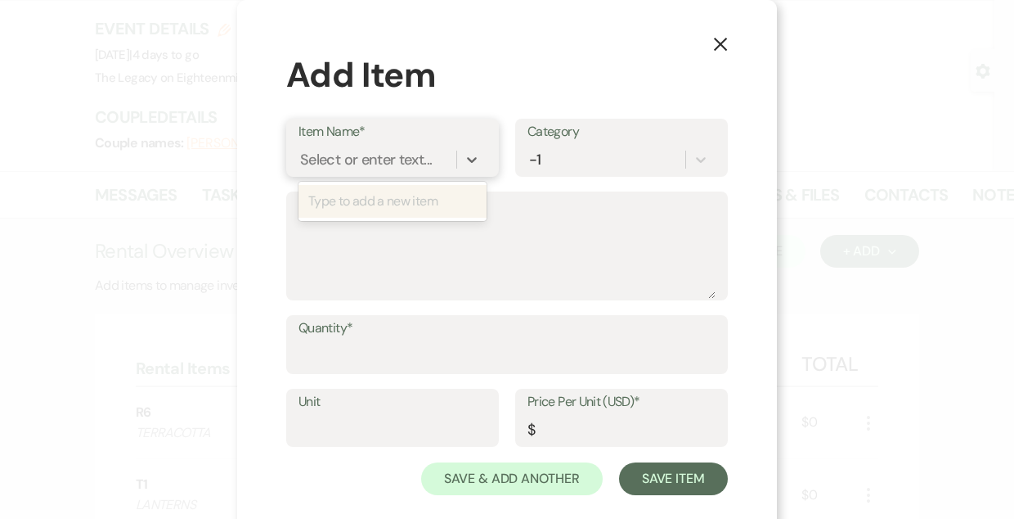
click at [322, 164] on div "Select or enter text..." at bounding box center [366, 159] width 132 height 22
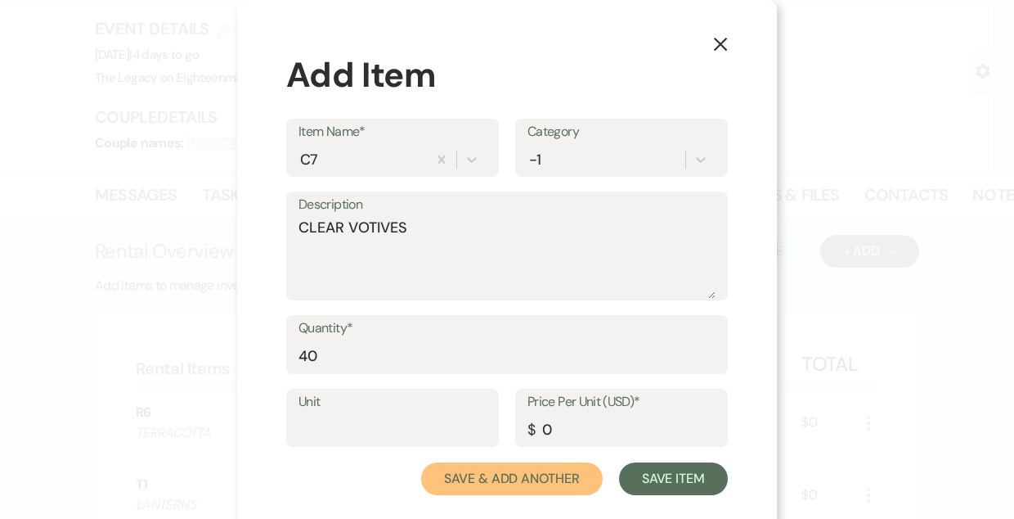
click at [421, 462] on button "Save & Add Another" at bounding box center [512, 478] width 182 height 33
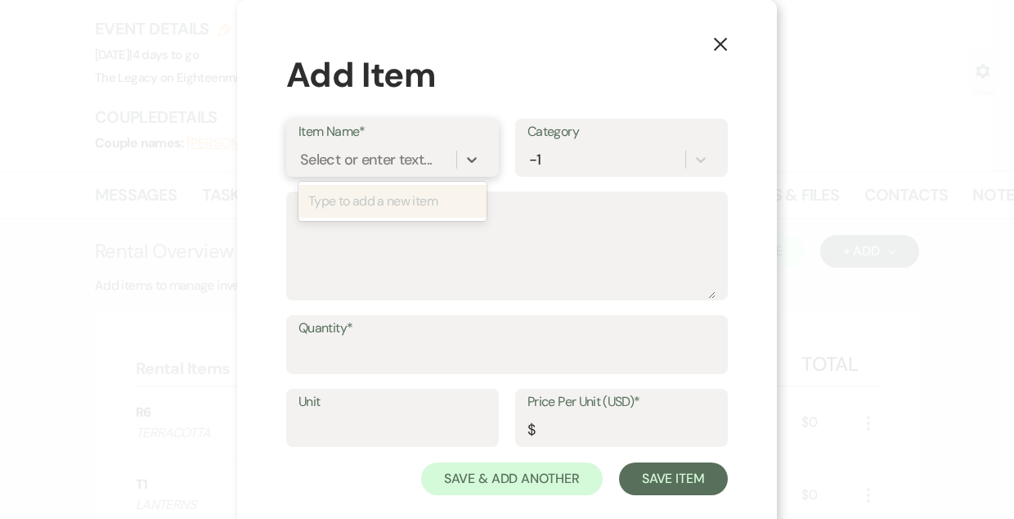
click at [322, 164] on div "Select or enter text..." at bounding box center [366, 159] width 132 height 22
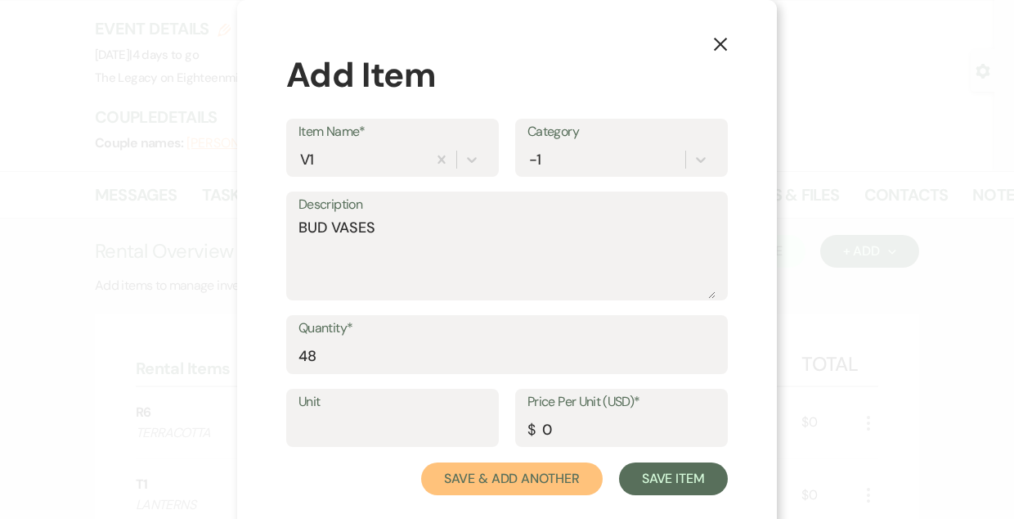
click at [421, 462] on button "Save & Add Another" at bounding box center [512, 478] width 182 height 33
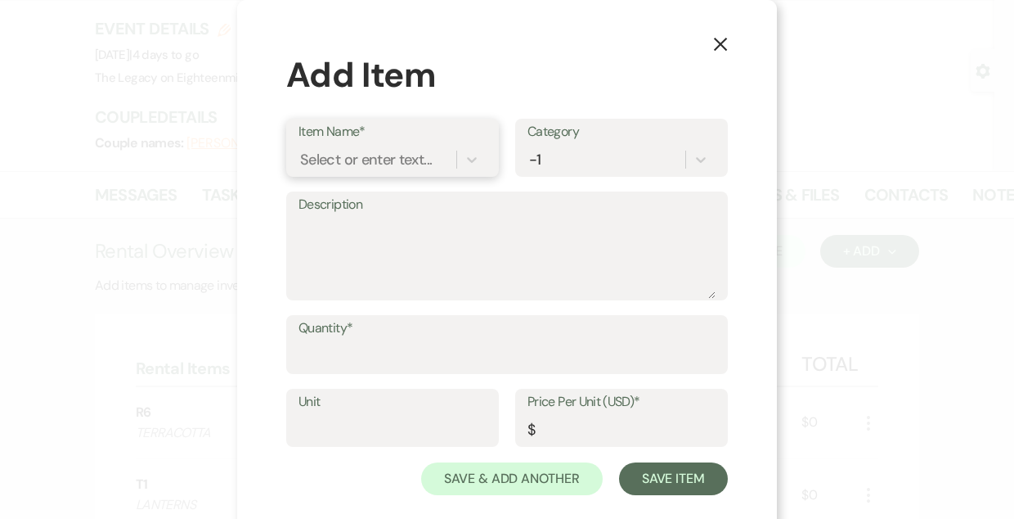
click at [322, 164] on div "Select or enter text..." at bounding box center [366, 159] width 132 height 22
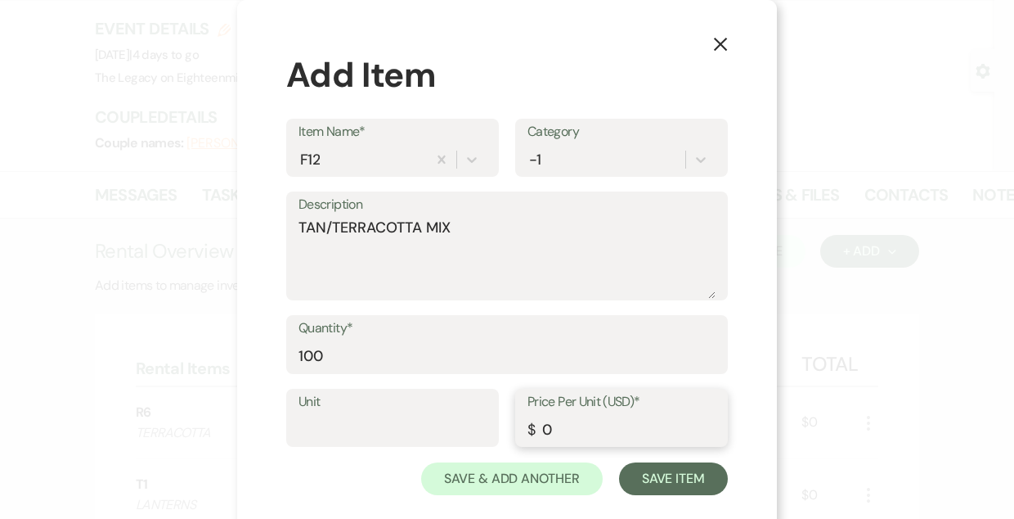
click at [619, 462] on button "Save Item" at bounding box center [673, 478] width 109 height 33
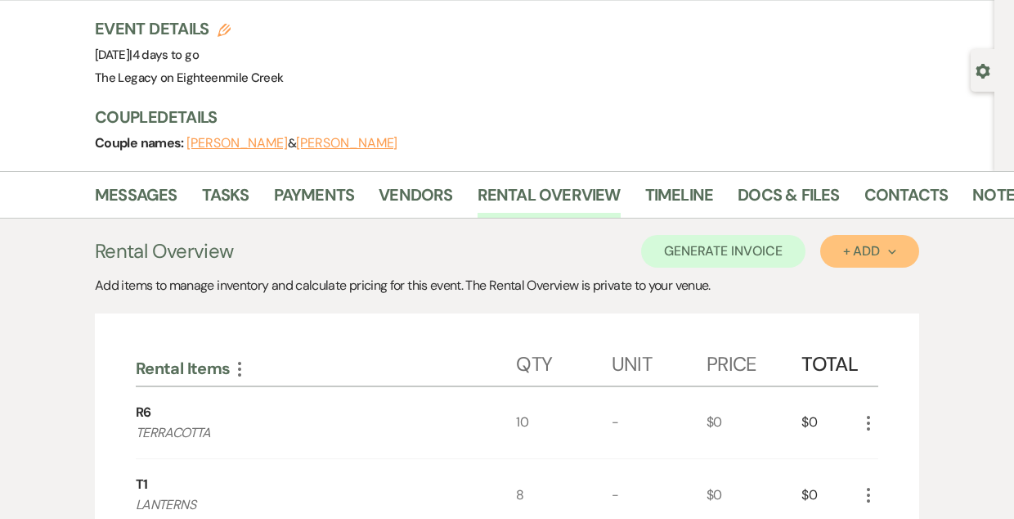
click at [861, 237] on button "+ Add Next" at bounding box center [870, 251] width 99 height 33
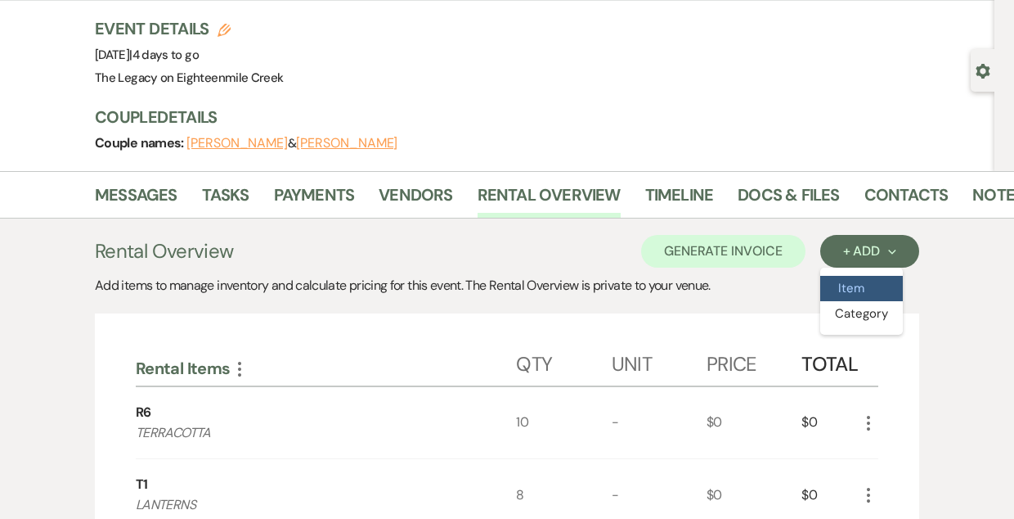
click at [847, 281] on button "Item" at bounding box center [862, 288] width 83 height 25
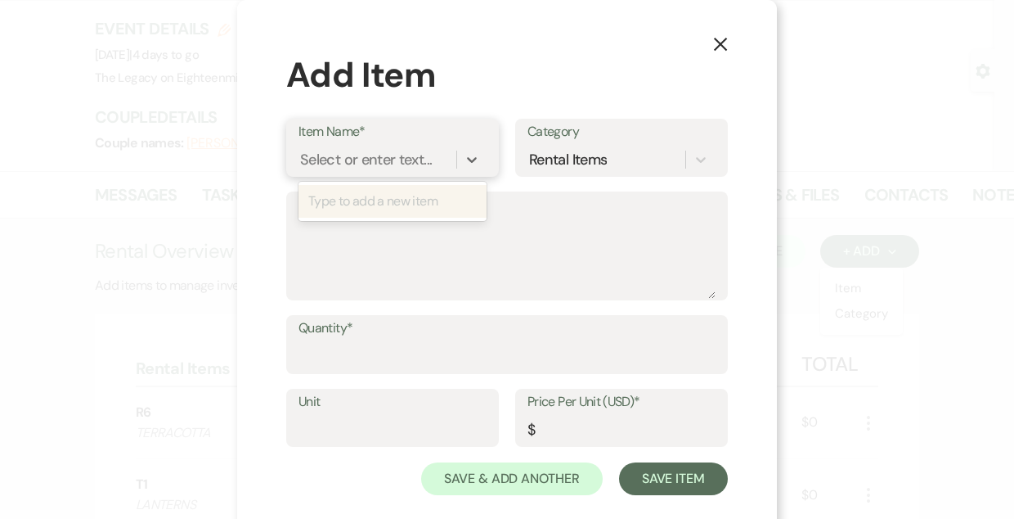
click at [384, 170] on div "Select or enter text..." at bounding box center [366, 159] width 132 height 22
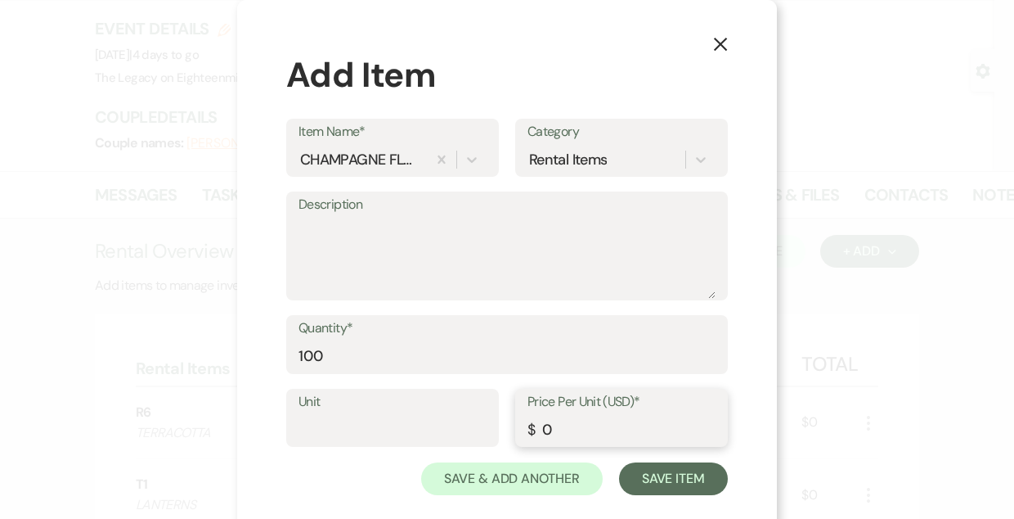
click at [619, 462] on button "Save Item" at bounding box center [673, 478] width 109 height 33
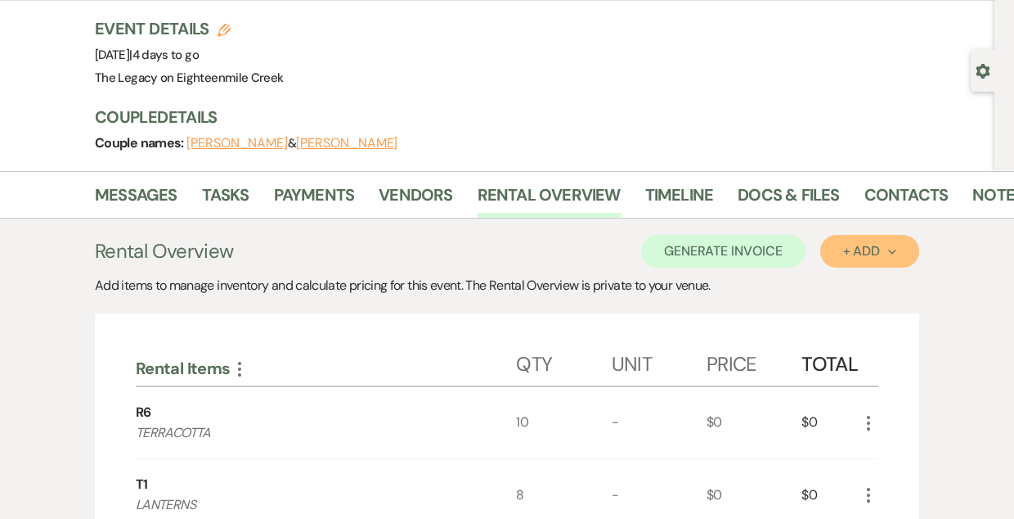
click at [864, 245] on div "+ Add Next" at bounding box center [869, 251] width 53 height 13
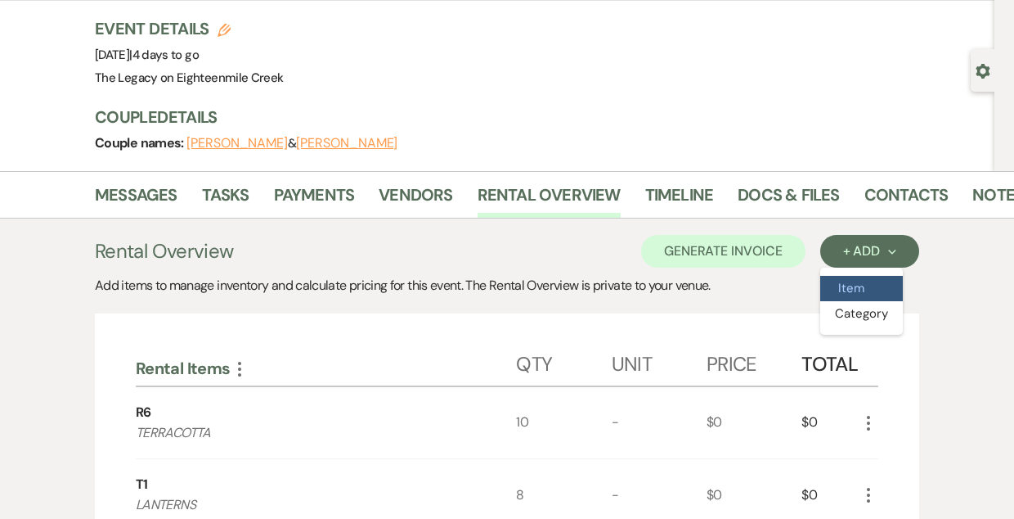
click at [861, 293] on button "Item" at bounding box center [862, 288] width 83 height 25
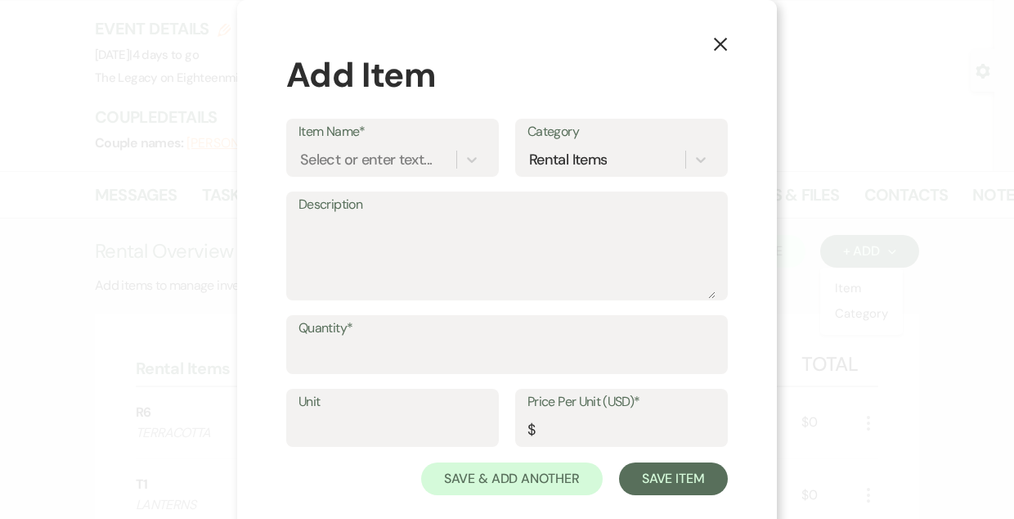
click at [727, 43] on icon "X" at bounding box center [720, 44] width 15 height 15
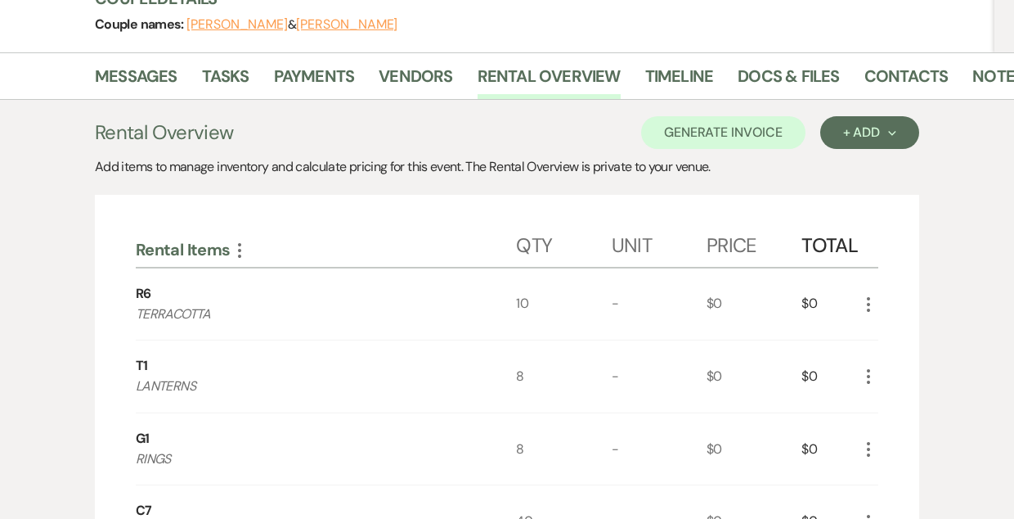
scroll to position [193, 0]
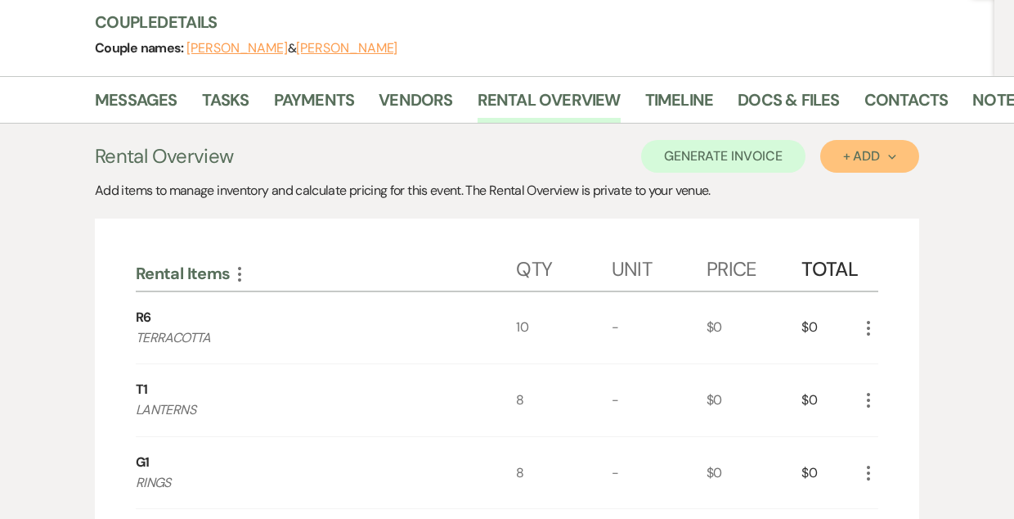
click at [869, 162] on div "+ Add Next" at bounding box center [869, 156] width 53 height 13
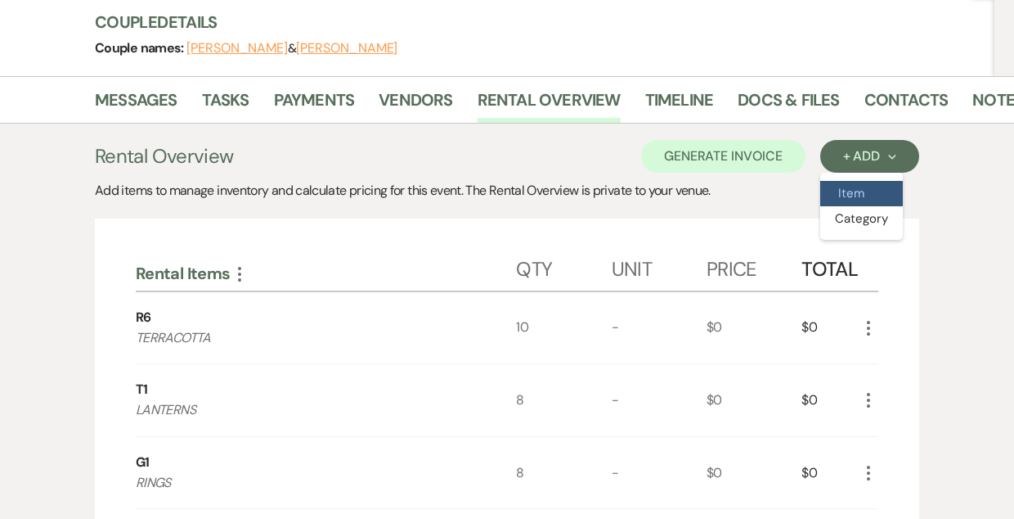
click at [854, 191] on button "Item" at bounding box center [862, 193] width 83 height 25
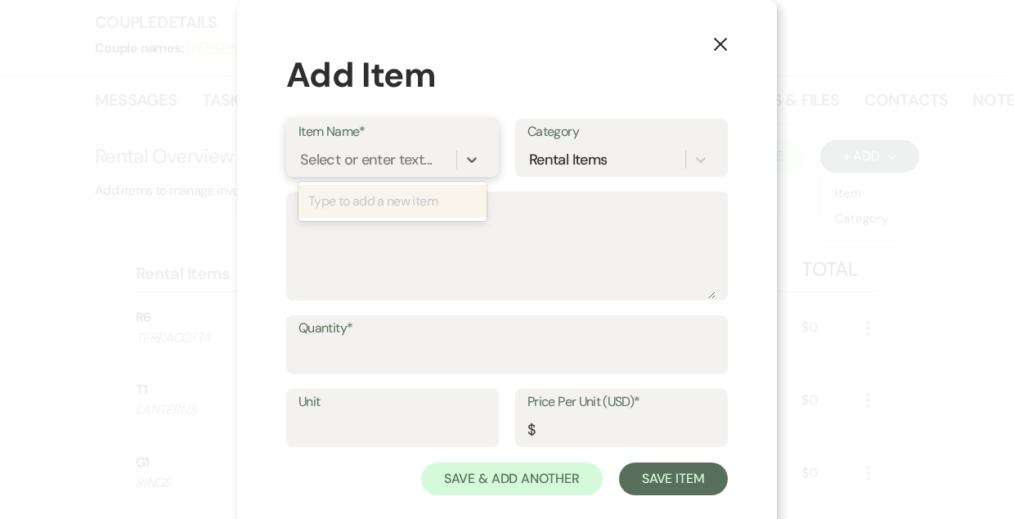
click at [371, 159] on div "Select or enter text..." at bounding box center [366, 159] width 132 height 22
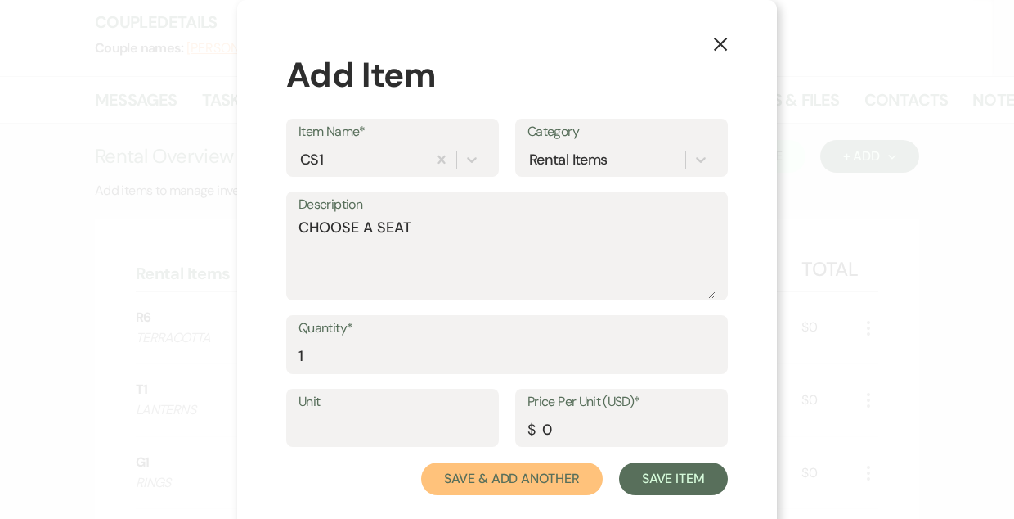
click at [421, 462] on button "Save & Add Another" at bounding box center [512, 478] width 182 height 33
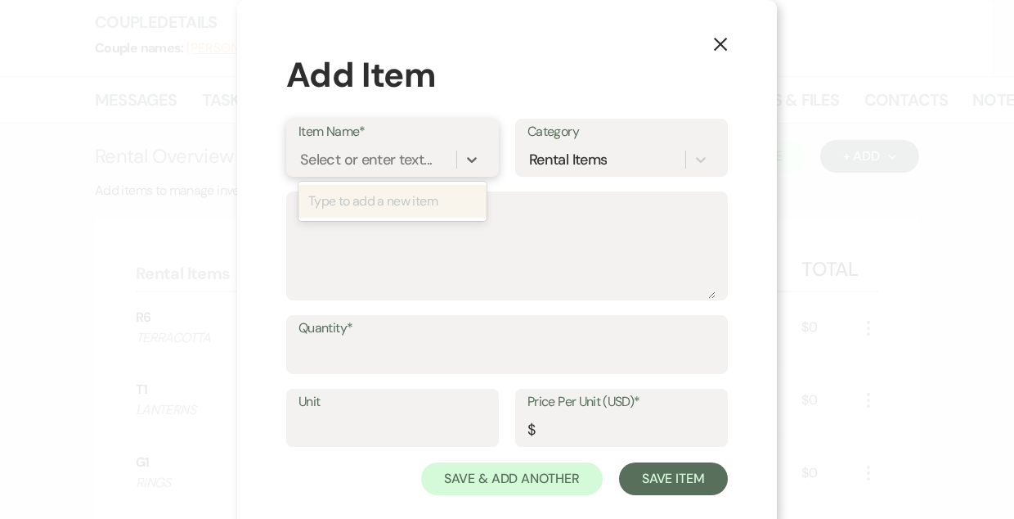
click at [371, 160] on div "Select or enter text..." at bounding box center [366, 159] width 132 height 22
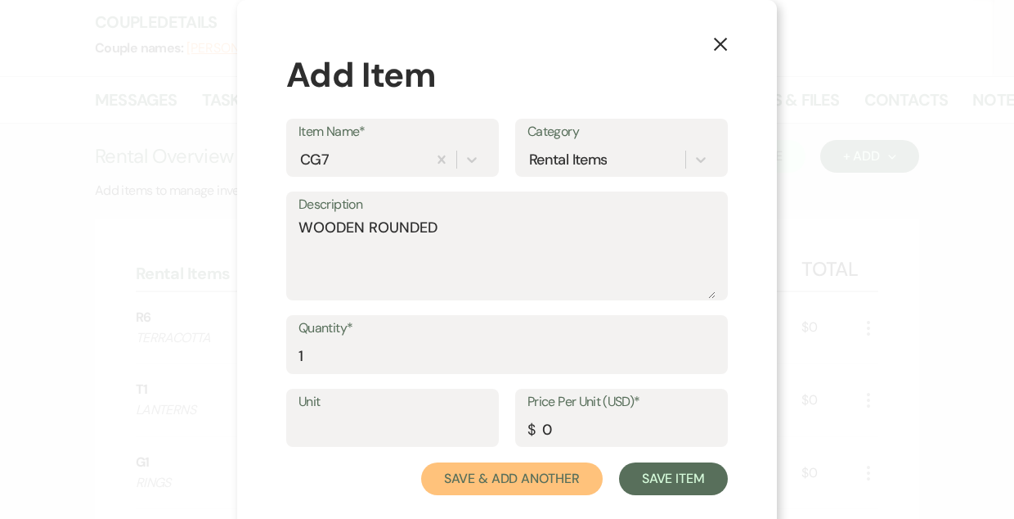
click at [421, 462] on button "Save & Add Another" at bounding box center [512, 478] width 182 height 33
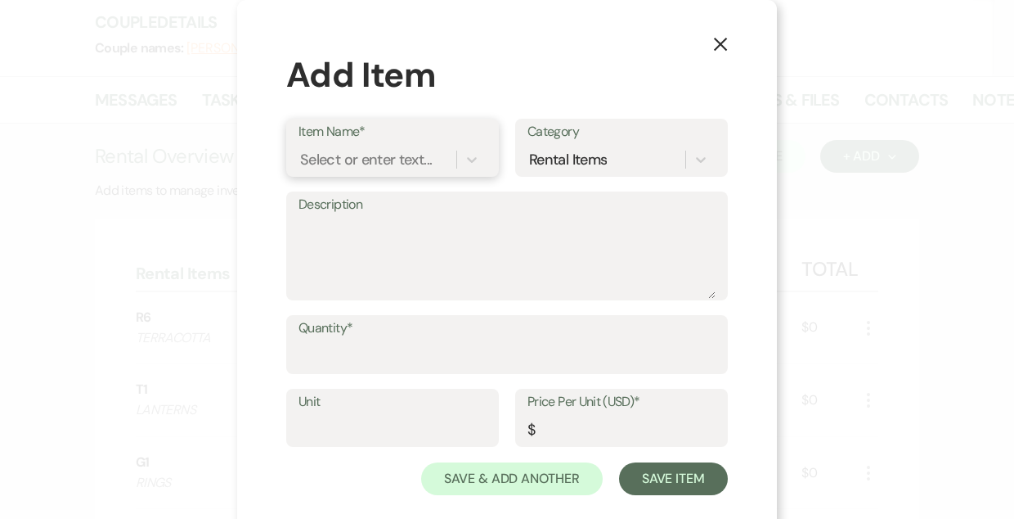
click at [376, 163] on div "Select or enter text..." at bounding box center [366, 159] width 132 height 22
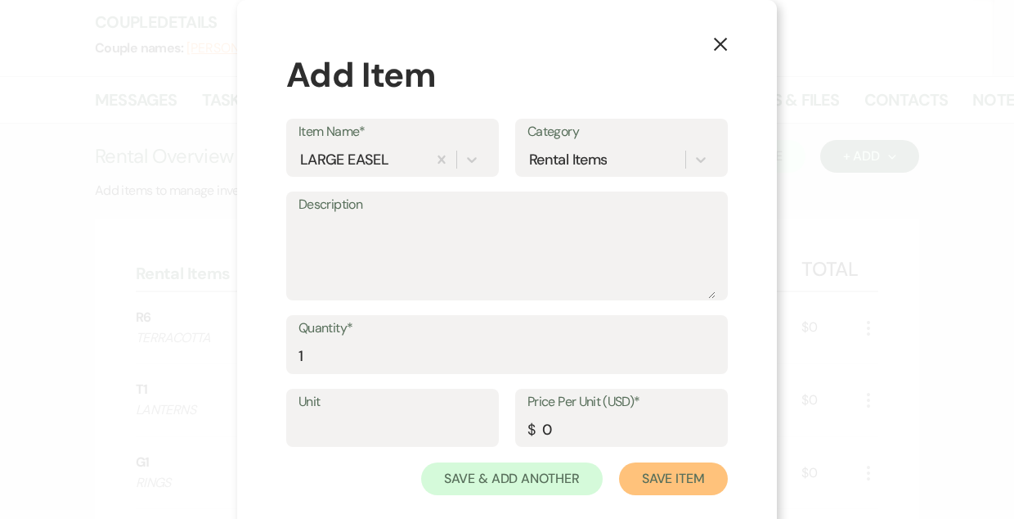
click at [619, 462] on button "Save Item" at bounding box center [673, 478] width 109 height 33
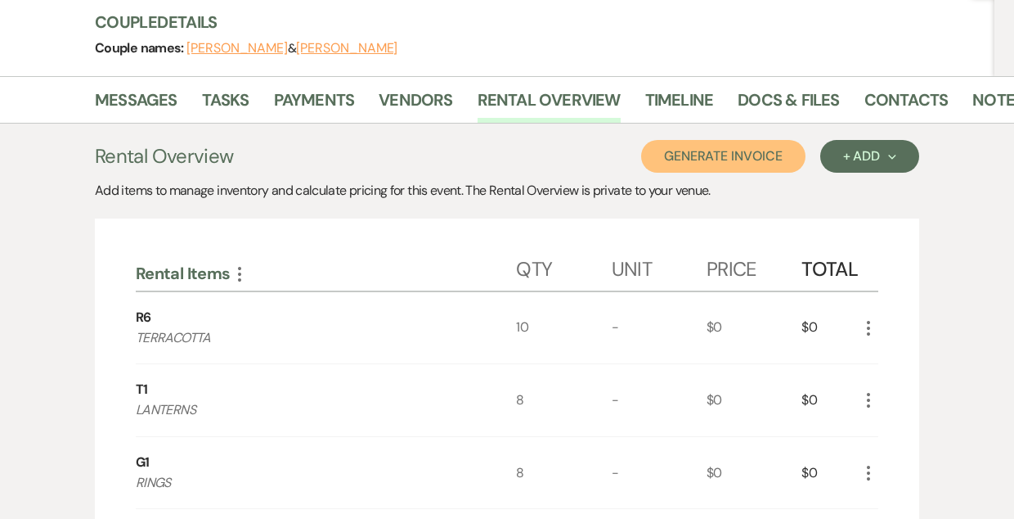
click at [729, 161] on button "Generate Invoice" at bounding box center [723, 156] width 164 height 33
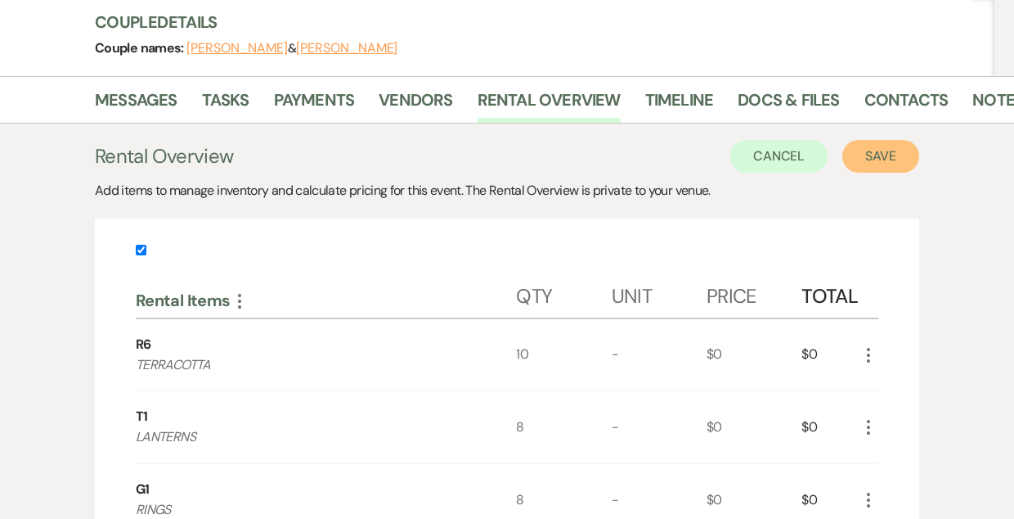
click at [868, 154] on button "Save" at bounding box center [881, 156] width 77 height 33
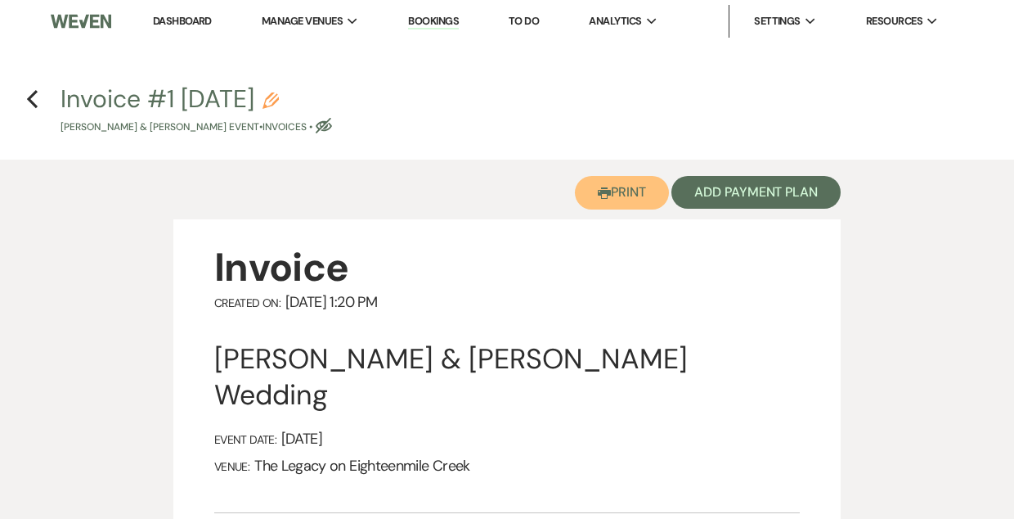
click at [619, 188] on button "Printer Print" at bounding box center [622, 193] width 94 height 34
click at [621, 196] on button "Printer Print" at bounding box center [622, 193] width 94 height 34
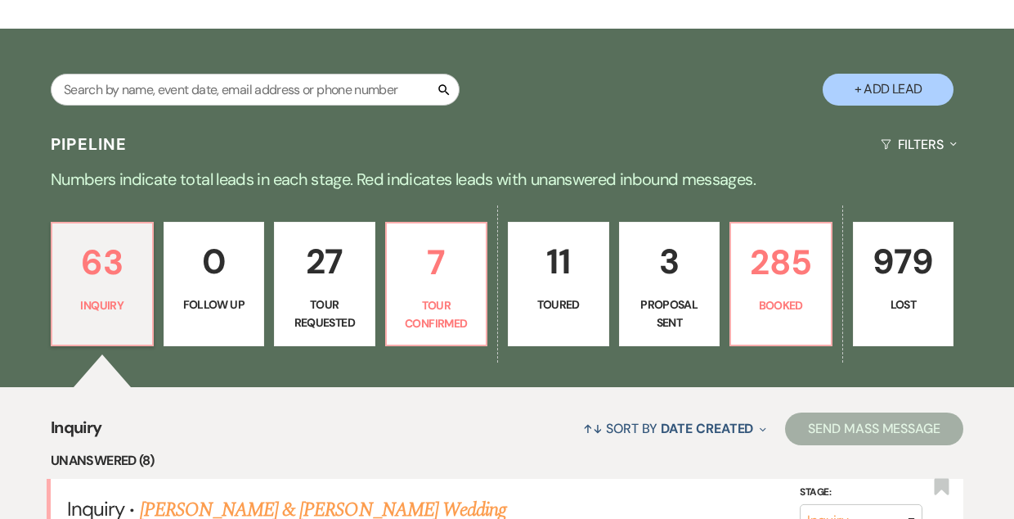
scroll to position [243, 0]
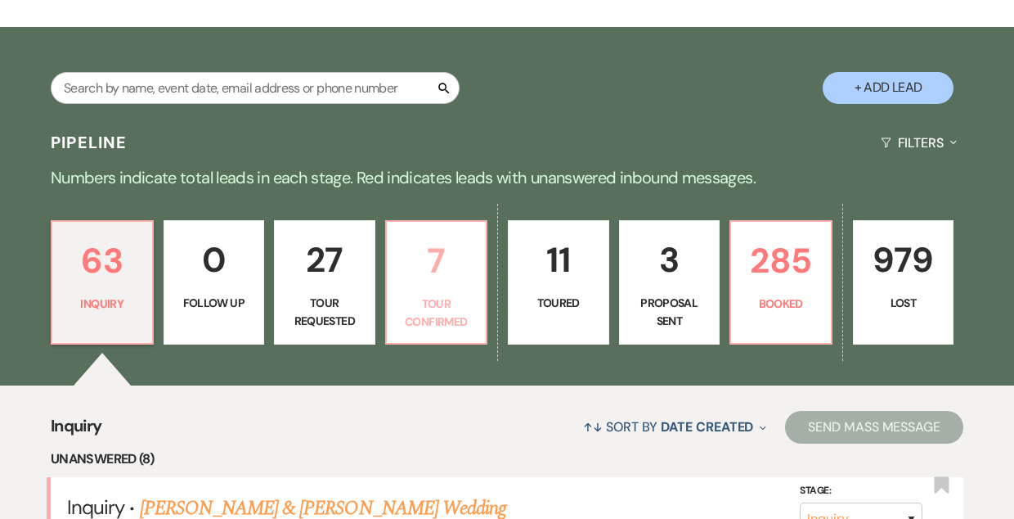
click at [439, 285] on p "7" at bounding box center [437, 260] width 80 height 55
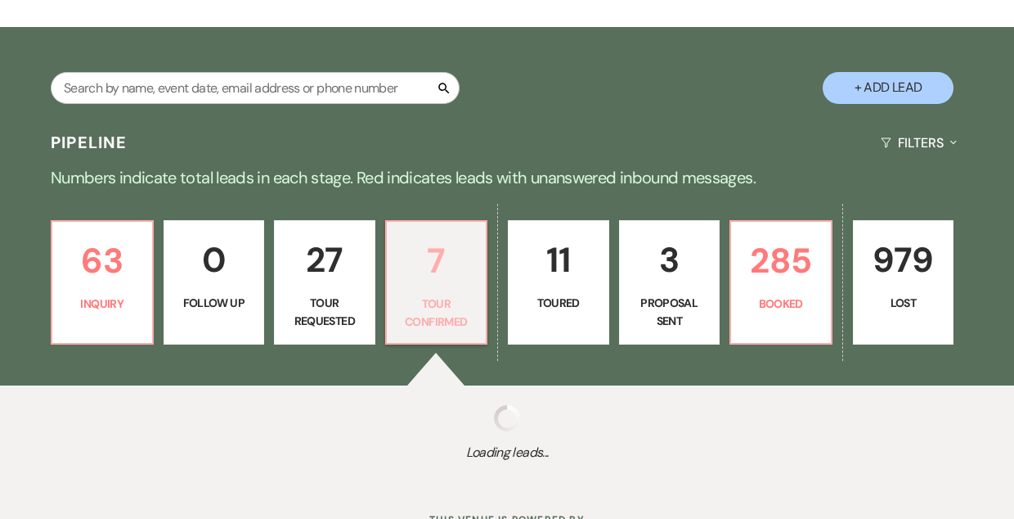
select select "4"
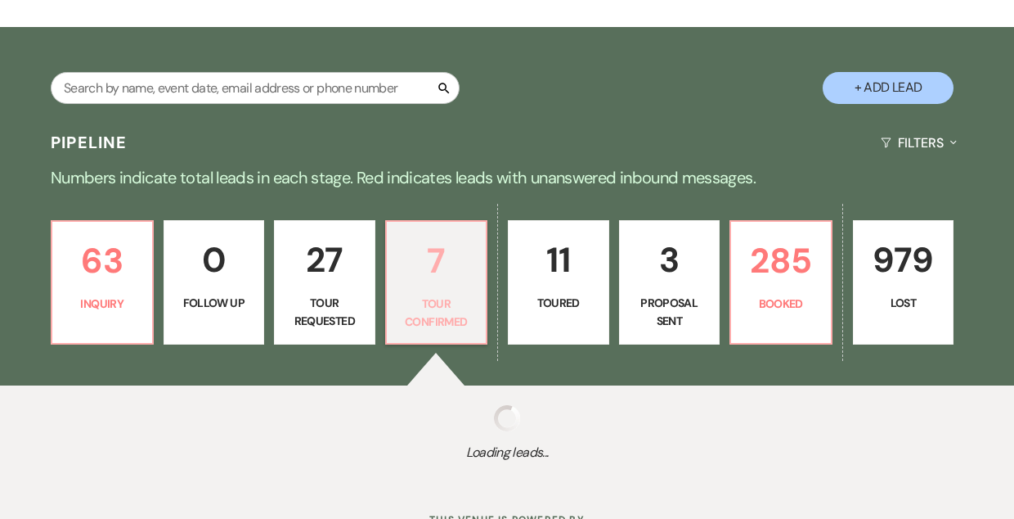
select select "4"
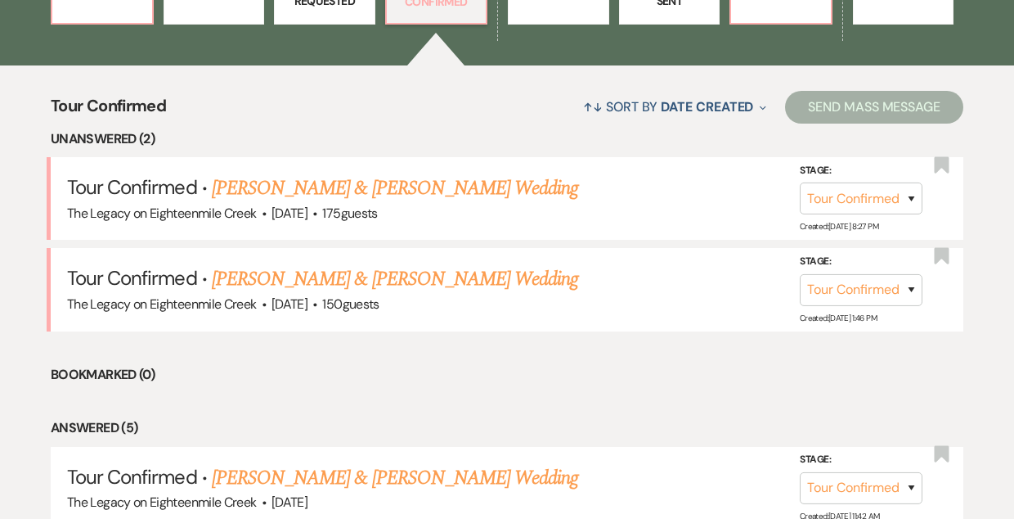
scroll to position [651, 0]
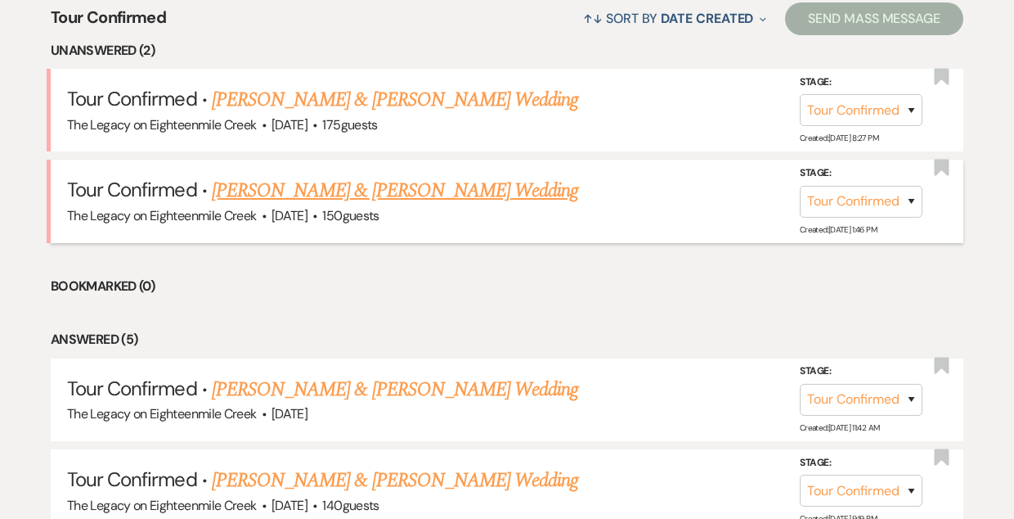
click at [443, 195] on link "Christopher Kuhnle & Kate Boldt's Wedding" at bounding box center [395, 190] width 367 height 29
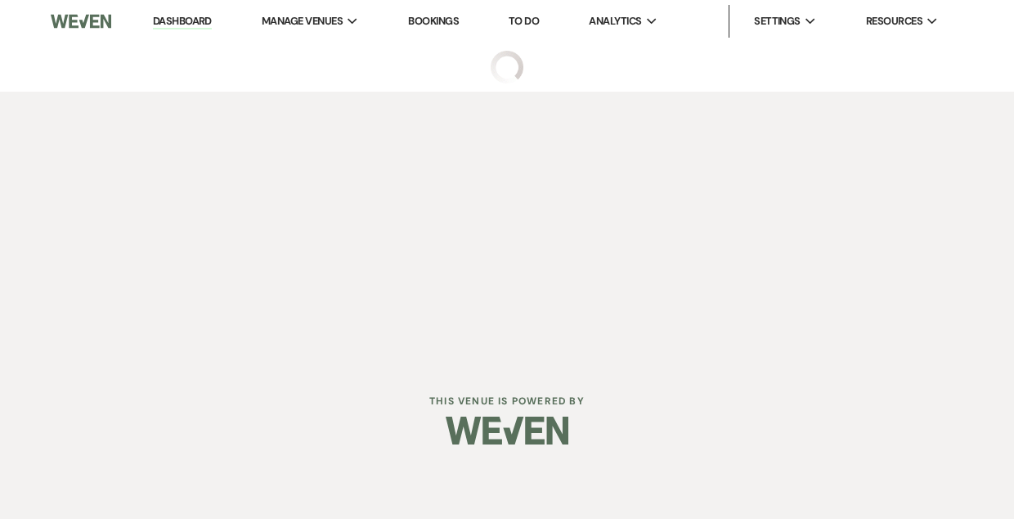
select select "4"
select select "5"
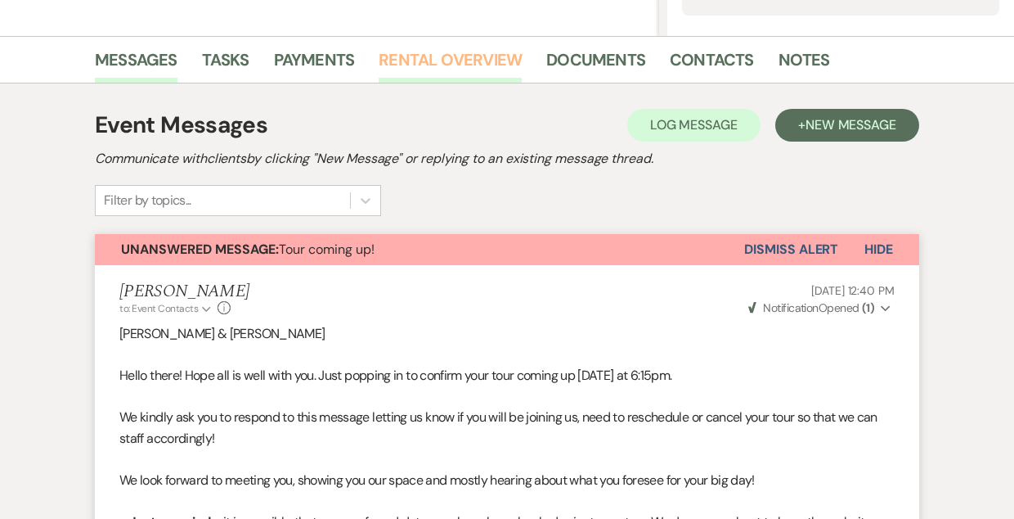
scroll to position [378, 0]
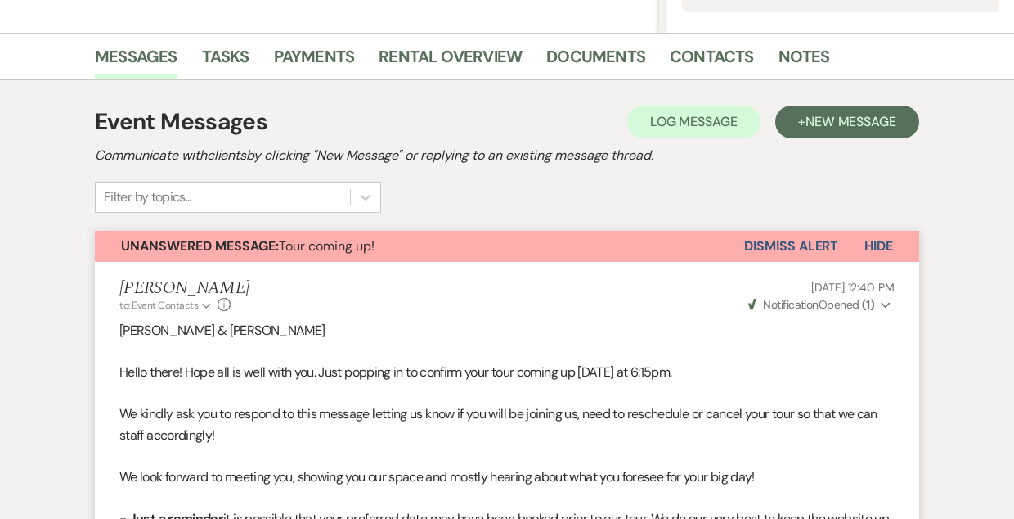
click at [793, 241] on button "Dismiss Alert" at bounding box center [792, 246] width 94 height 31
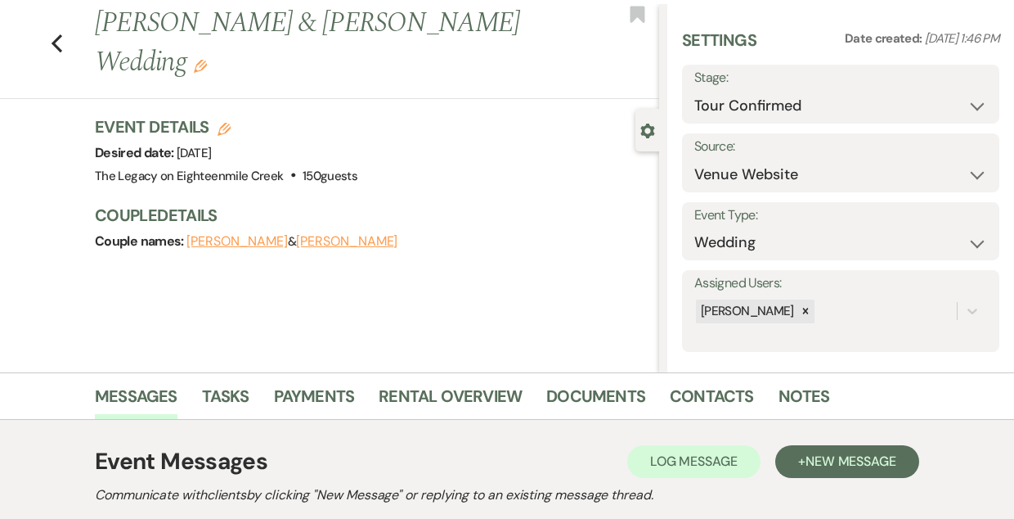
scroll to position [0, 0]
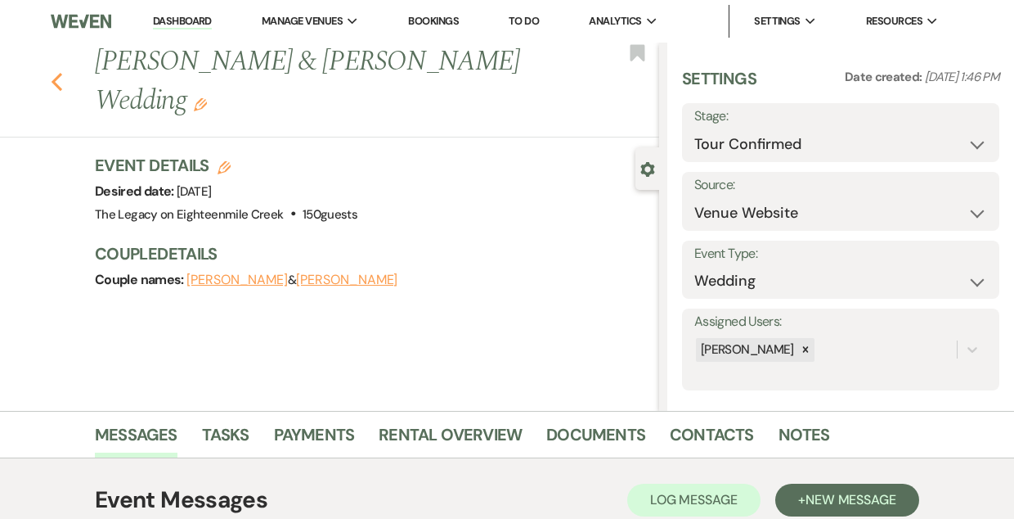
click at [53, 81] on use "button" at bounding box center [57, 82] width 11 height 18
select select "4"
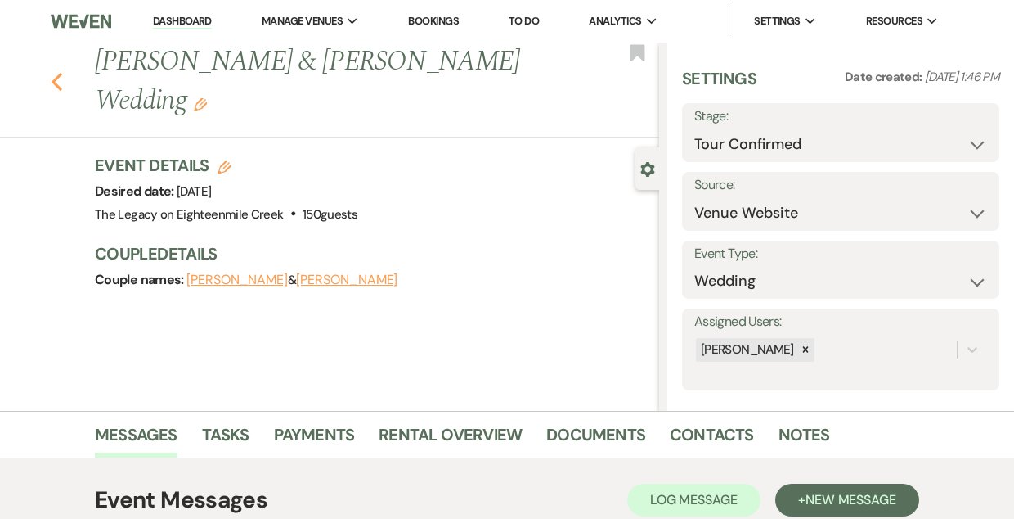
select select "4"
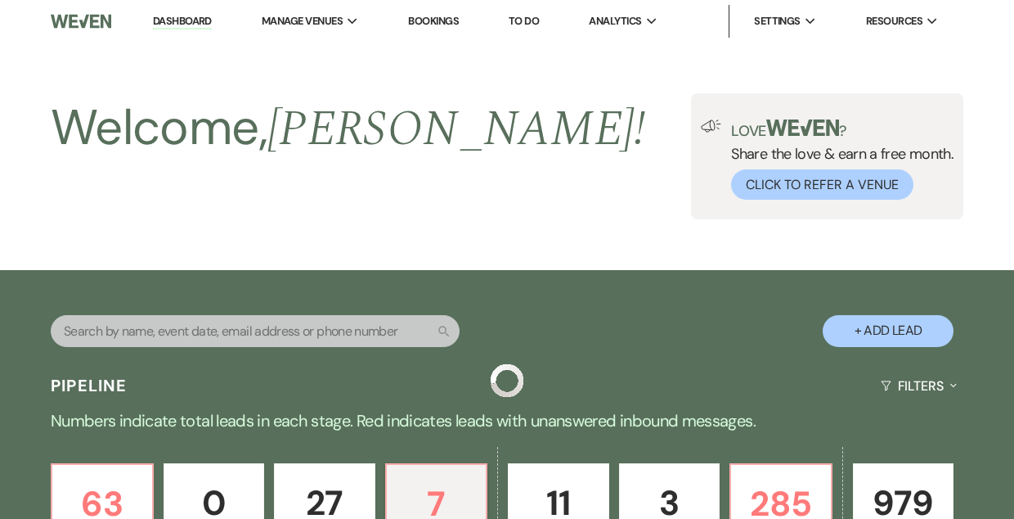
scroll to position [651, 0]
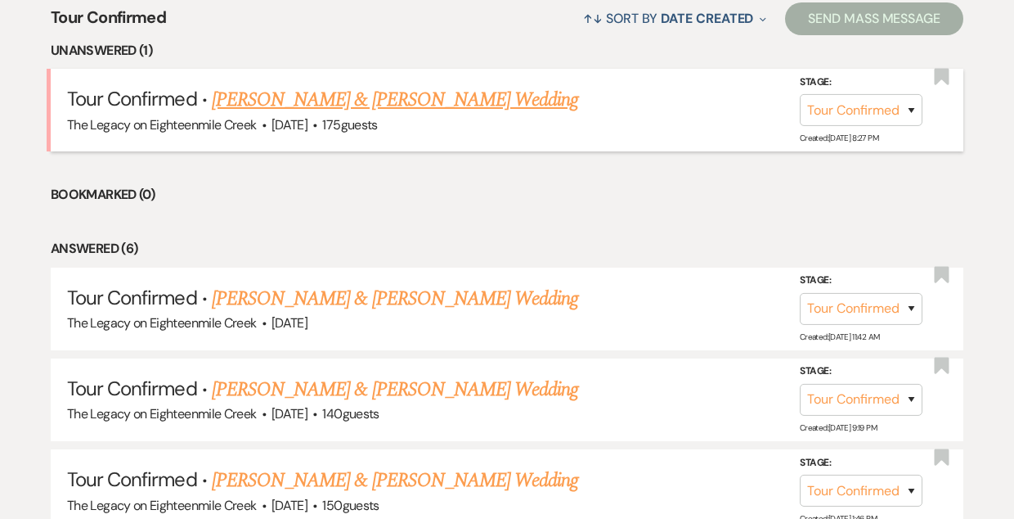
click at [341, 101] on link "Andrew Miller & Zoe Provost's Wedding" at bounding box center [395, 99] width 367 height 29
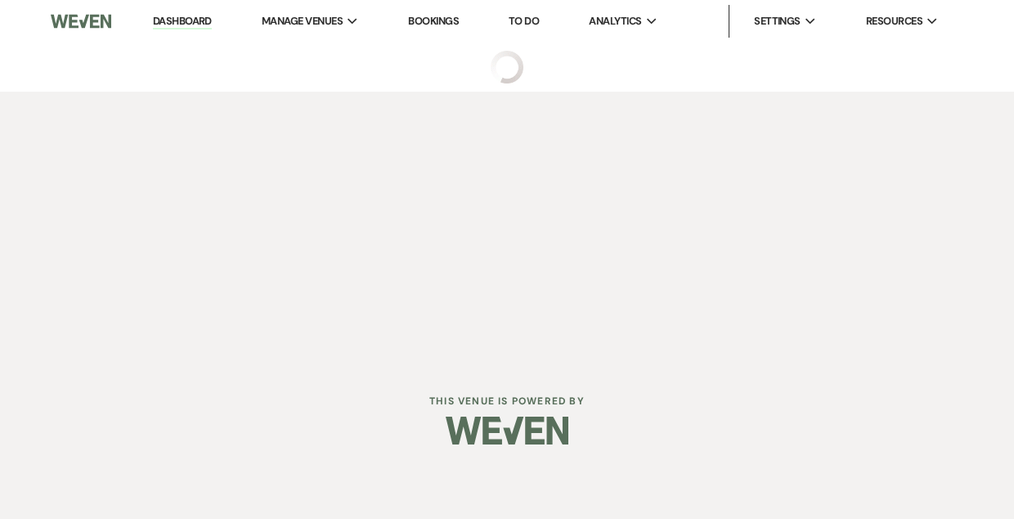
select select "4"
select select "5"
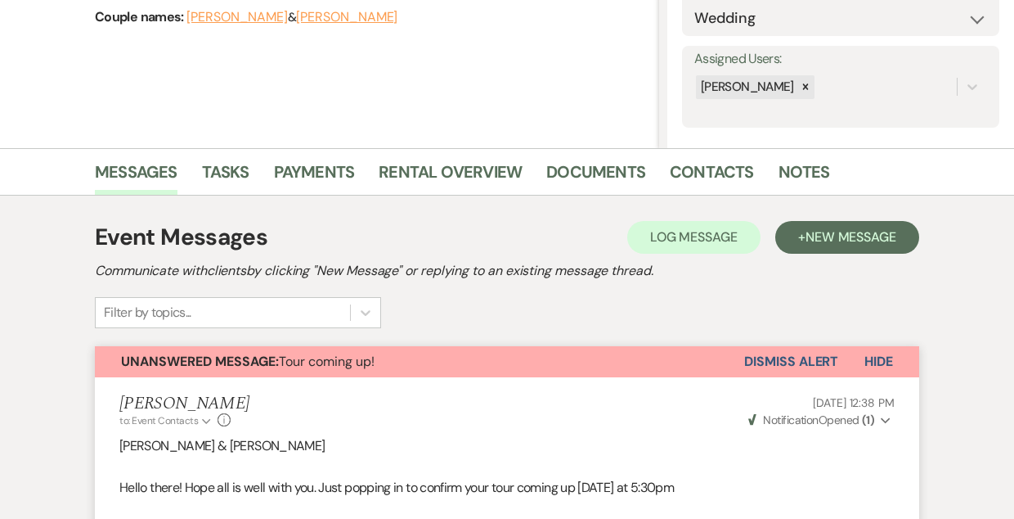
scroll to position [264, 0]
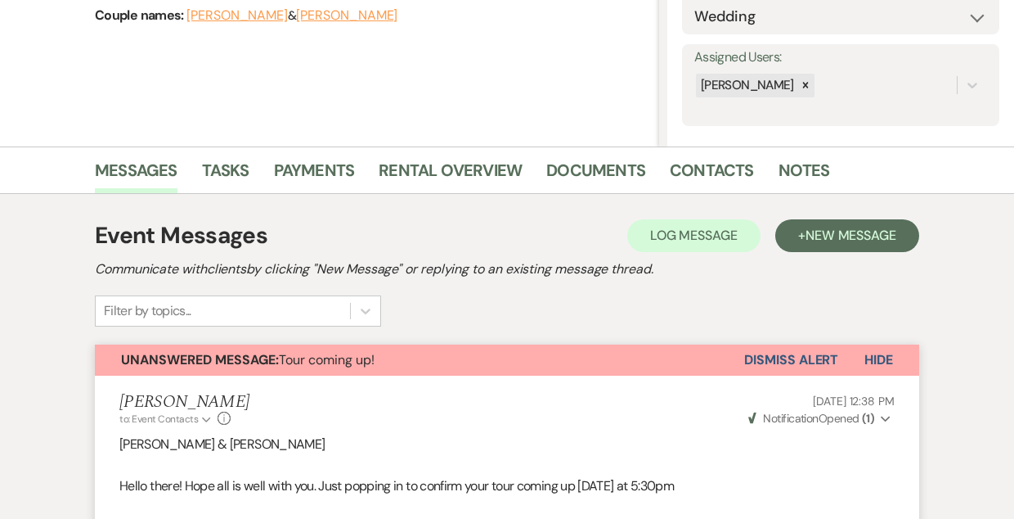
click at [808, 354] on button "Dismiss Alert" at bounding box center [792, 359] width 94 height 31
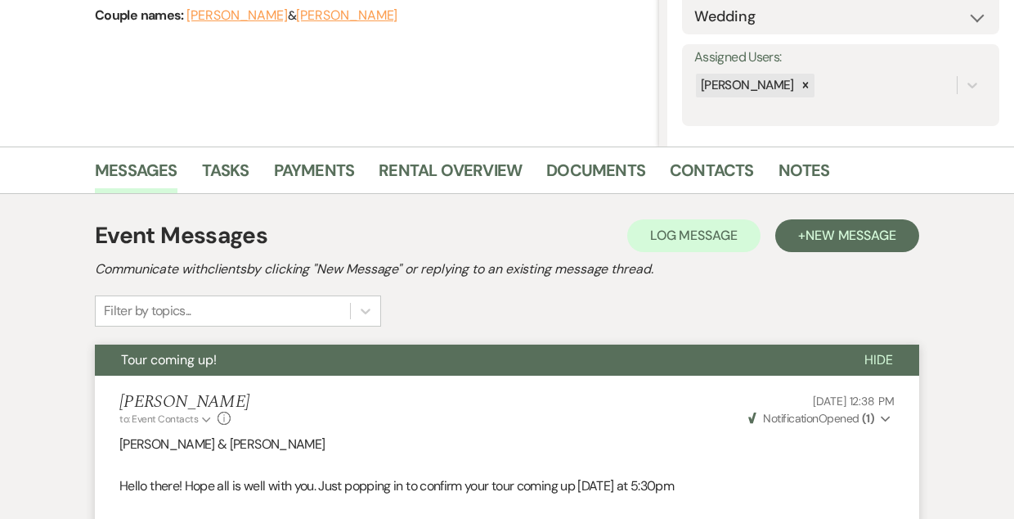
scroll to position [0, 0]
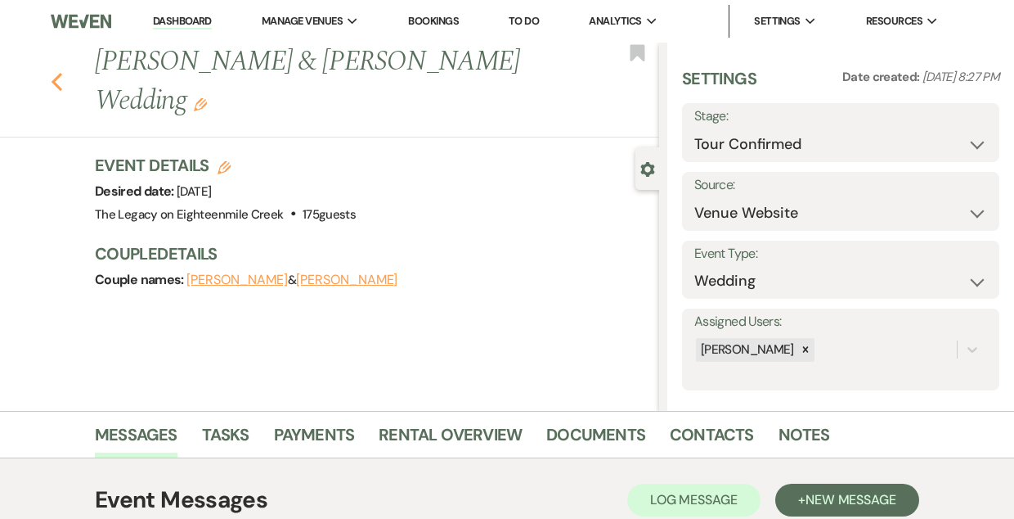
click at [59, 72] on icon "Previous" at bounding box center [57, 82] width 12 height 20
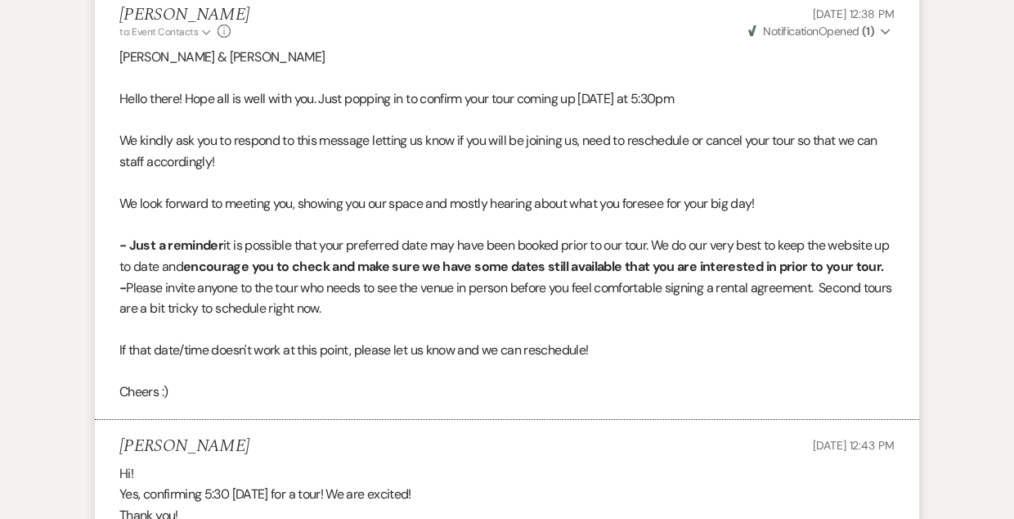
select select "4"
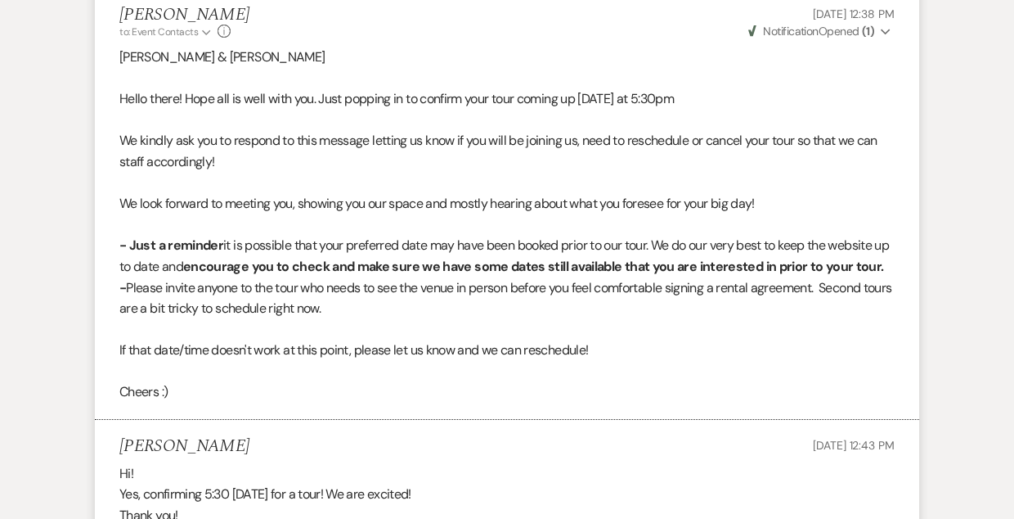
select select "4"
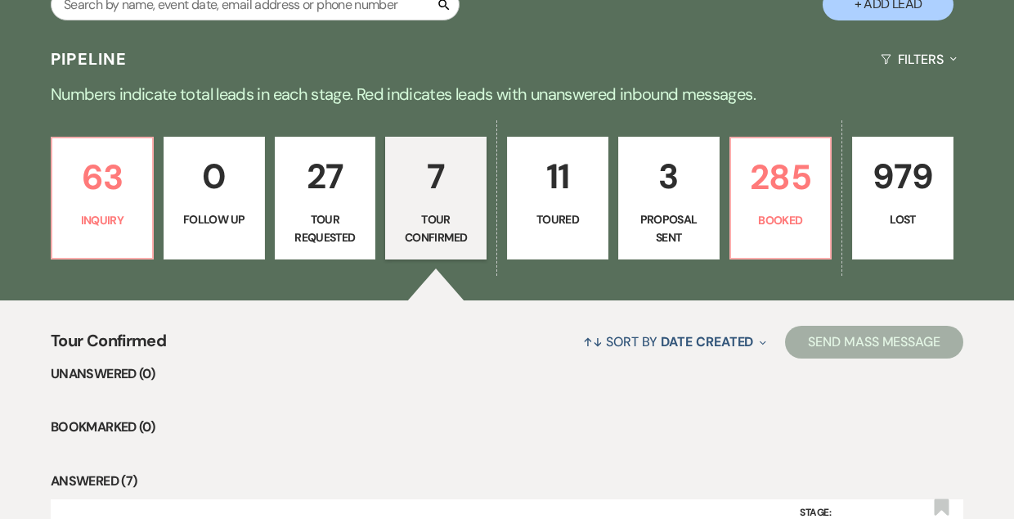
scroll to position [324, 0]
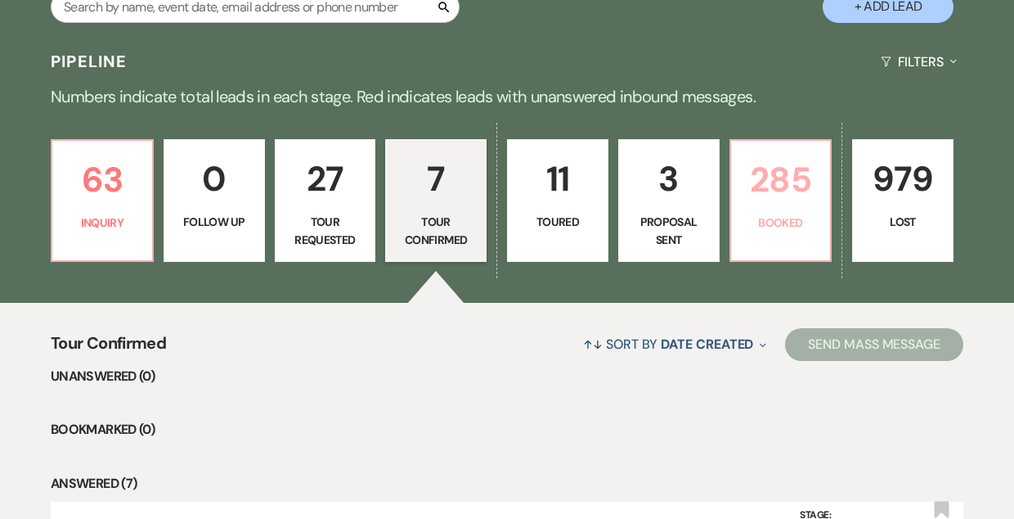
click at [780, 200] on p "285" at bounding box center [781, 179] width 80 height 55
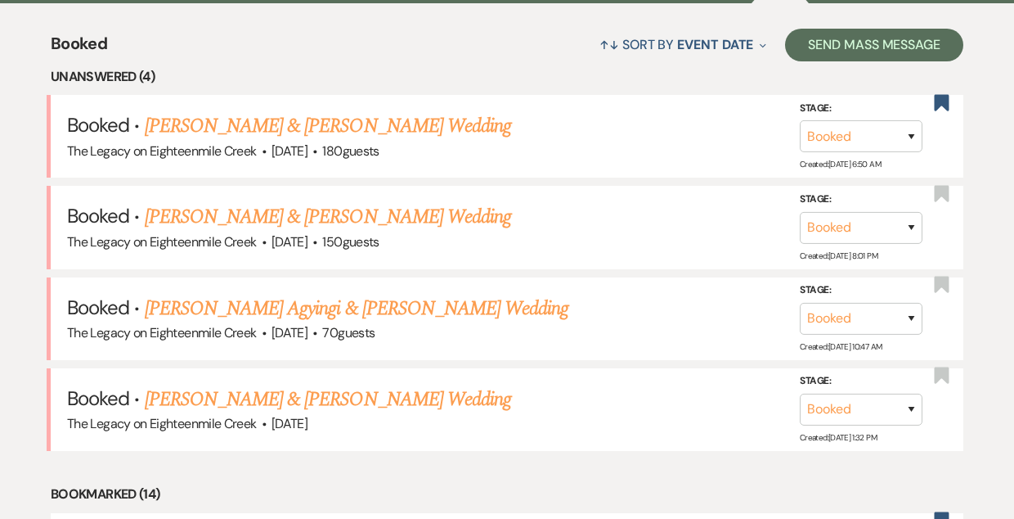
scroll to position [614, 0]
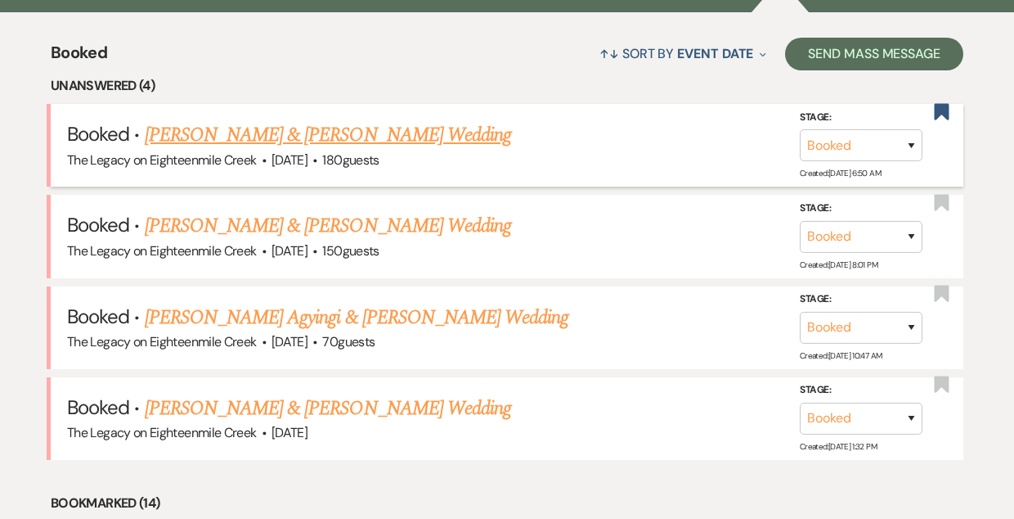
click at [353, 131] on link "[PERSON_NAME] & [PERSON_NAME] Wedding" at bounding box center [328, 134] width 367 height 29
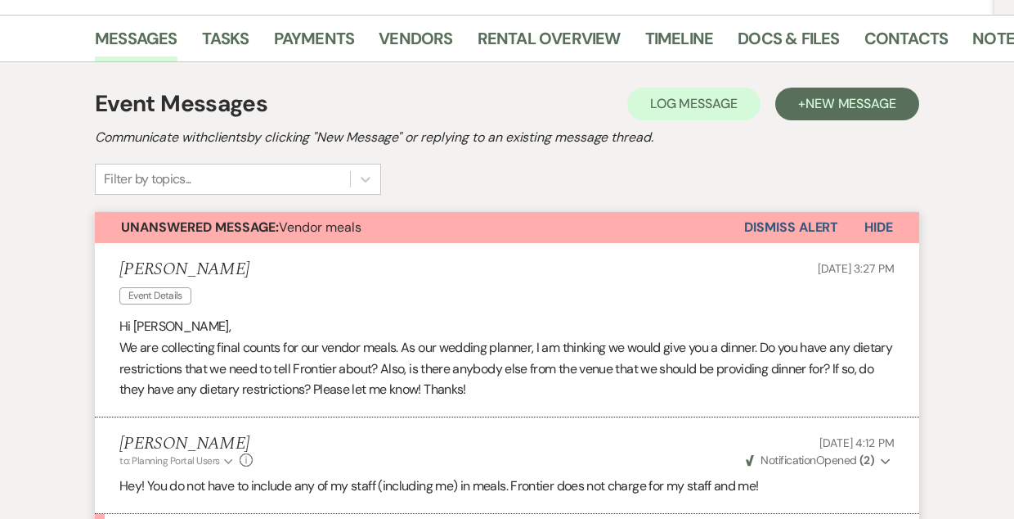
scroll to position [320, 0]
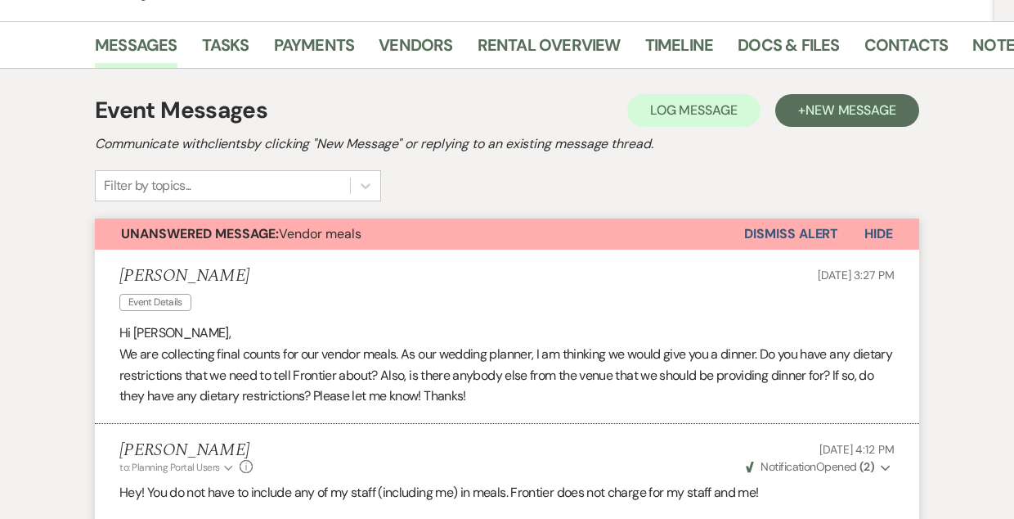
click at [783, 236] on button "Dismiss Alert" at bounding box center [792, 233] width 94 height 31
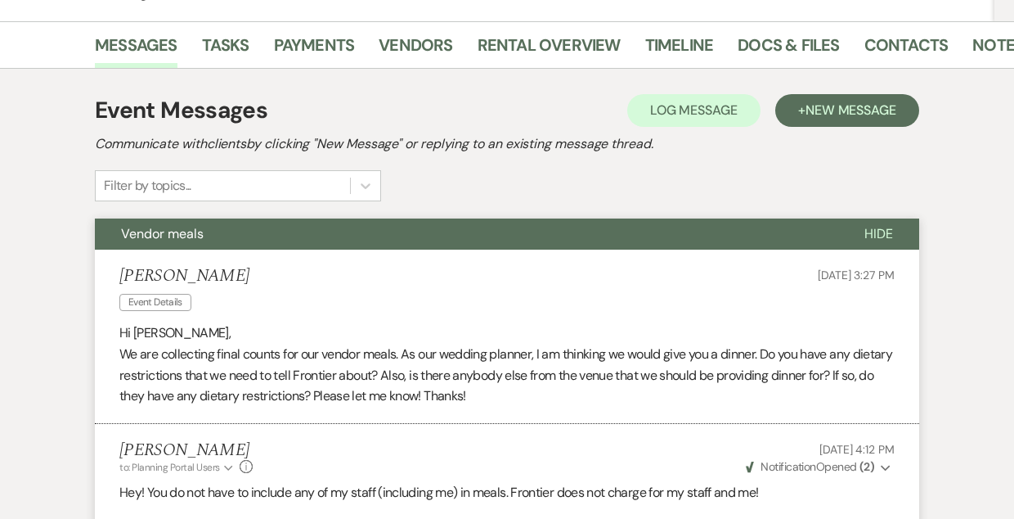
scroll to position [0, 0]
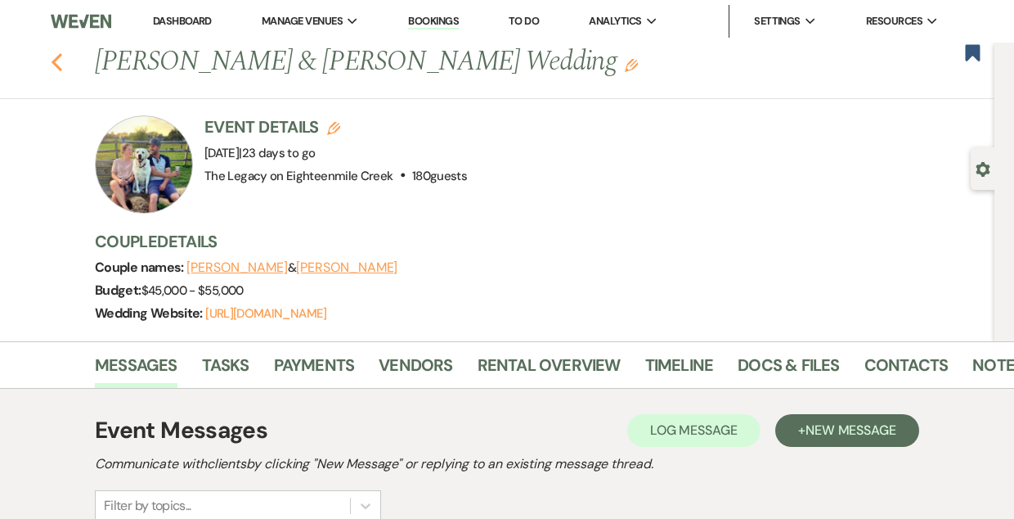
click at [58, 56] on use "button" at bounding box center [57, 62] width 11 height 18
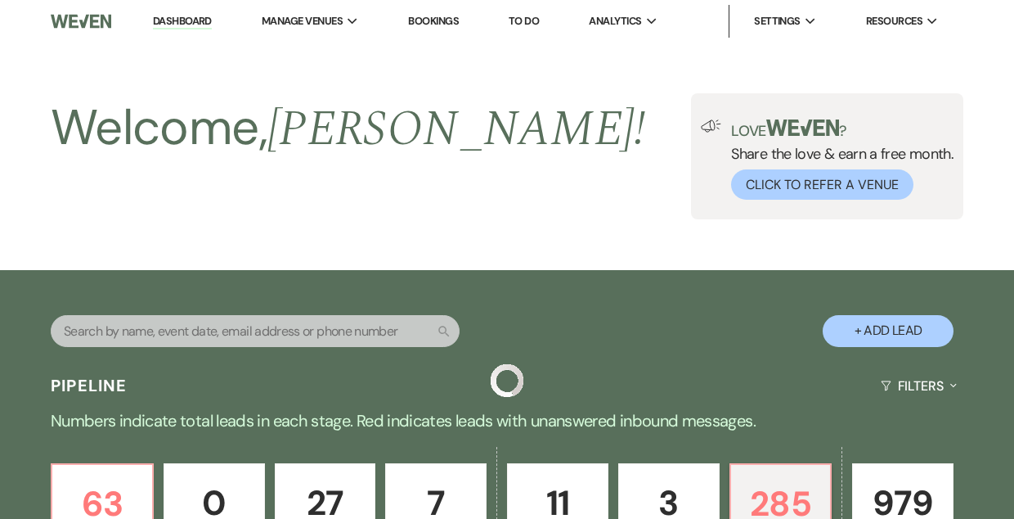
scroll to position [614, 0]
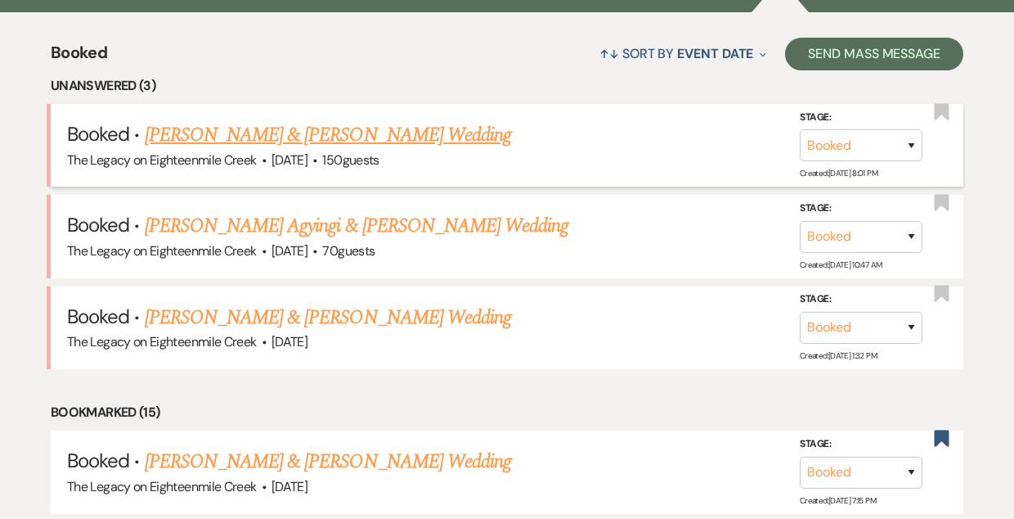
click at [277, 137] on link "[PERSON_NAME] & [PERSON_NAME] Wedding" at bounding box center [328, 134] width 367 height 29
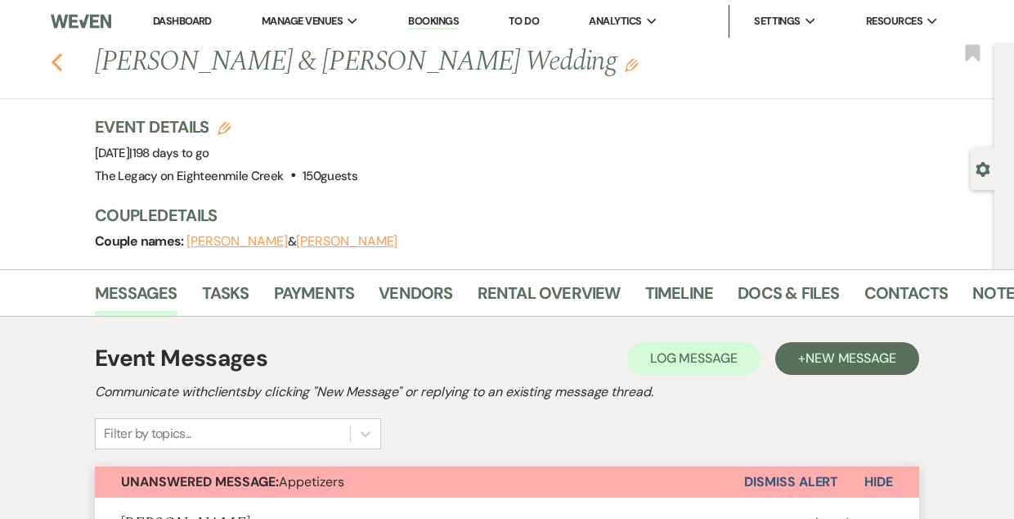
click at [58, 60] on icon "Previous" at bounding box center [57, 62] width 12 height 20
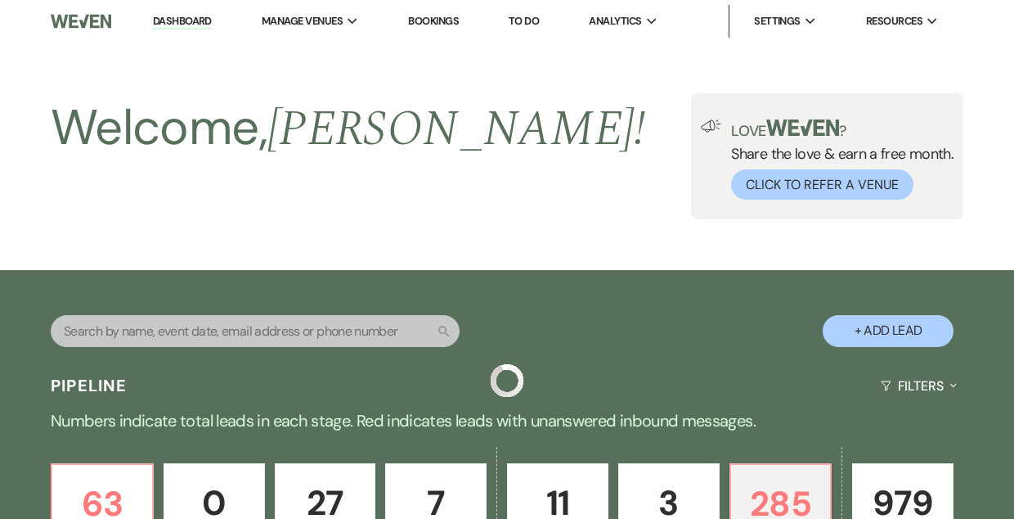
scroll to position [614, 0]
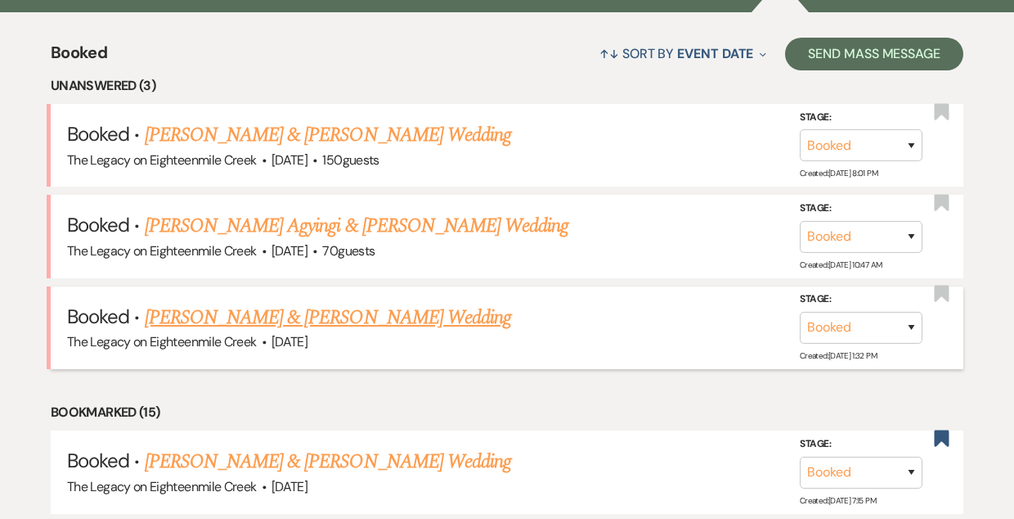
click at [327, 322] on link "[PERSON_NAME] & [PERSON_NAME] Wedding" at bounding box center [328, 317] width 367 height 29
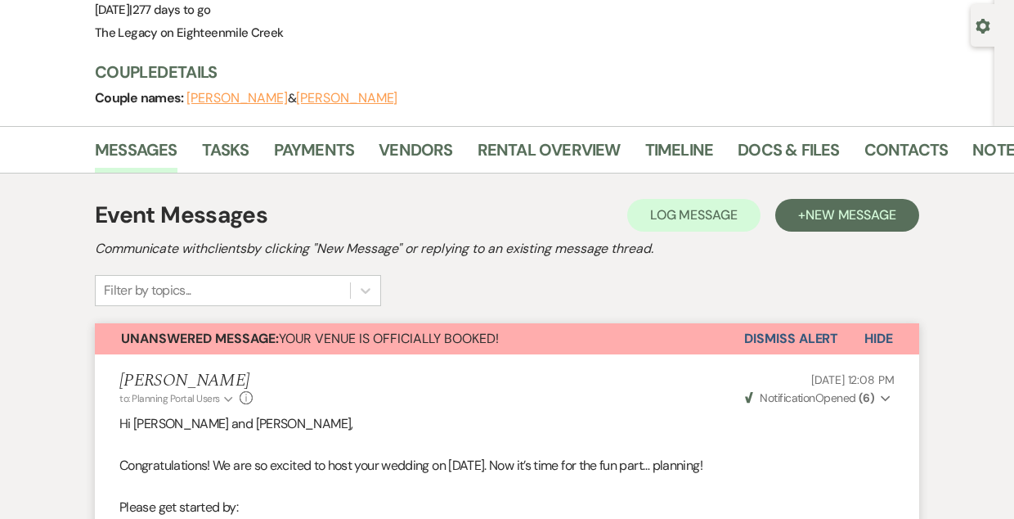
scroll to position [138, 0]
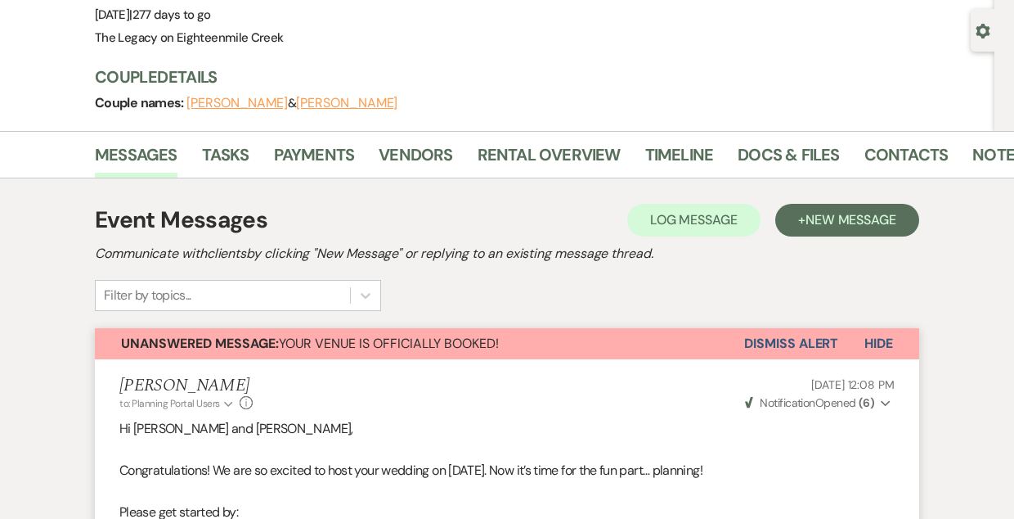
click at [791, 335] on button "Dismiss Alert" at bounding box center [792, 343] width 94 height 31
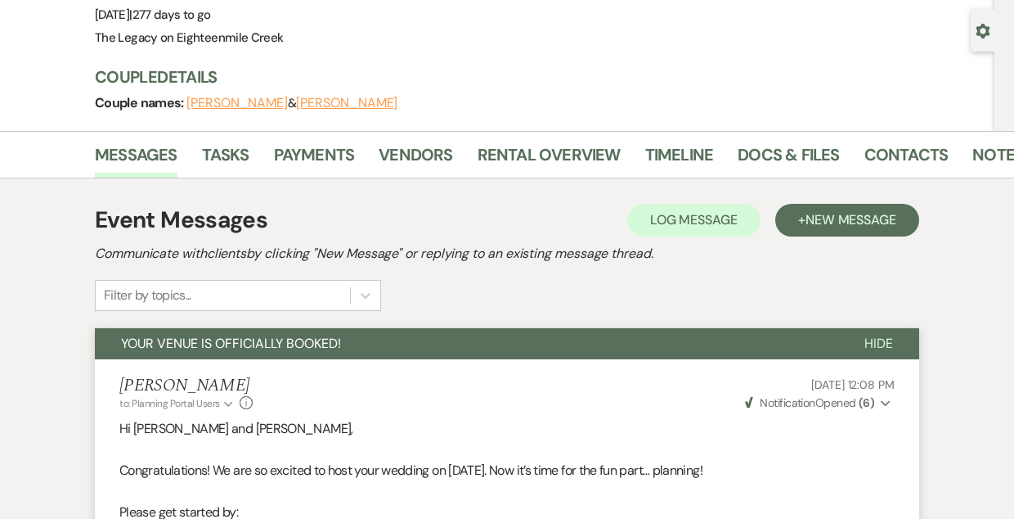
scroll to position [0, 0]
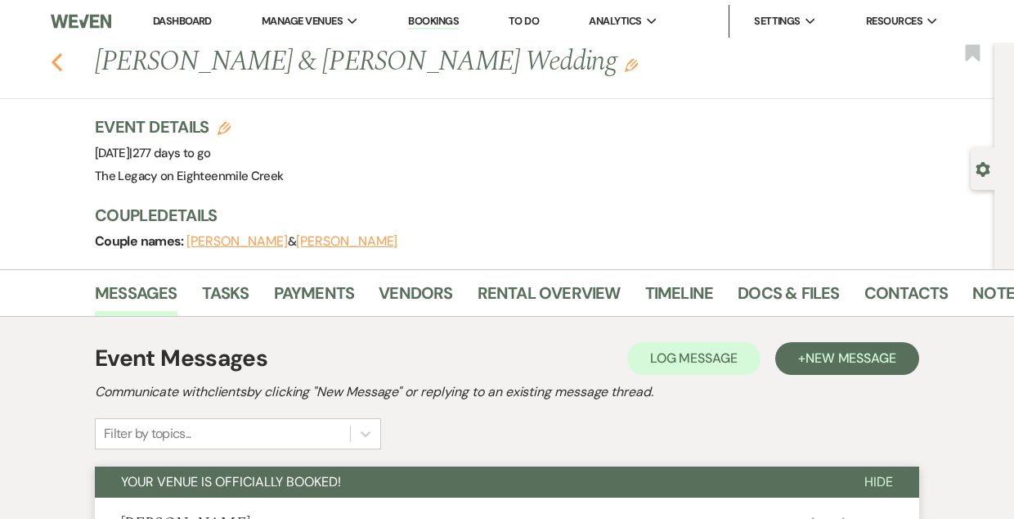
click at [56, 67] on use "button" at bounding box center [57, 62] width 11 height 18
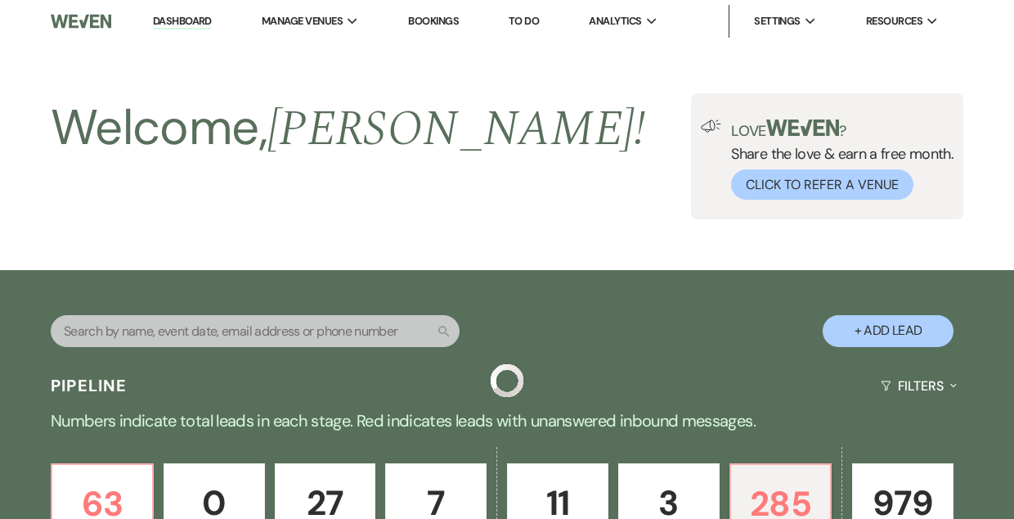
scroll to position [614, 0]
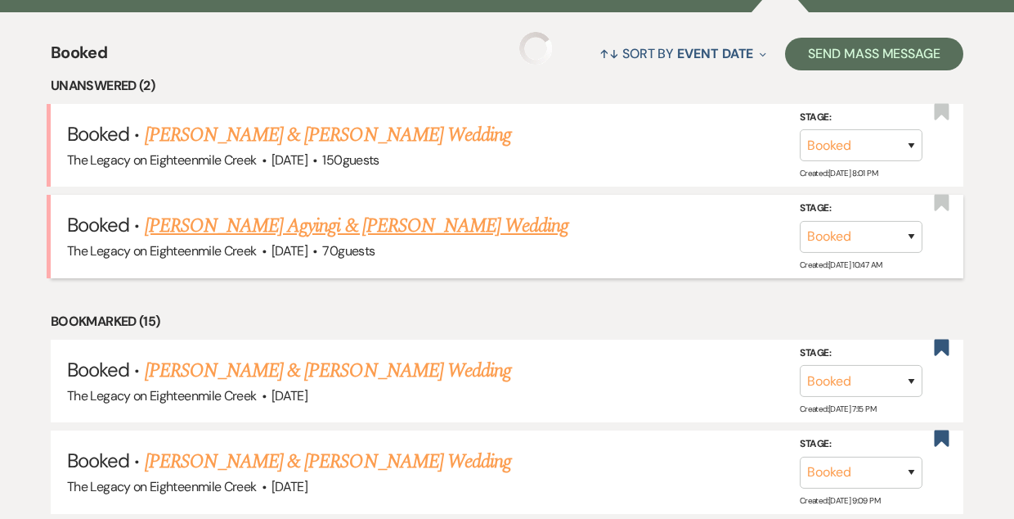
click at [317, 228] on link "[PERSON_NAME] Agyingi & [PERSON_NAME] Wedding" at bounding box center [357, 225] width 425 height 29
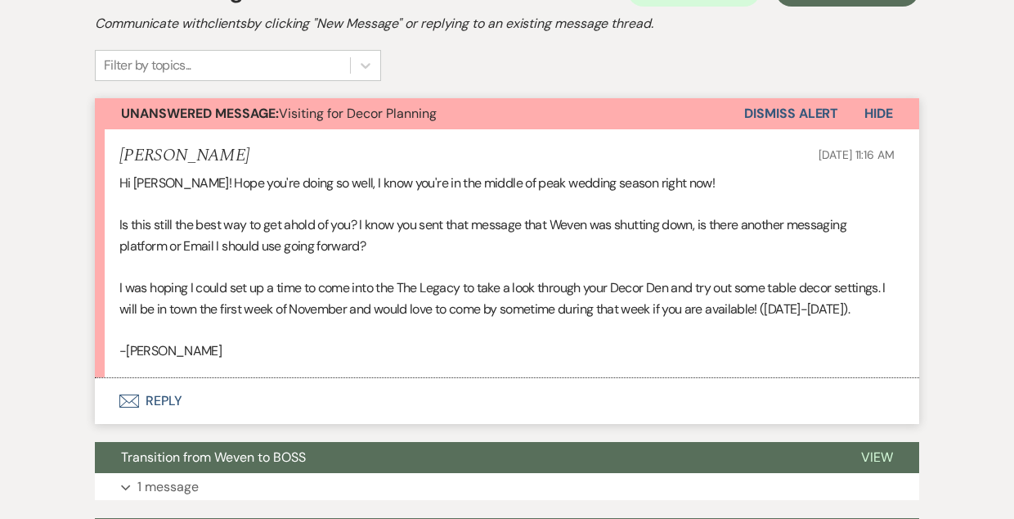
scroll to position [409, 0]
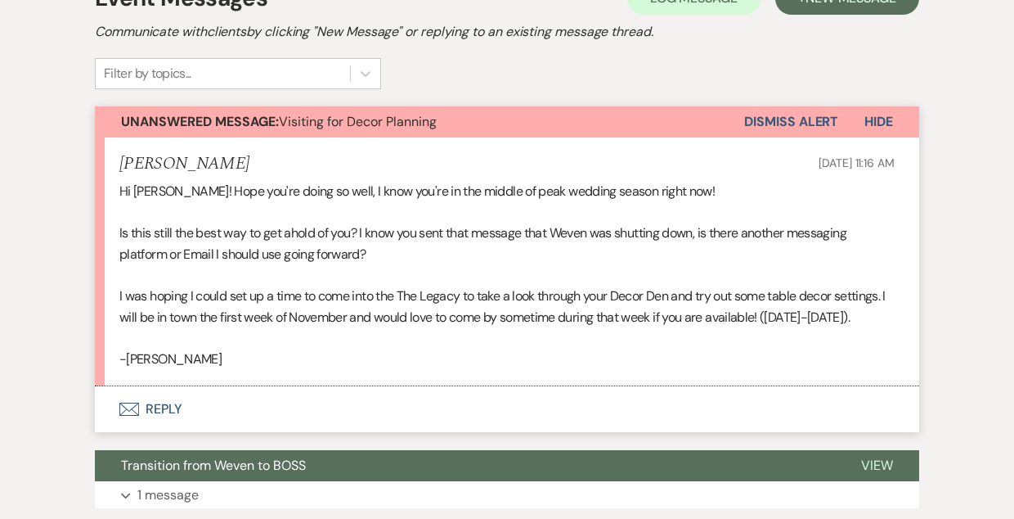
click at [160, 403] on button "Envelope Reply" at bounding box center [507, 409] width 825 height 46
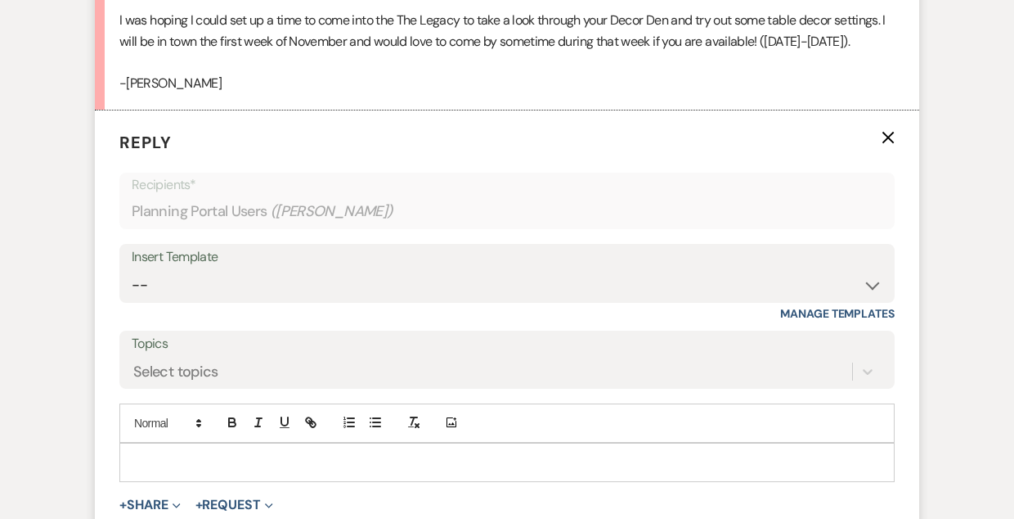
scroll to position [705, 0]
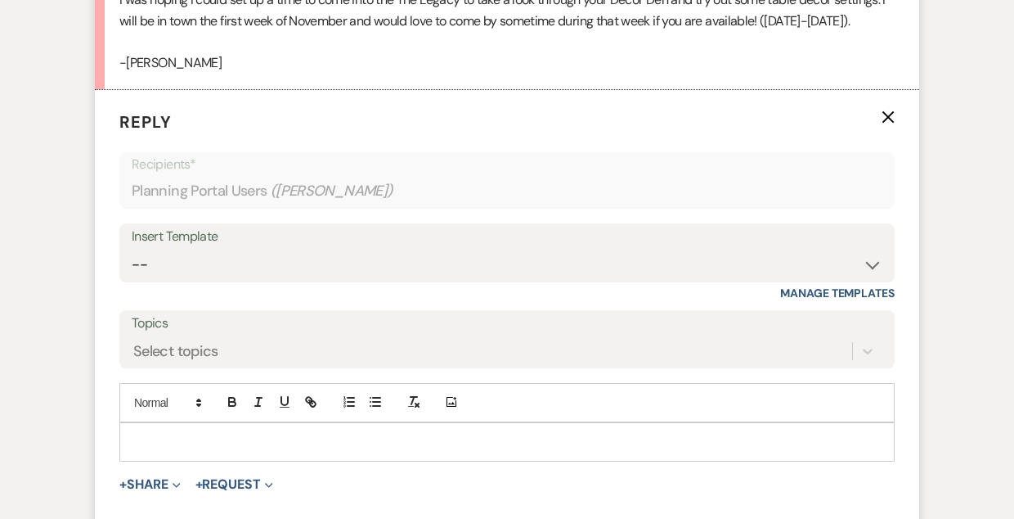
click at [231, 443] on p at bounding box center [507, 442] width 749 height 18
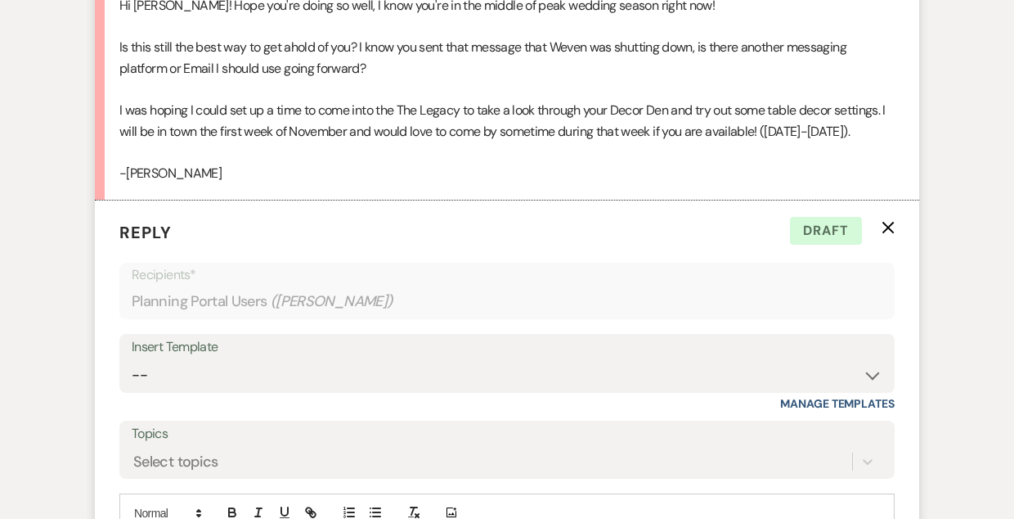
scroll to position [812, 0]
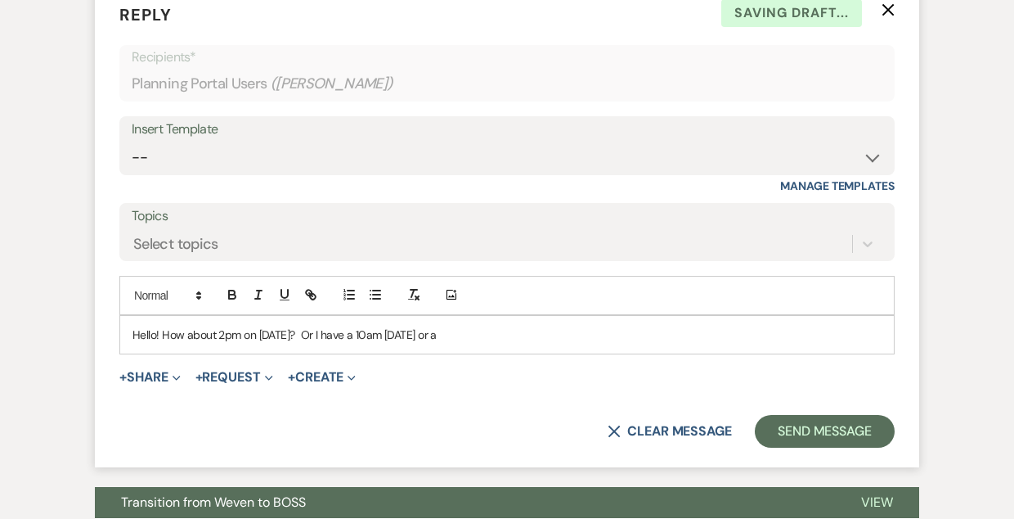
click at [417, 331] on p "Hello! How about 2pm on November 6th? Or I have a 10am on Wednesday the 5th or a" at bounding box center [507, 335] width 749 height 18
click at [600, 336] on p "Hello! How about 2pm on November 6th? Or I have a 10am or 1pm on Wednesday the …" at bounding box center [507, 335] width 749 height 18
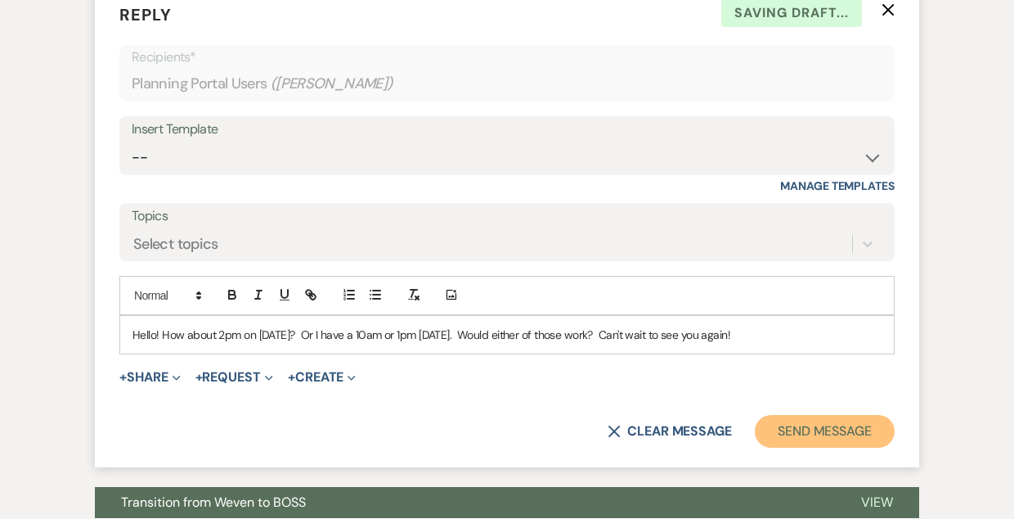
click at [796, 426] on button "Send Message" at bounding box center [825, 431] width 140 height 33
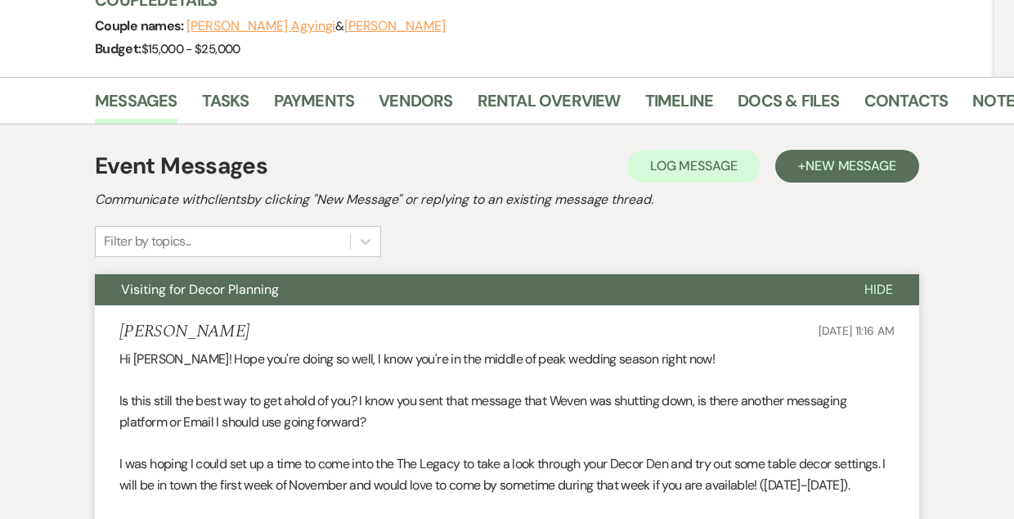
scroll to position [0, 0]
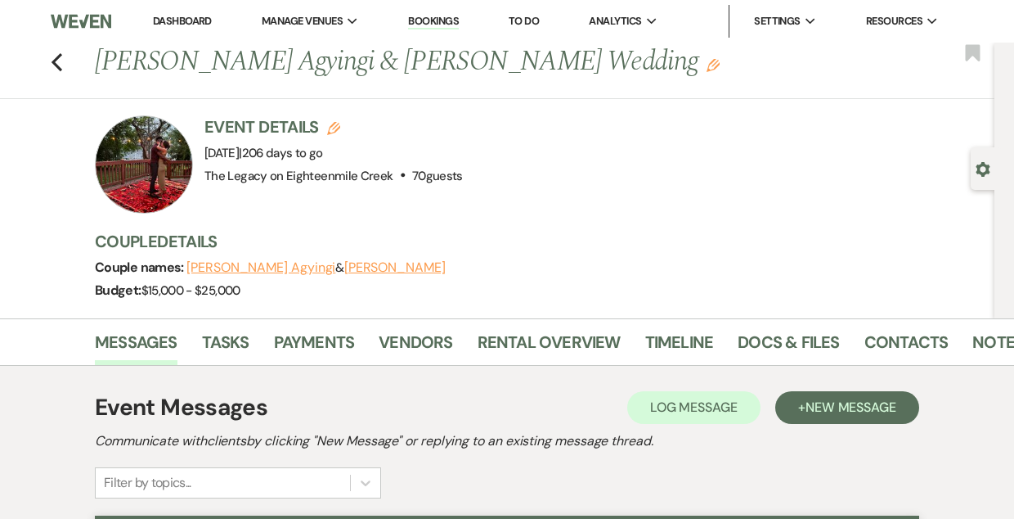
click at [174, 20] on link "Dashboard" at bounding box center [182, 21] width 59 height 14
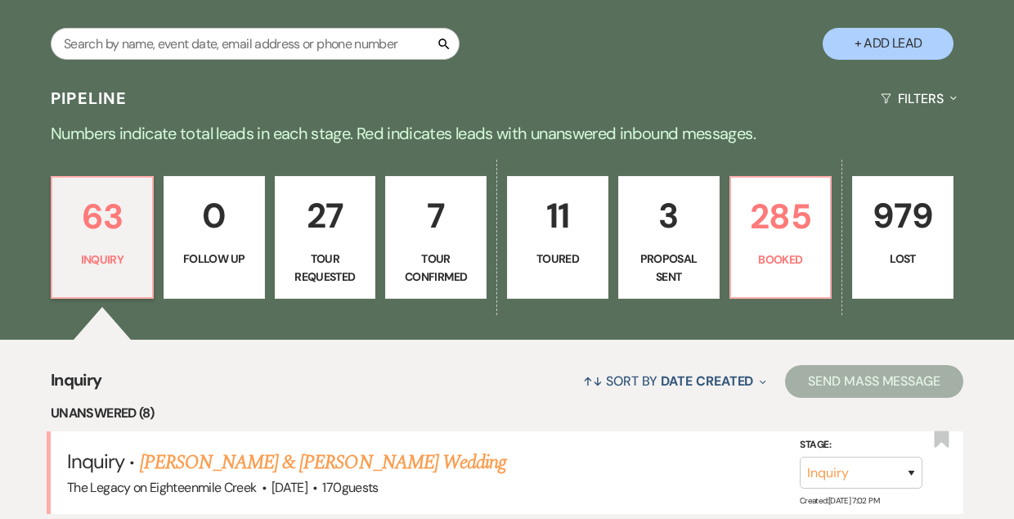
scroll to position [288, 0]
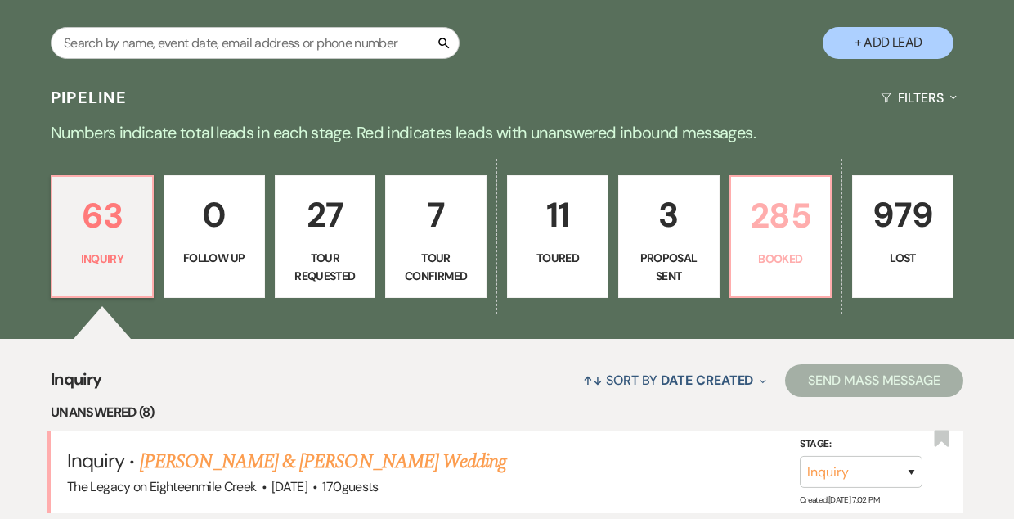
click at [773, 232] on p "285" at bounding box center [781, 215] width 80 height 55
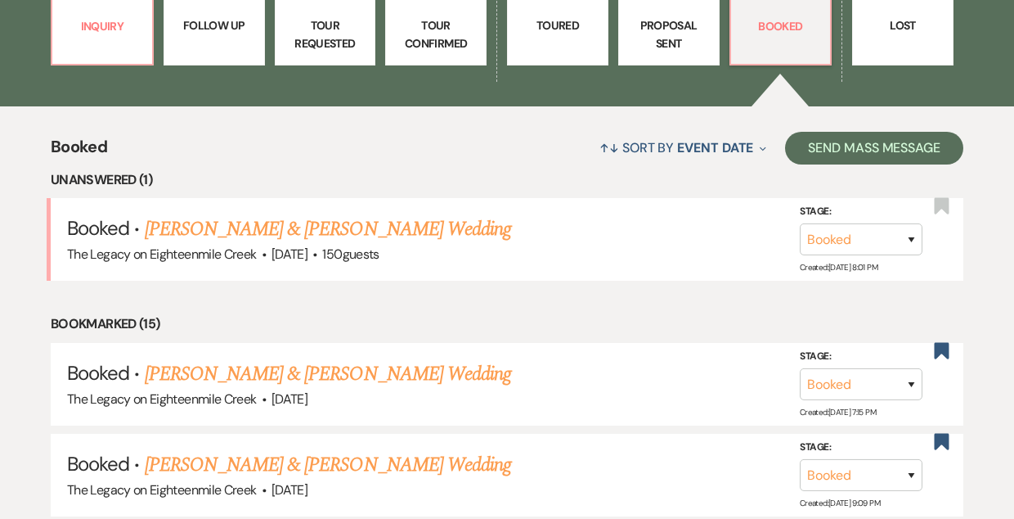
scroll to position [520, 0]
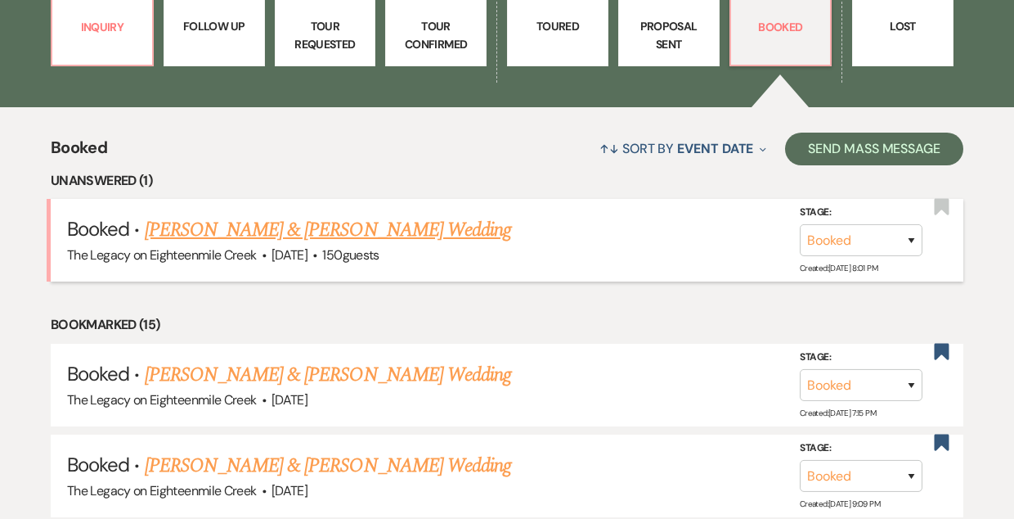
click at [336, 240] on link "[PERSON_NAME] & [PERSON_NAME] Wedding" at bounding box center [328, 229] width 367 height 29
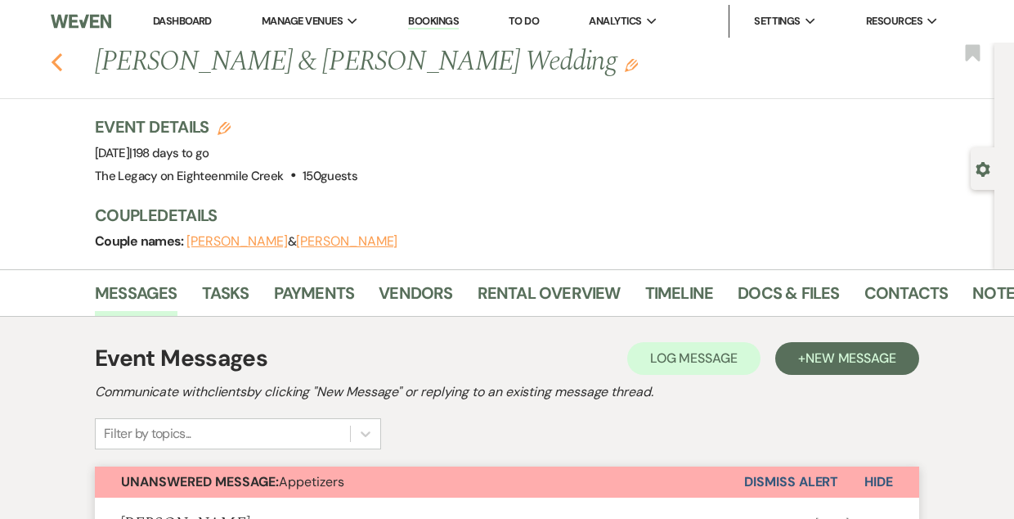
click at [51, 60] on icon "Previous" at bounding box center [57, 62] width 12 height 20
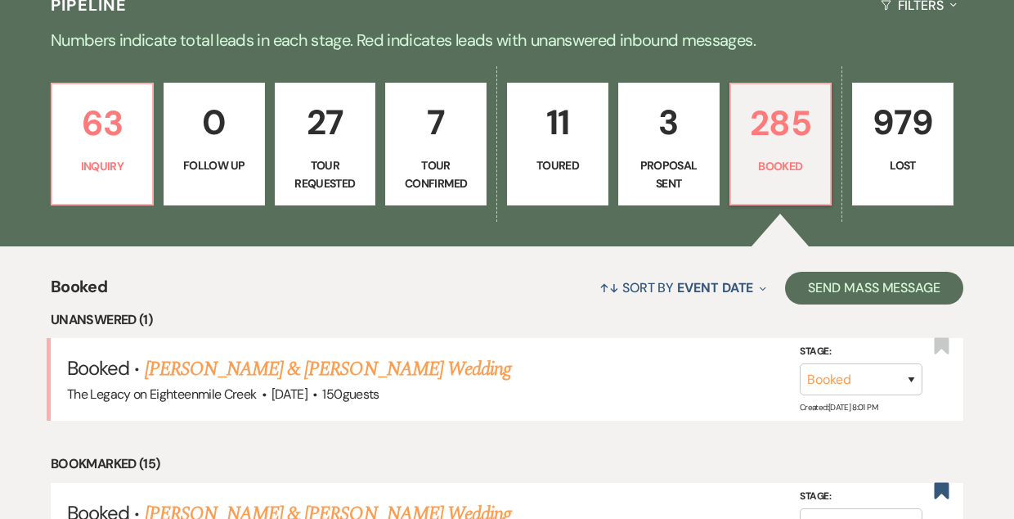
scroll to position [361, 0]
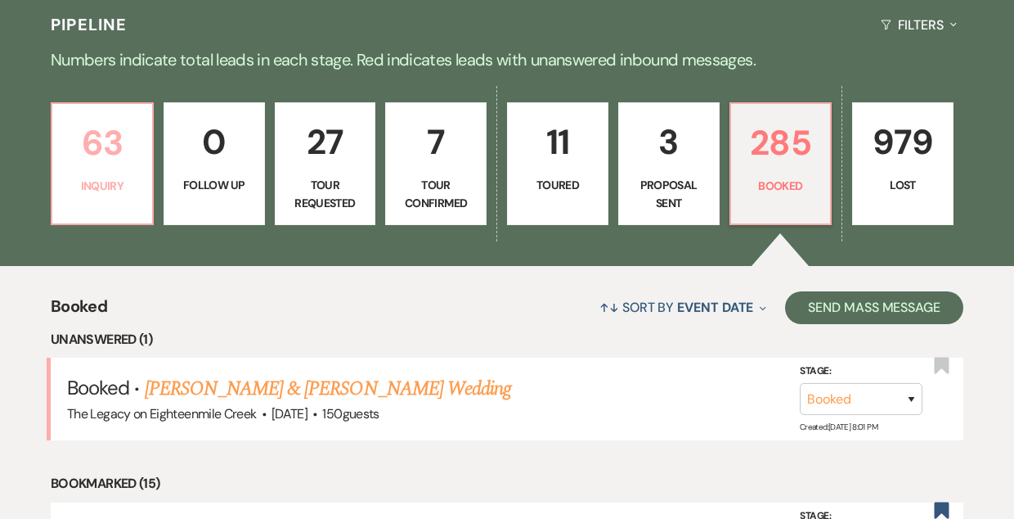
click at [116, 127] on p "63" at bounding box center [102, 142] width 80 height 55
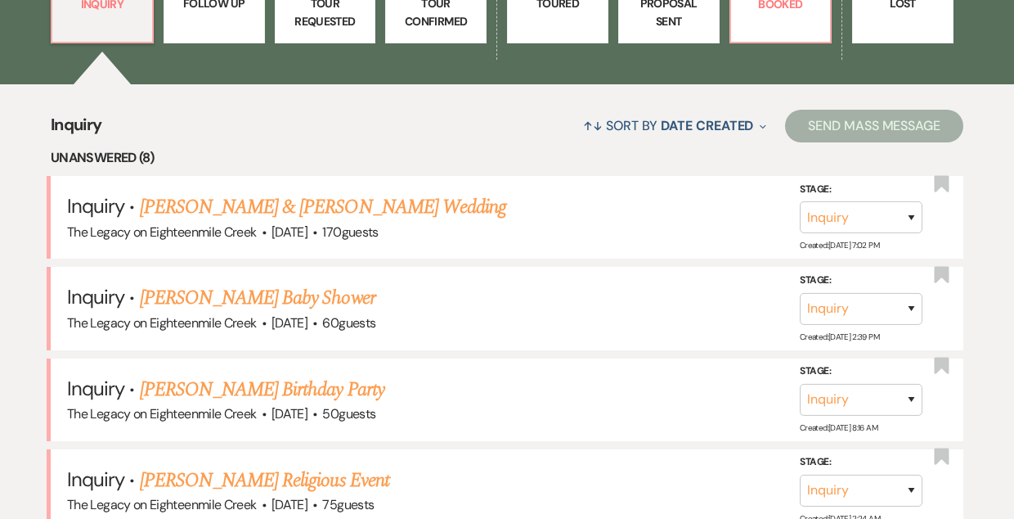
scroll to position [543, 0]
click at [388, 204] on link "[PERSON_NAME] & [PERSON_NAME] Wedding" at bounding box center [323, 205] width 367 height 29
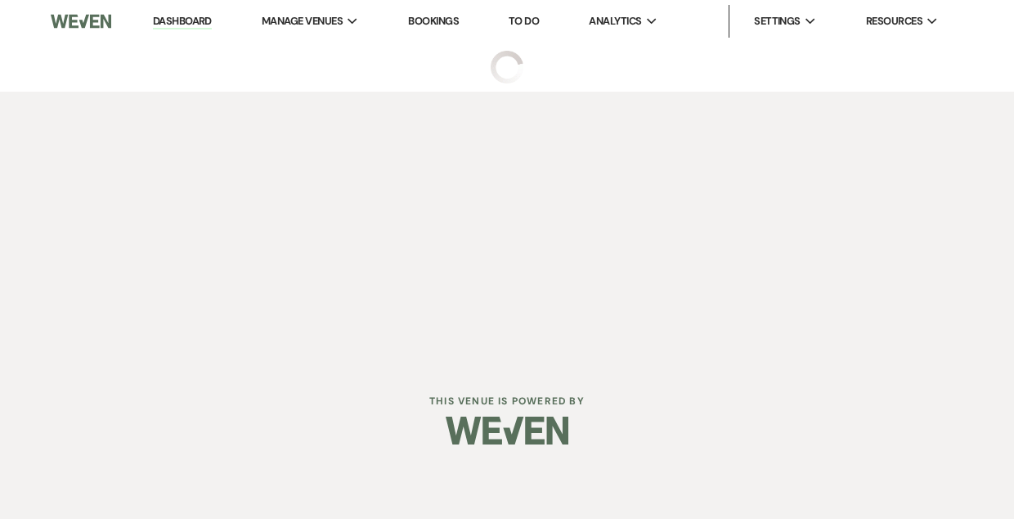
select select "5"
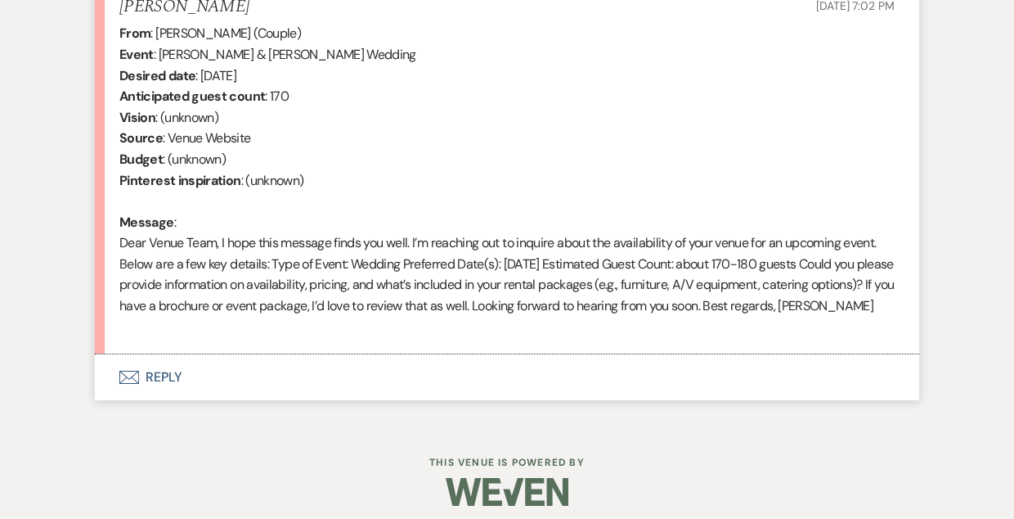
scroll to position [691, 0]
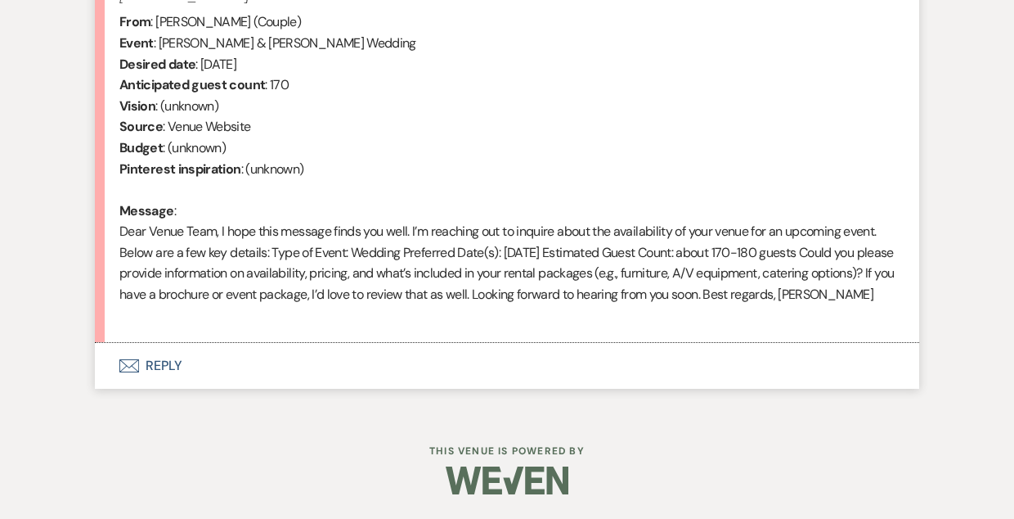
click at [165, 370] on button "Envelope Reply" at bounding box center [507, 366] width 825 height 46
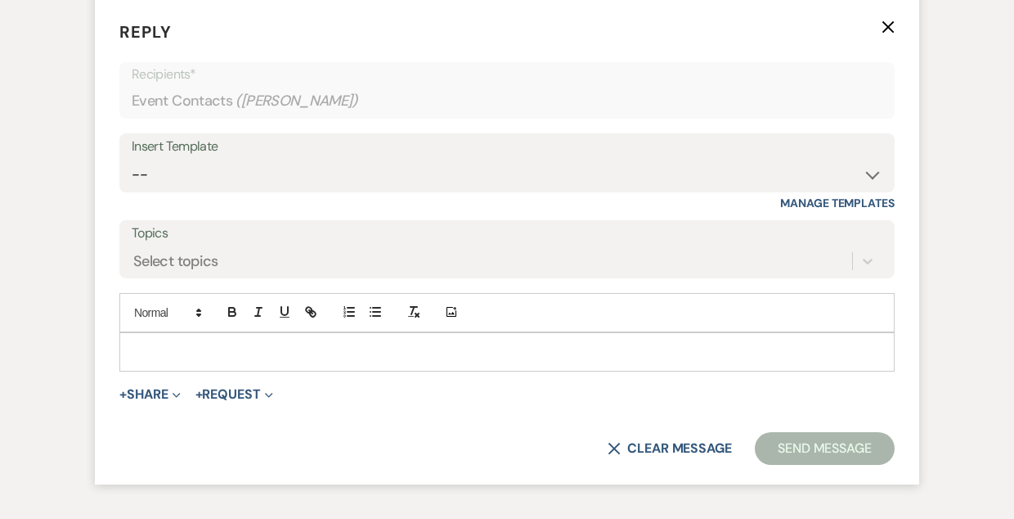
scroll to position [1018, 0]
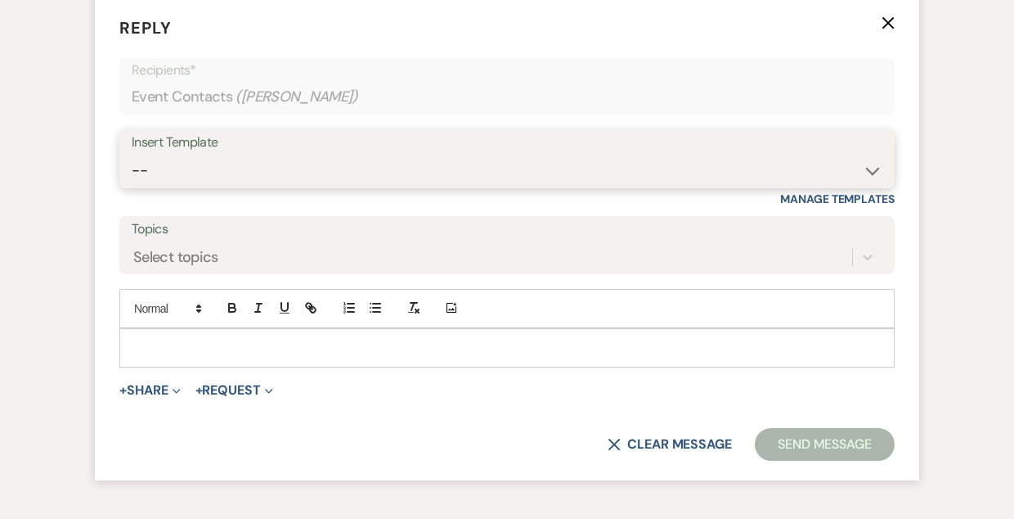
click at [352, 187] on select "-- Inquiry Follow Up- Just checking in :) Tour Date/Time Confirmation Proposal …" at bounding box center [507, 171] width 751 height 32
select select "957"
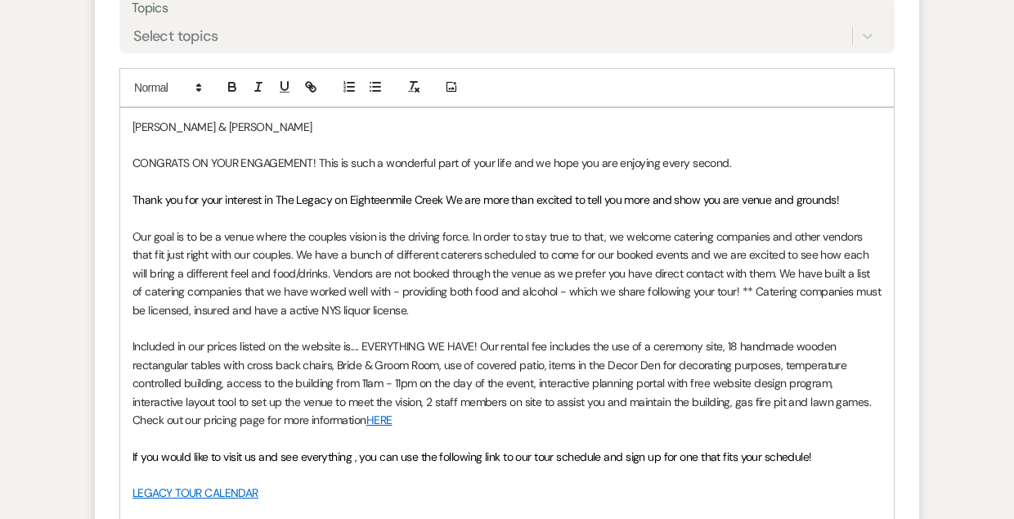
scroll to position [1240, 0]
click at [223, 385] on p "Included in our prices listed on the website is.... EVERYTHING WE HAVE! Our ren…" at bounding box center [507, 381] width 749 height 92
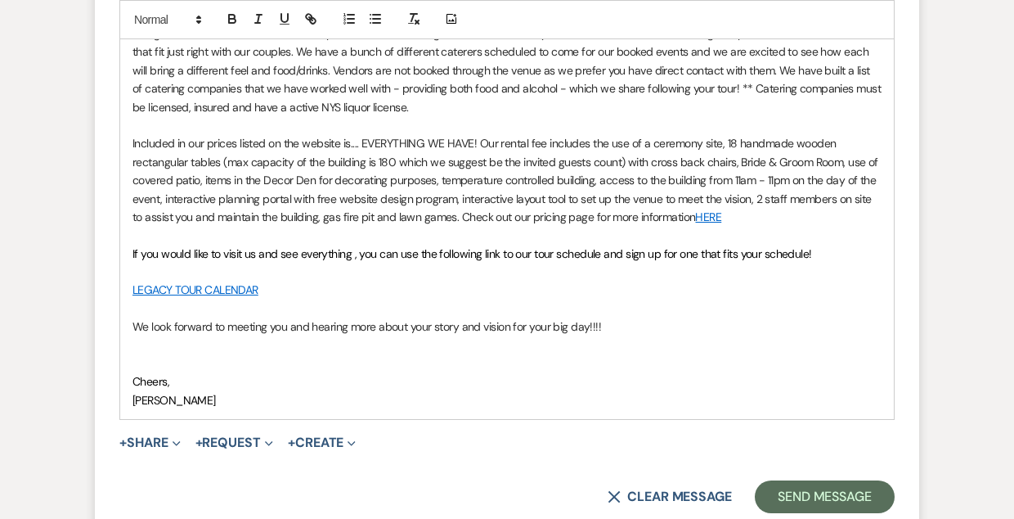
scroll to position [1443, 0]
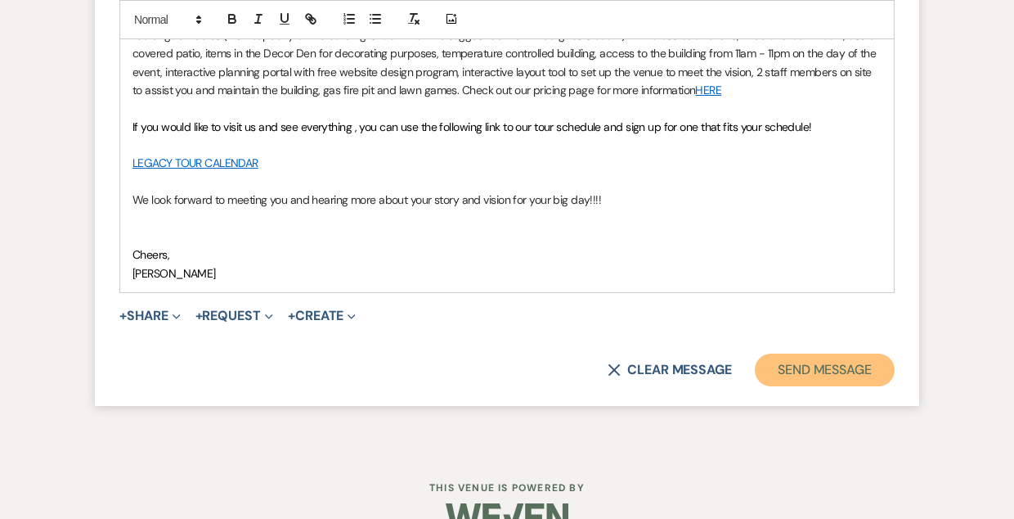
click at [810, 386] on button "Send Message" at bounding box center [825, 369] width 140 height 33
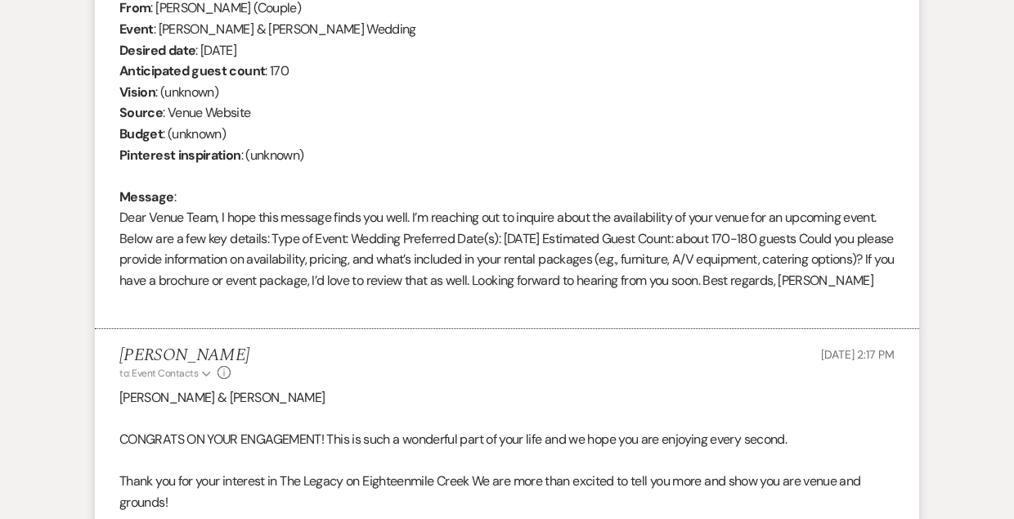
scroll to position [0, 0]
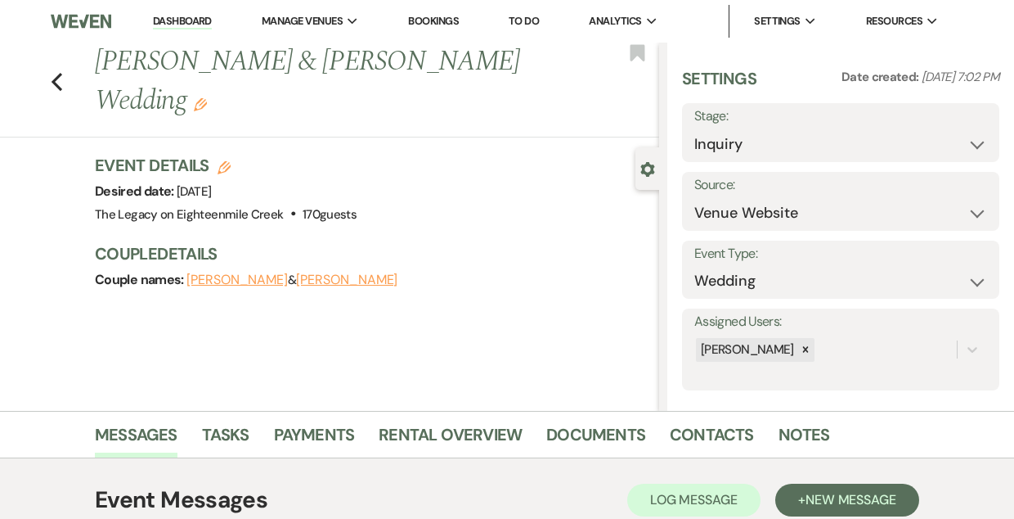
click at [63, 79] on div "Previous Keith Lewis & Madelyn Sciandra's Wedding Edit Bookmark" at bounding box center [326, 90] width 668 height 95
click at [56, 82] on icon "Previous" at bounding box center [57, 82] width 12 height 20
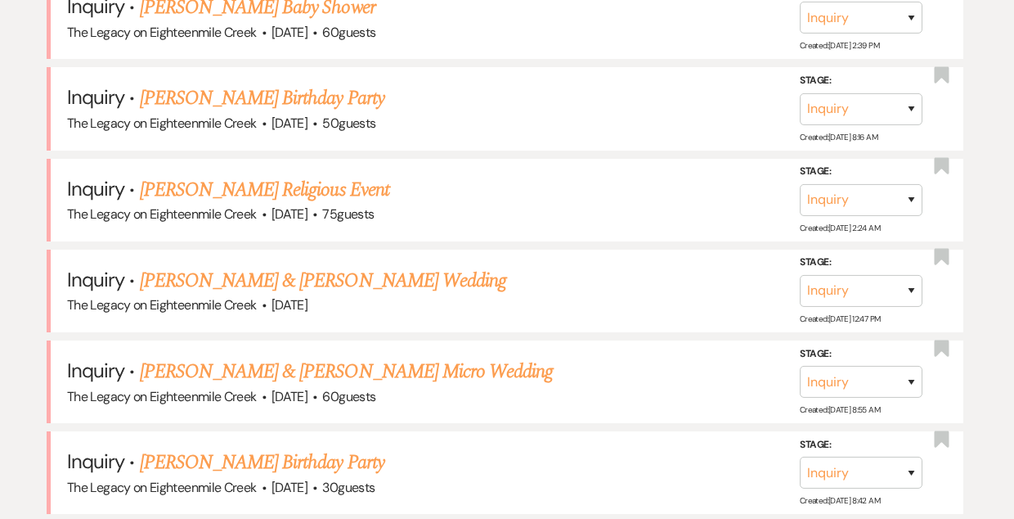
scroll to position [744, 0]
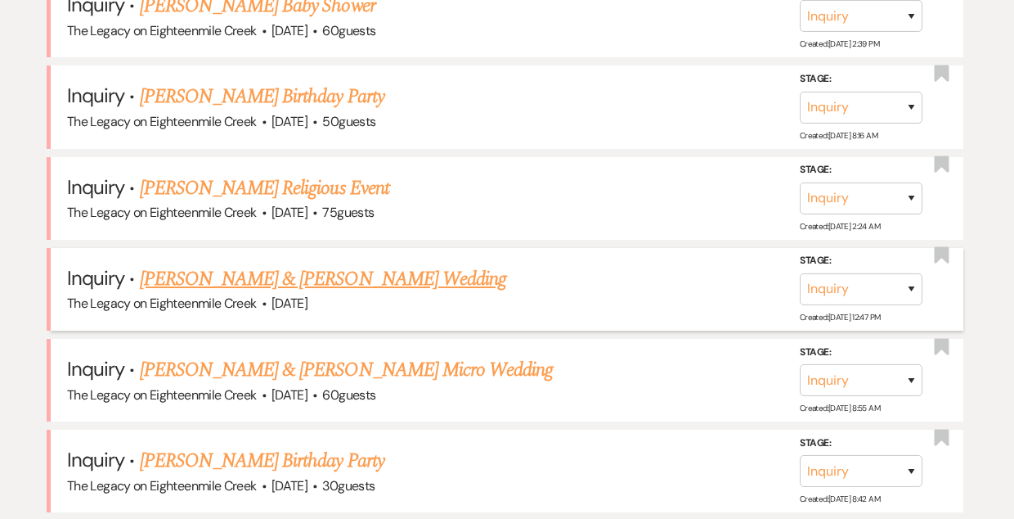
click at [319, 276] on link "[PERSON_NAME] & [PERSON_NAME] Wedding" at bounding box center [323, 278] width 367 height 29
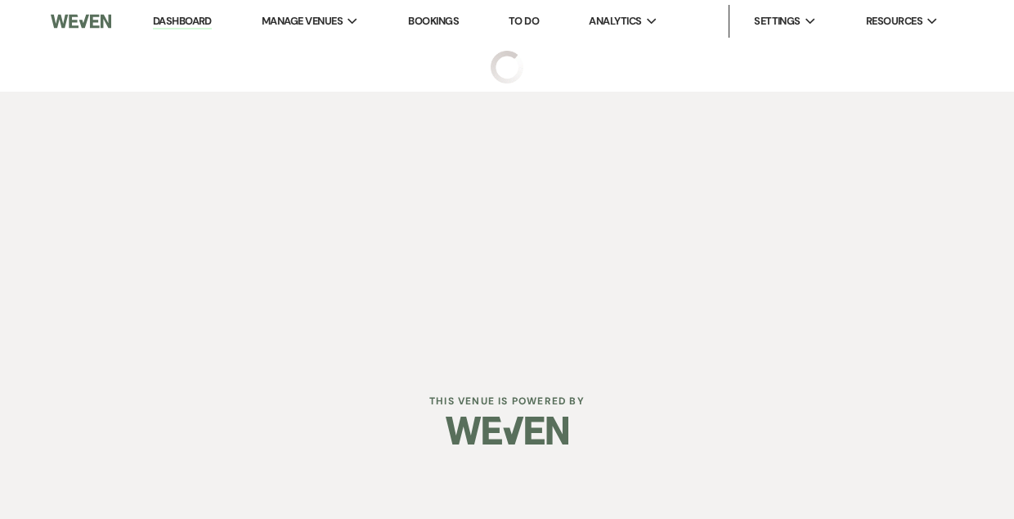
select select "5"
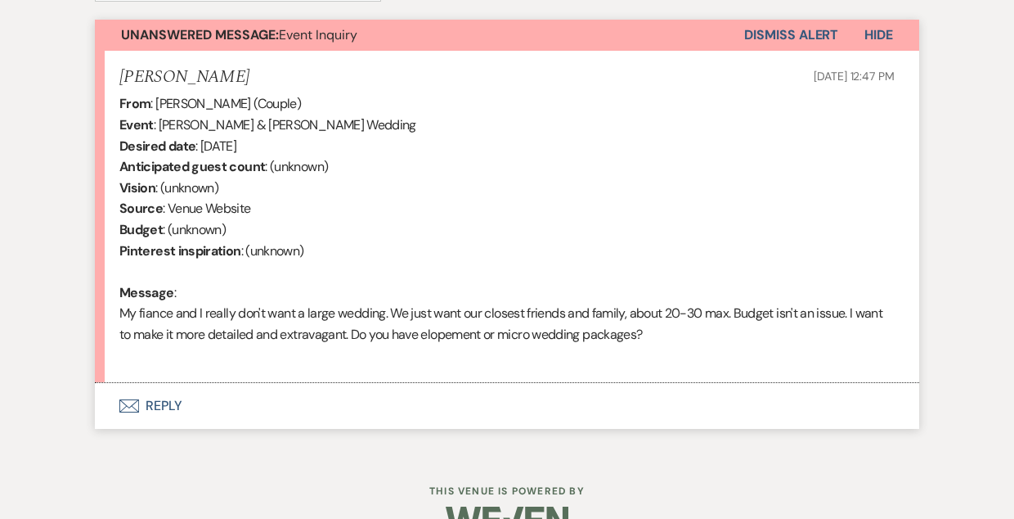
scroll to position [629, 0]
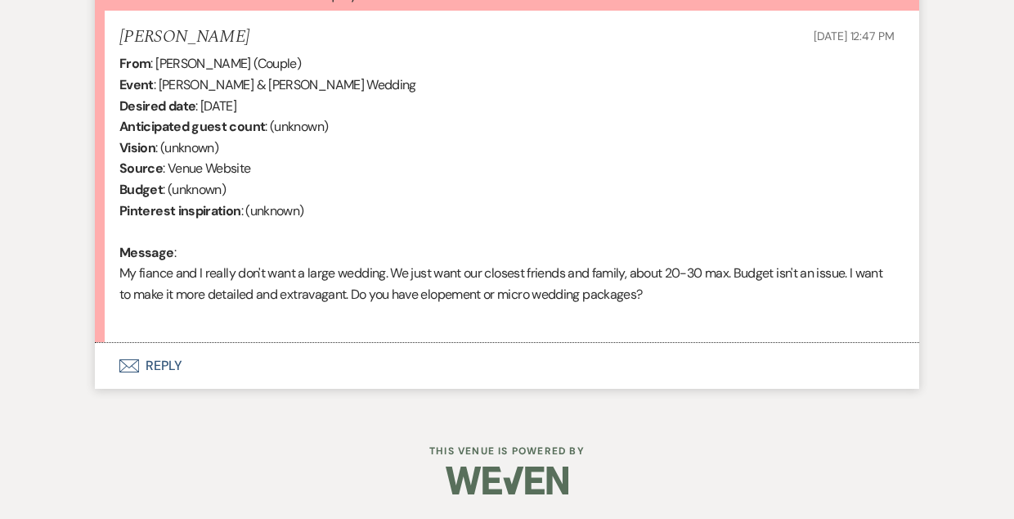
click at [169, 367] on button "Envelope Reply" at bounding box center [507, 366] width 825 height 46
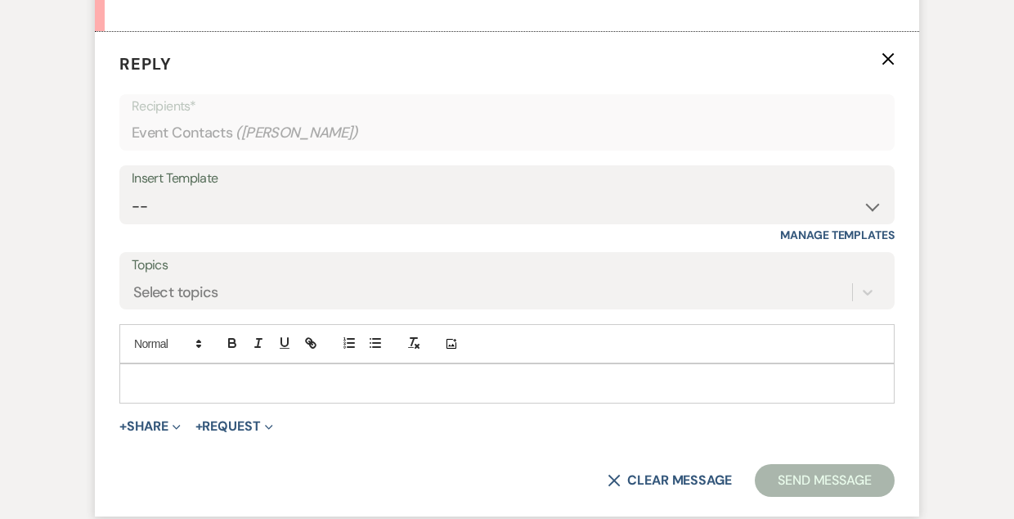
scroll to position [955, 0]
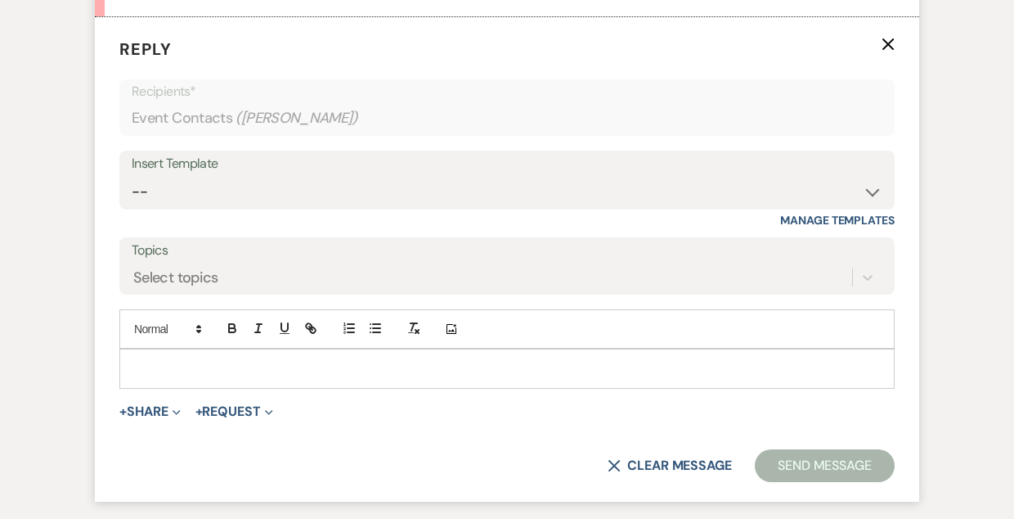
click at [318, 364] on p at bounding box center [507, 368] width 749 height 18
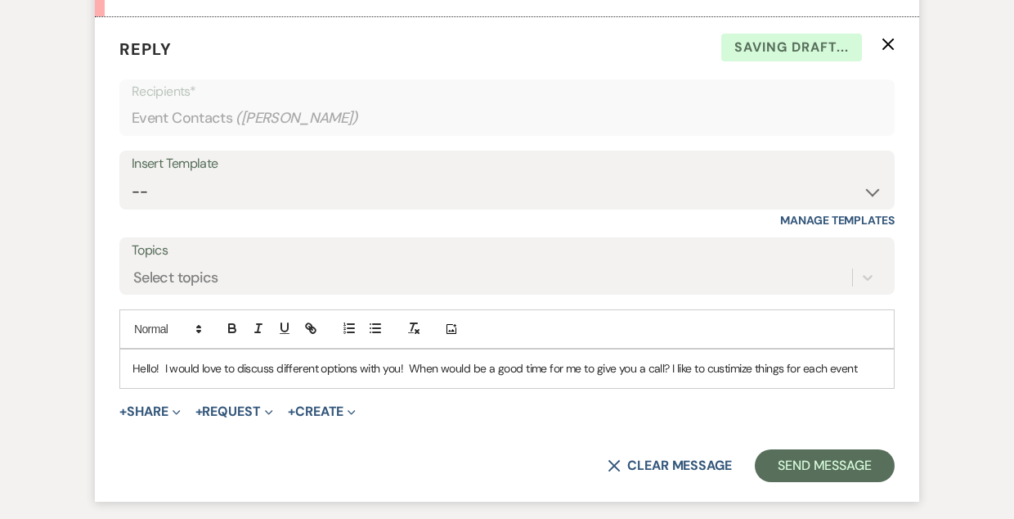
click at [729, 370] on p "Hello! I would love to discuss different options with you! When would be a good…" at bounding box center [507, 368] width 749 height 18
click at [871, 372] on p "Hello! I would love to discuss different options with you! When would be a good…" at bounding box center [507, 368] width 749 height 18
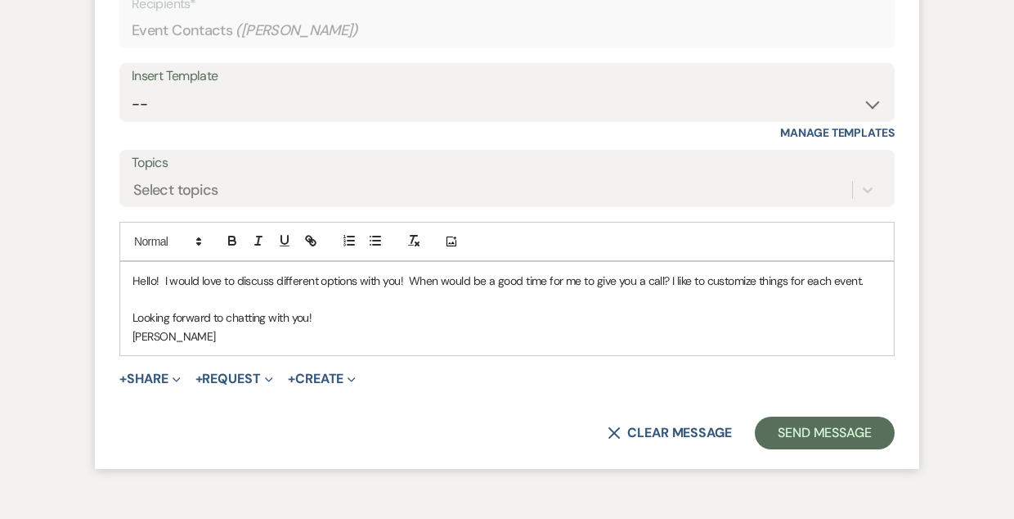
scroll to position [1048, 0]
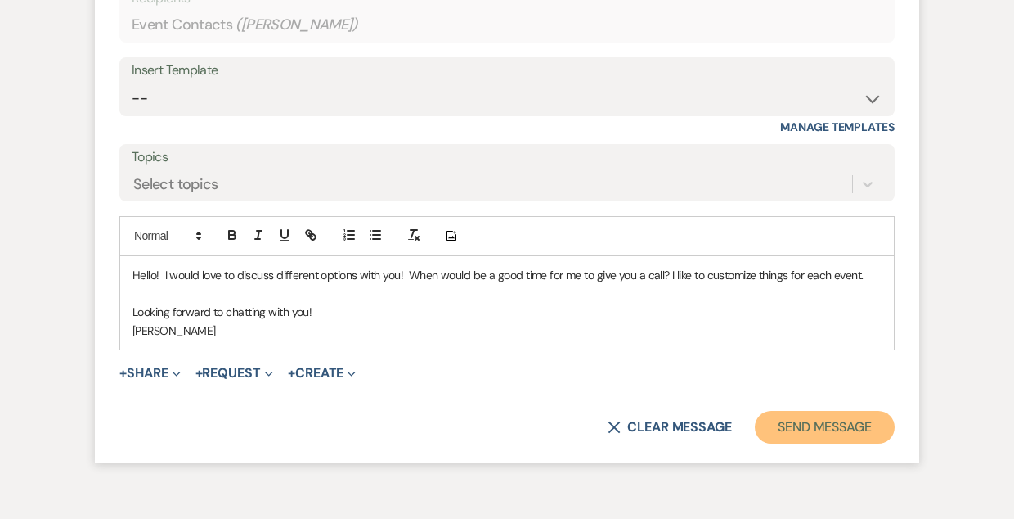
click at [830, 416] on button "Send Message" at bounding box center [825, 427] width 140 height 33
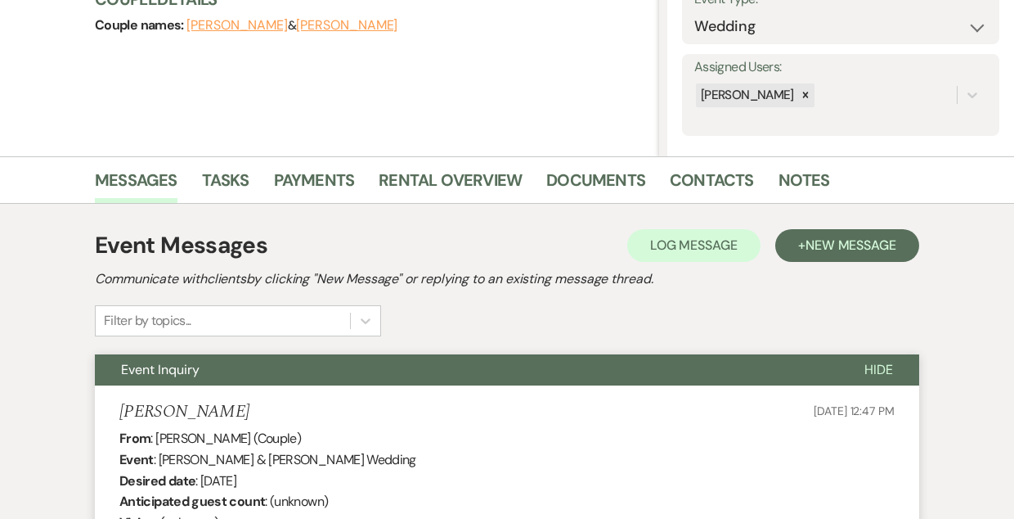
scroll to position [0, 0]
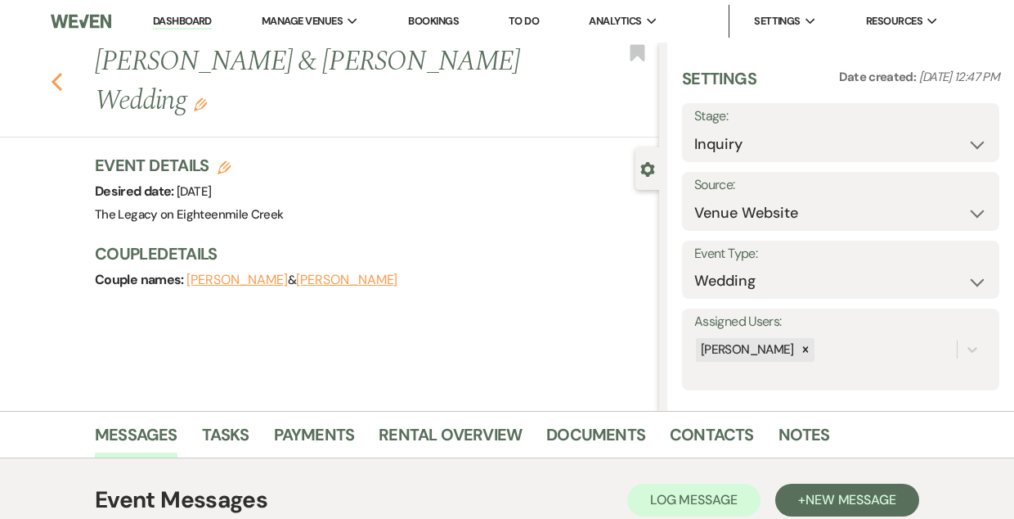
click at [54, 73] on use "button" at bounding box center [57, 82] width 11 height 18
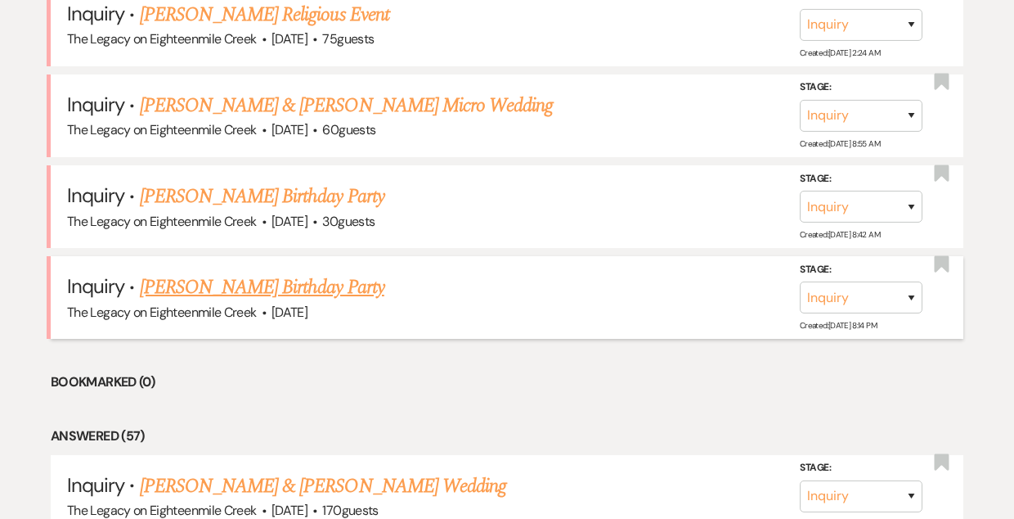
scroll to position [927, 0]
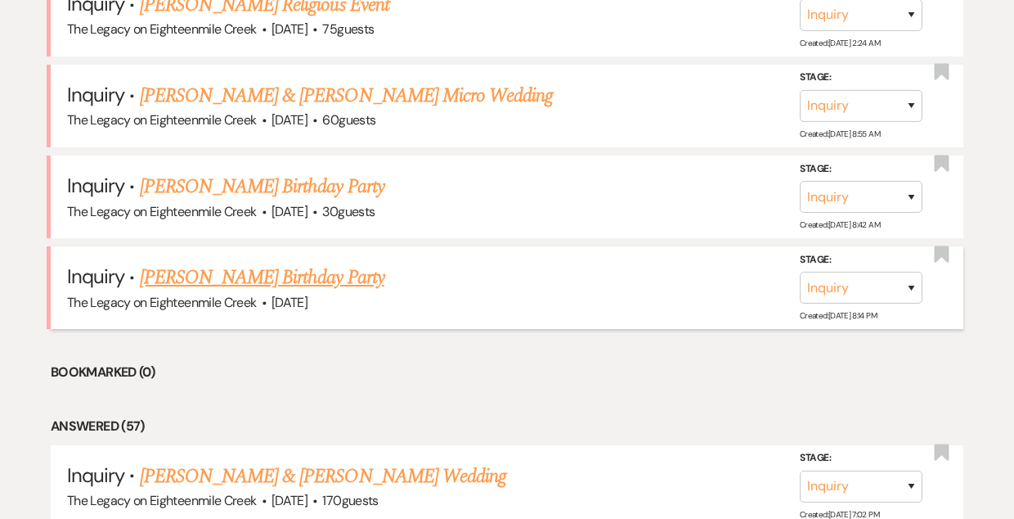
click at [225, 277] on link "[PERSON_NAME] Birthday Party" at bounding box center [262, 277] width 245 height 29
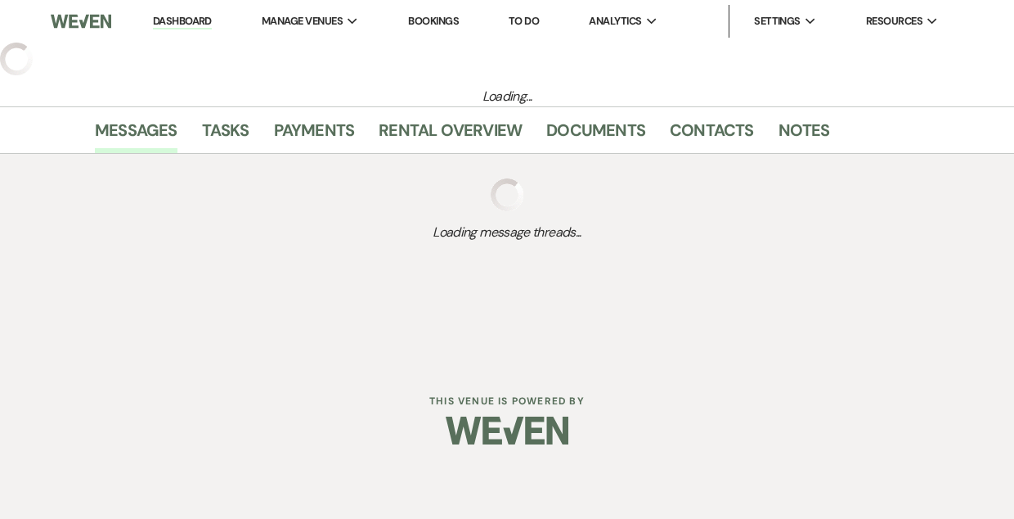
select select "5"
select select "4"
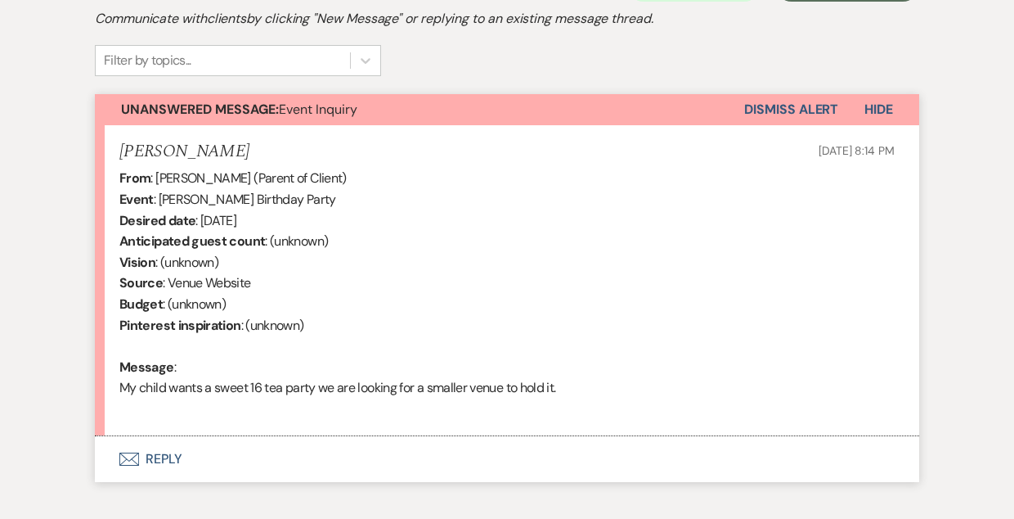
scroll to position [557, 0]
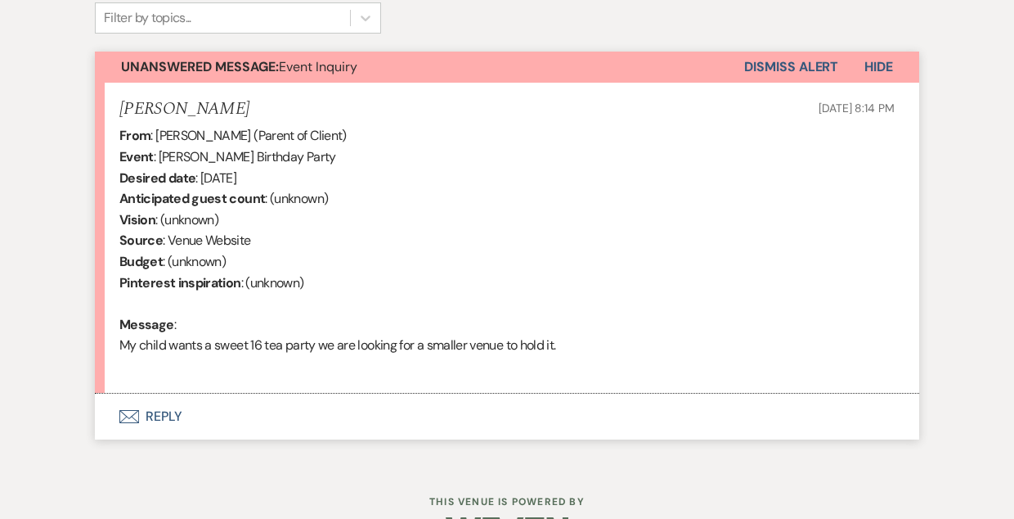
click at [159, 421] on button "Envelope Reply" at bounding box center [507, 417] width 825 height 46
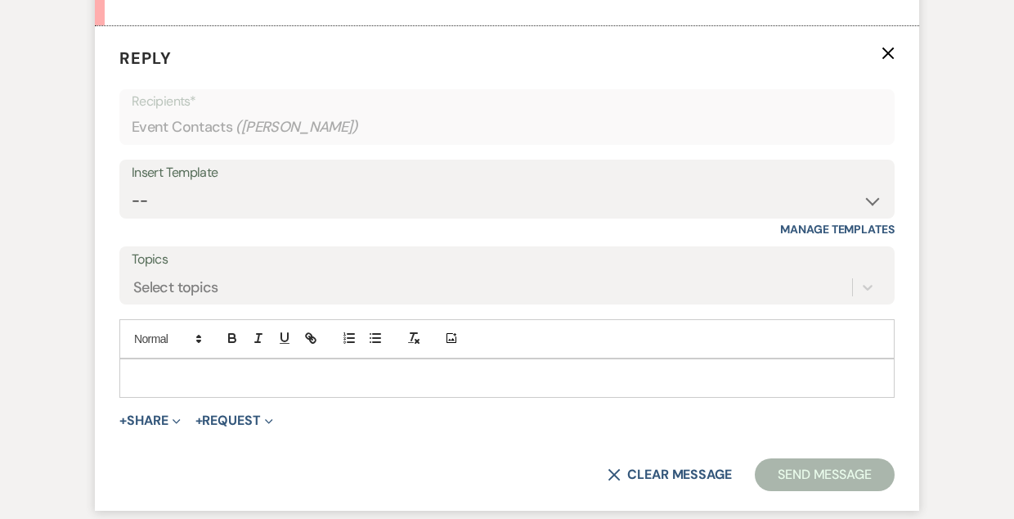
scroll to position [974, 0]
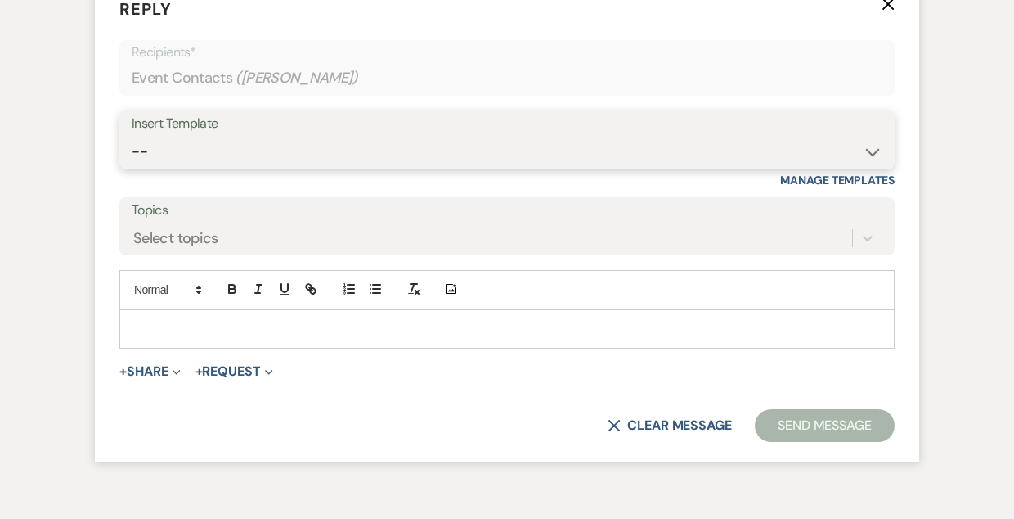
click at [360, 154] on select "-- Inquiry Follow Up- Just checking in :) Tour Date/Time Confirmation Proposal …" at bounding box center [507, 152] width 751 height 32
select select "1878"
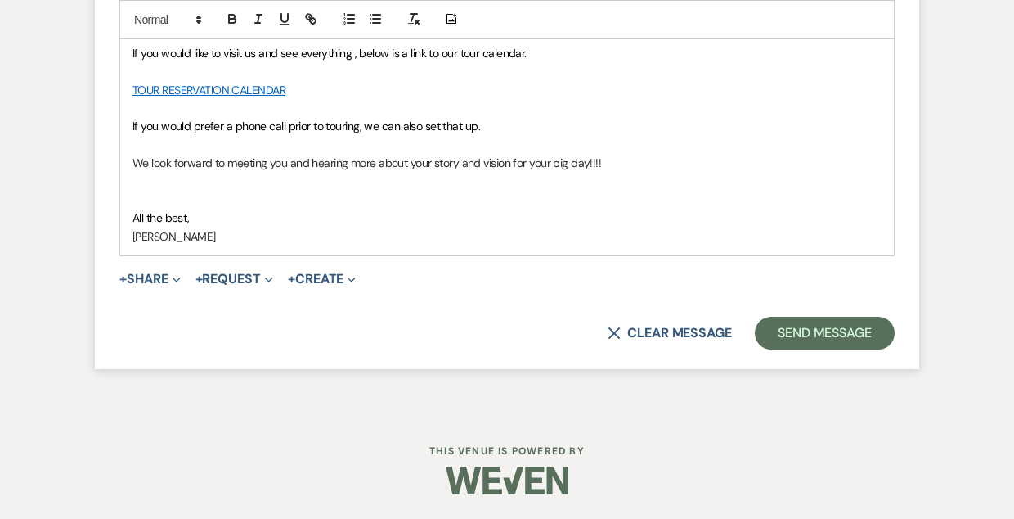
scroll to position [1577, 0]
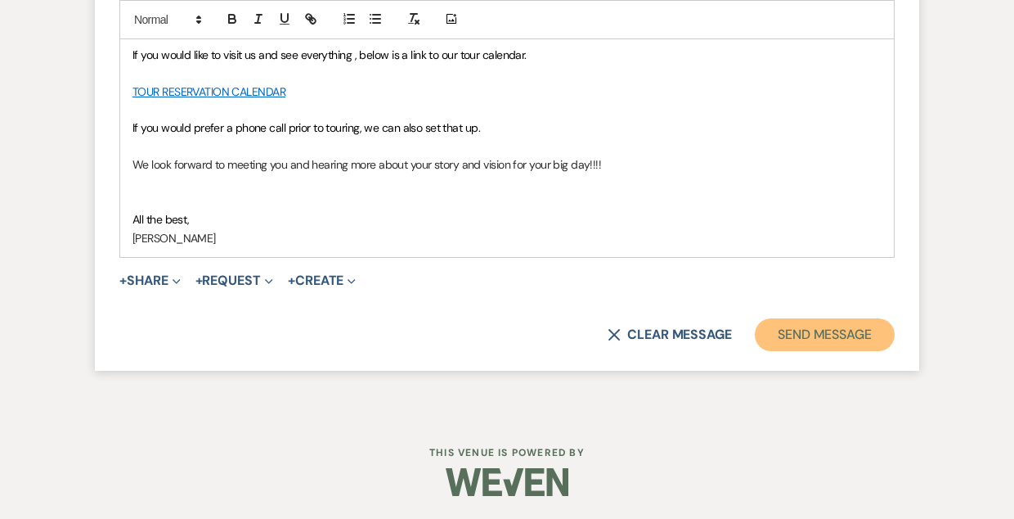
click at [789, 328] on button "Send Message" at bounding box center [825, 334] width 140 height 33
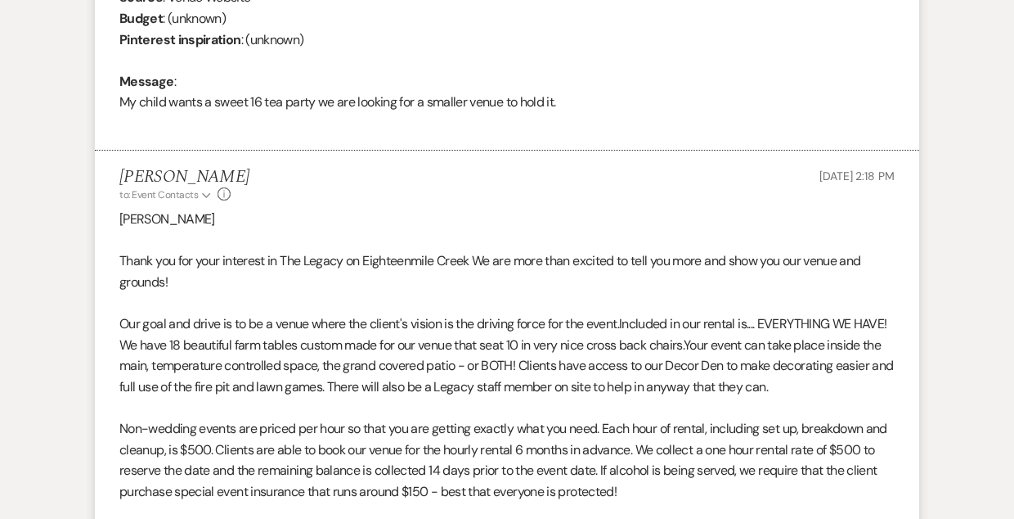
scroll to position [0, 0]
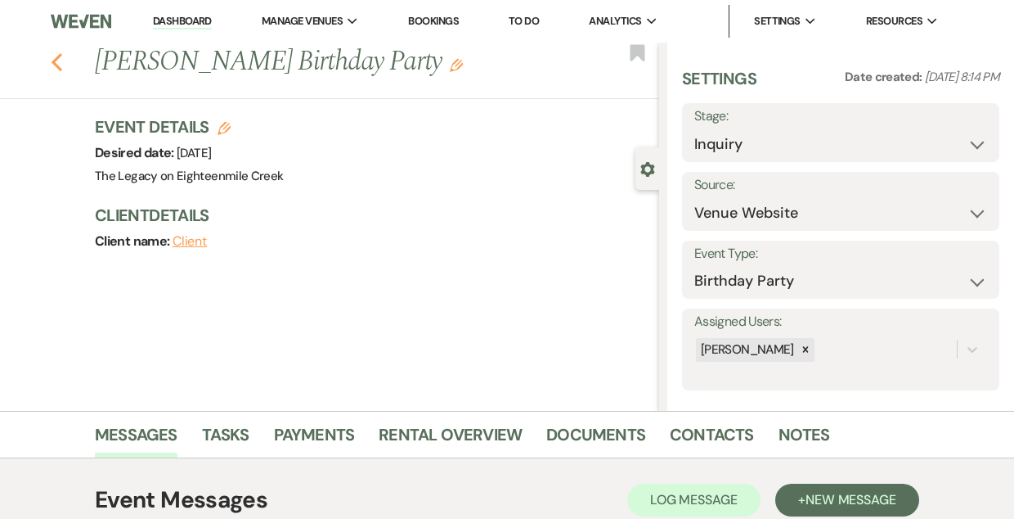
click at [61, 63] on icon "Previous" at bounding box center [57, 62] width 12 height 20
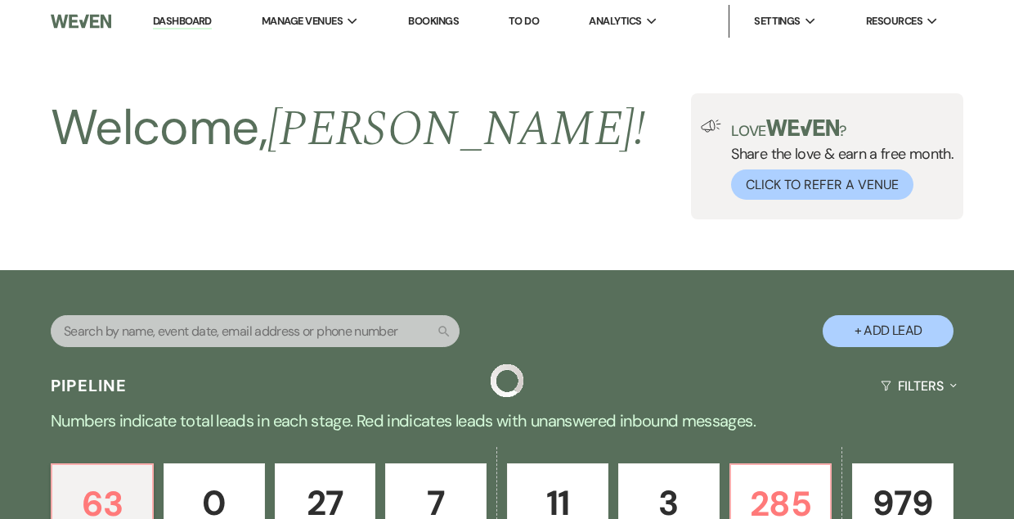
scroll to position [927, 0]
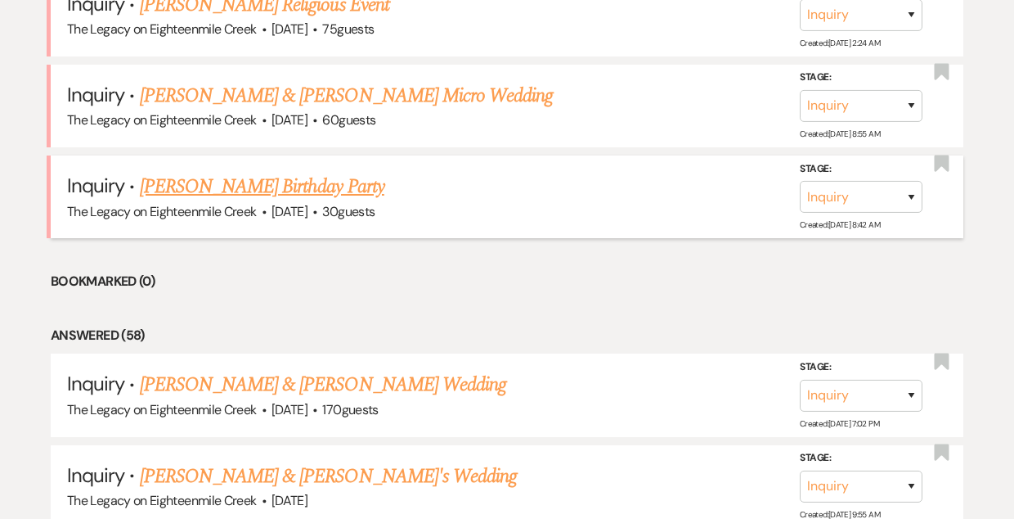
click at [239, 182] on link "[PERSON_NAME] Birthday Party" at bounding box center [262, 186] width 245 height 29
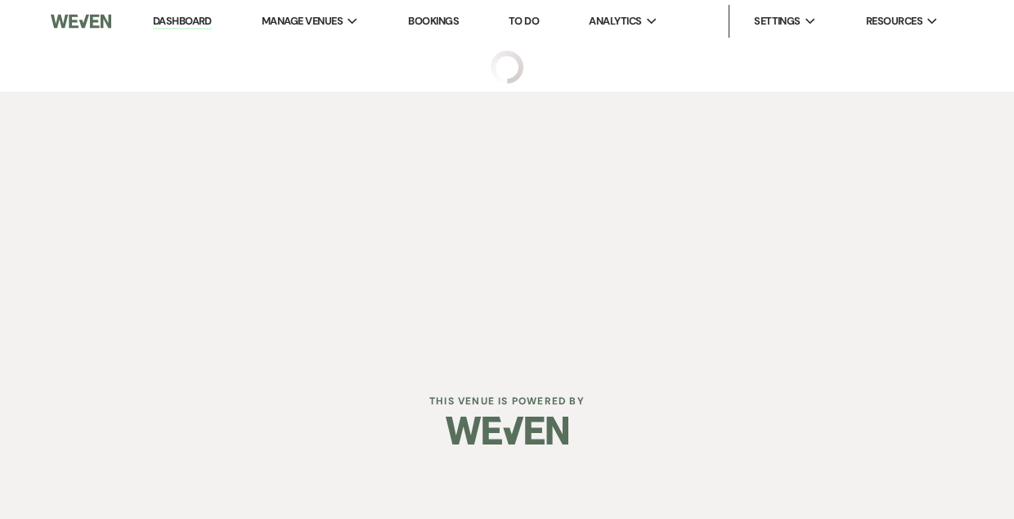
select select "5"
select select "4"
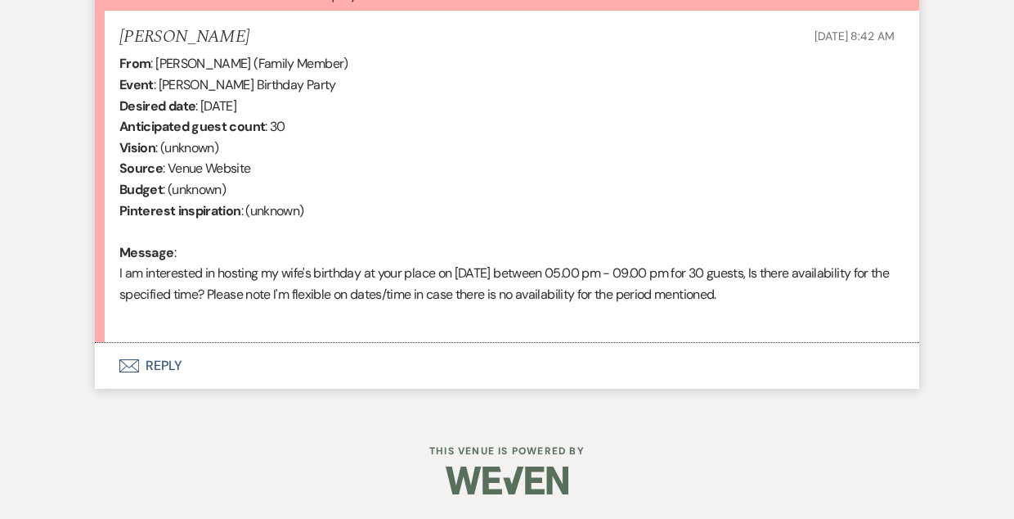
scroll to position [628, 0]
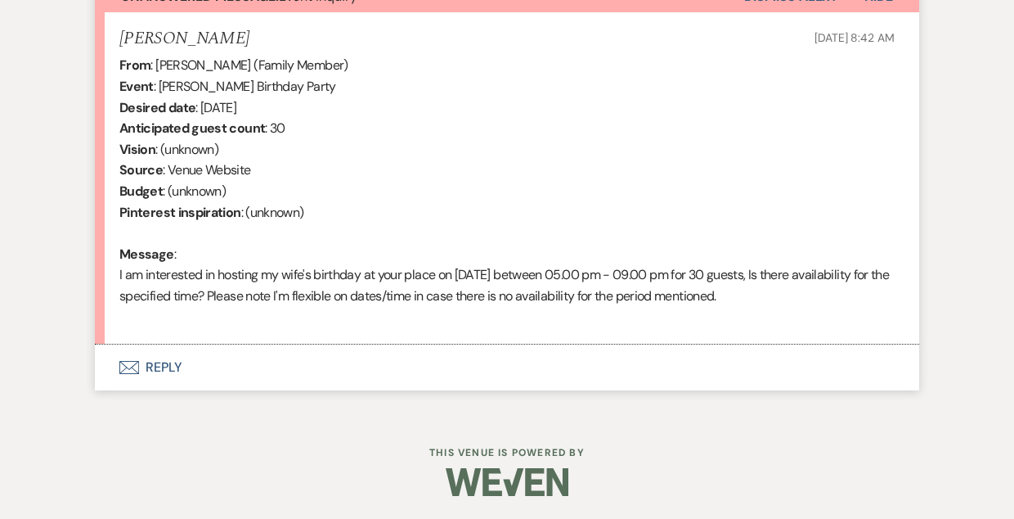
click at [151, 367] on button "Envelope Reply" at bounding box center [507, 367] width 825 height 46
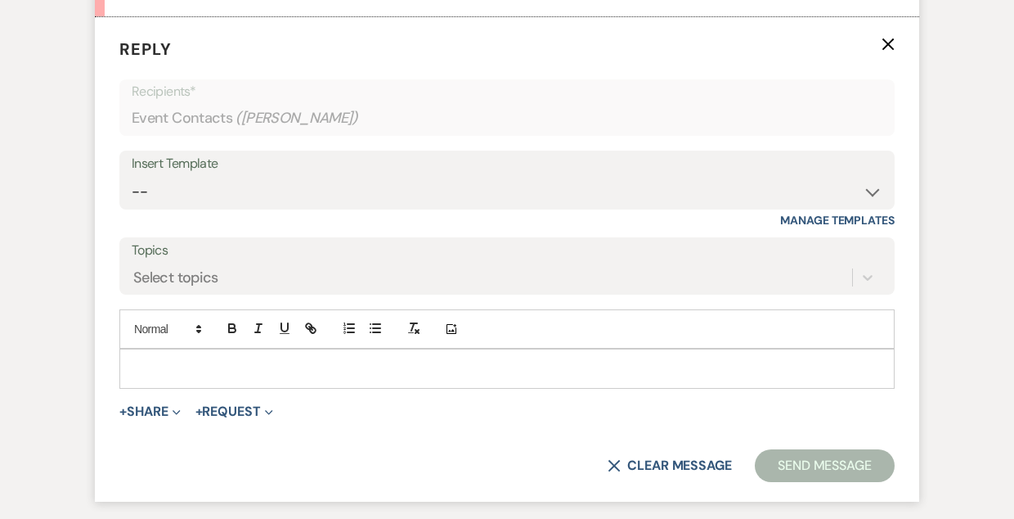
scroll to position [955, 0]
click at [305, 371] on p at bounding box center [507, 368] width 749 height 18
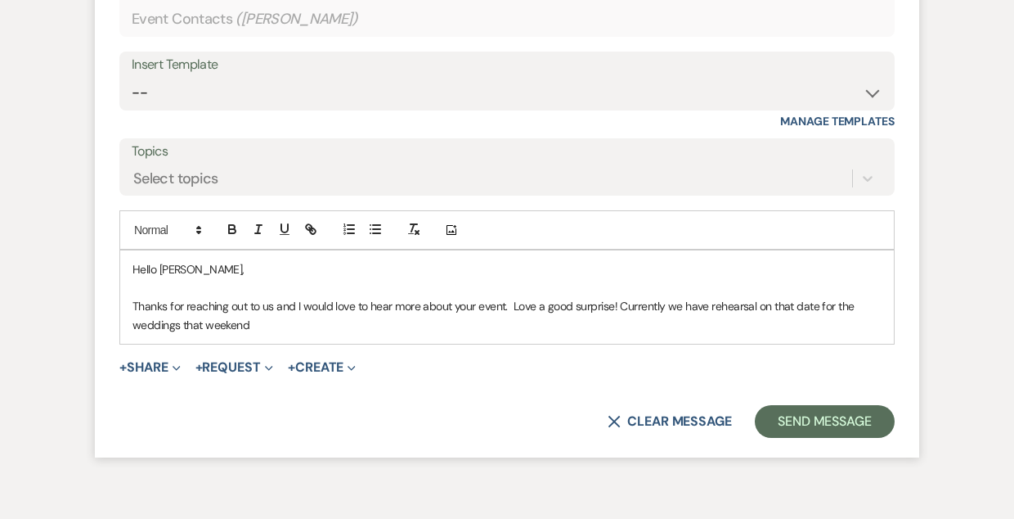
scroll to position [1052, 0]
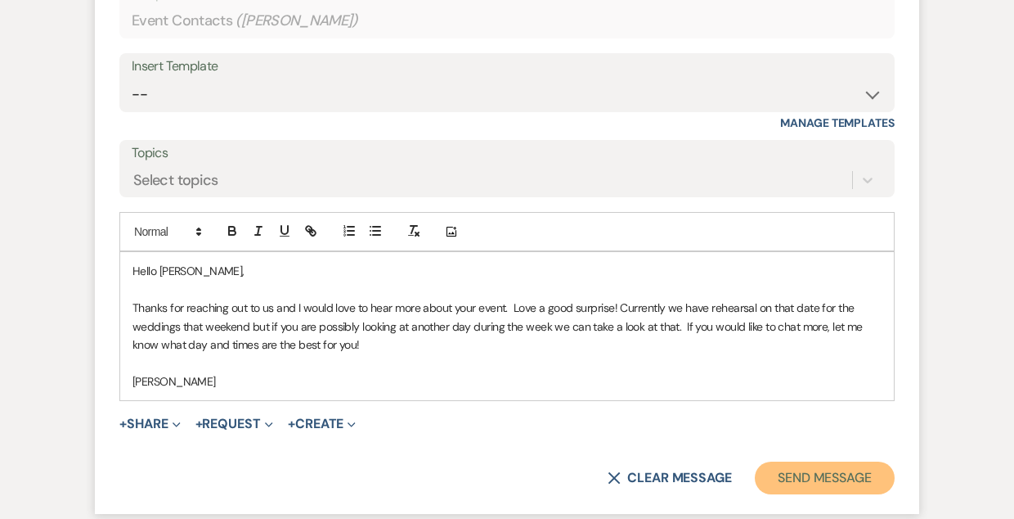
click at [818, 479] on button "Send Message" at bounding box center [825, 477] width 140 height 33
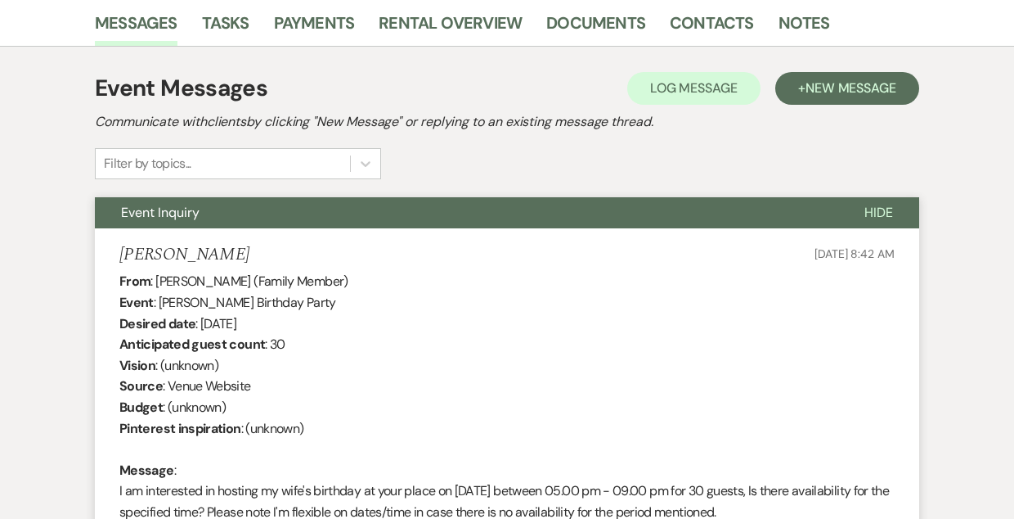
scroll to position [0, 0]
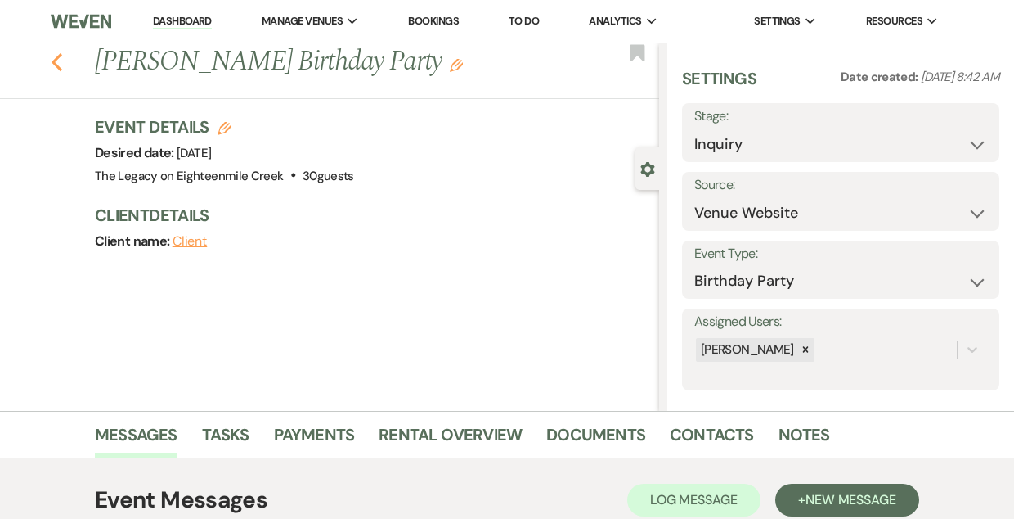
click at [55, 62] on use "button" at bounding box center [57, 62] width 11 height 18
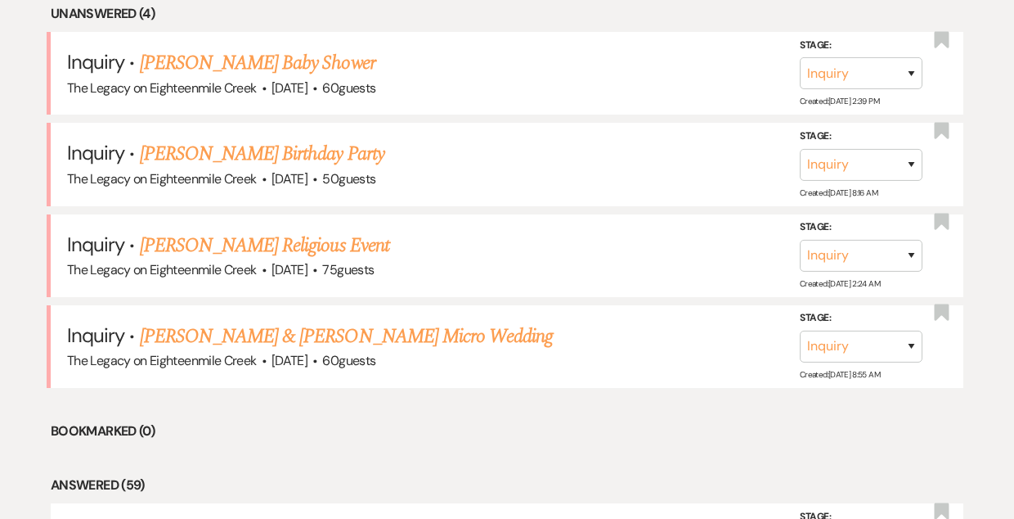
scroll to position [683, 0]
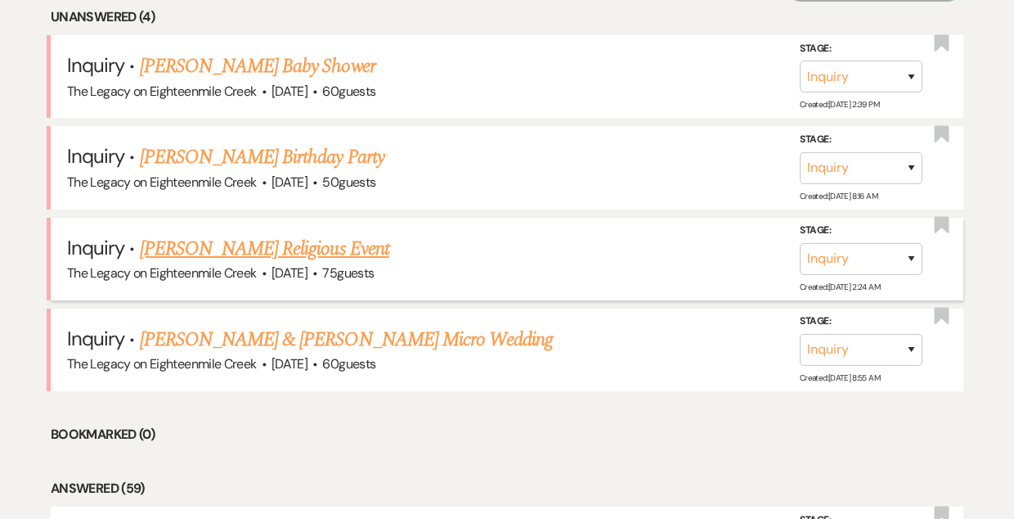
click at [246, 241] on link "[PERSON_NAME] Religious Event" at bounding box center [265, 248] width 250 height 29
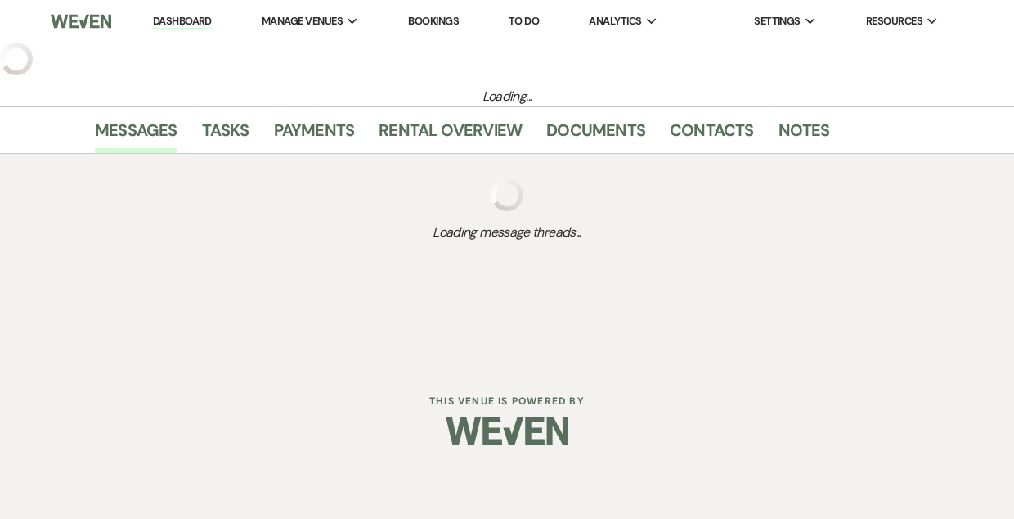
select select "5"
select select "12"
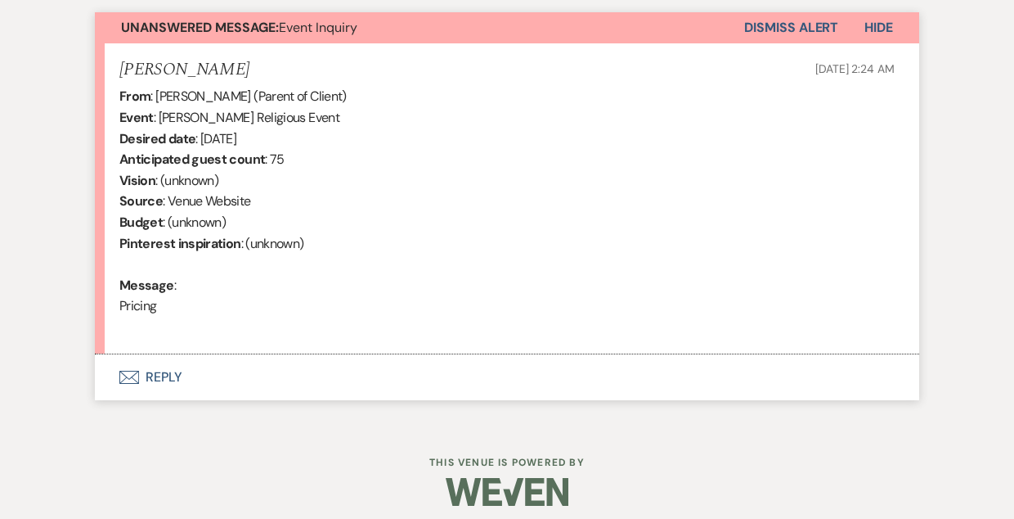
scroll to position [608, 0]
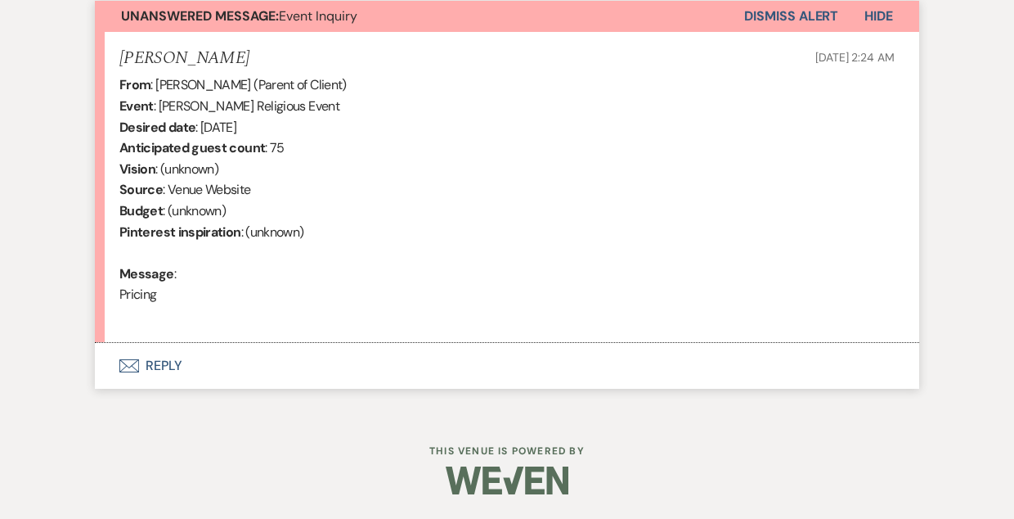
click at [167, 367] on button "Envelope Reply" at bounding box center [507, 366] width 825 height 46
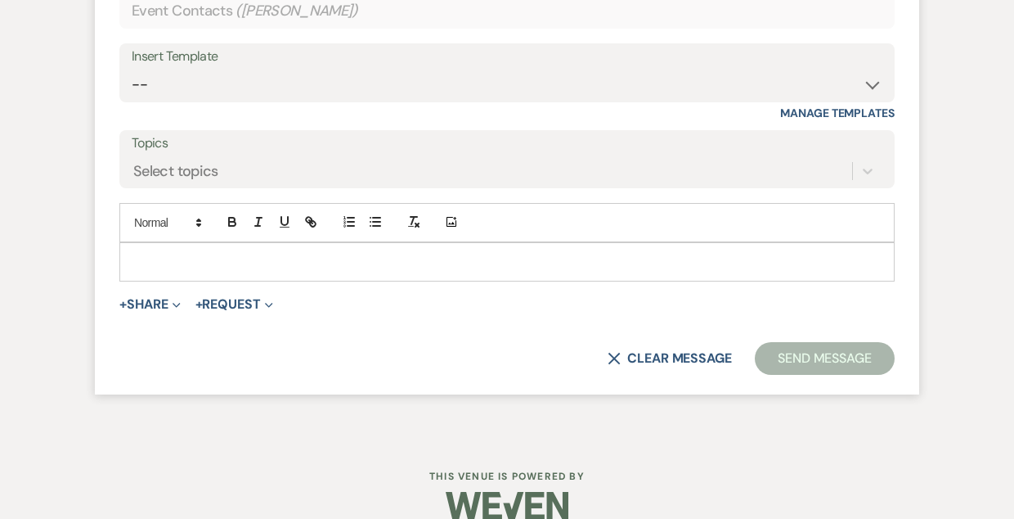
scroll to position [1040, 0]
click at [357, 88] on select "-- Inquiry Follow Up- Just checking in :) Tour Date/Time Confirmation Proposal …" at bounding box center [507, 86] width 751 height 32
select select "1878"
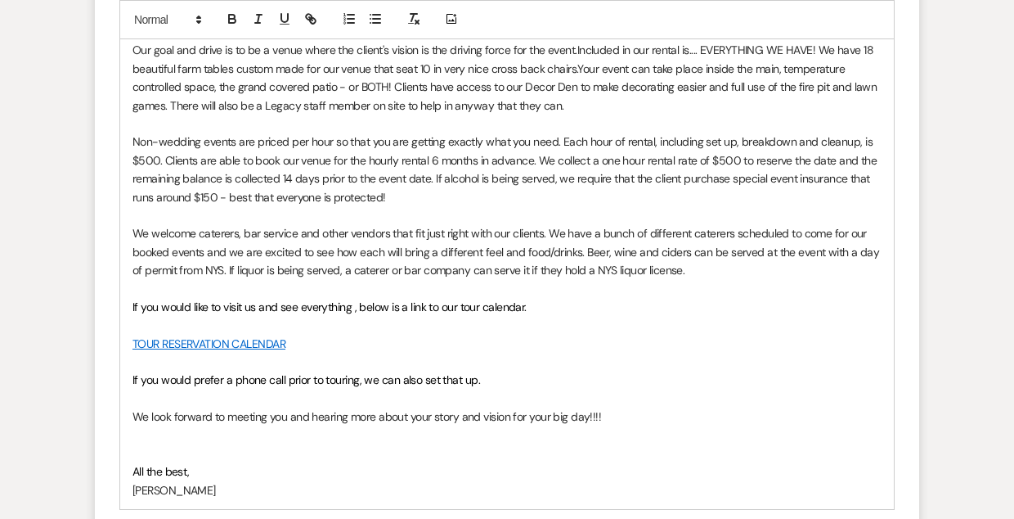
scroll to position [1500, 0]
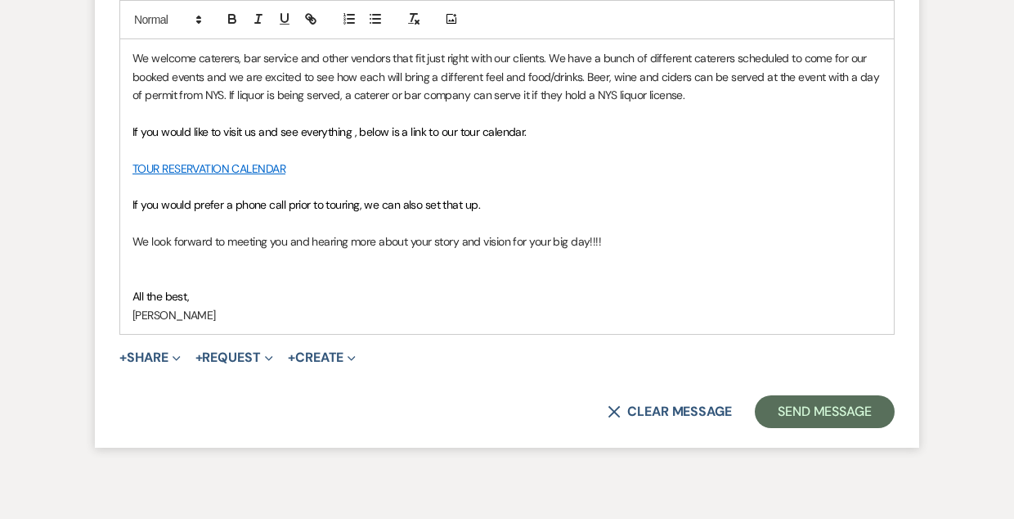
click at [794, 407] on button "Send Message" at bounding box center [825, 411] width 140 height 33
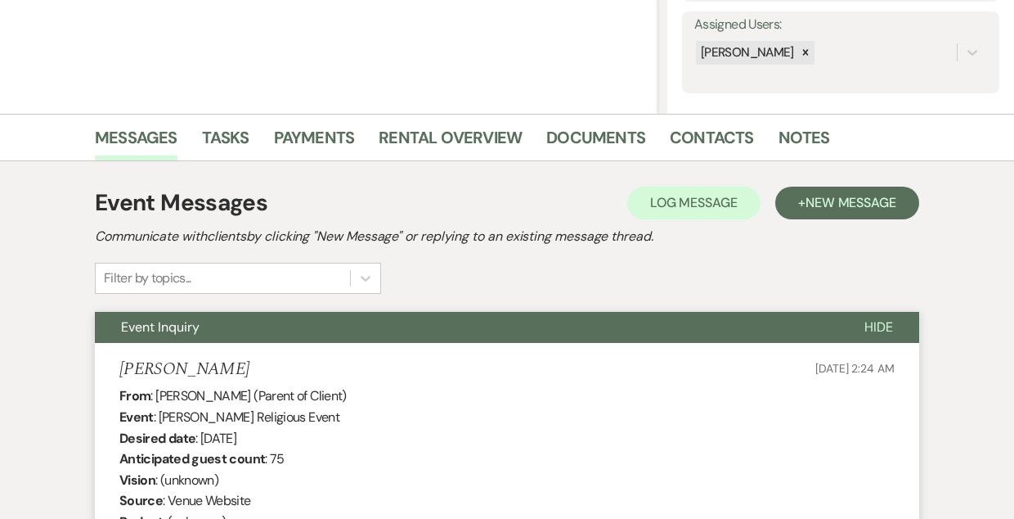
scroll to position [0, 0]
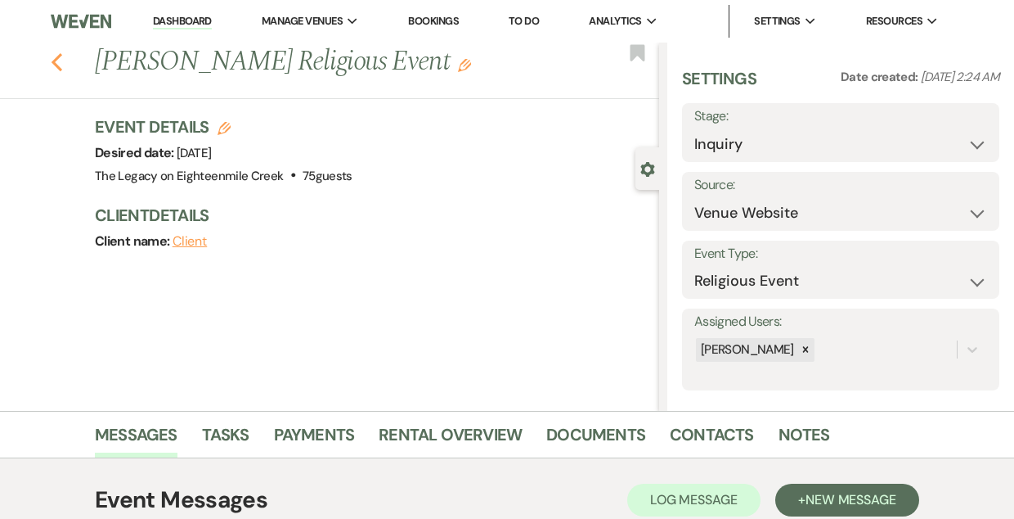
click at [56, 56] on use "button" at bounding box center [57, 62] width 11 height 18
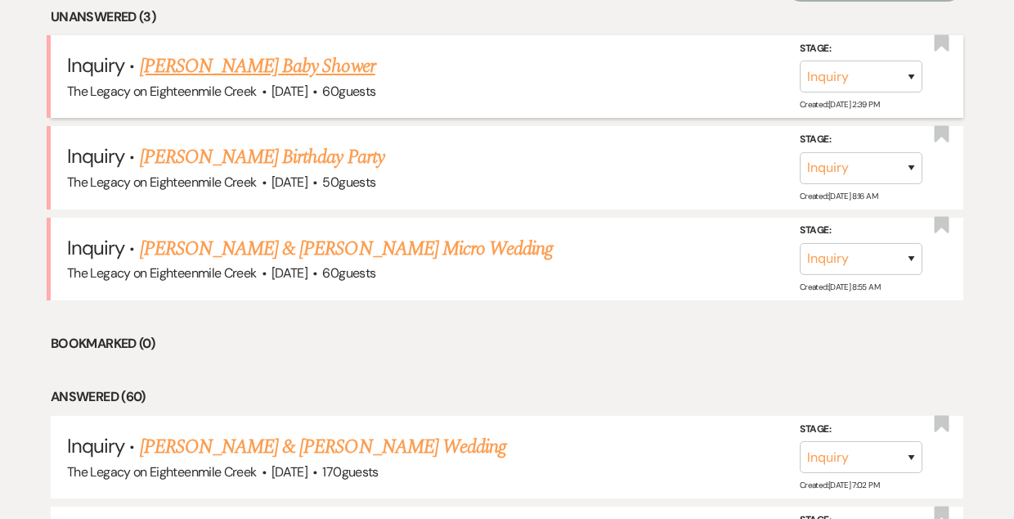
click at [233, 70] on link "[PERSON_NAME] Baby Shower" at bounding box center [258, 66] width 236 height 29
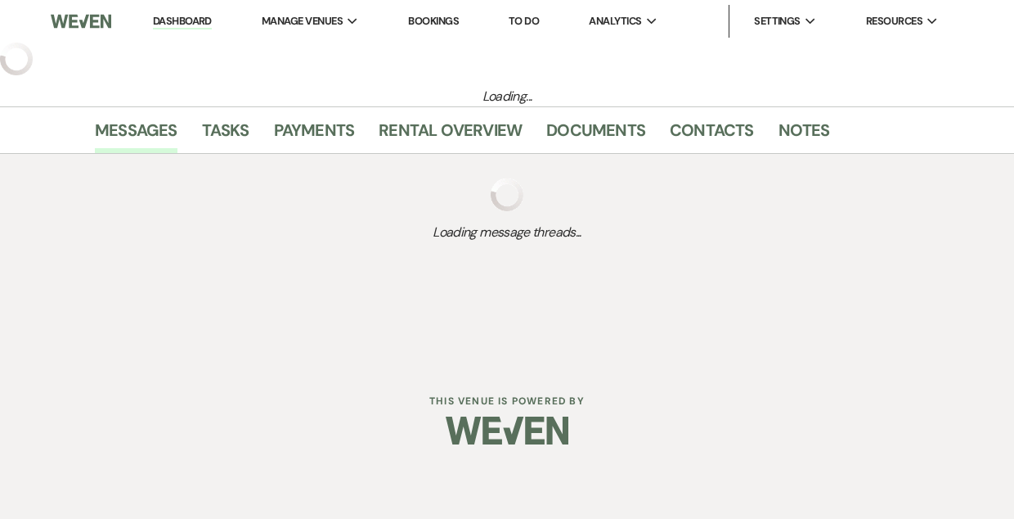
select select "5"
select select "3"
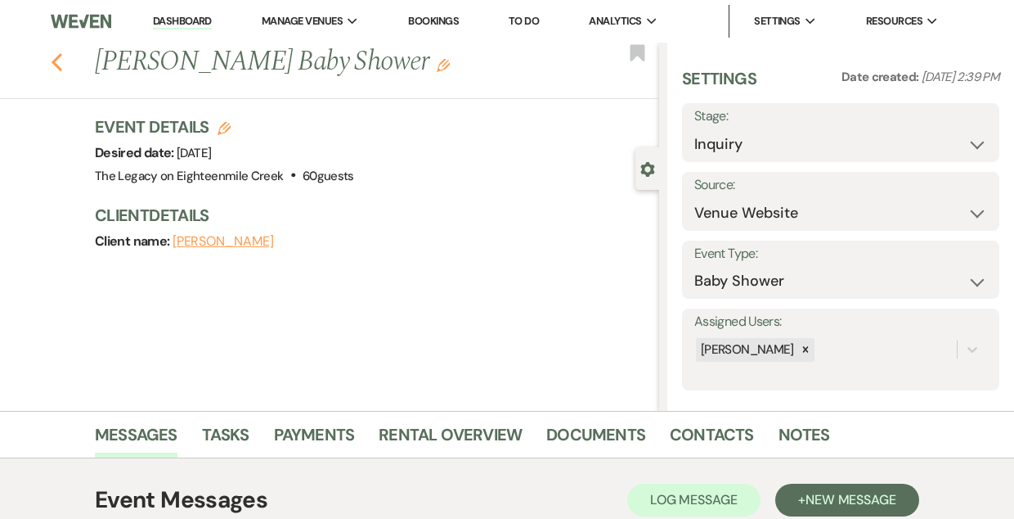
click at [57, 61] on icon "Previous" at bounding box center [57, 62] width 12 height 20
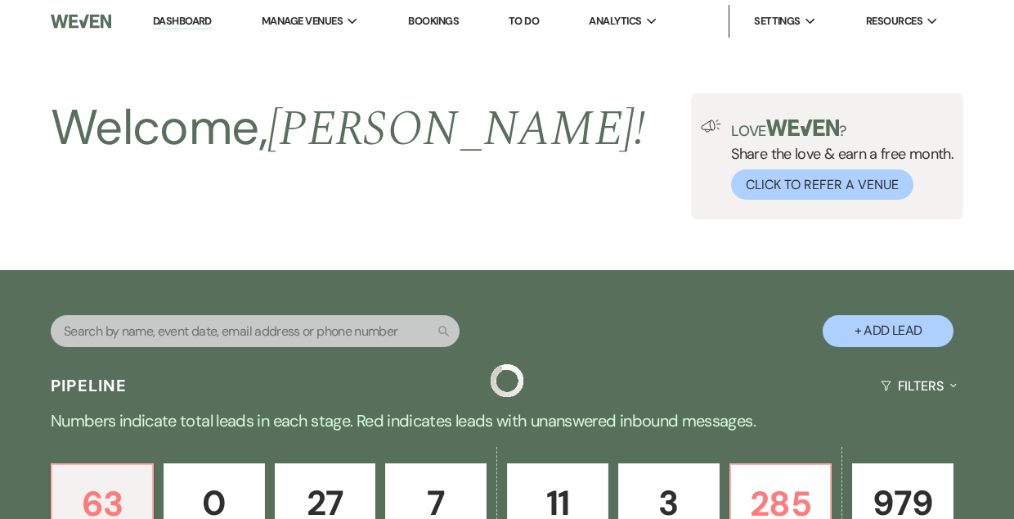
scroll to position [683, 0]
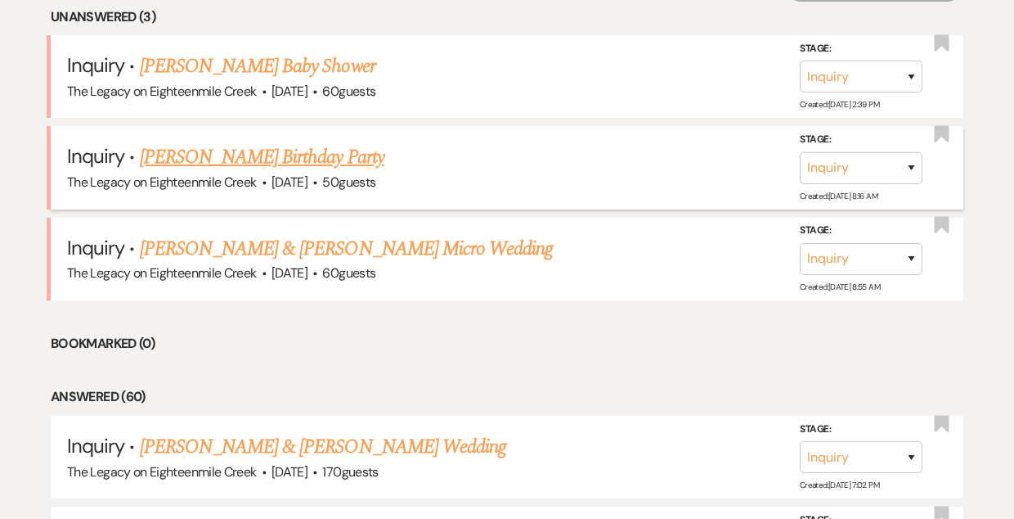
click at [232, 161] on link "[PERSON_NAME] Birthday Party" at bounding box center [262, 156] width 245 height 29
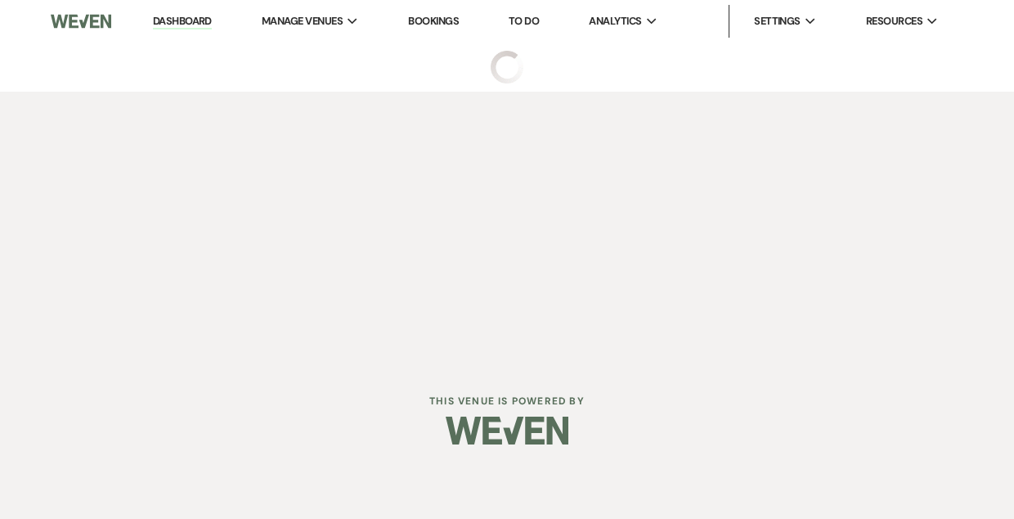
select select "5"
select select "4"
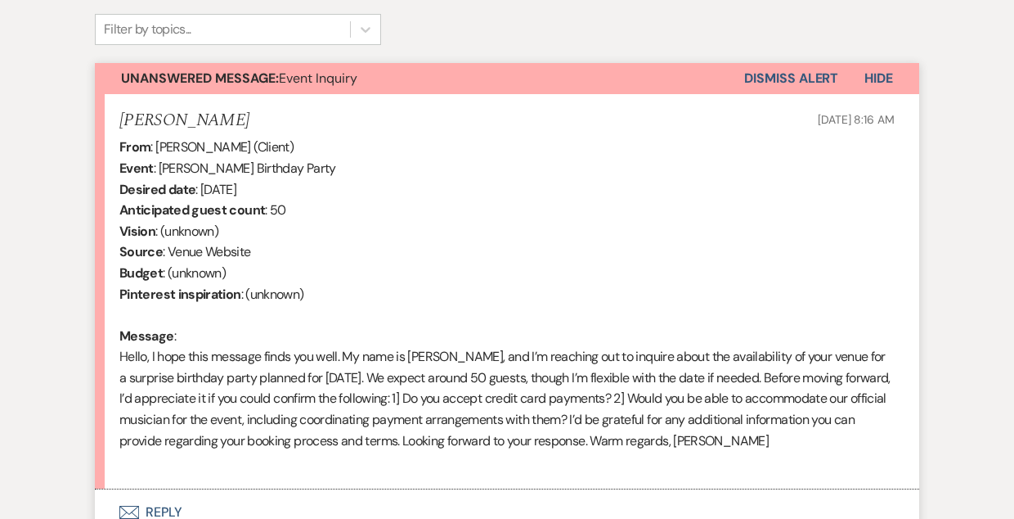
scroll to position [542, 0]
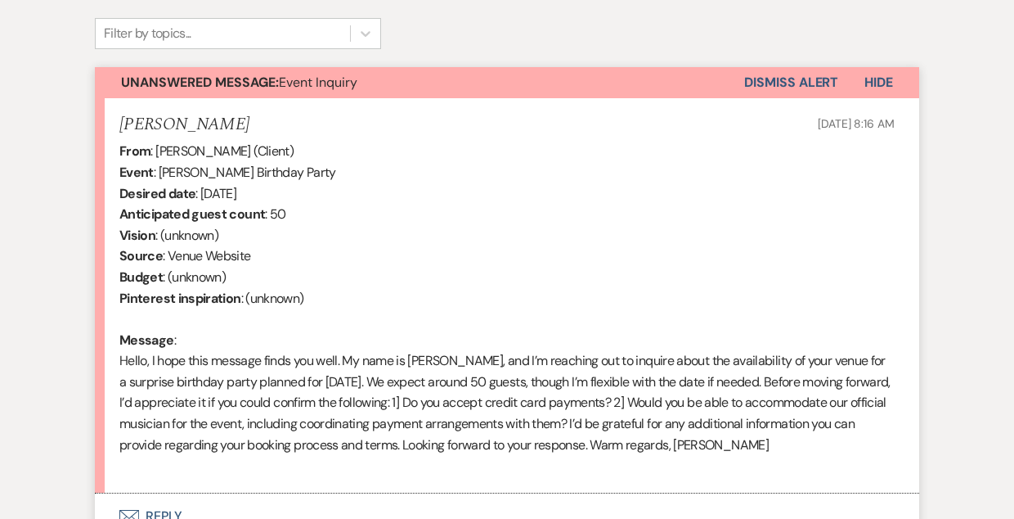
click at [773, 79] on button "Dismiss Alert" at bounding box center [792, 82] width 94 height 31
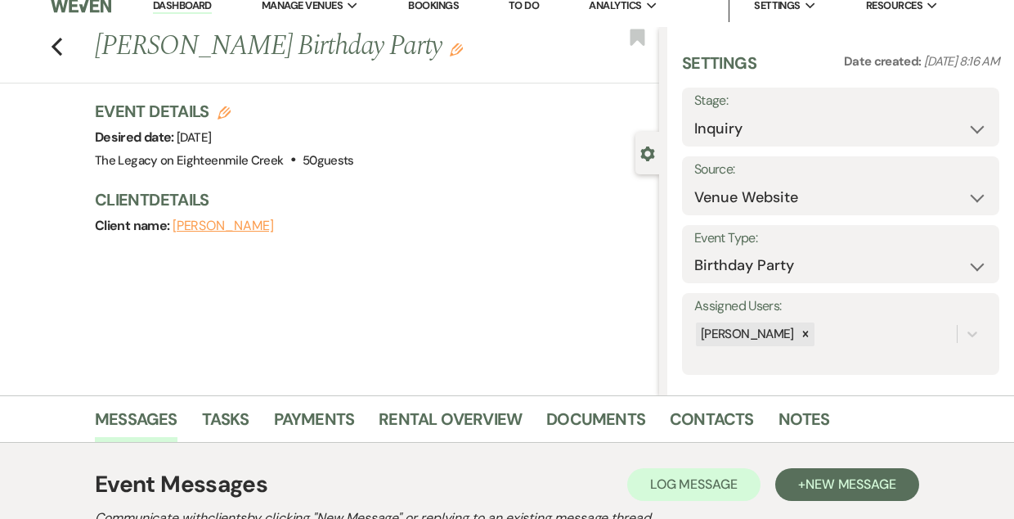
scroll to position [11, 0]
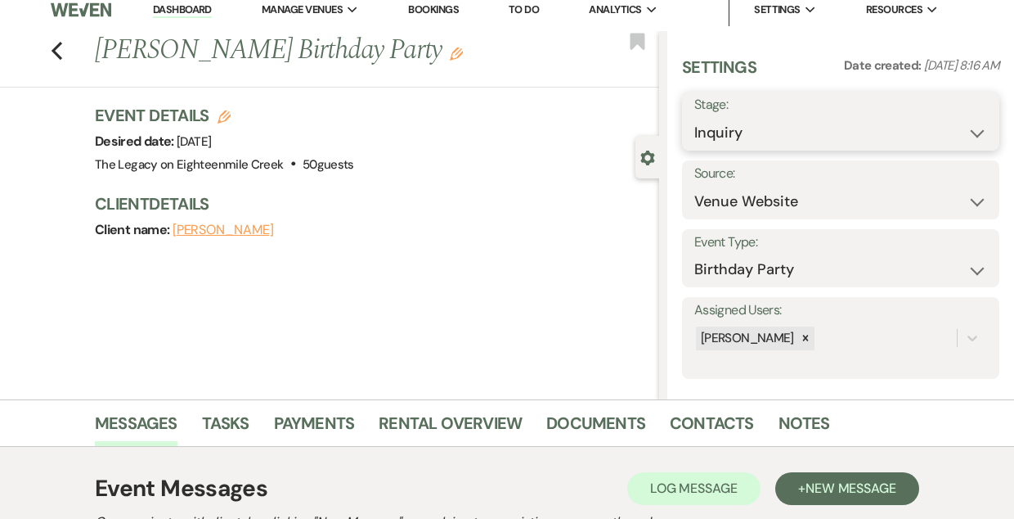
click at [747, 142] on select "Inquiry Follow Up Tour Requested Tour Confirmed Toured Proposal Sent Booked Lost" at bounding box center [841, 133] width 293 height 32
select select "8"
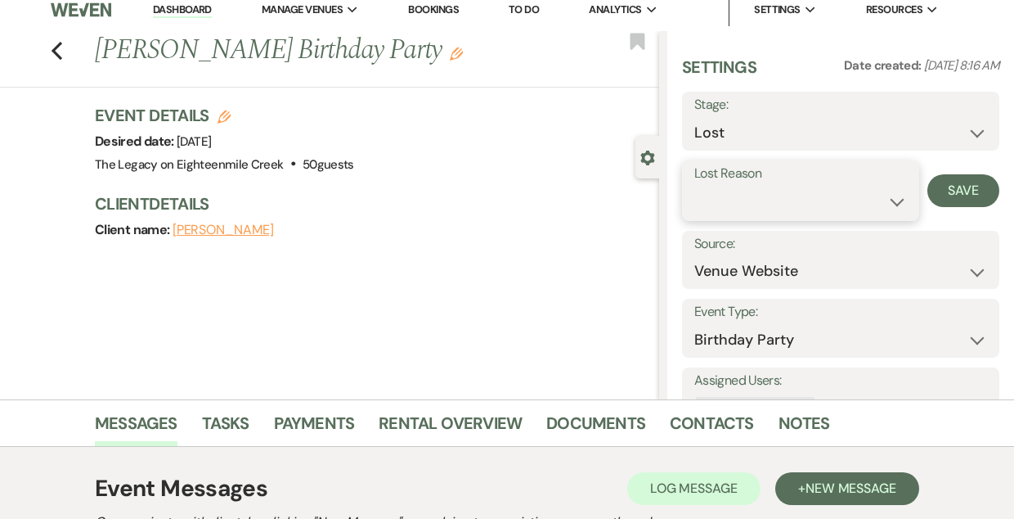
click at [736, 207] on select "Booked Elsewhere Budget Date Unavailable No Response Not a Good Match Capacity …" at bounding box center [801, 202] width 213 height 32
select select "3"
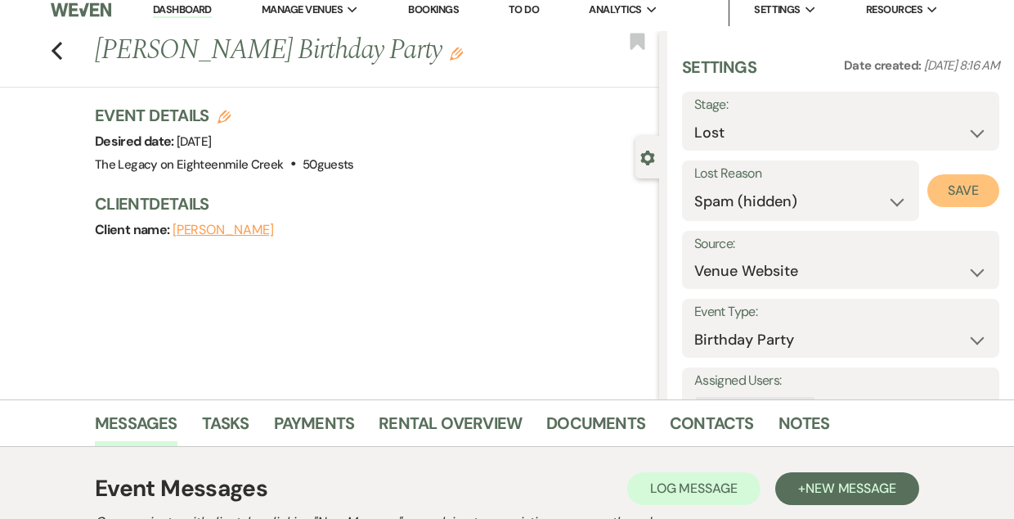
click at [960, 187] on button "Save" at bounding box center [964, 190] width 72 height 33
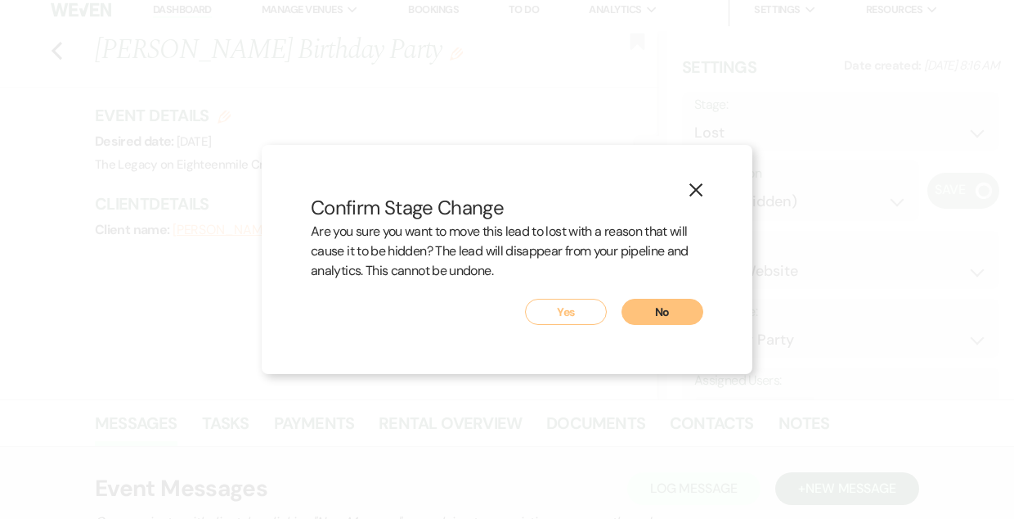
click at [578, 316] on button "Yes" at bounding box center [566, 312] width 82 height 26
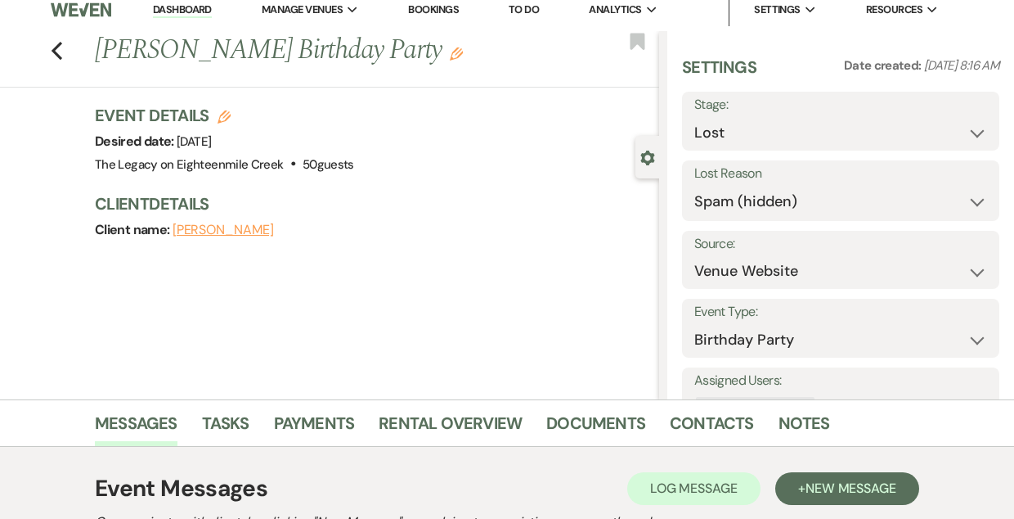
click at [48, 42] on div "Previous Ray Wright's Birthday Party Edit Bookmark" at bounding box center [326, 59] width 668 height 56
click at [60, 51] on icon "Previous" at bounding box center [57, 51] width 12 height 20
select select "8"
select select "3"
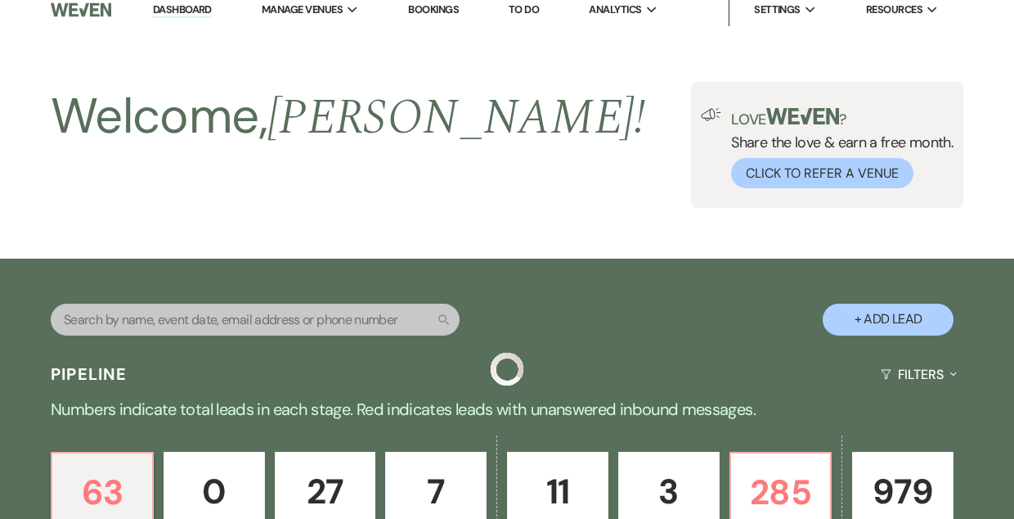
scroll to position [683, 0]
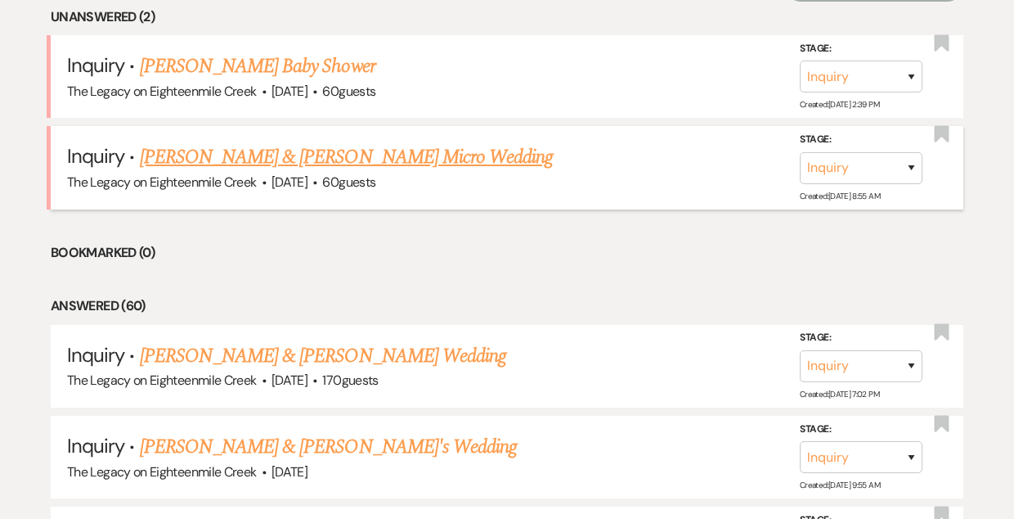
click at [344, 152] on link "[PERSON_NAME] & [PERSON_NAME] Micro Wedding" at bounding box center [347, 156] width 414 height 29
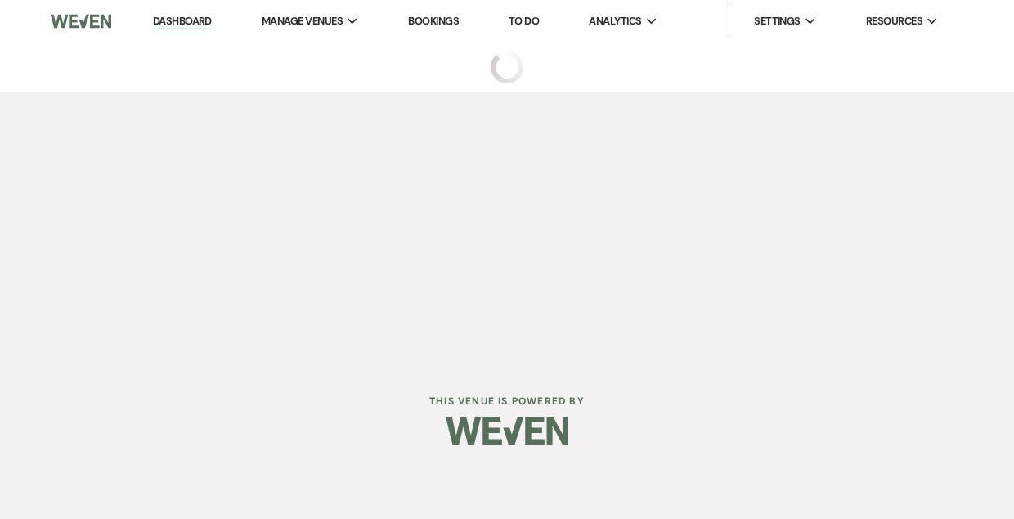
select select "5"
select select "16"
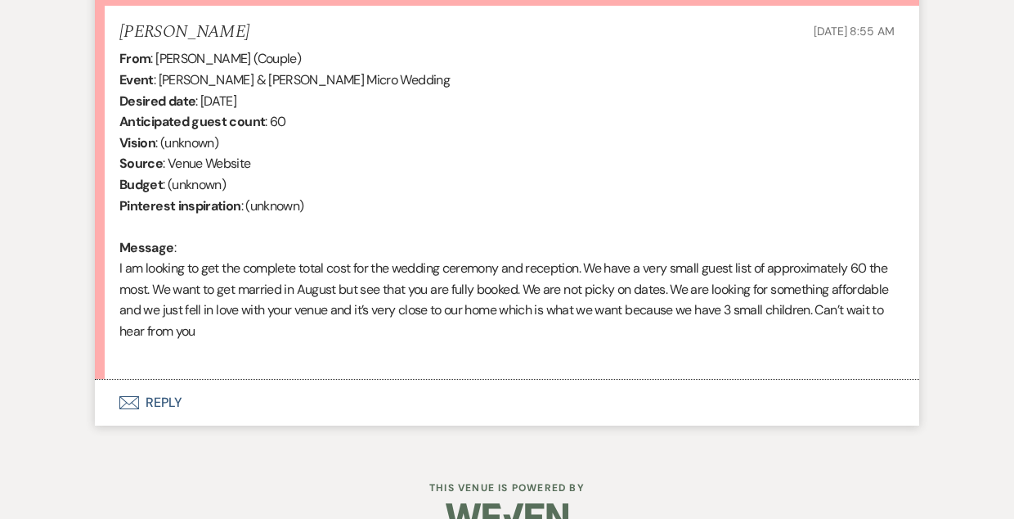
scroll to position [636, 0]
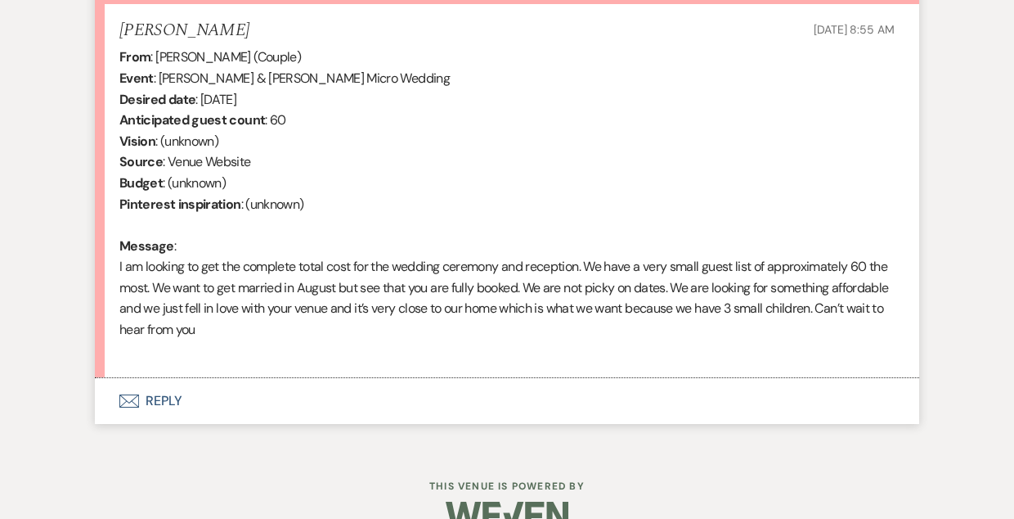
click at [160, 403] on button "Envelope Reply" at bounding box center [507, 401] width 825 height 46
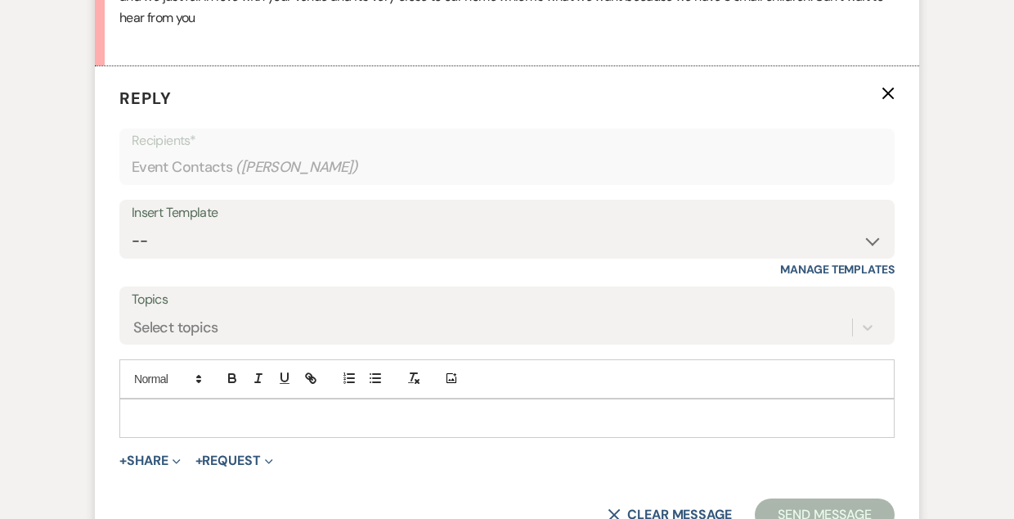
scroll to position [949, 0]
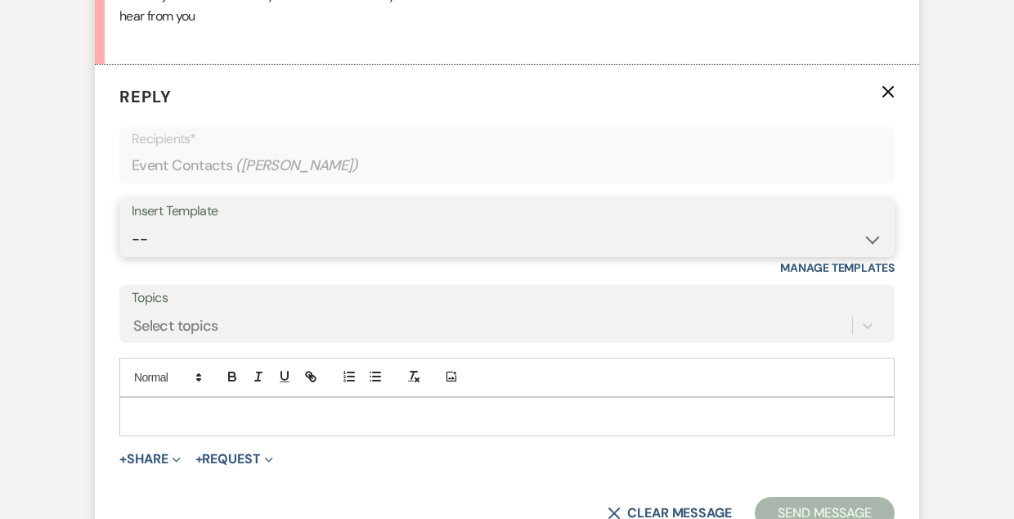
click at [356, 235] on select "-- Inquiry Follow Up- Just checking in :) Tour Date/Time Confirmation Proposal …" at bounding box center [507, 239] width 751 height 32
select select "1786"
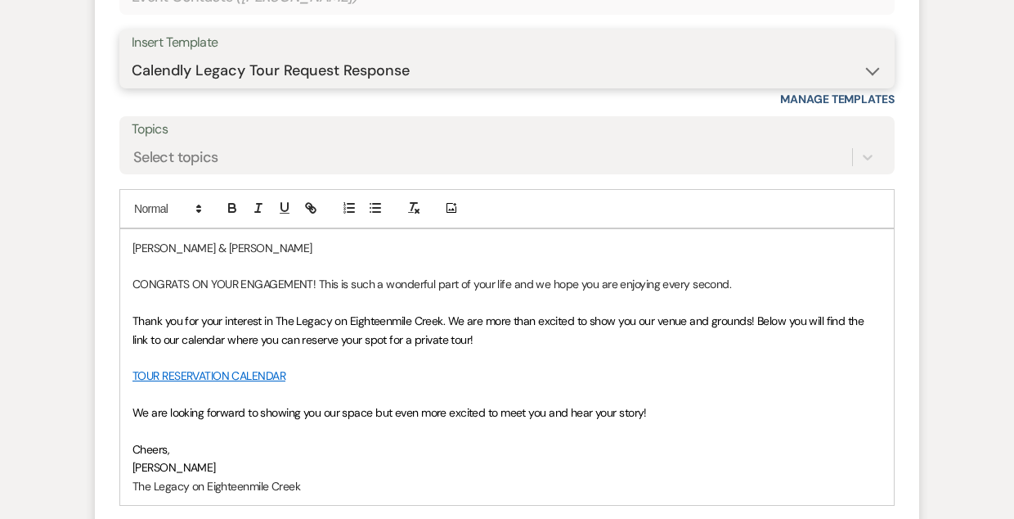
scroll to position [1120, 0]
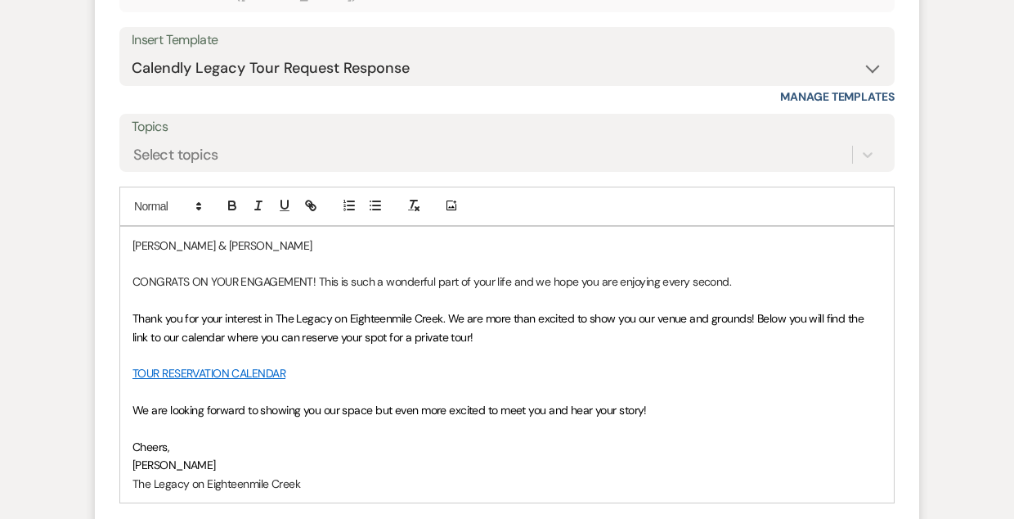
click at [744, 281] on p "CONGRATS ON YOUR ENGAGEMENT! This is such a wonderful part of your life and we …" at bounding box center [507, 281] width 749 height 18
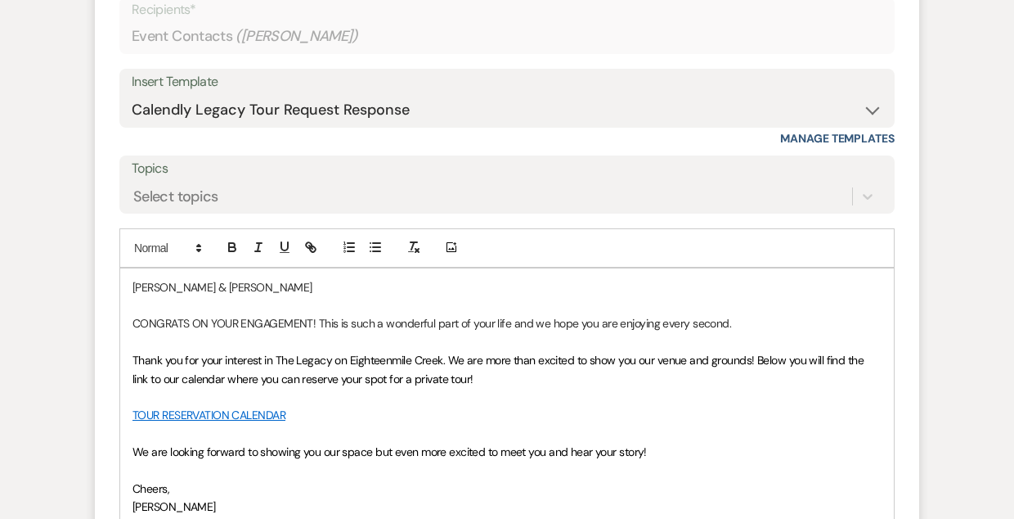
scroll to position [1081, 0]
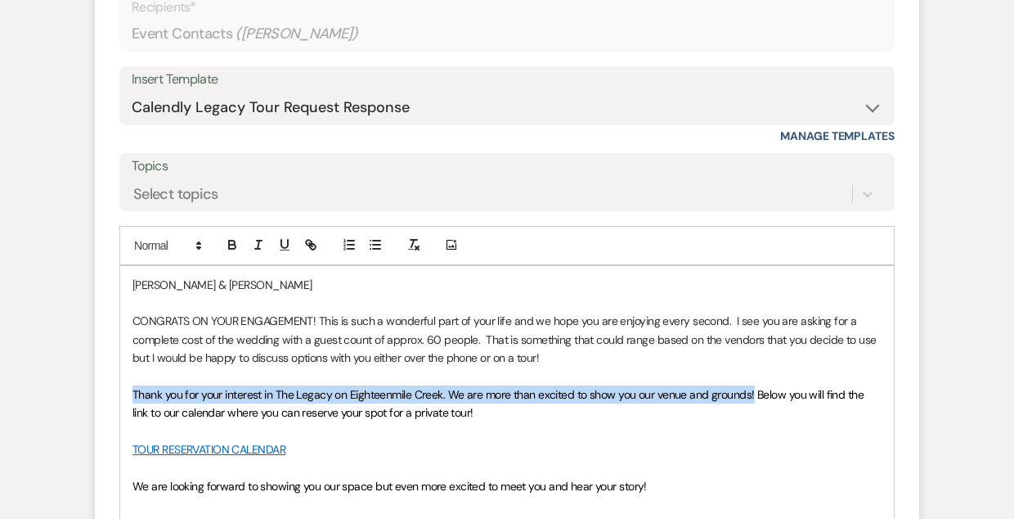
drag, startPoint x: 753, startPoint y: 394, endPoint x: 105, endPoint y: 392, distance: 648.0
click at [105, 393] on form "Reply X Draft saved! Recipients* Event Contacts ( Alexandra Vanburen ) Insert T…" at bounding box center [507, 312] width 825 height 759
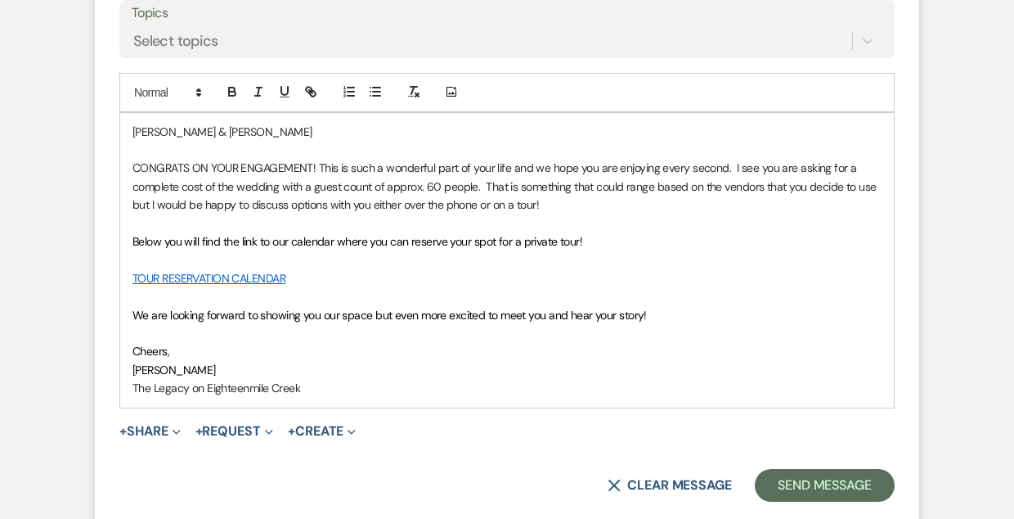
scroll to position [1303, 0]
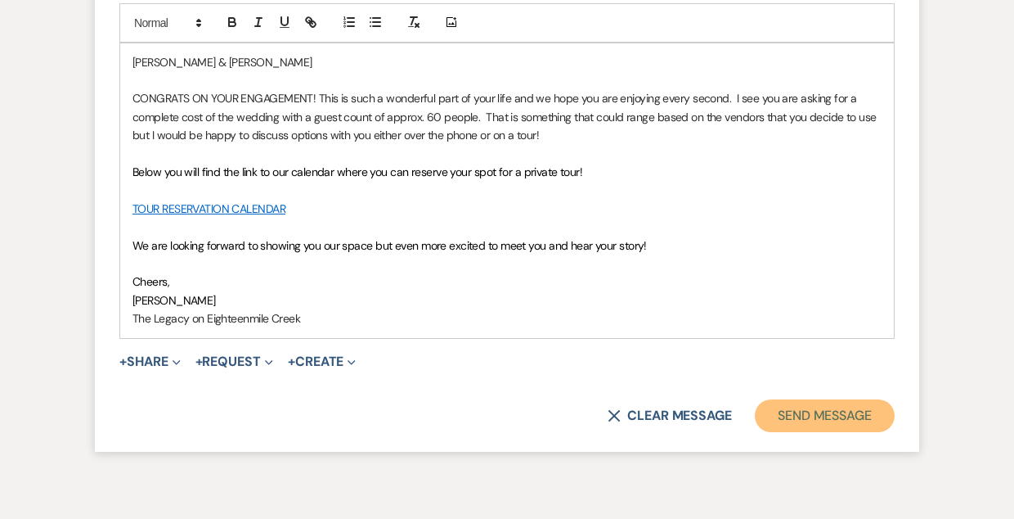
click at [843, 411] on button "Send Message" at bounding box center [825, 415] width 140 height 33
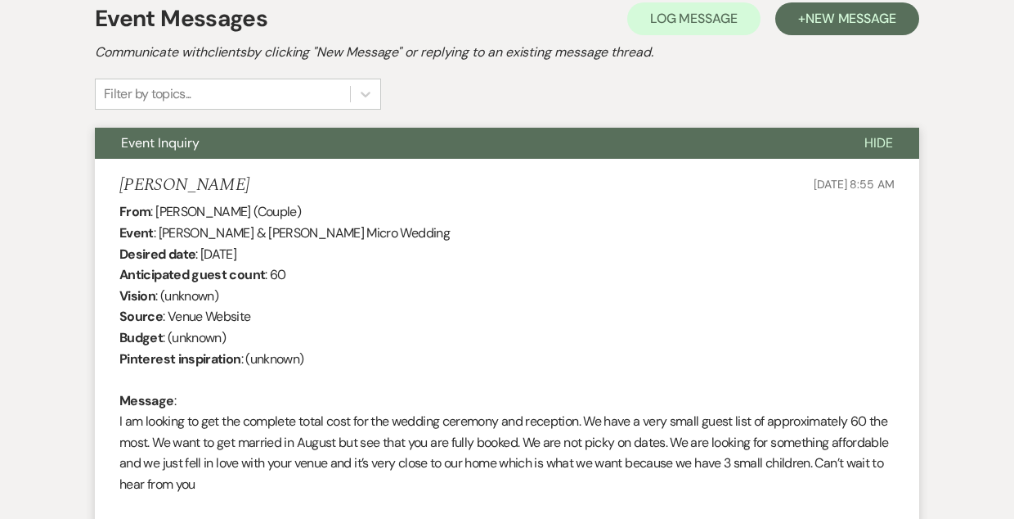
scroll to position [0, 0]
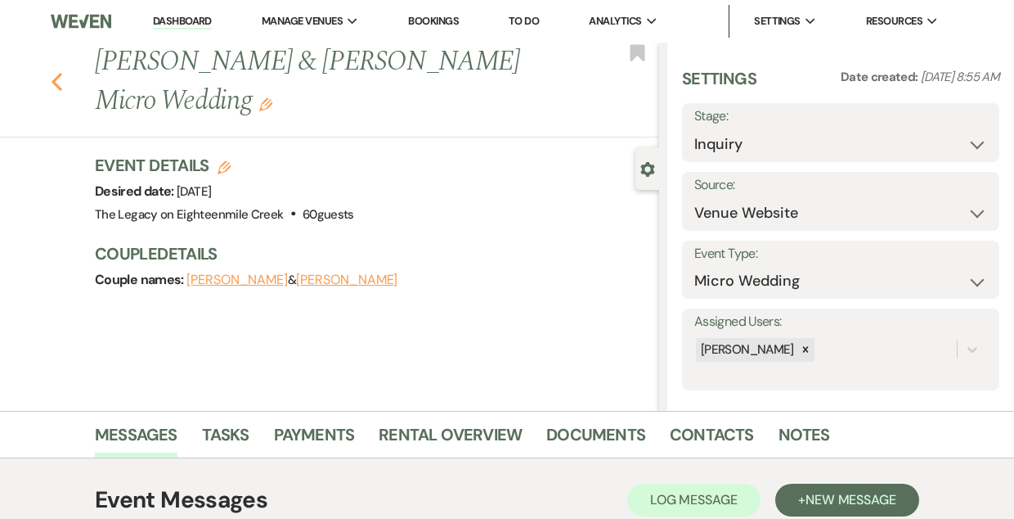
click at [59, 76] on use "button" at bounding box center [57, 82] width 11 height 18
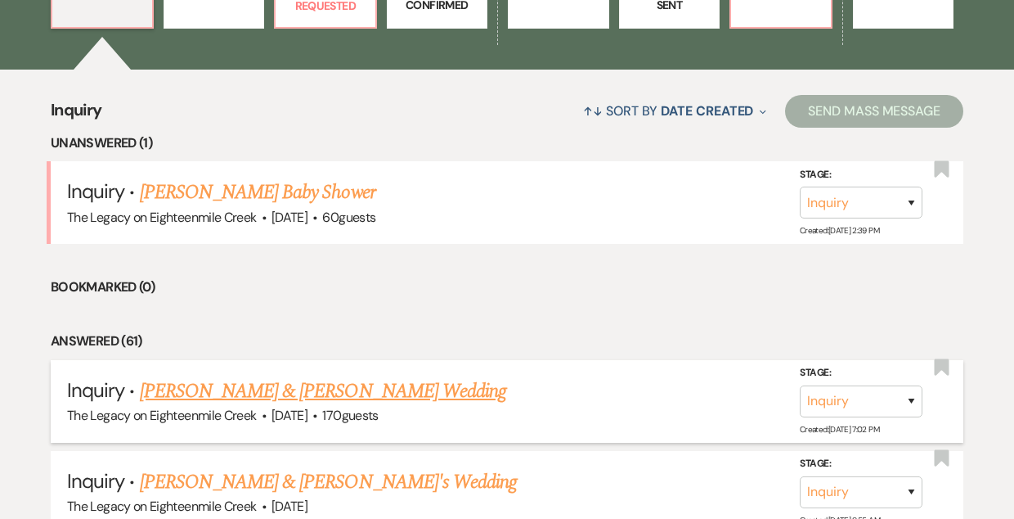
scroll to position [558, 0]
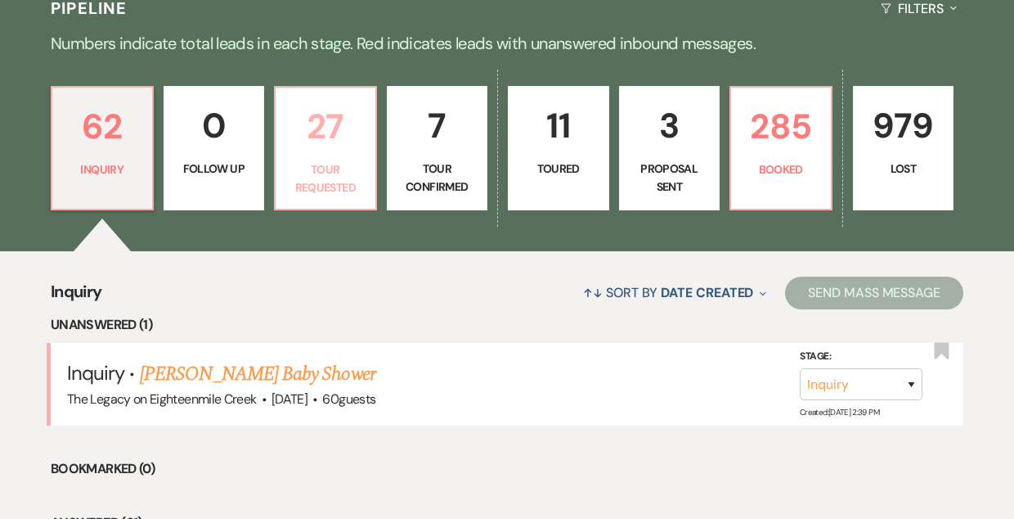
click at [327, 169] on p "Tour Requested" at bounding box center [326, 178] width 80 height 37
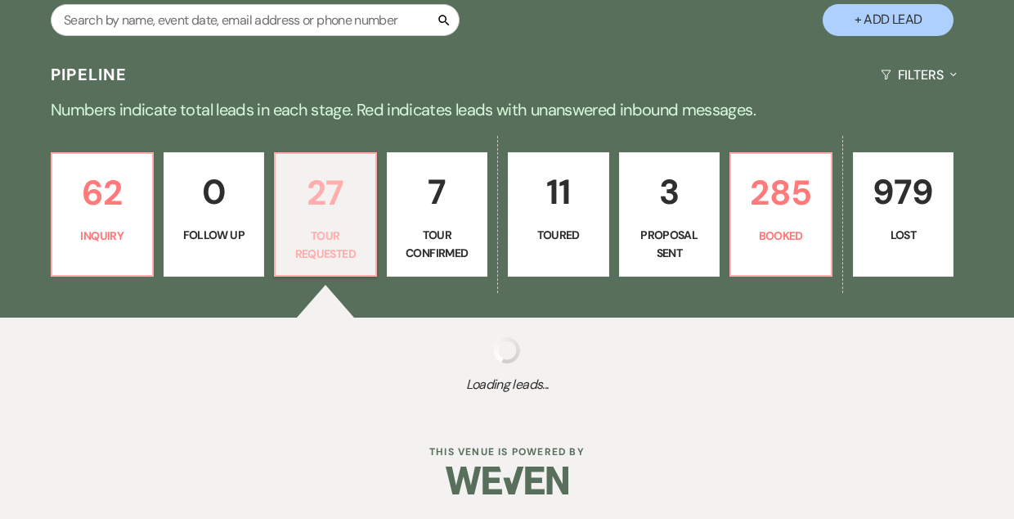
select select "2"
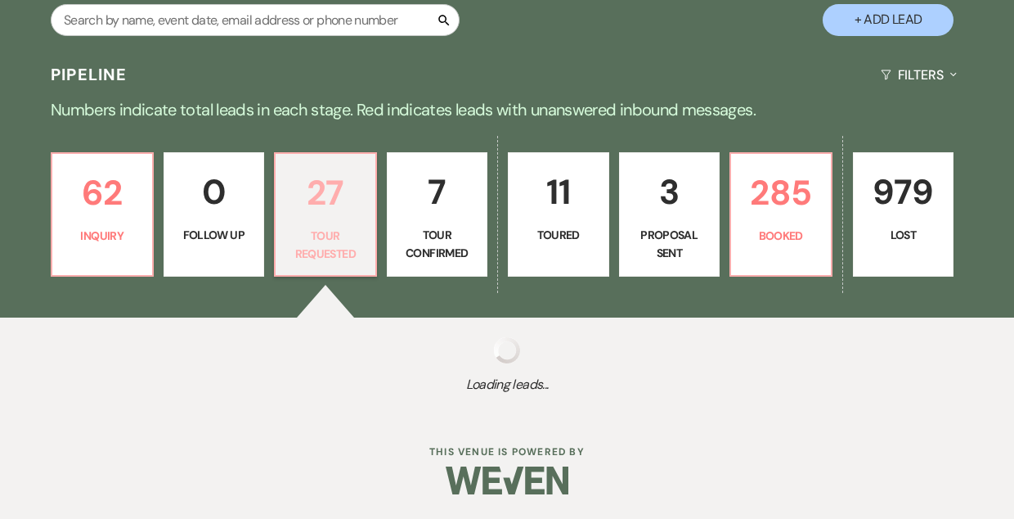
select select "2"
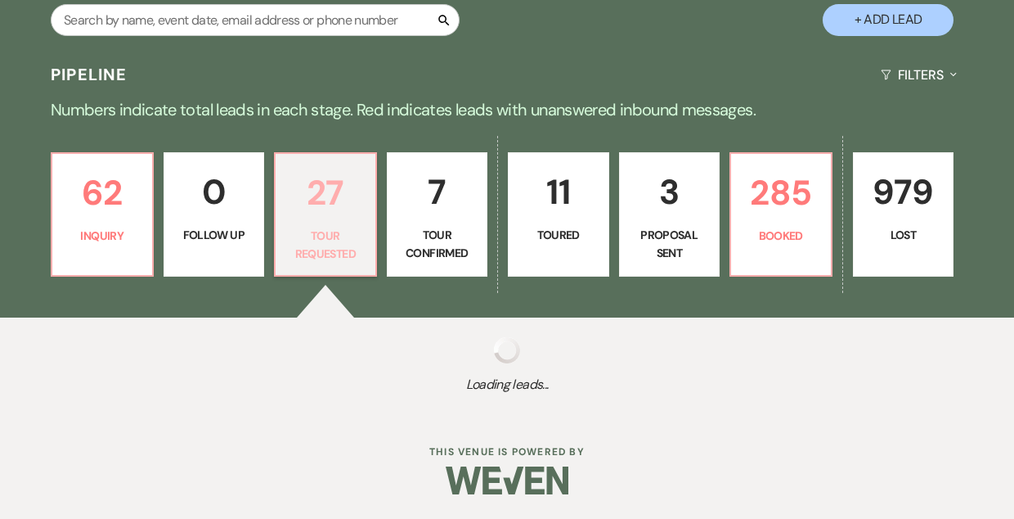
select select "2"
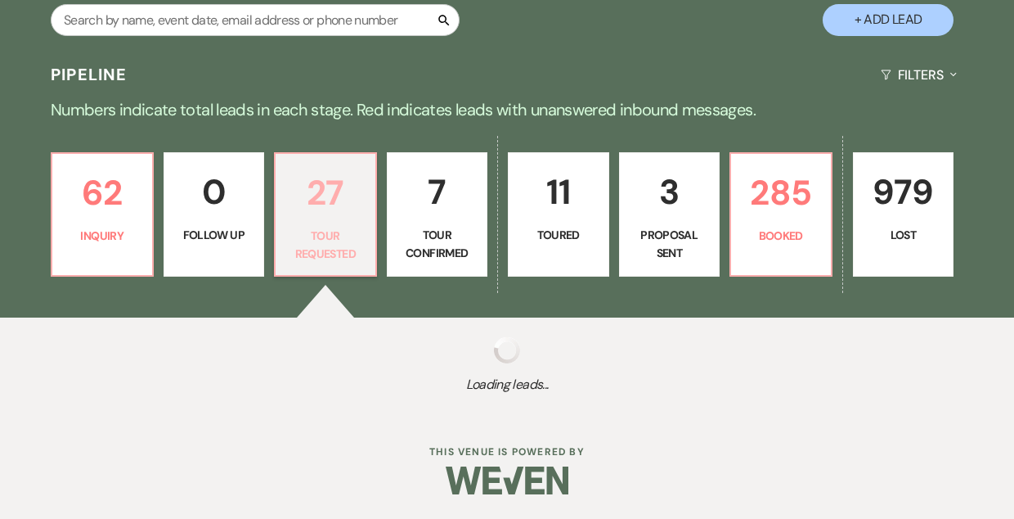
select select "2"
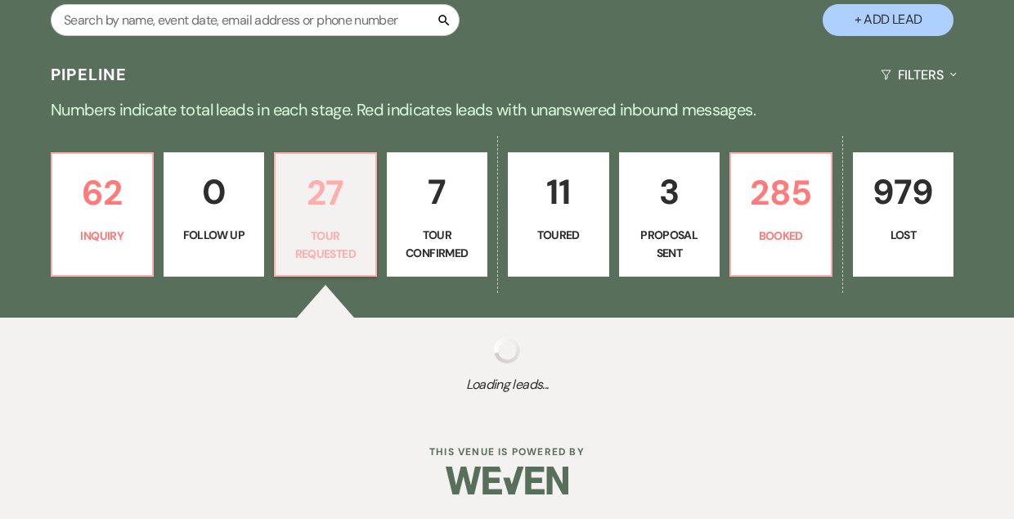
select select "2"
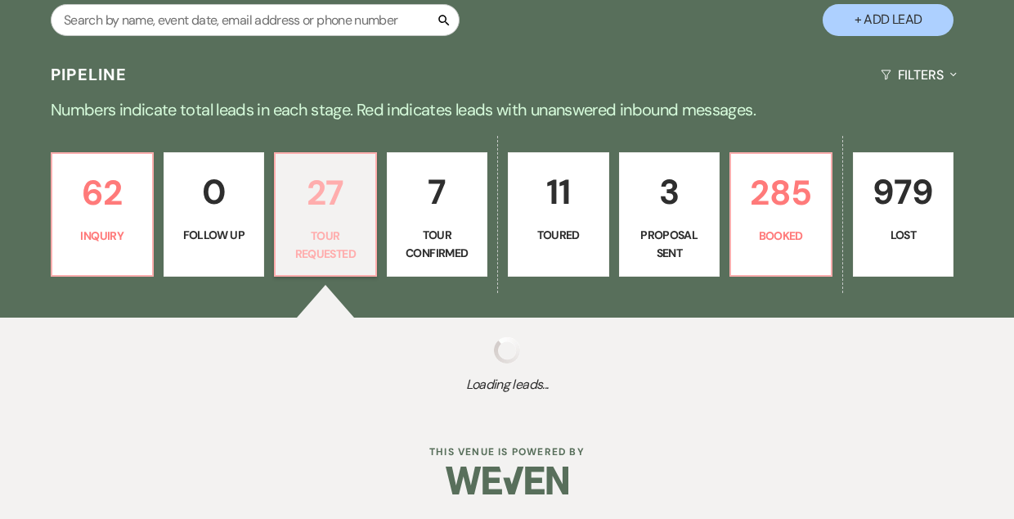
select select "2"
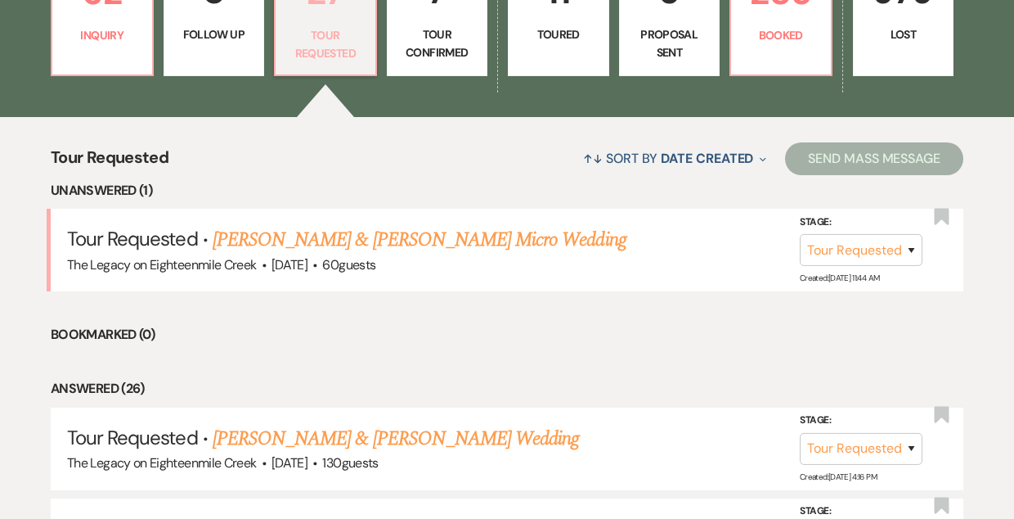
scroll to position [530, 0]
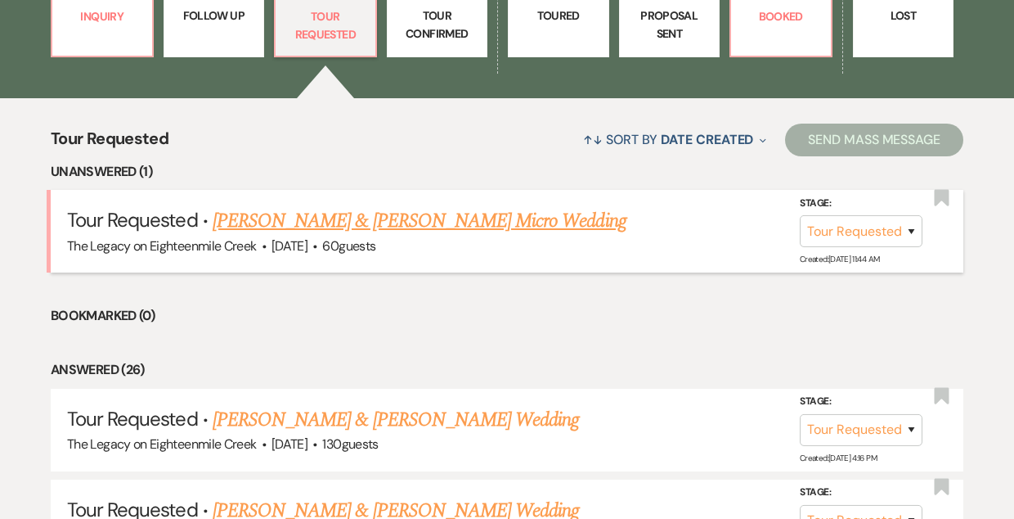
click at [369, 222] on link "Jordan Money & Jade Young's Micro Wedding" at bounding box center [420, 220] width 414 height 29
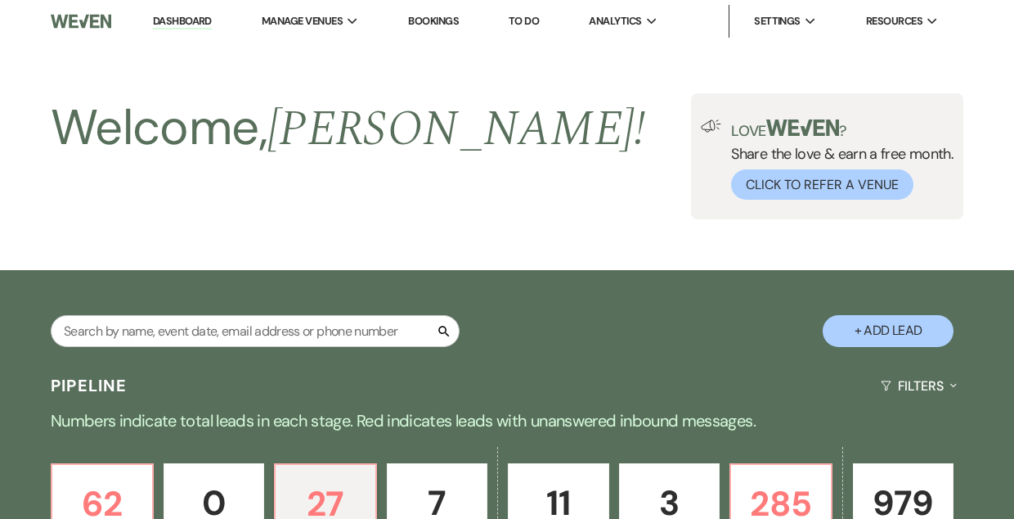
select select "2"
select select "5"
select select "16"
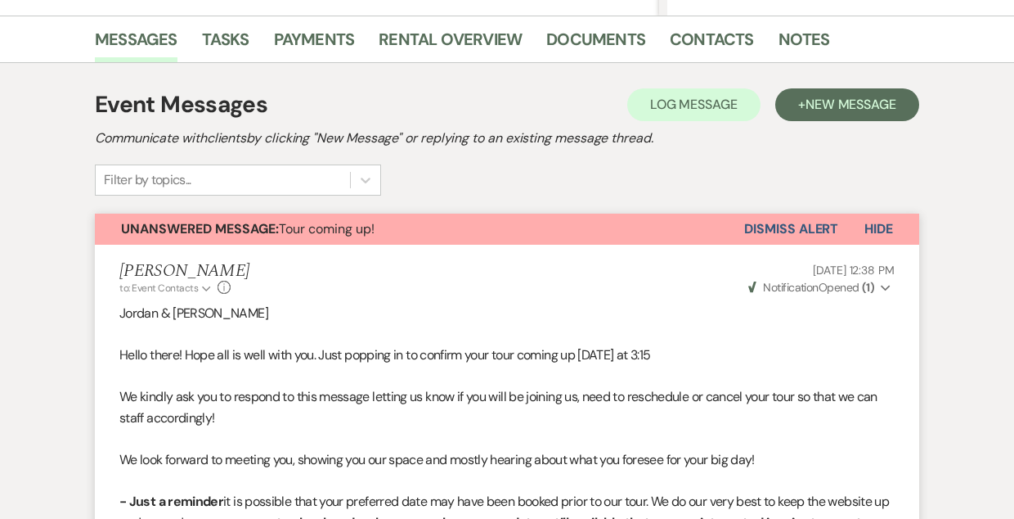
scroll to position [384, 0]
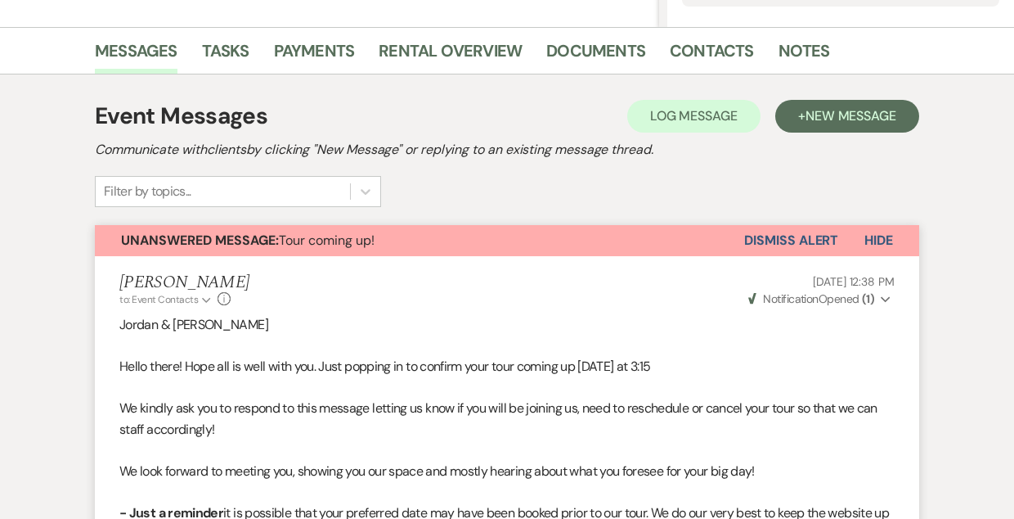
click at [798, 241] on button "Dismiss Alert" at bounding box center [792, 240] width 94 height 31
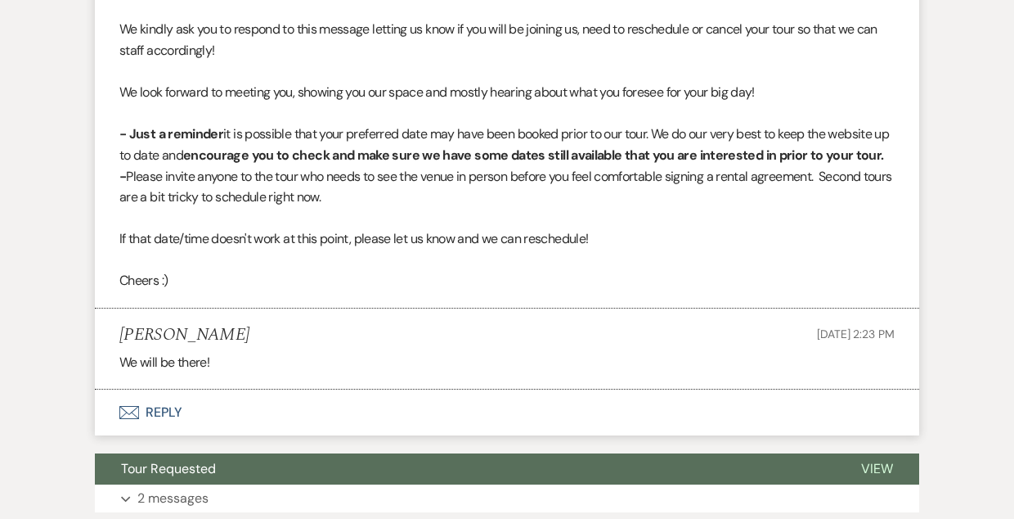
scroll to position [885, 0]
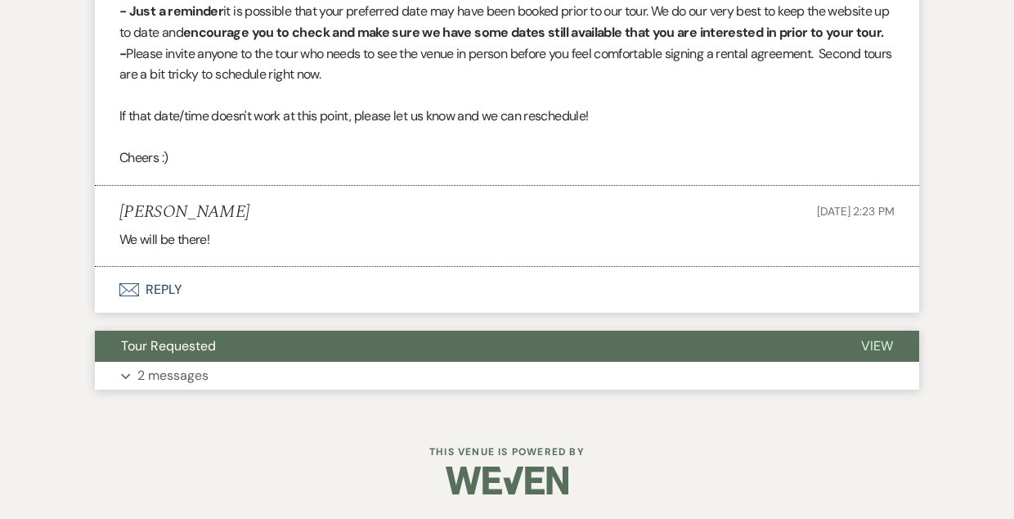
click at [488, 343] on button "Tour Requested" at bounding box center [465, 346] width 740 height 31
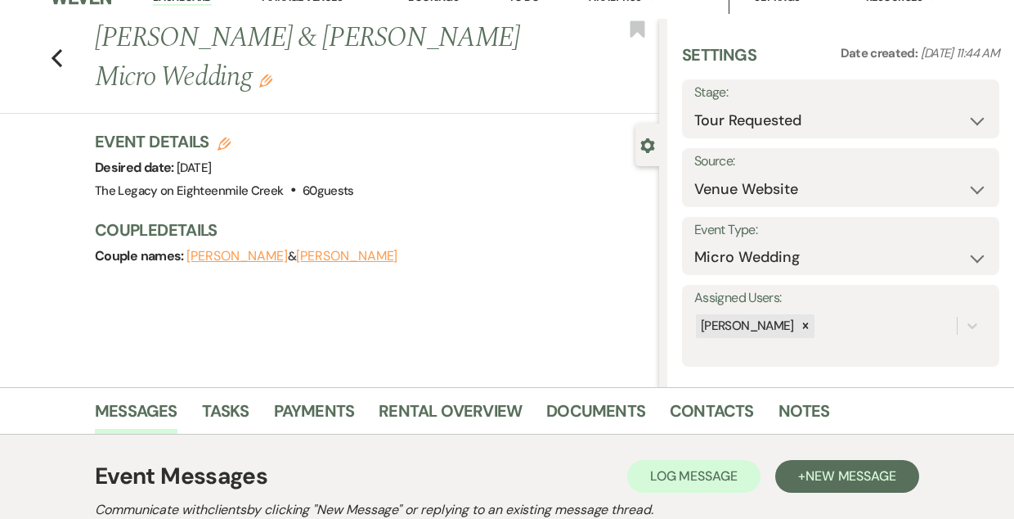
scroll to position [0, 0]
